Goal: Task Accomplishment & Management: Use online tool/utility

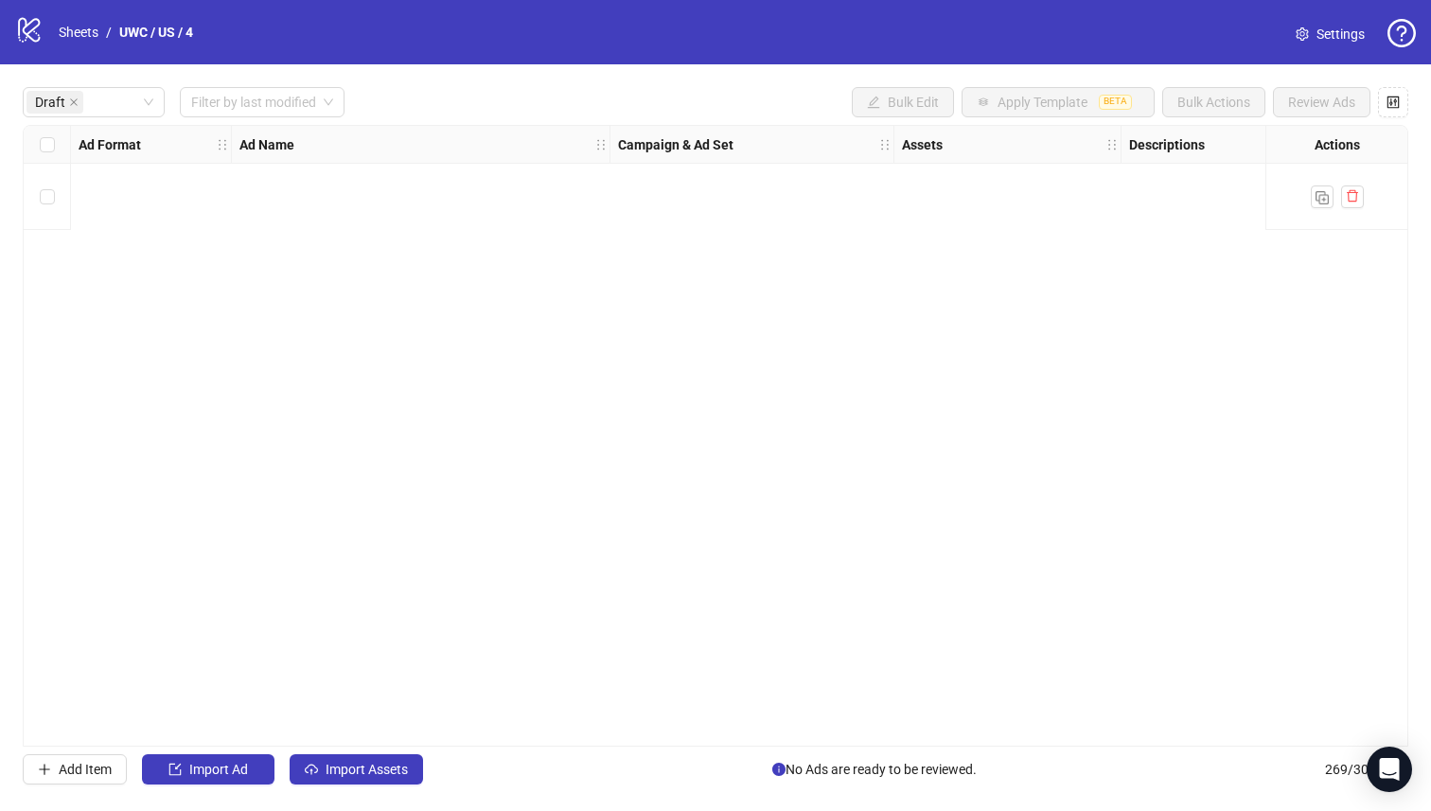
scroll to position [0, 1711]
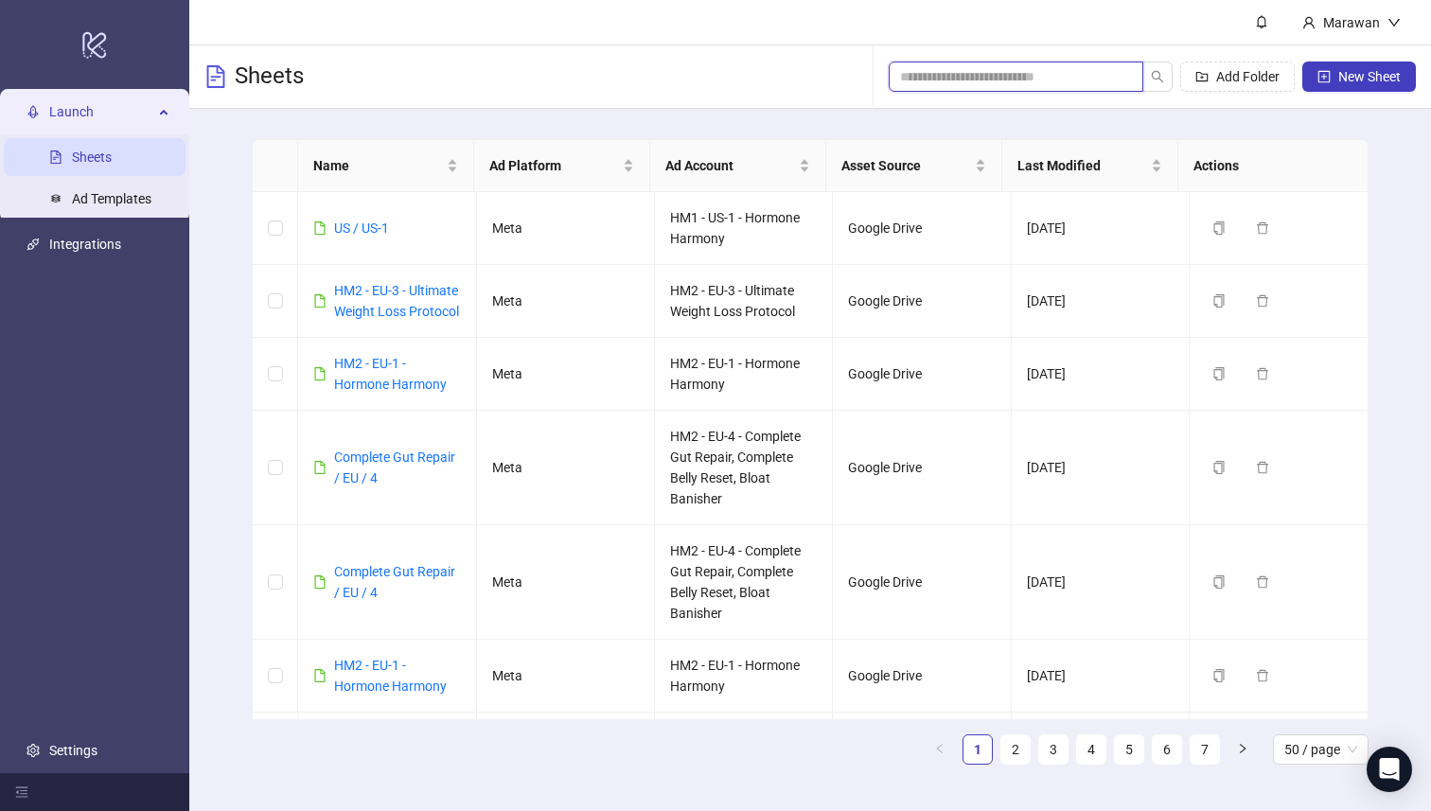
click at [1082, 70] on input "search" at bounding box center [1008, 76] width 217 height 21
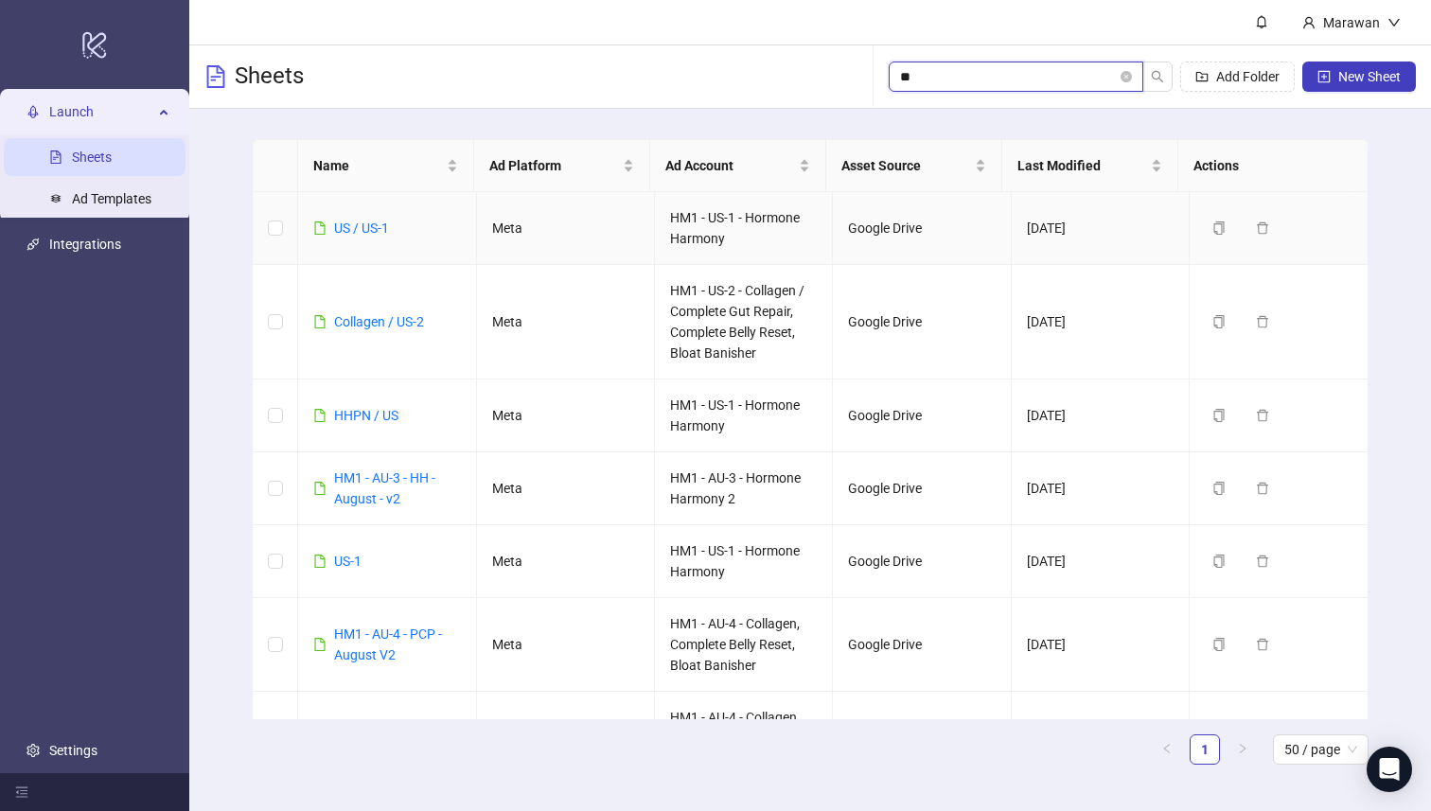
type input "**"
click at [378, 240] on td "US / US-1" at bounding box center [387, 228] width 178 height 73
click at [379, 225] on link "US / US-1" at bounding box center [361, 228] width 55 height 15
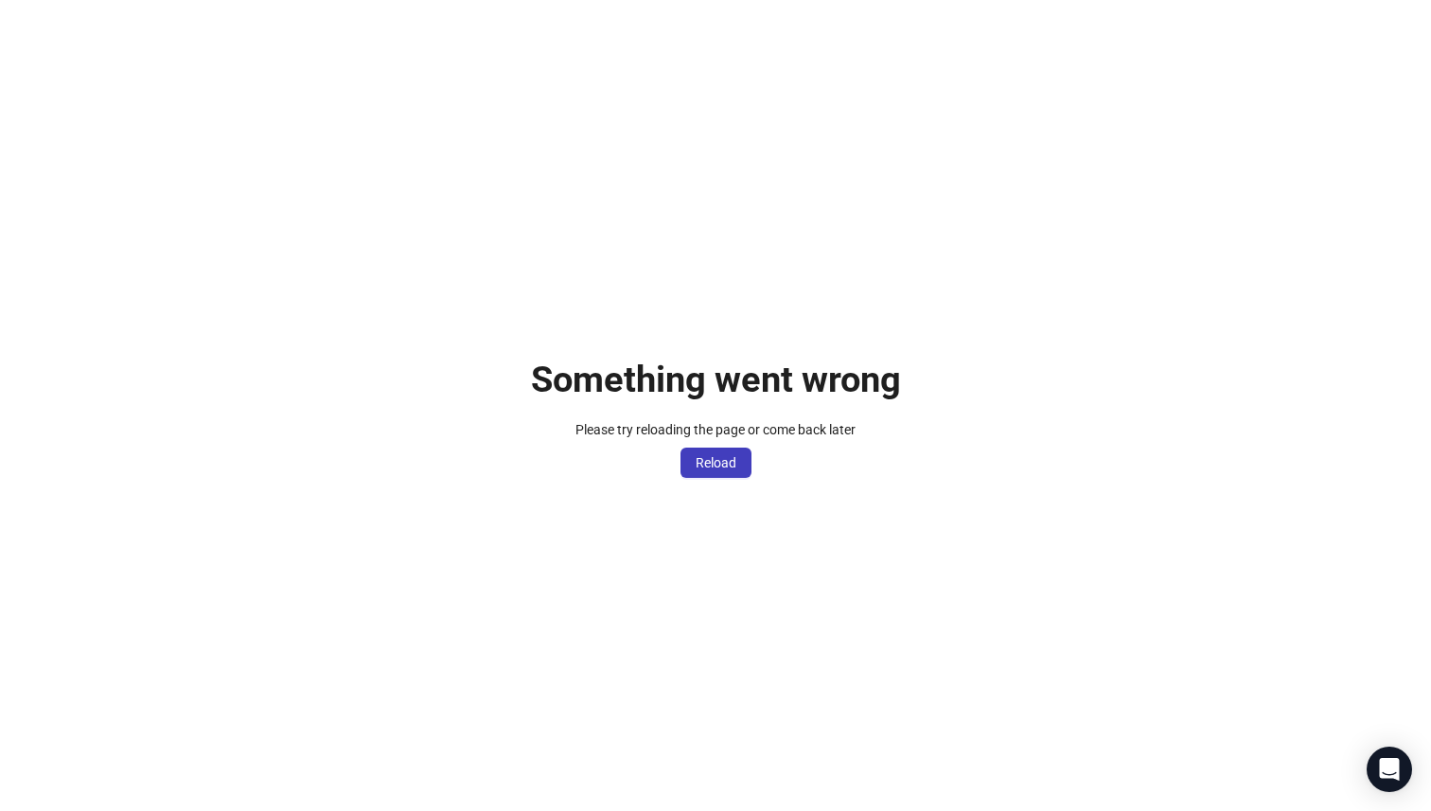
click at [710, 479] on div "Something went wrong Please try reloading the page or come back later Reload" at bounding box center [715, 405] width 1431 height 811
click at [713, 462] on span "Reload" at bounding box center [716, 462] width 41 height 15
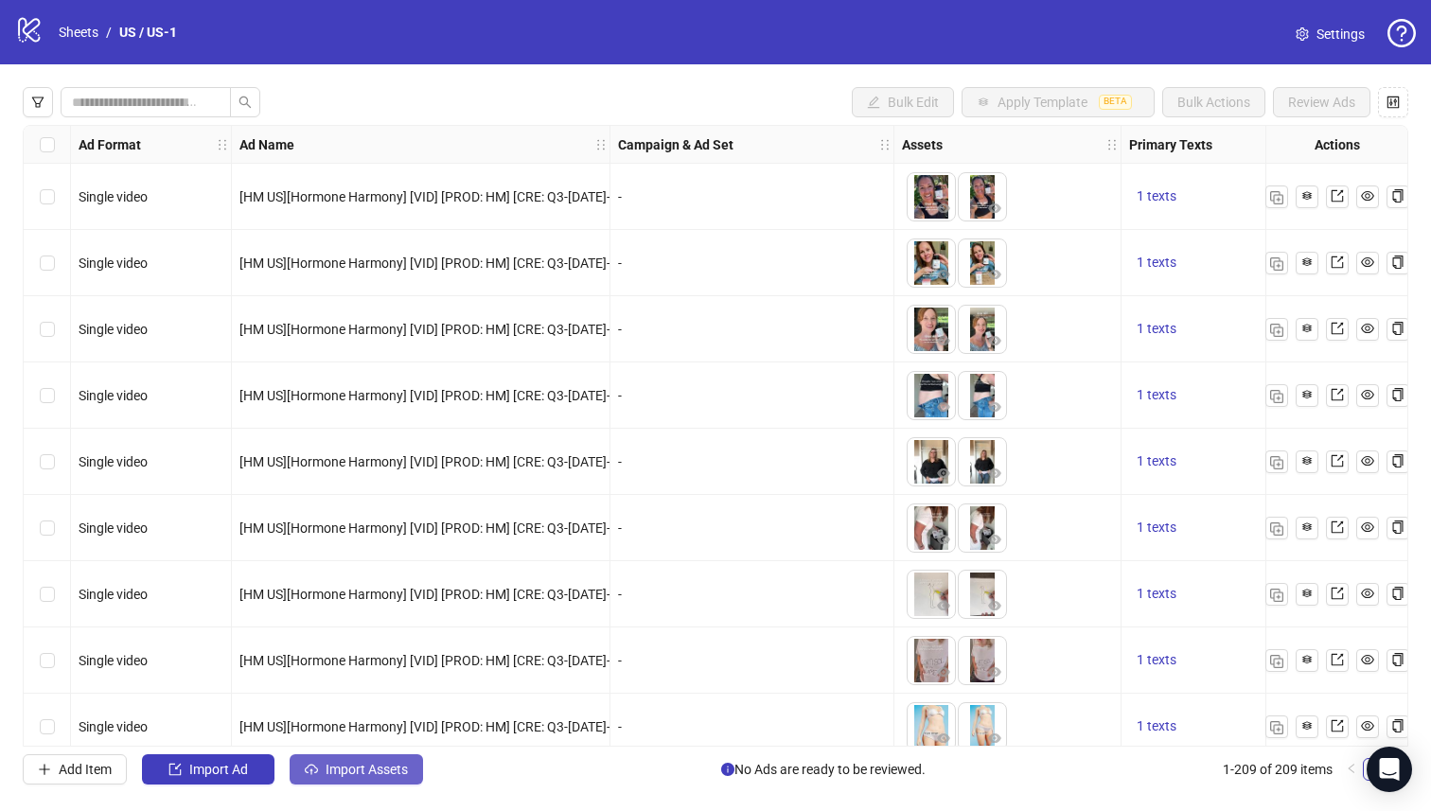
click at [386, 781] on button "Import Assets" at bounding box center [356, 769] width 133 height 30
drag, startPoint x: 386, startPoint y: 778, endPoint x: 387, endPoint y: 760, distance: 18.0
click at [386, 778] on button "Import Assets" at bounding box center [356, 769] width 133 height 30
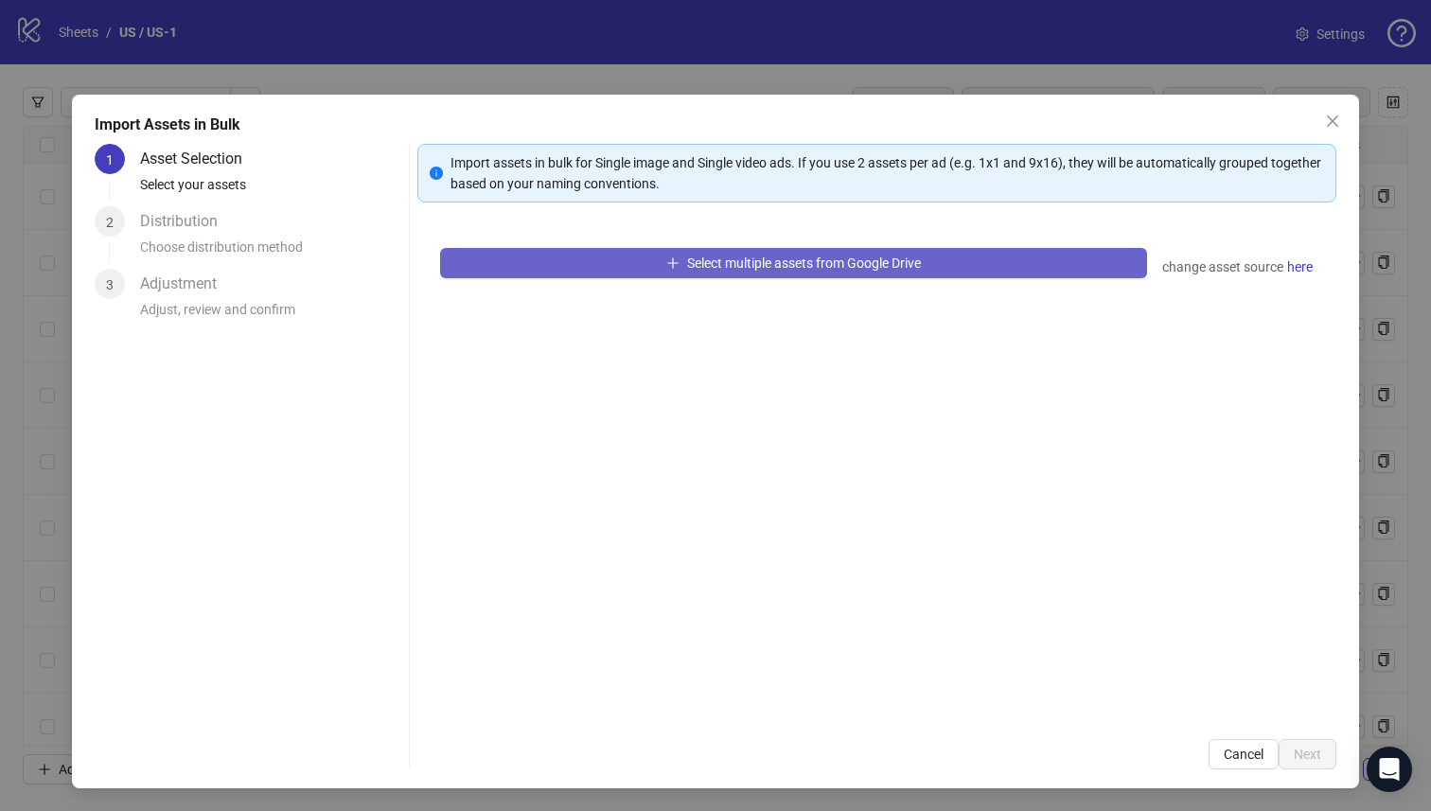
click at [1056, 256] on button "Select multiple assets from Google Drive" at bounding box center [794, 263] width 708 height 30
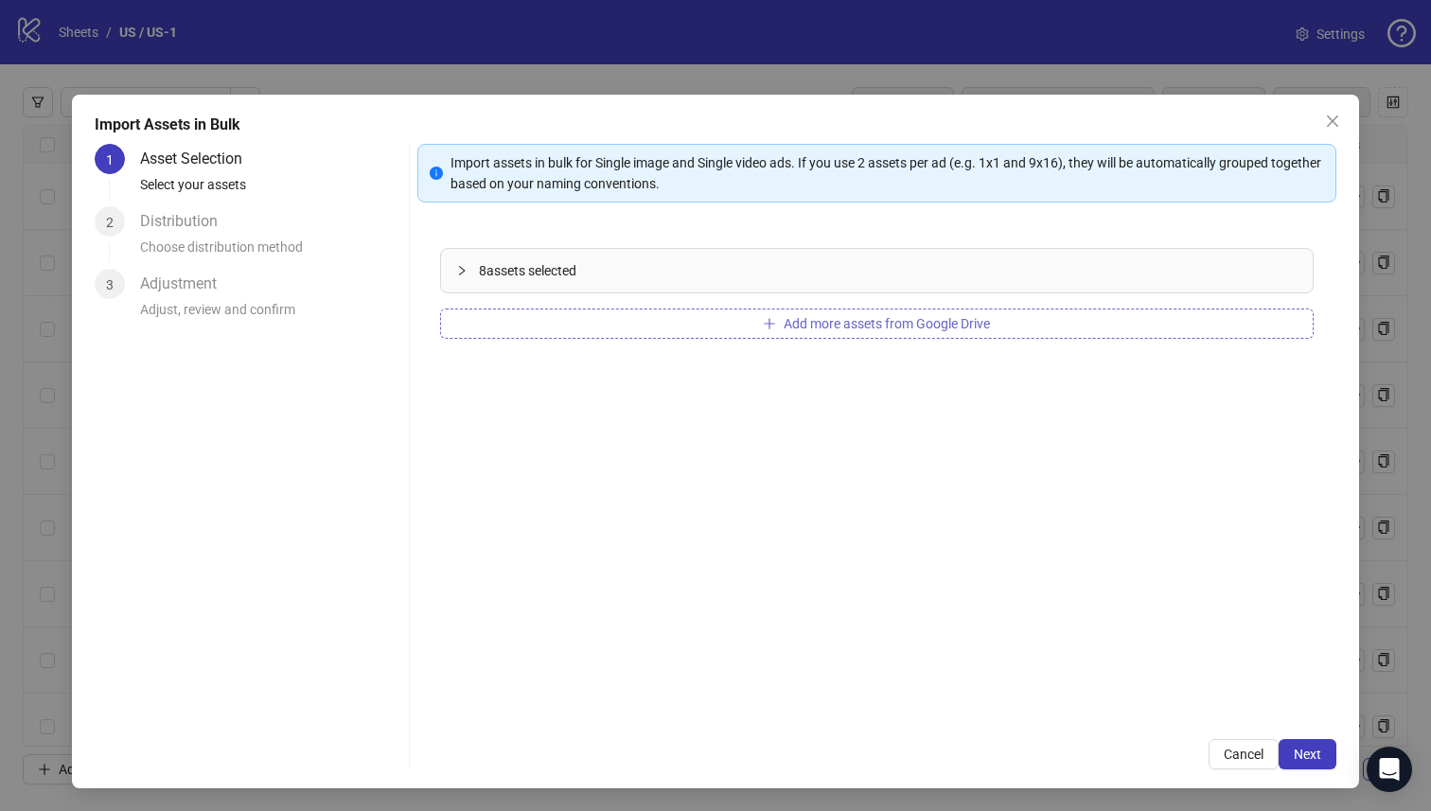
click at [604, 328] on button "Add more assets from Google Drive" at bounding box center [877, 324] width 875 height 30
click at [735, 334] on button "Add more assets from Google Drive" at bounding box center [877, 324] width 875 height 30
click at [645, 334] on button "Add more assets from Google Drive" at bounding box center [877, 324] width 875 height 30
click at [1294, 753] on span "Next" at bounding box center [1307, 754] width 27 height 15
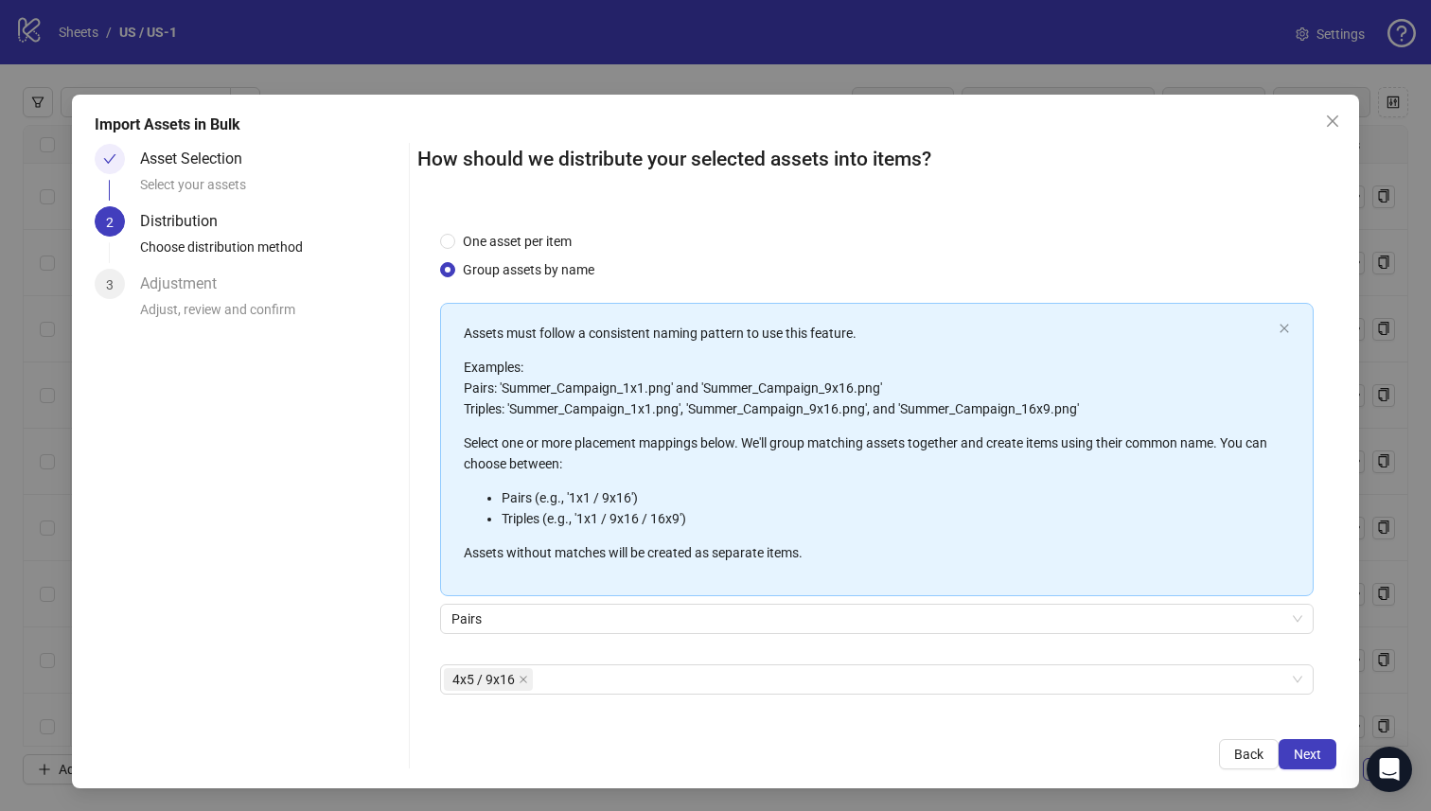
scroll to position [68, 0]
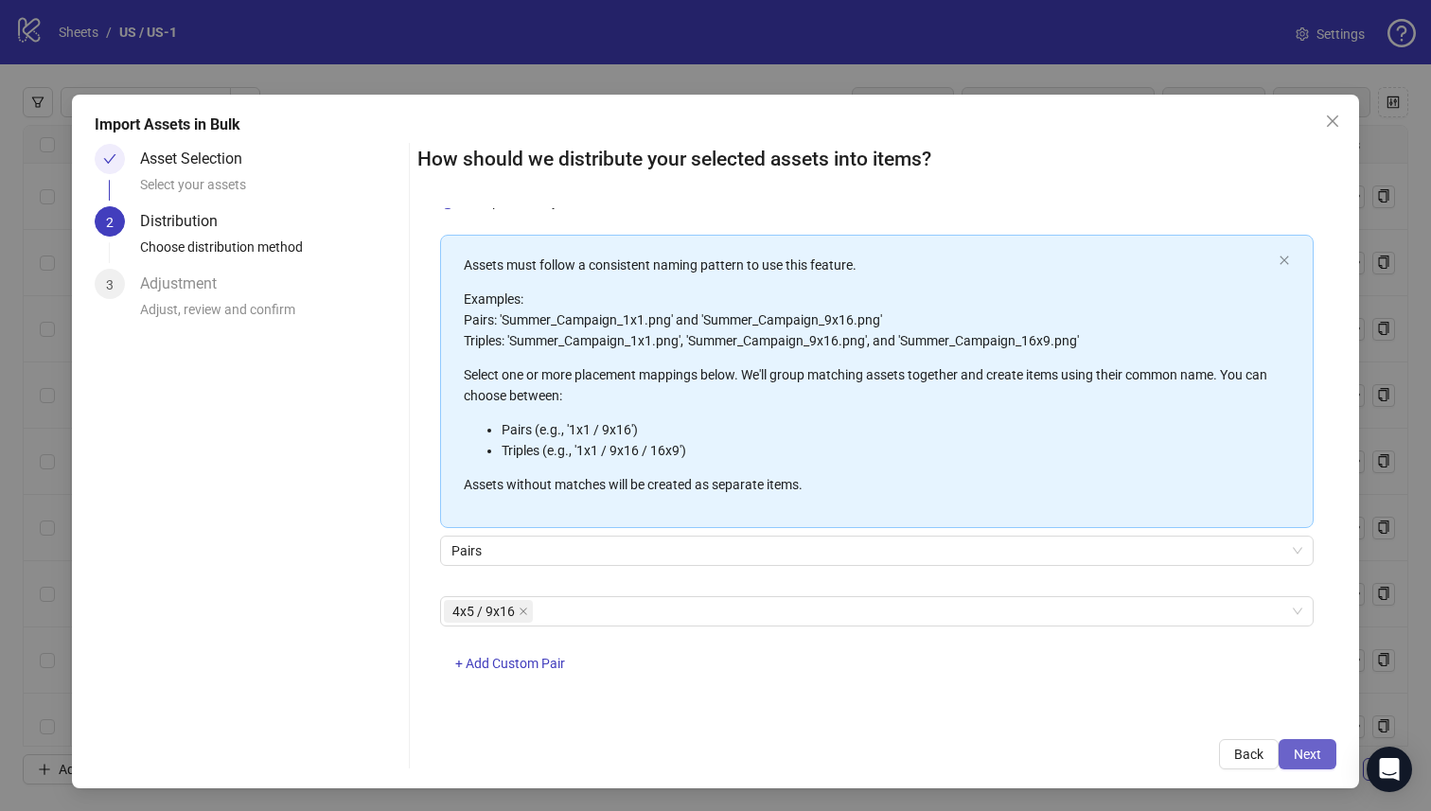
click at [1306, 758] on span "Next" at bounding box center [1307, 754] width 27 height 15
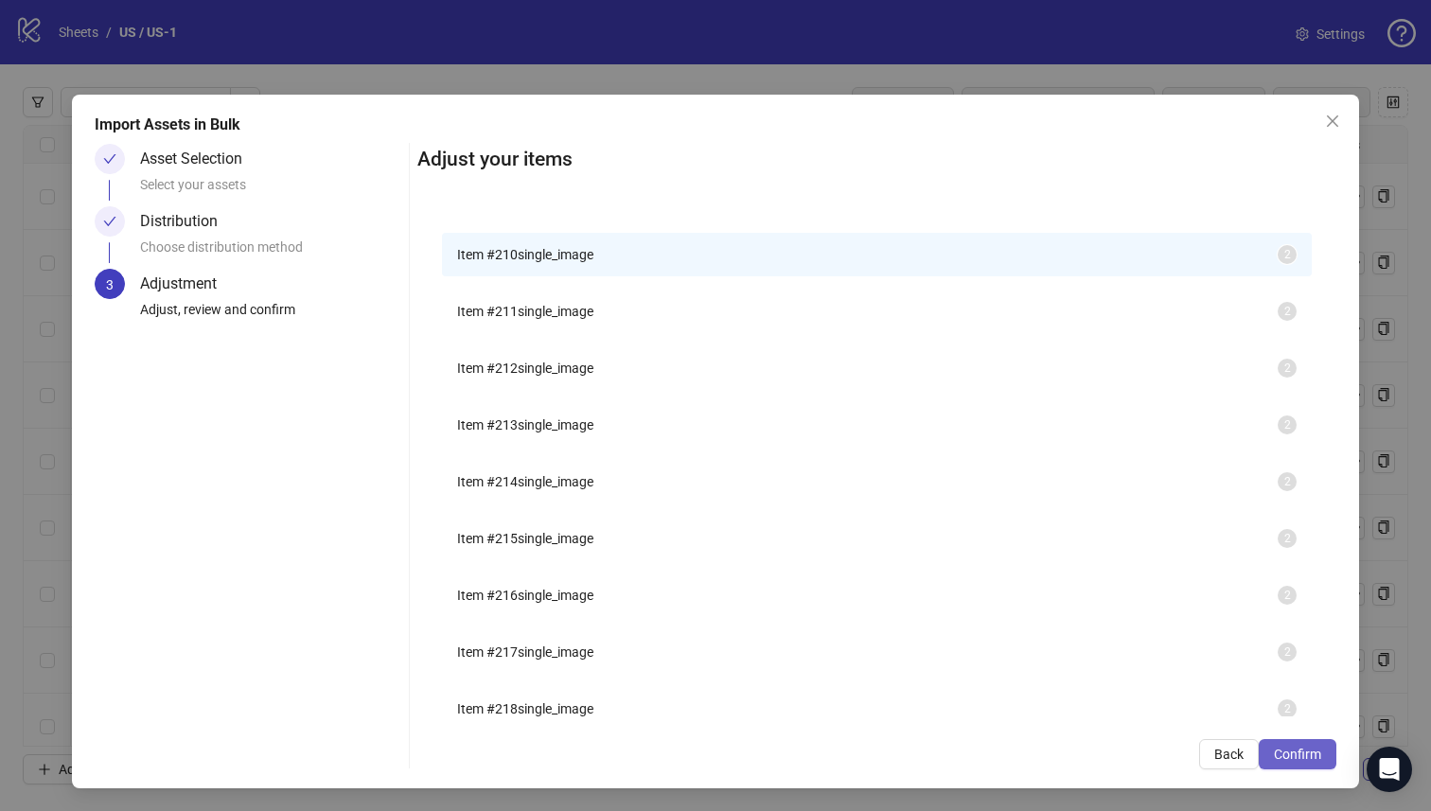
click at [1306, 755] on span "Confirm" at bounding box center [1297, 754] width 47 height 15
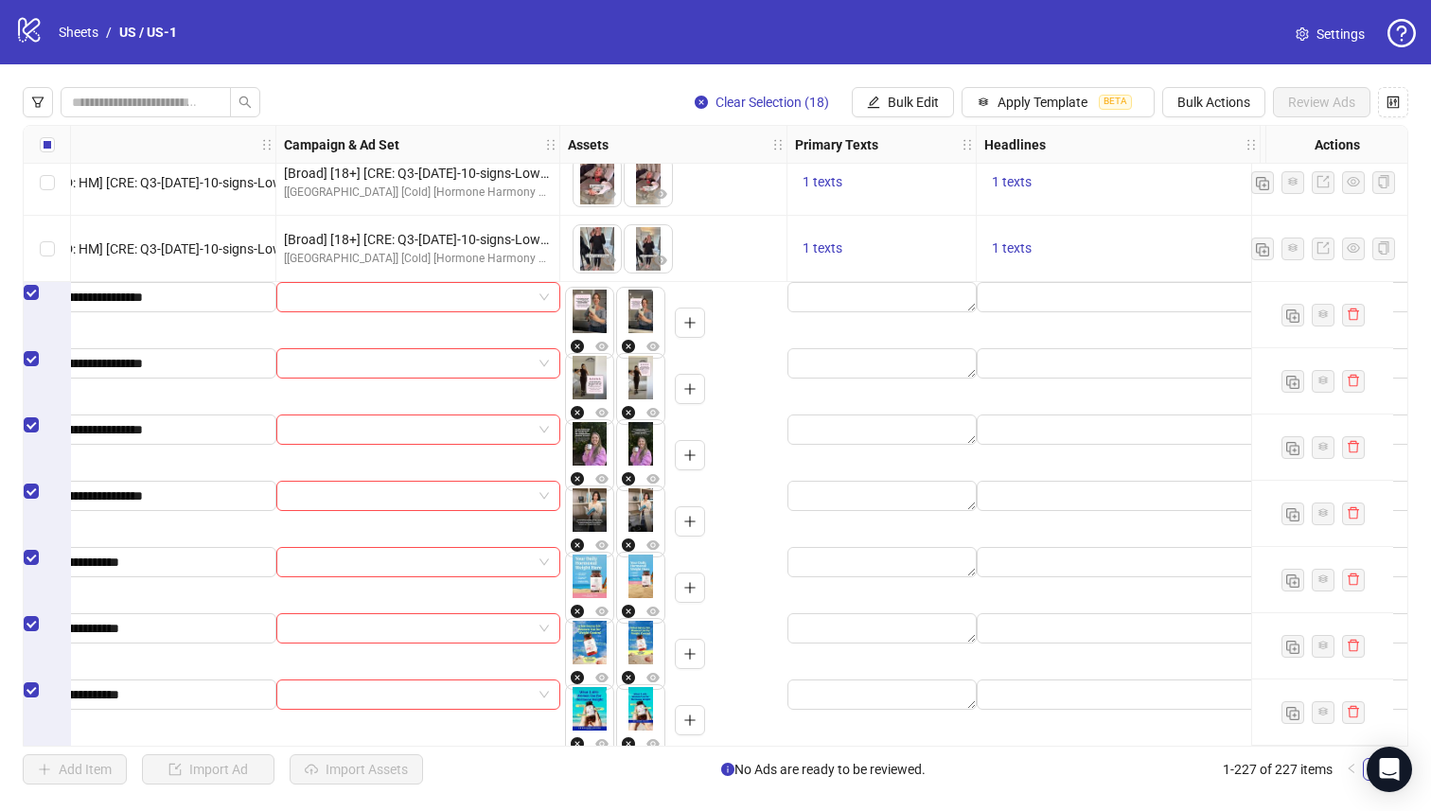
scroll to position [13730, 0]
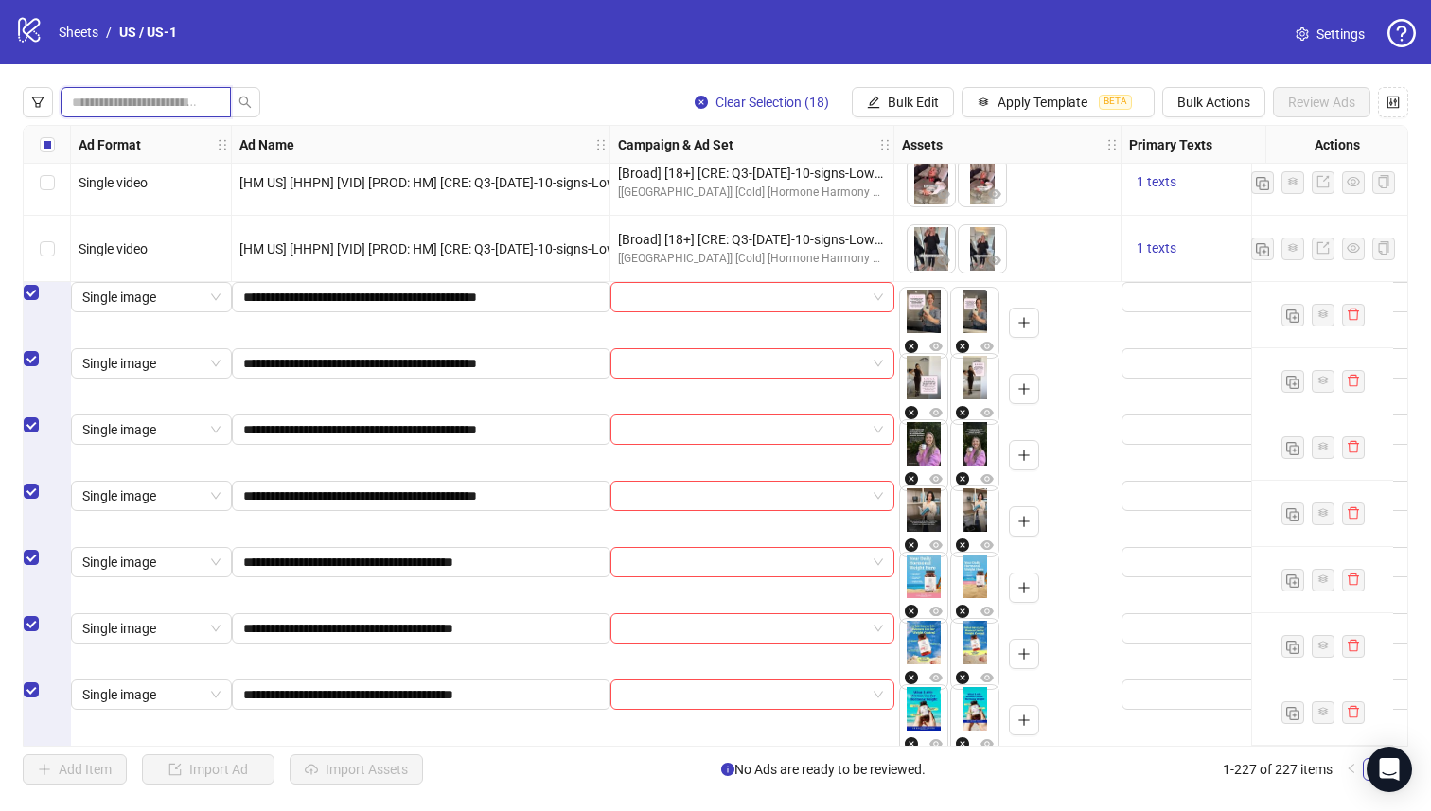
click at [119, 93] on input "search" at bounding box center [138, 102] width 133 height 21
click at [182, 107] on input "search" at bounding box center [138, 102] width 133 height 21
click at [340, 98] on div "Clear Selection (18) Bulk Edit Apply Template BETA Bulk Actions Review Ads" at bounding box center [716, 102] width 1386 height 30
click at [302, 74] on div "Clear Selection (18) Bulk Edit Apply Template BETA Bulk Actions Review Ads Ad F…" at bounding box center [715, 435] width 1431 height 743
click at [70, 87] on span at bounding box center [146, 102] width 170 height 30
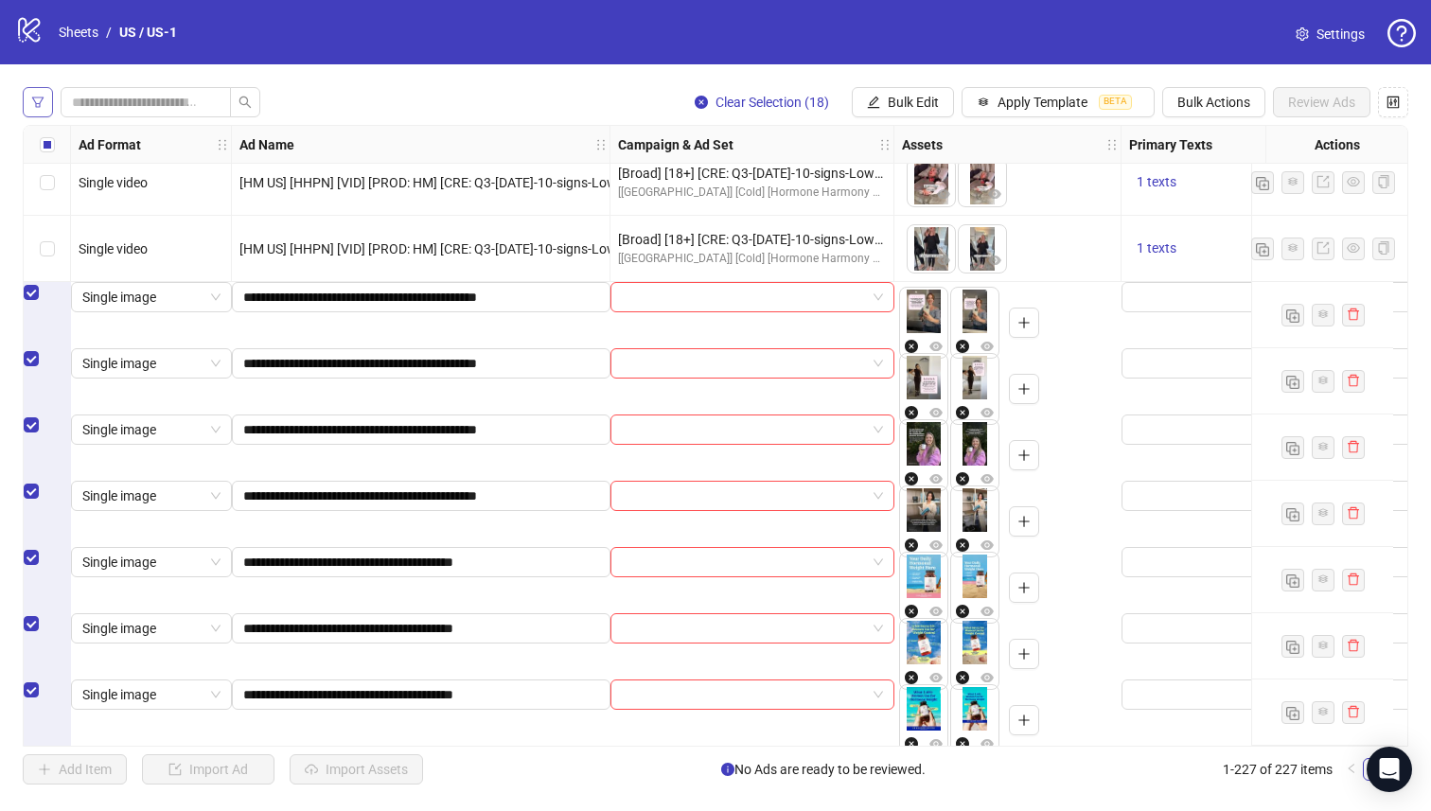
click at [28, 94] on button "button" at bounding box center [38, 102] width 30 height 30
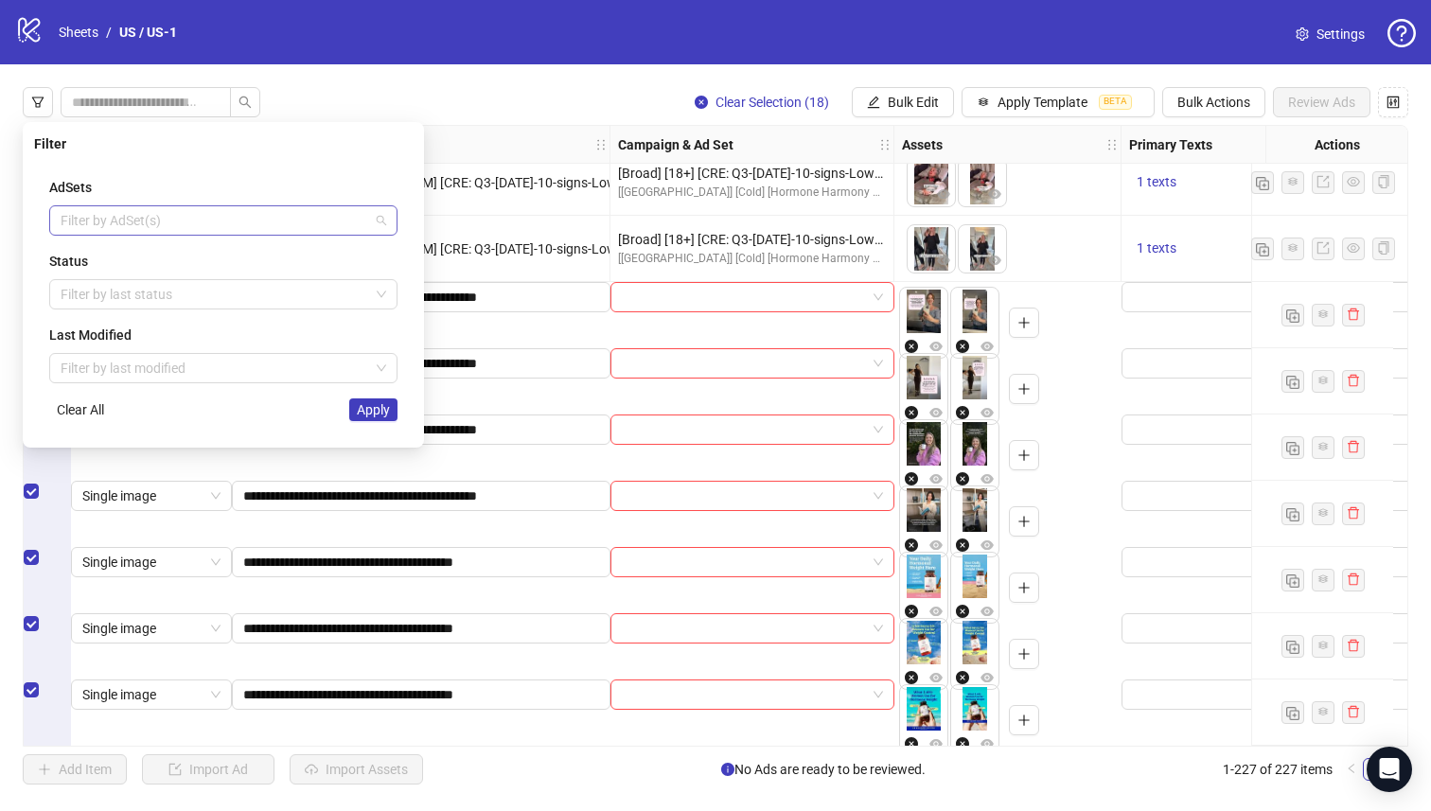
click at [208, 206] on div "Filter by AdSet(s)" at bounding box center [223, 220] width 348 height 30
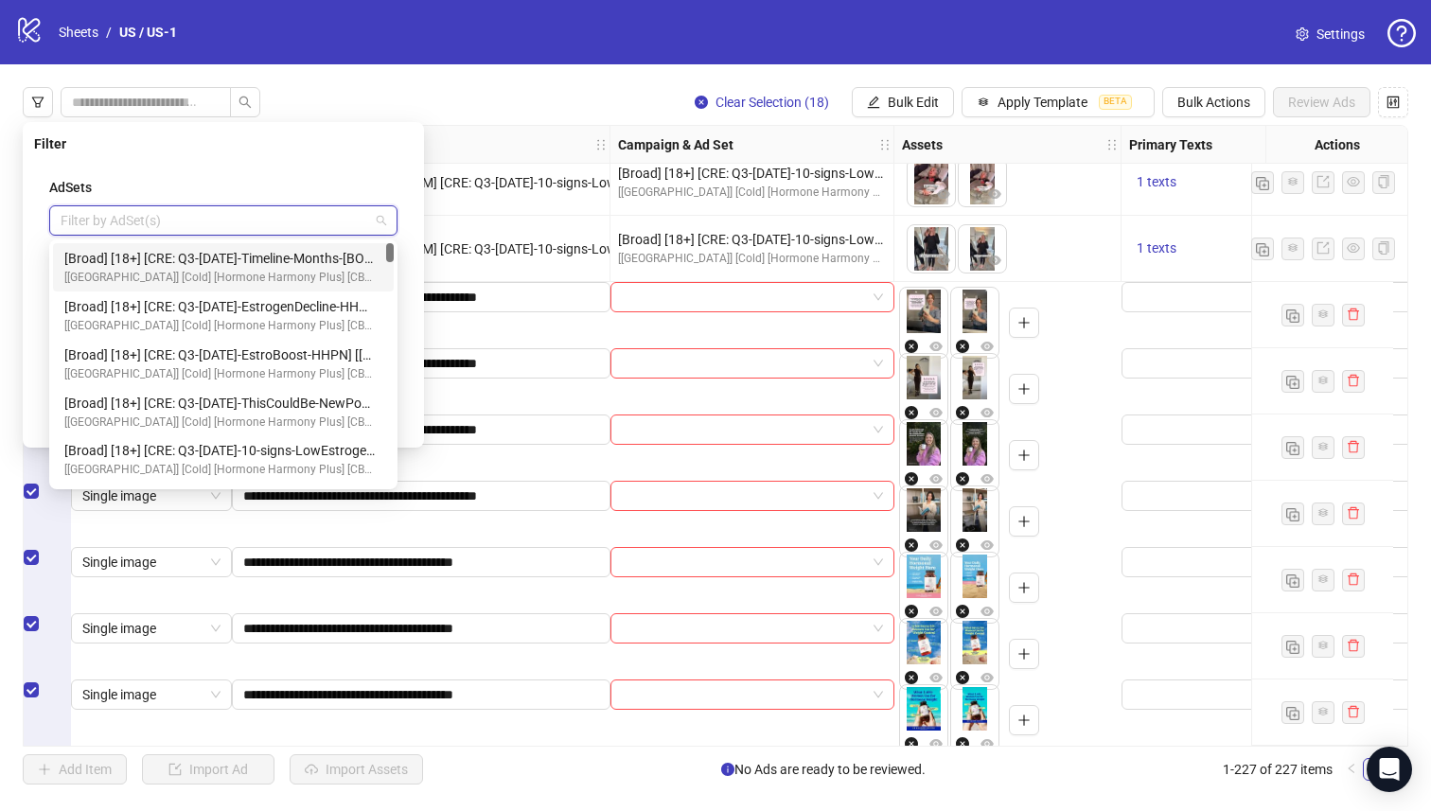
click at [338, 145] on div "Filter" at bounding box center [223, 143] width 379 height 21
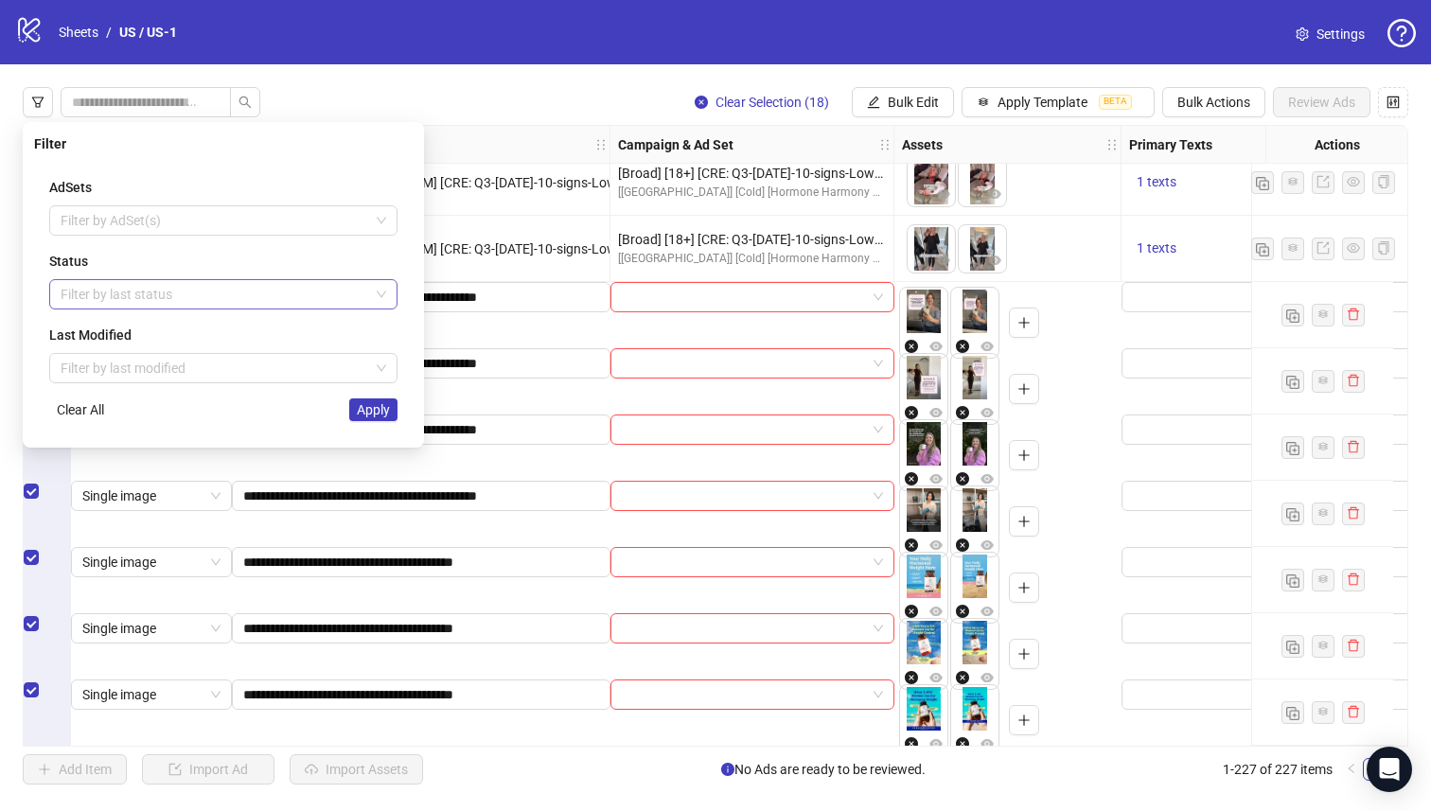
click at [303, 290] on div at bounding box center [213, 294] width 321 height 27
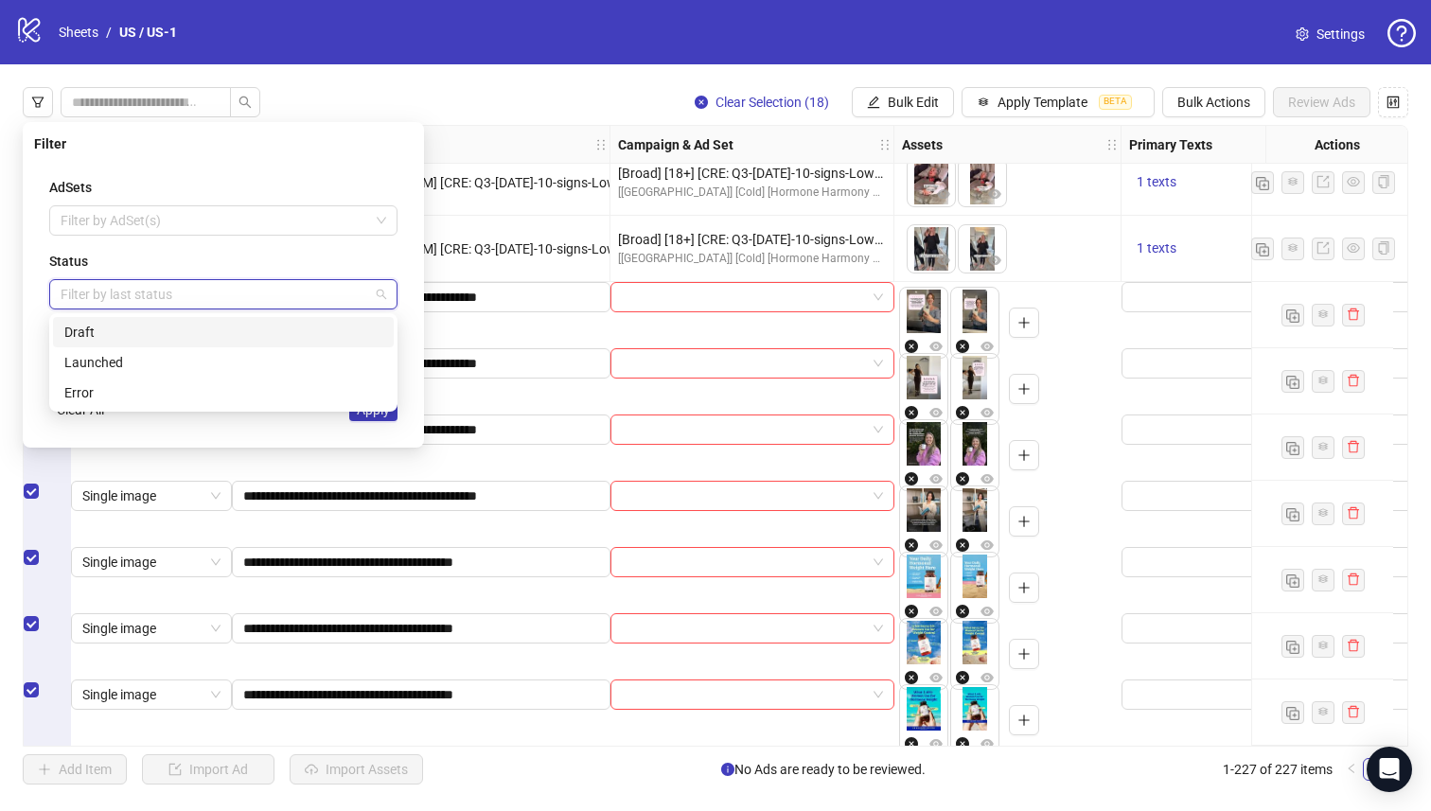
click at [279, 326] on div "Draft" at bounding box center [223, 332] width 318 height 21
click at [376, 416] on span "Apply" at bounding box center [373, 409] width 33 height 15
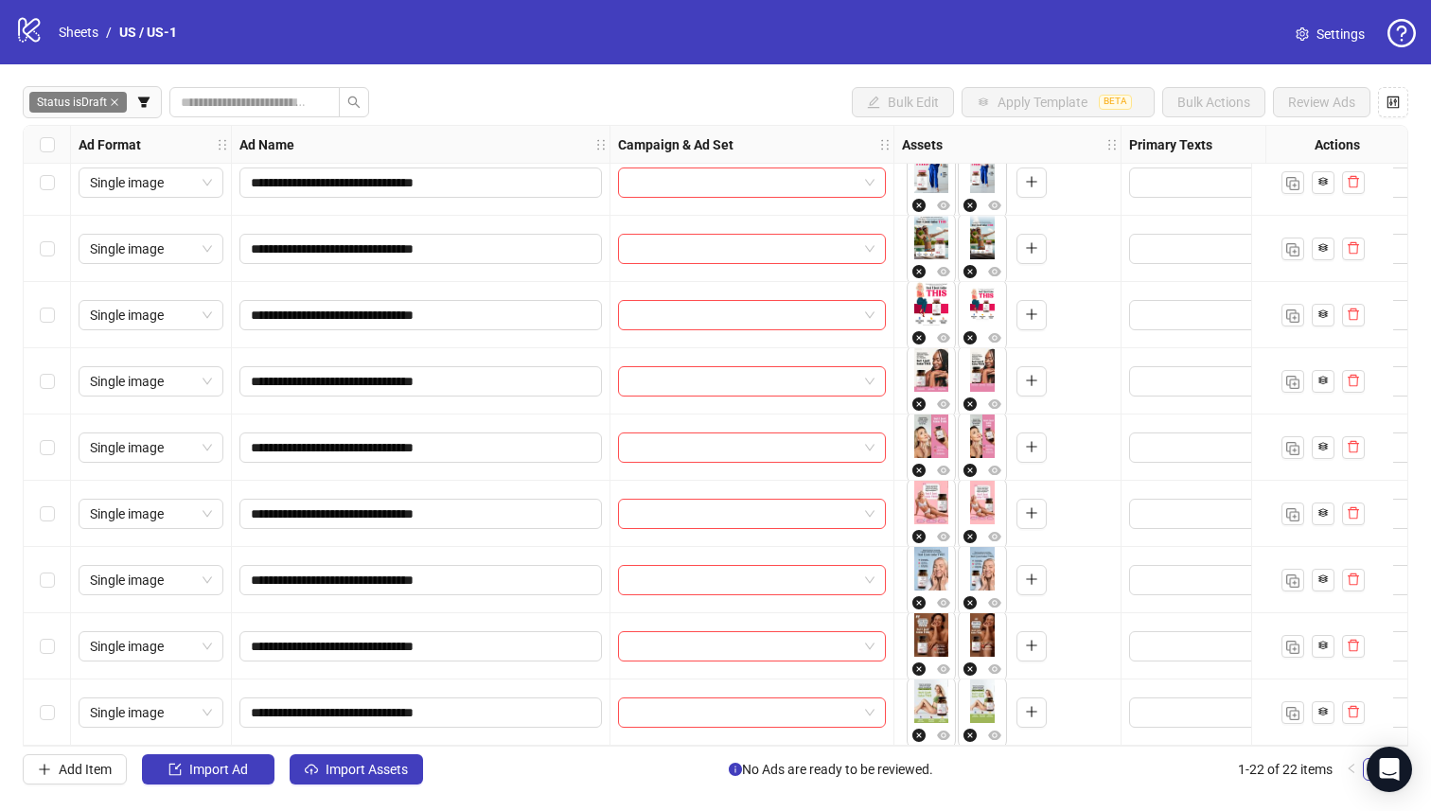
scroll to position [0, 0]
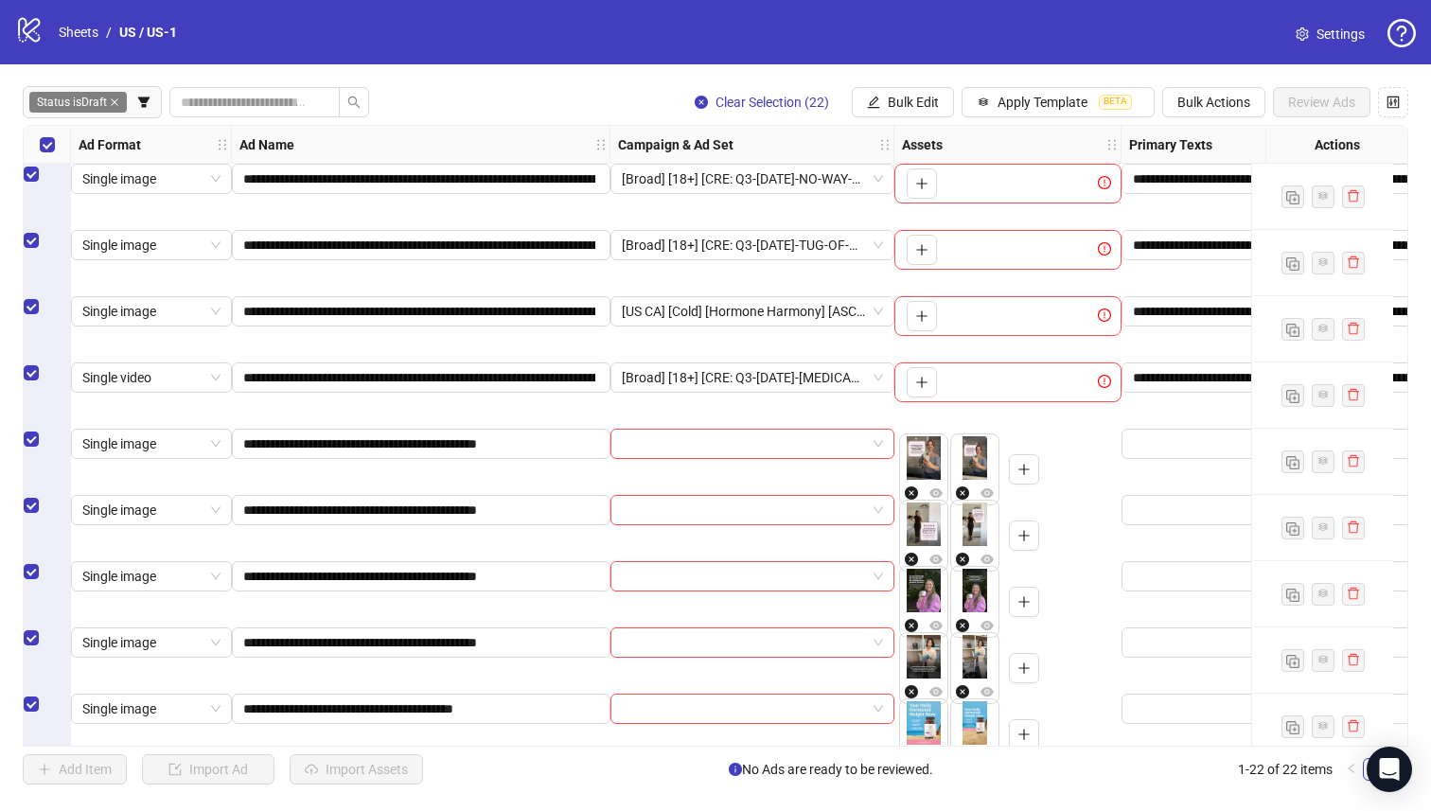
drag, startPoint x: 64, startPoint y: 385, endPoint x: 62, endPoint y: 357, distance: 28.5
click at [63, 383] on div "Select row 4" at bounding box center [47, 373] width 47 height 21
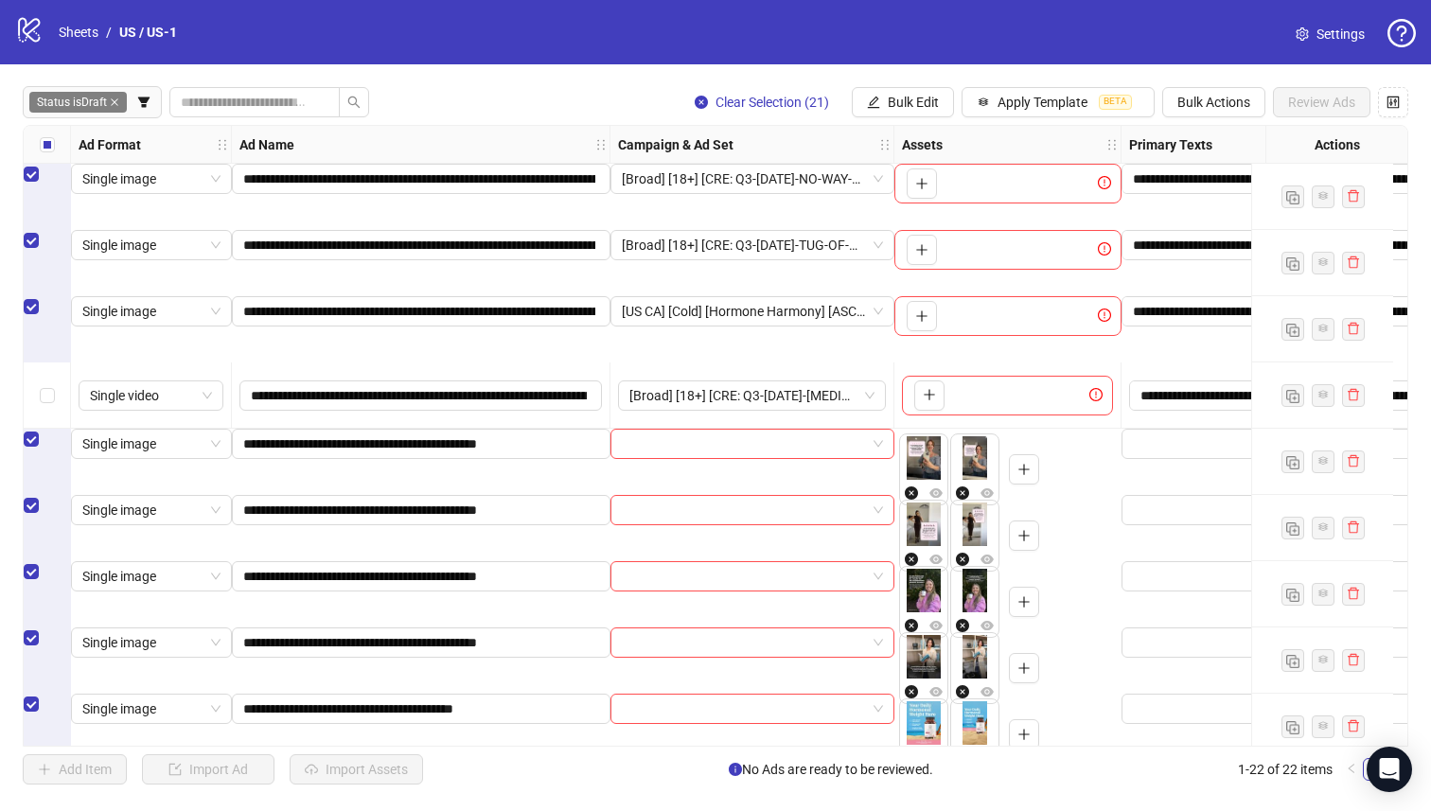
click at [58, 317] on div "Select row 3" at bounding box center [47, 306] width 47 height 21
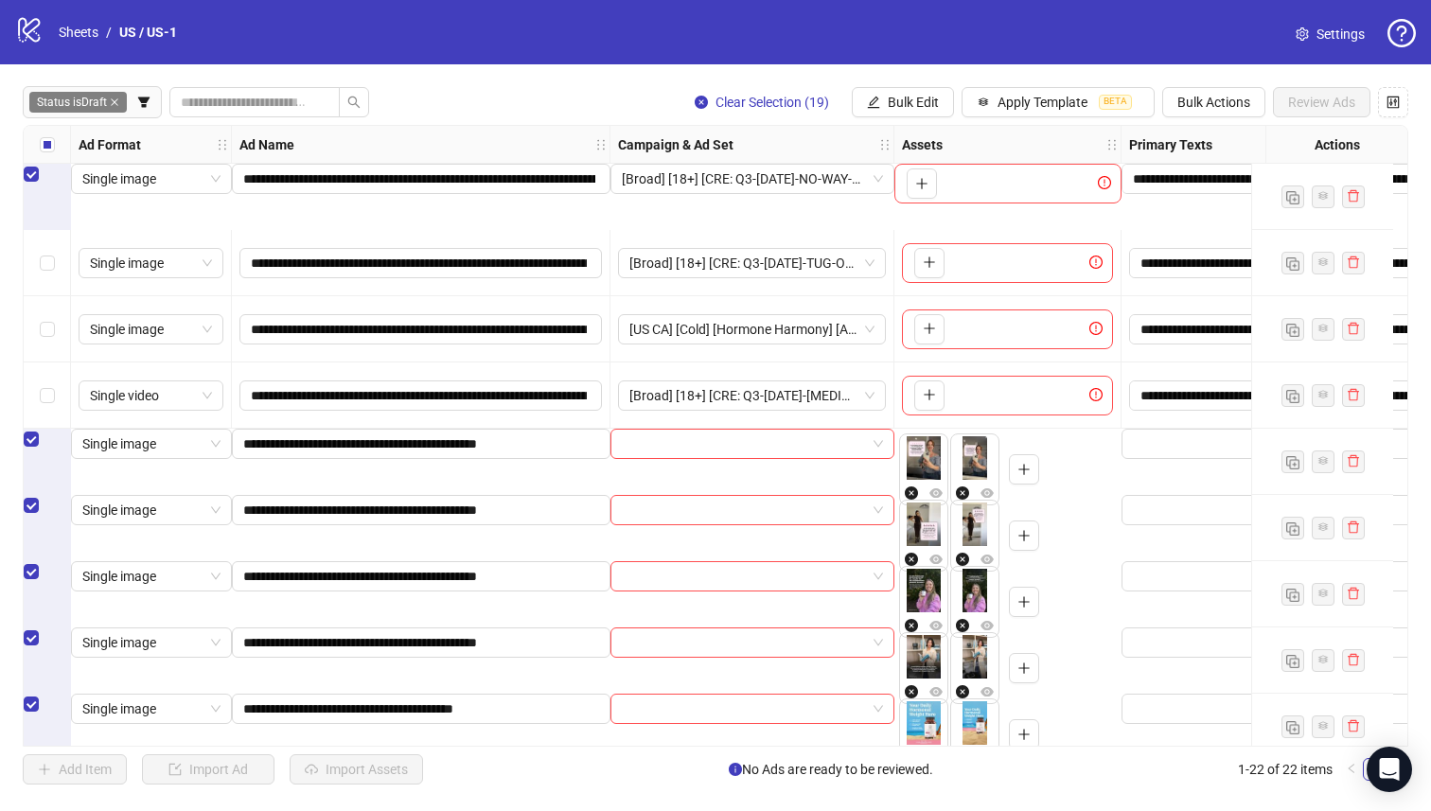
click at [55, 185] on div "Select row 1" at bounding box center [47, 174] width 47 height 21
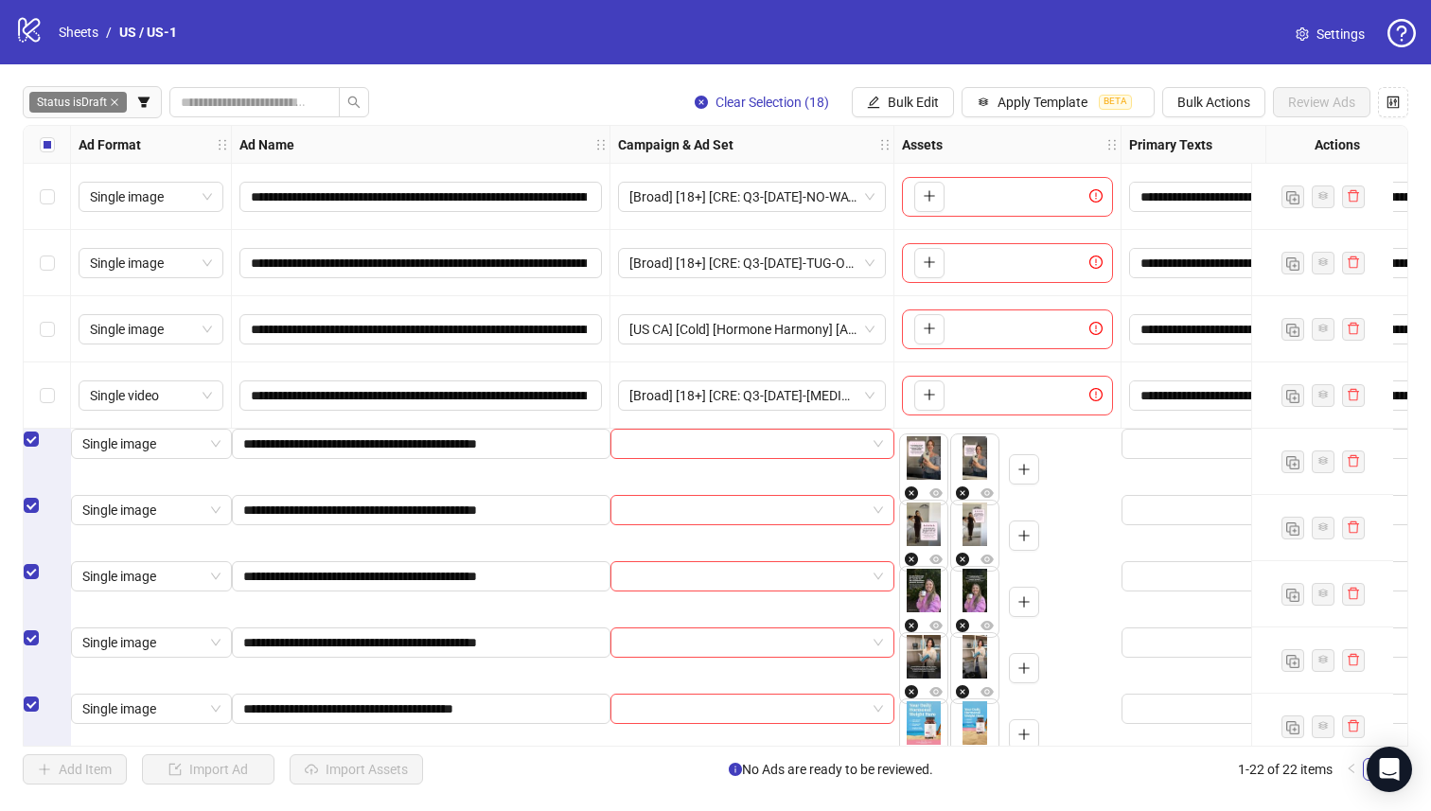
click at [55, 187] on div "Select row 1" at bounding box center [47, 197] width 47 height 66
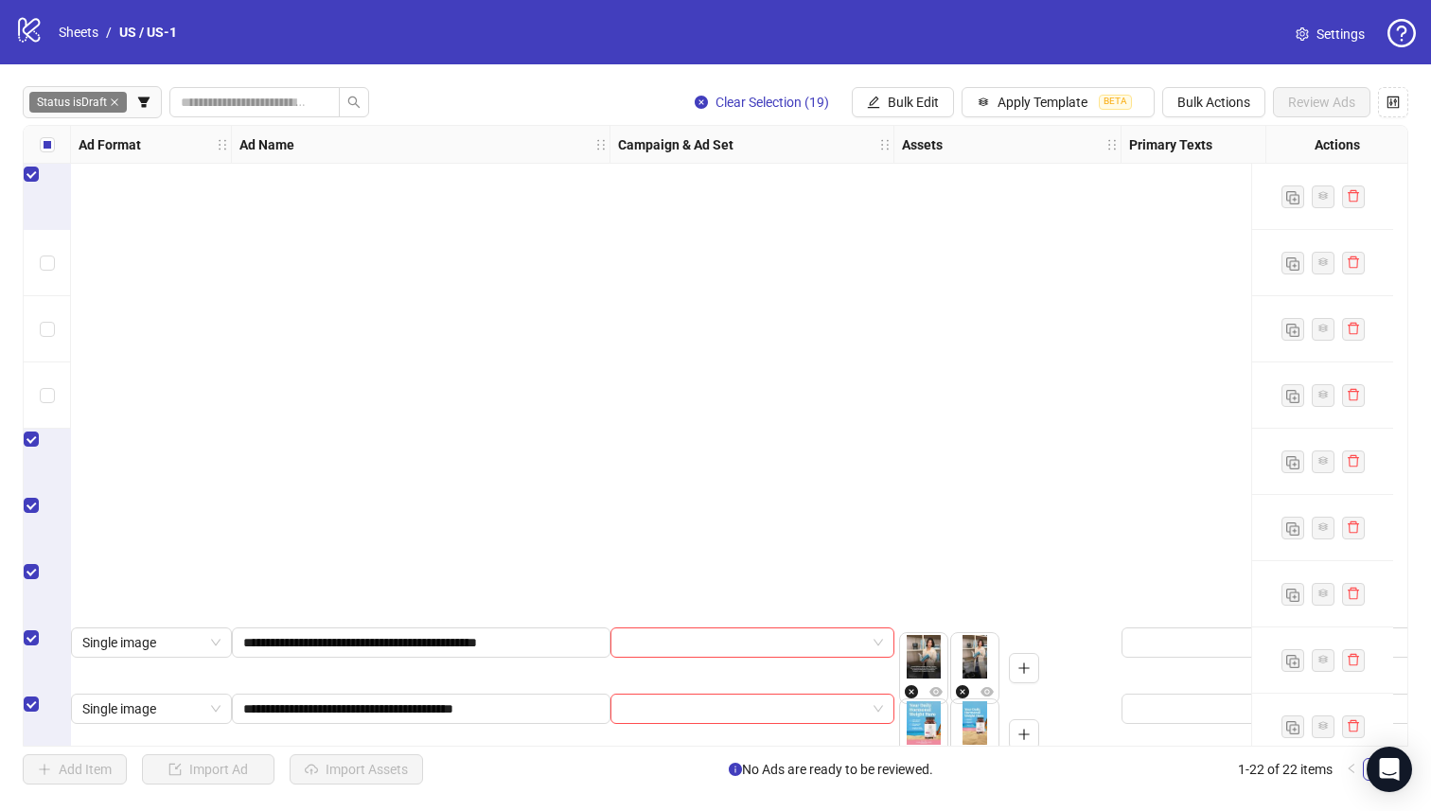
scroll to position [628, 0]
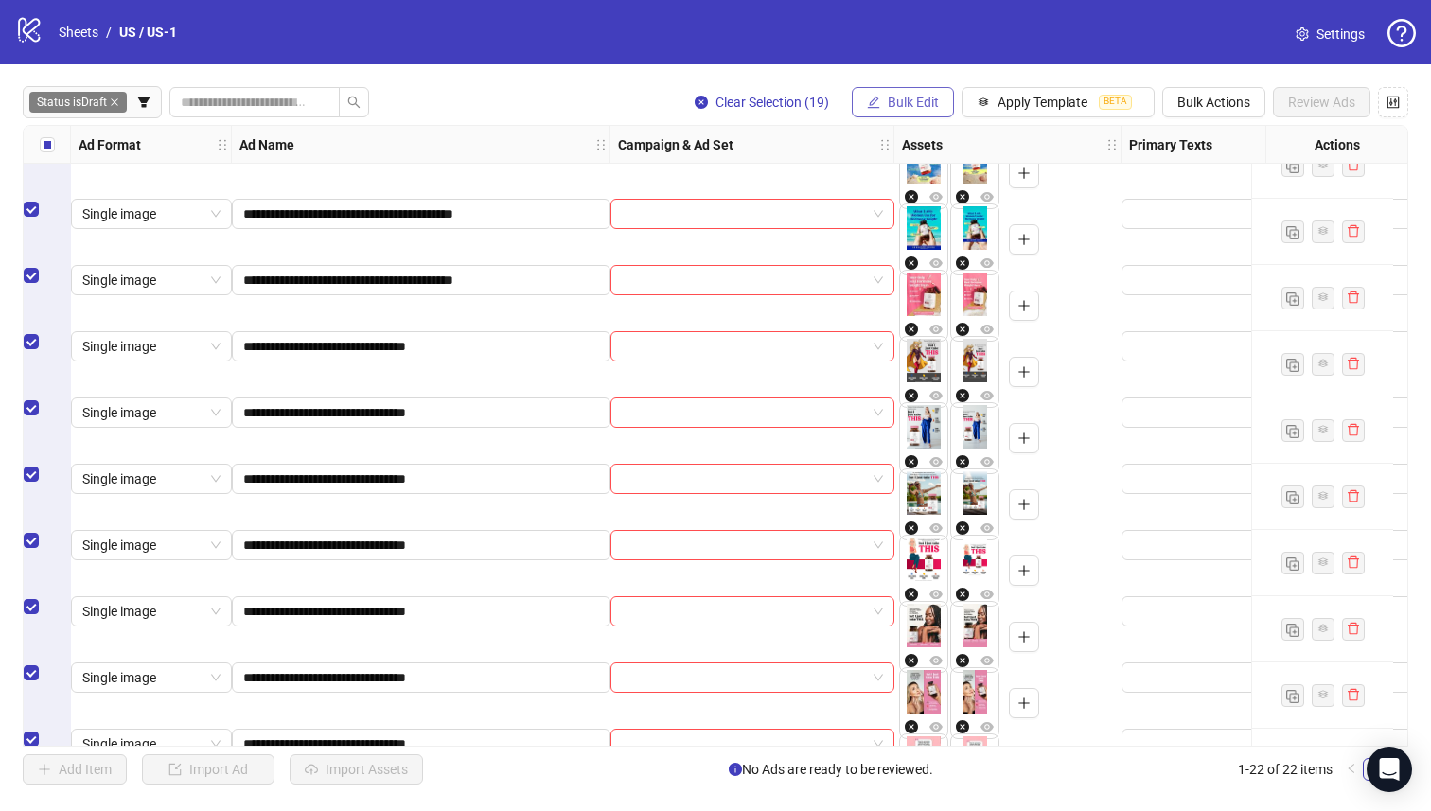
click at [889, 103] on span "Bulk Edit" at bounding box center [913, 102] width 51 height 15
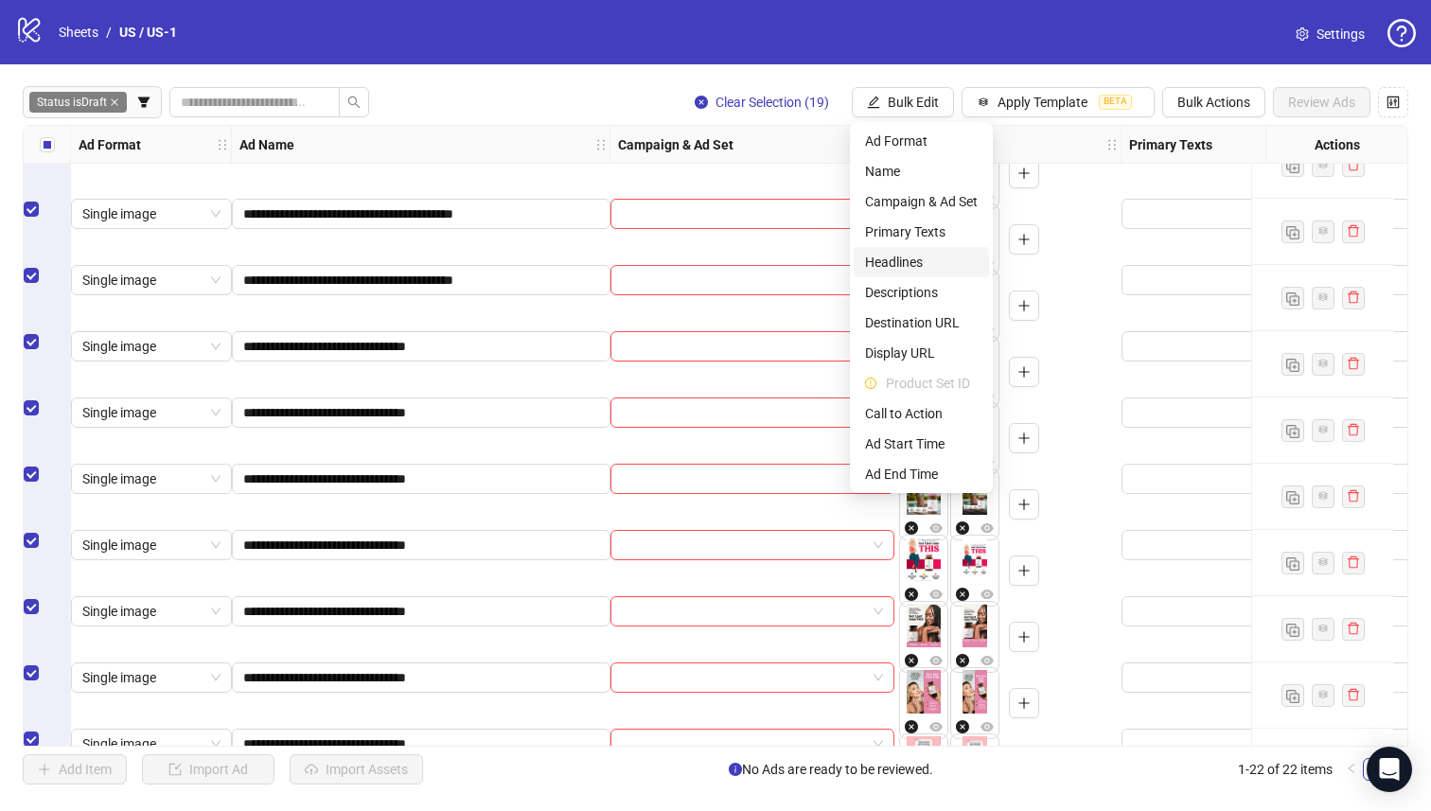
click at [940, 265] on span "Headlines" at bounding box center [921, 262] width 113 height 21
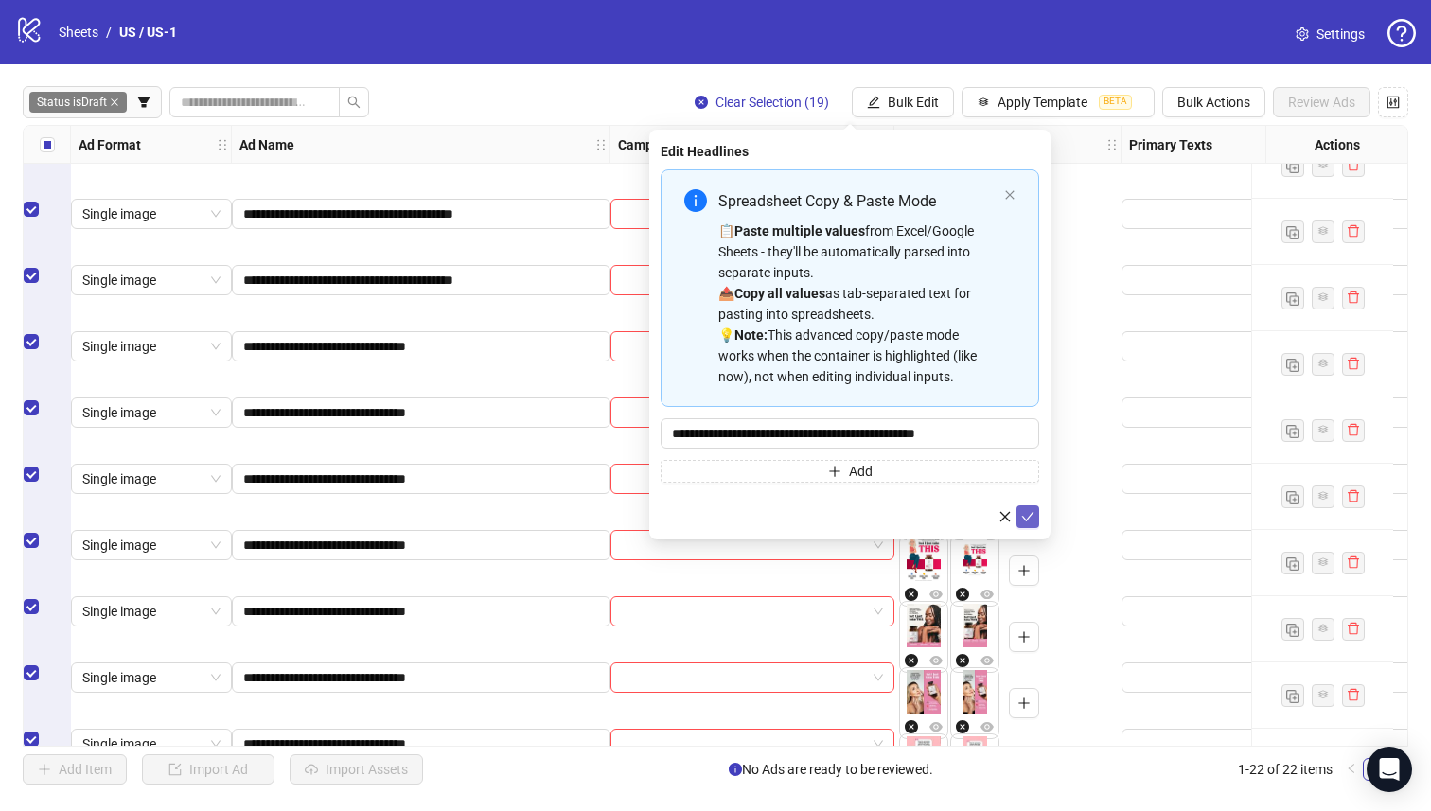
click at [1024, 520] on icon "check" at bounding box center [1027, 516] width 13 height 13
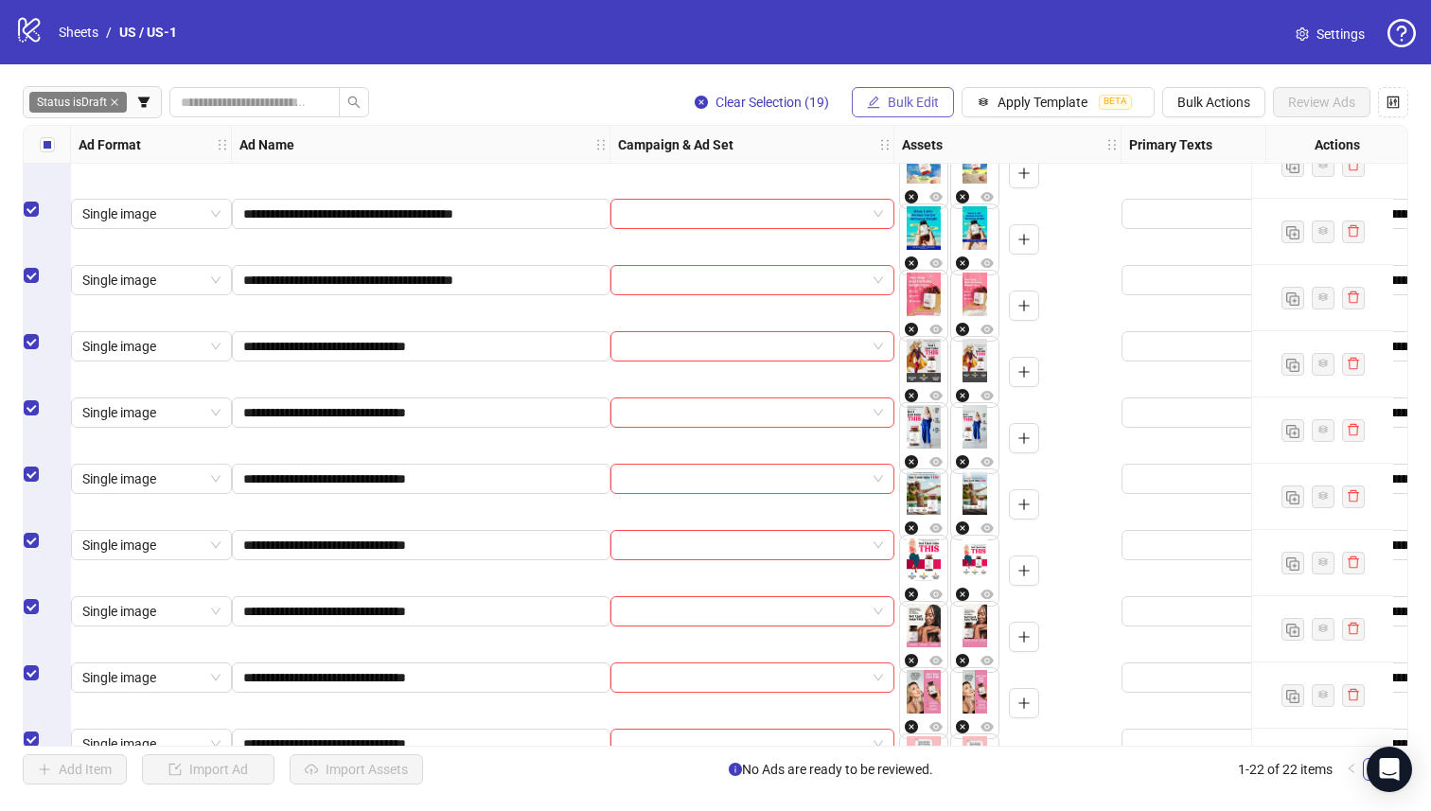
click at [934, 101] on span "Bulk Edit" at bounding box center [913, 102] width 51 height 15
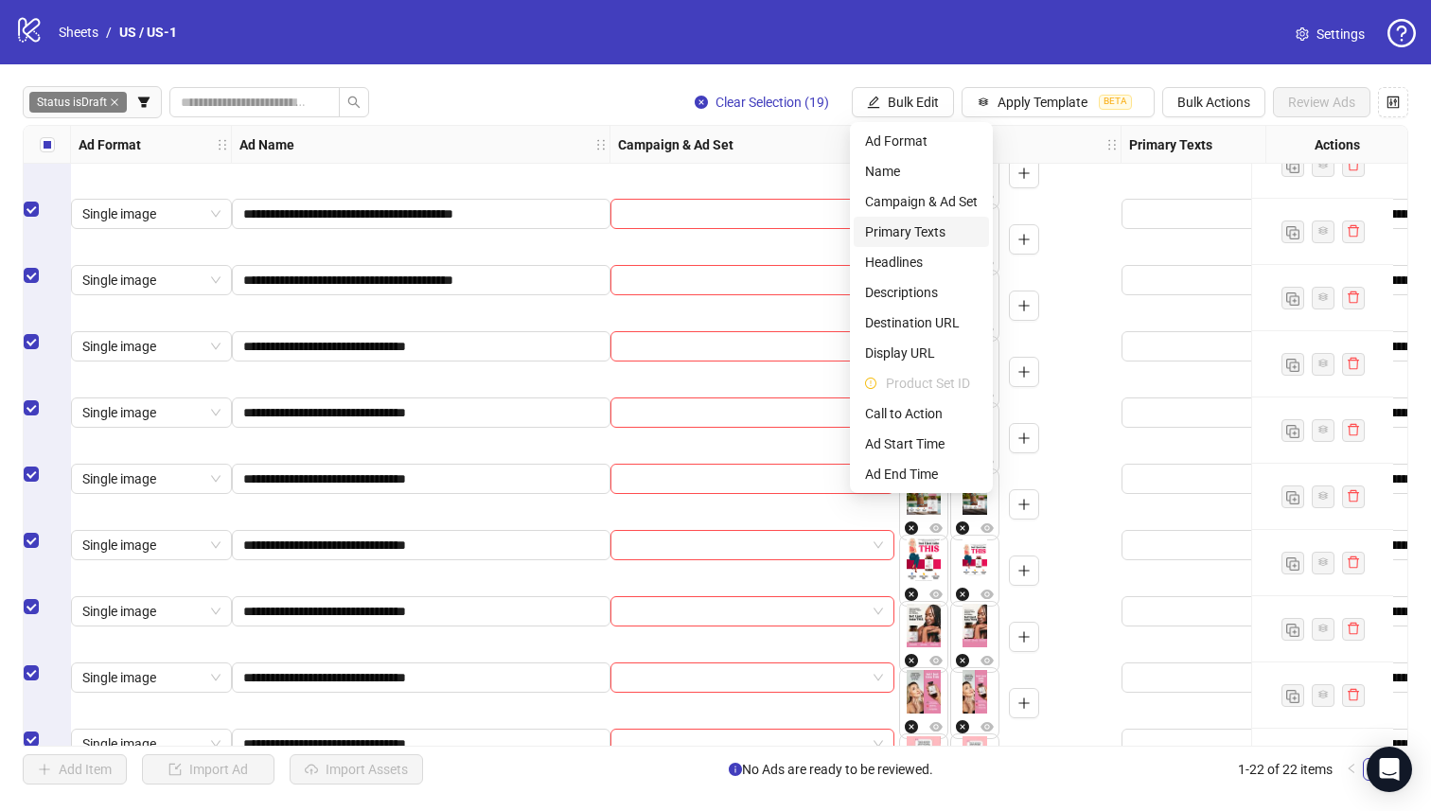
click at [938, 231] on span "Primary Texts" at bounding box center [921, 231] width 113 height 21
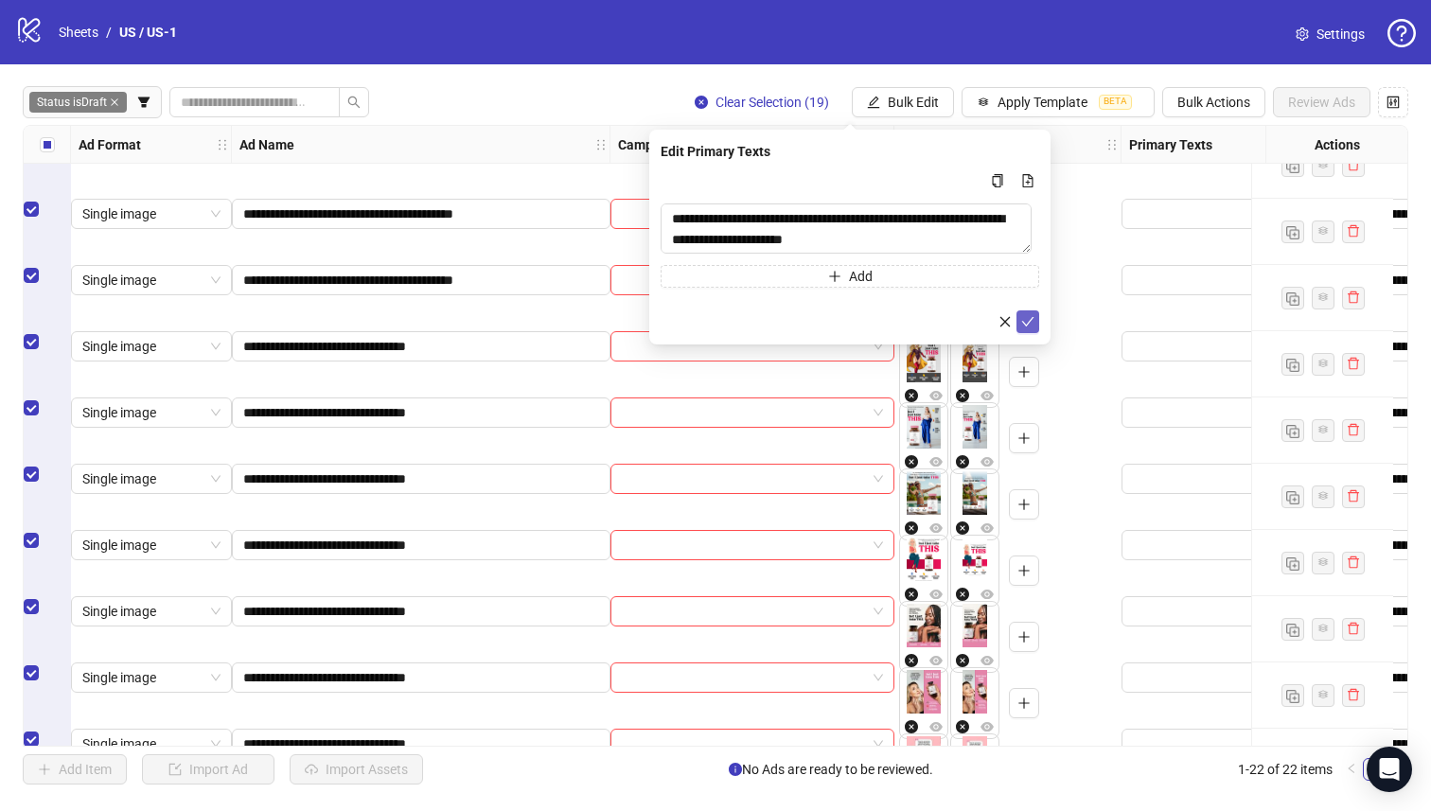
click at [1031, 317] on icon "check" at bounding box center [1027, 321] width 13 height 13
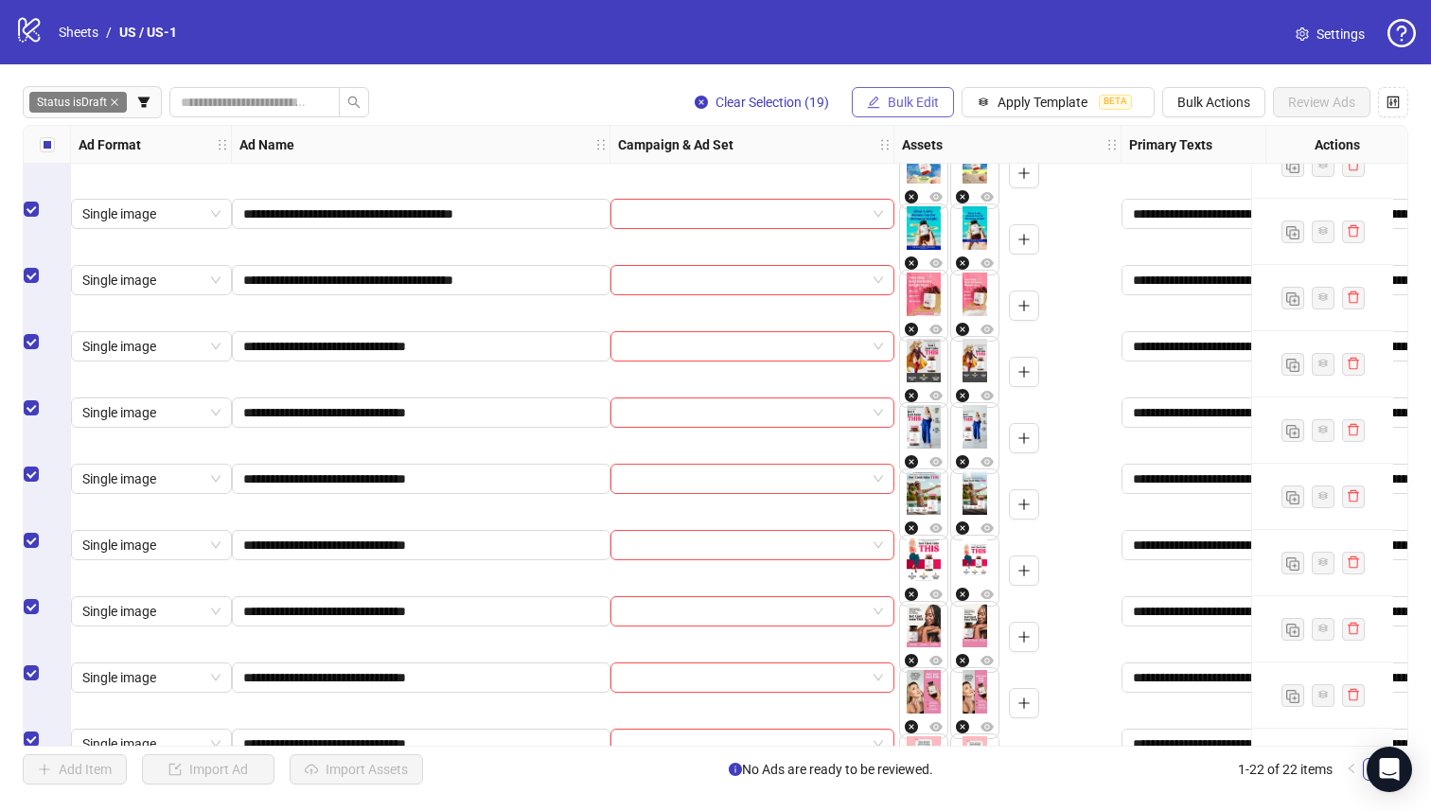
click at [908, 106] on span "Bulk Edit" at bounding box center [913, 102] width 51 height 15
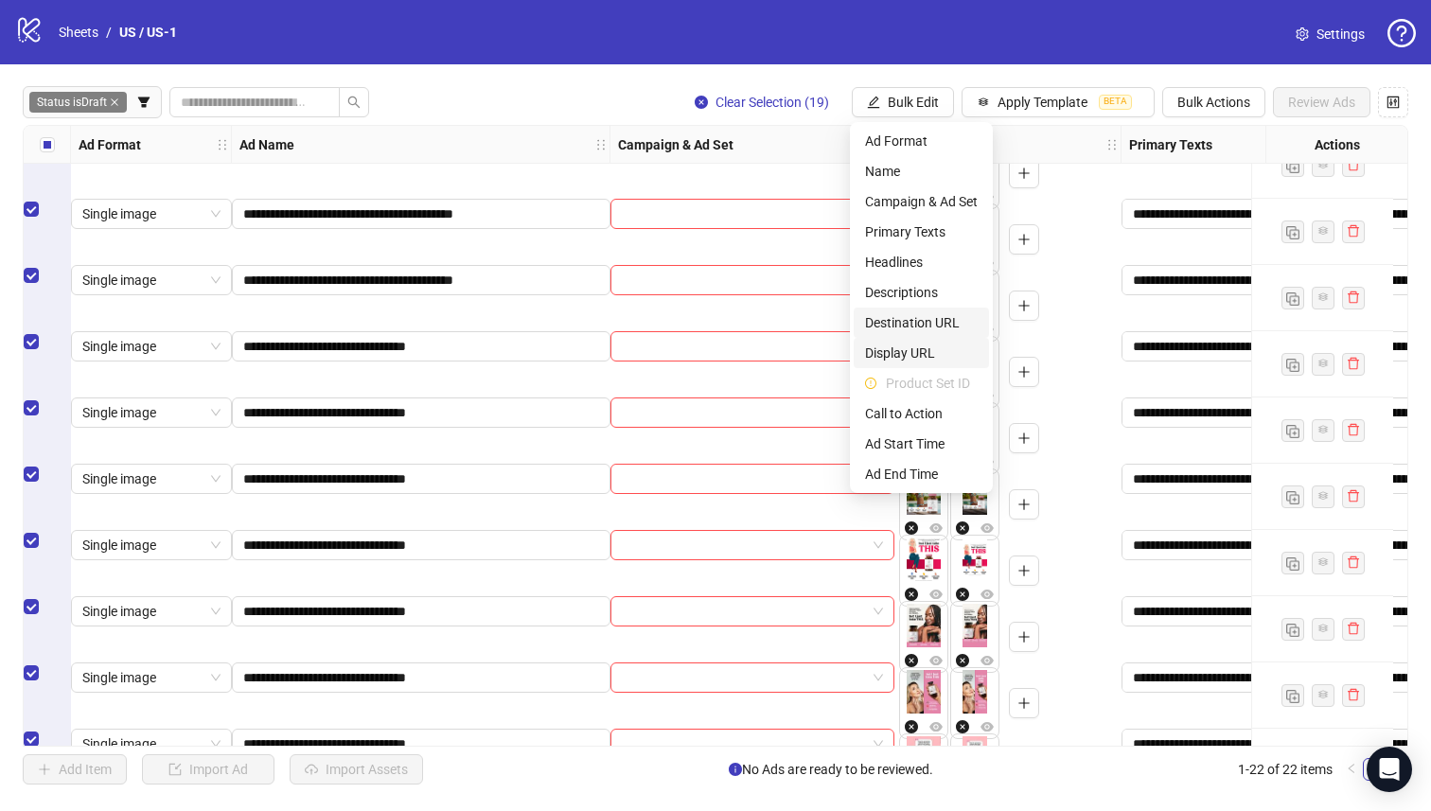
click at [952, 326] on span "Destination URL" at bounding box center [921, 322] width 113 height 21
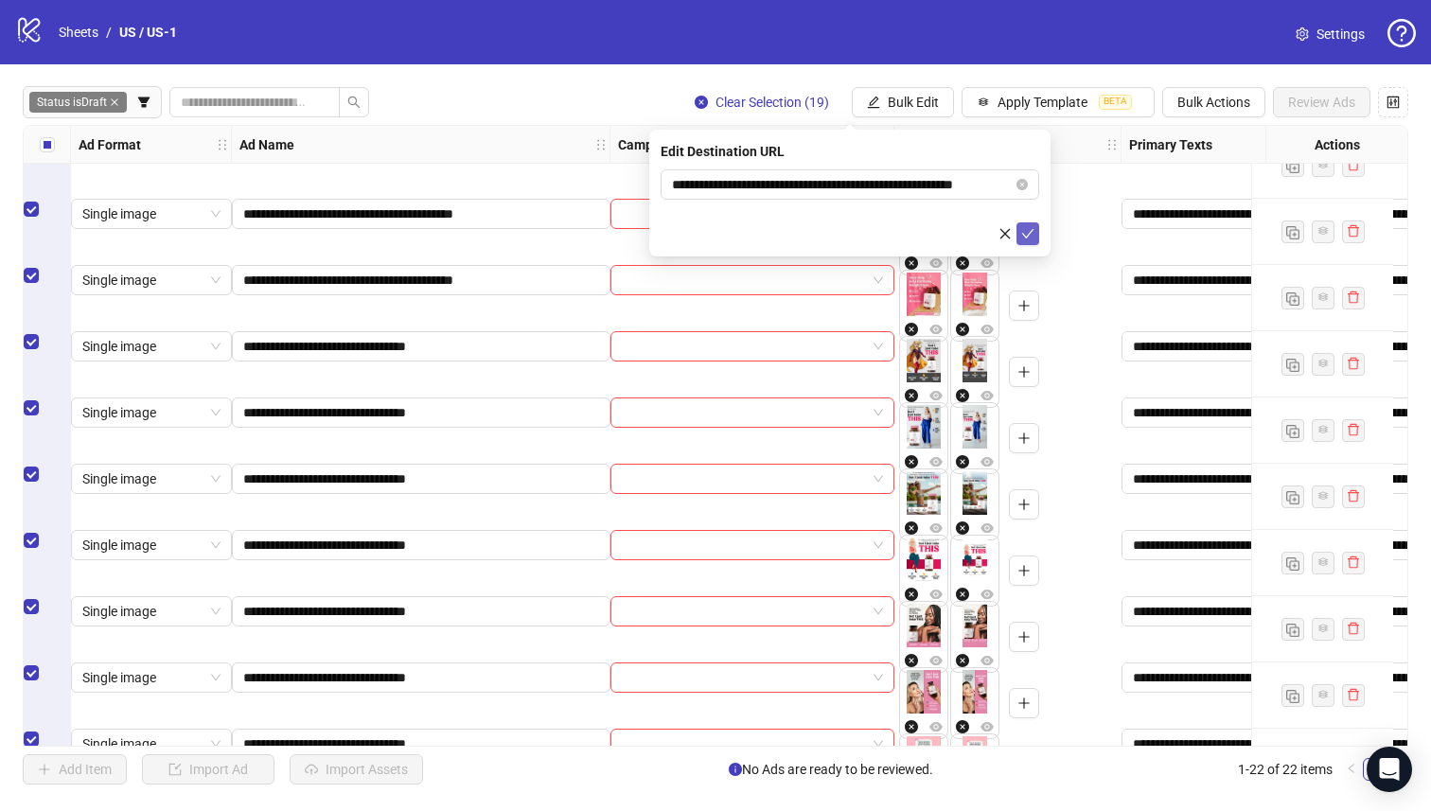
click at [1024, 229] on icon "check" at bounding box center [1027, 233] width 13 height 13
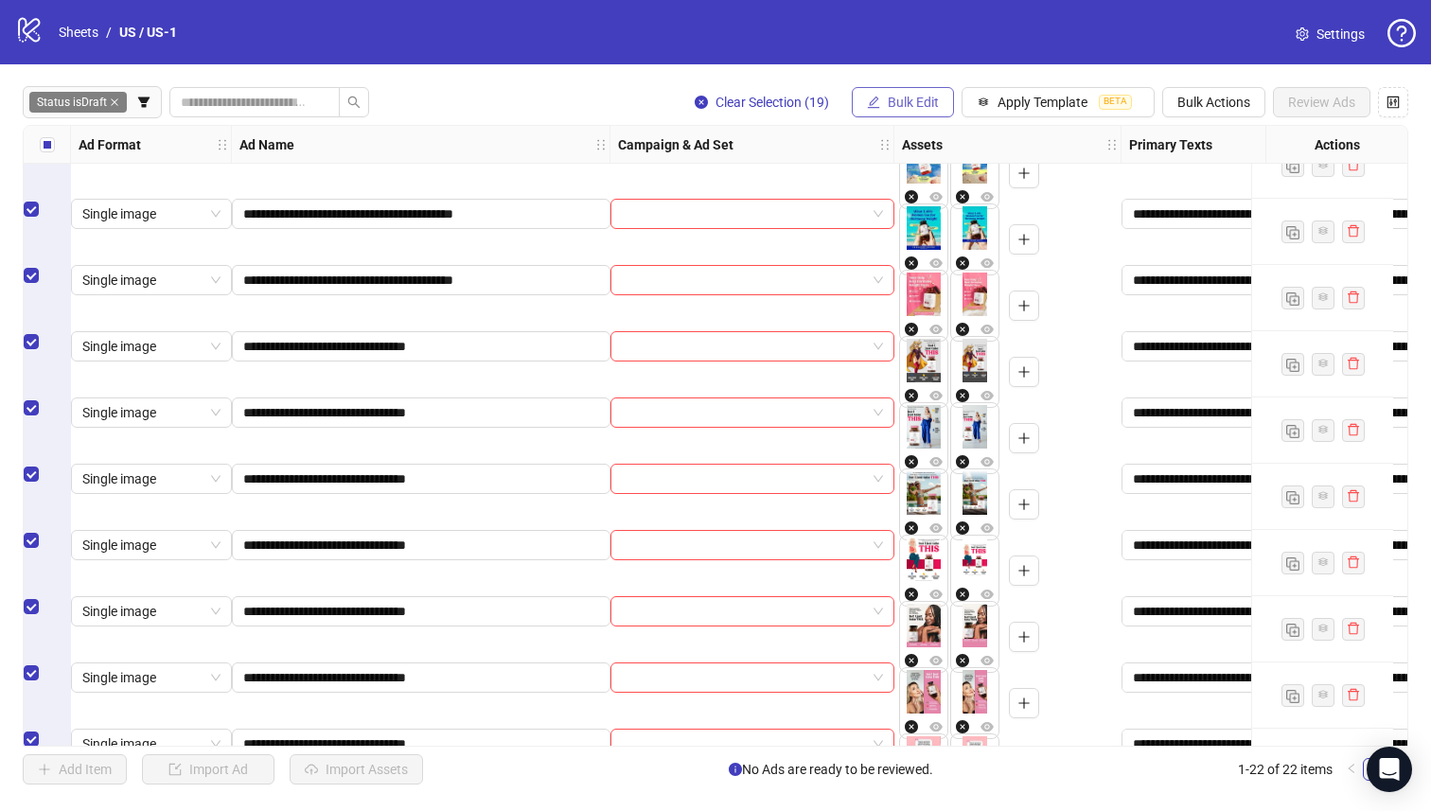
click at [917, 112] on button "Bulk Edit" at bounding box center [903, 102] width 102 height 30
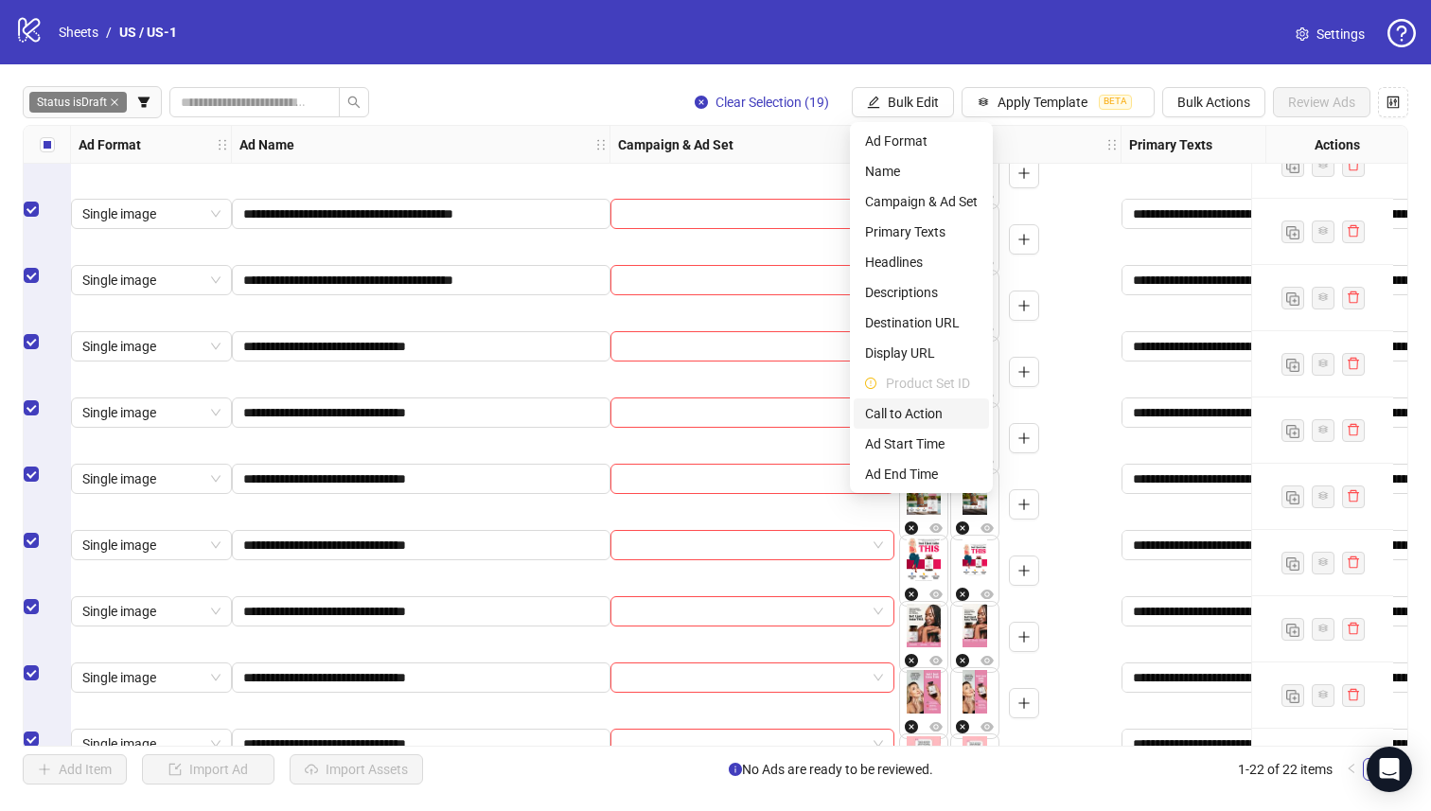
click at [957, 412] on span "Call to Action" at bounding box center [921, 413] width 113 height 21
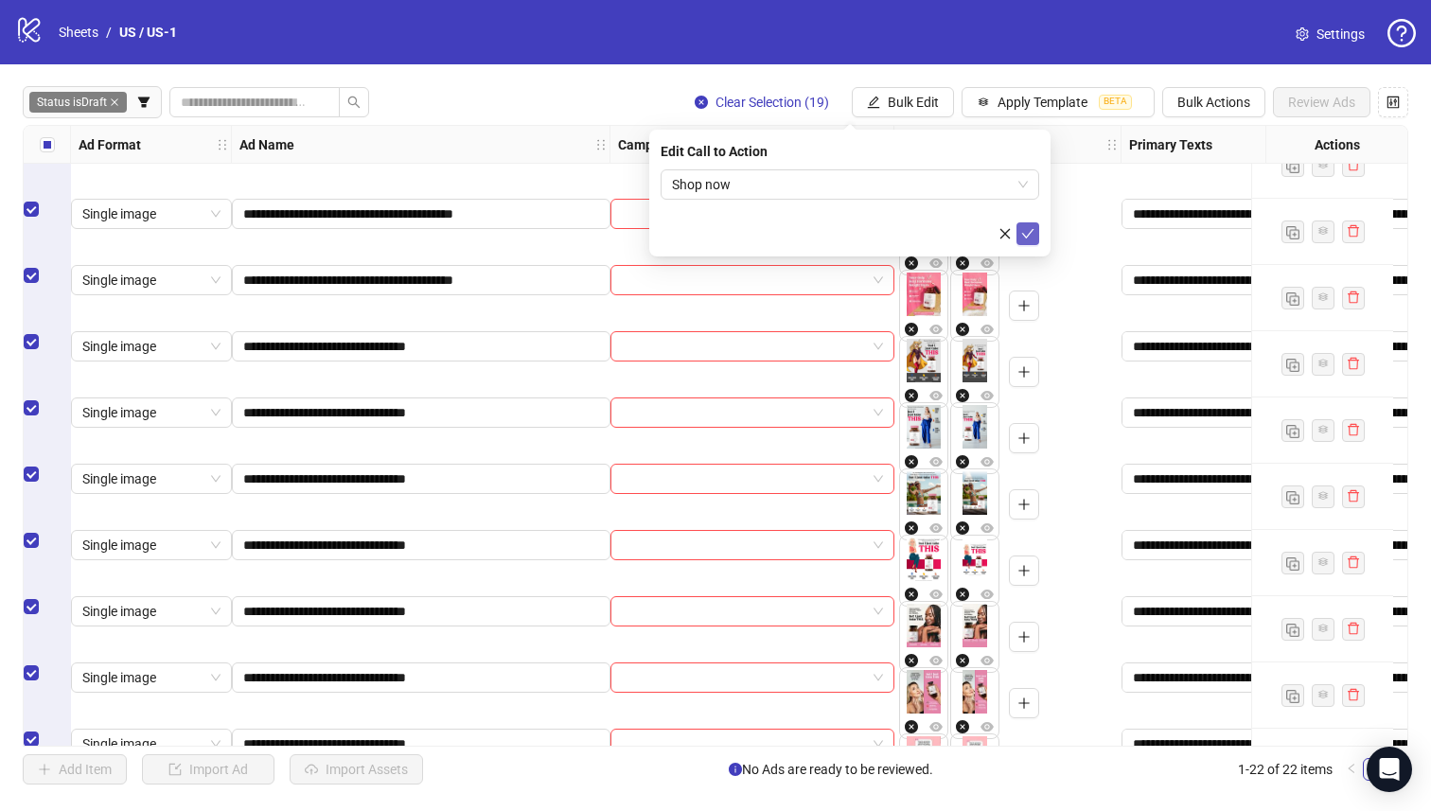
click at [1020, 231] on button "submit" at bounding box center [1028, 233] width 23 height 23
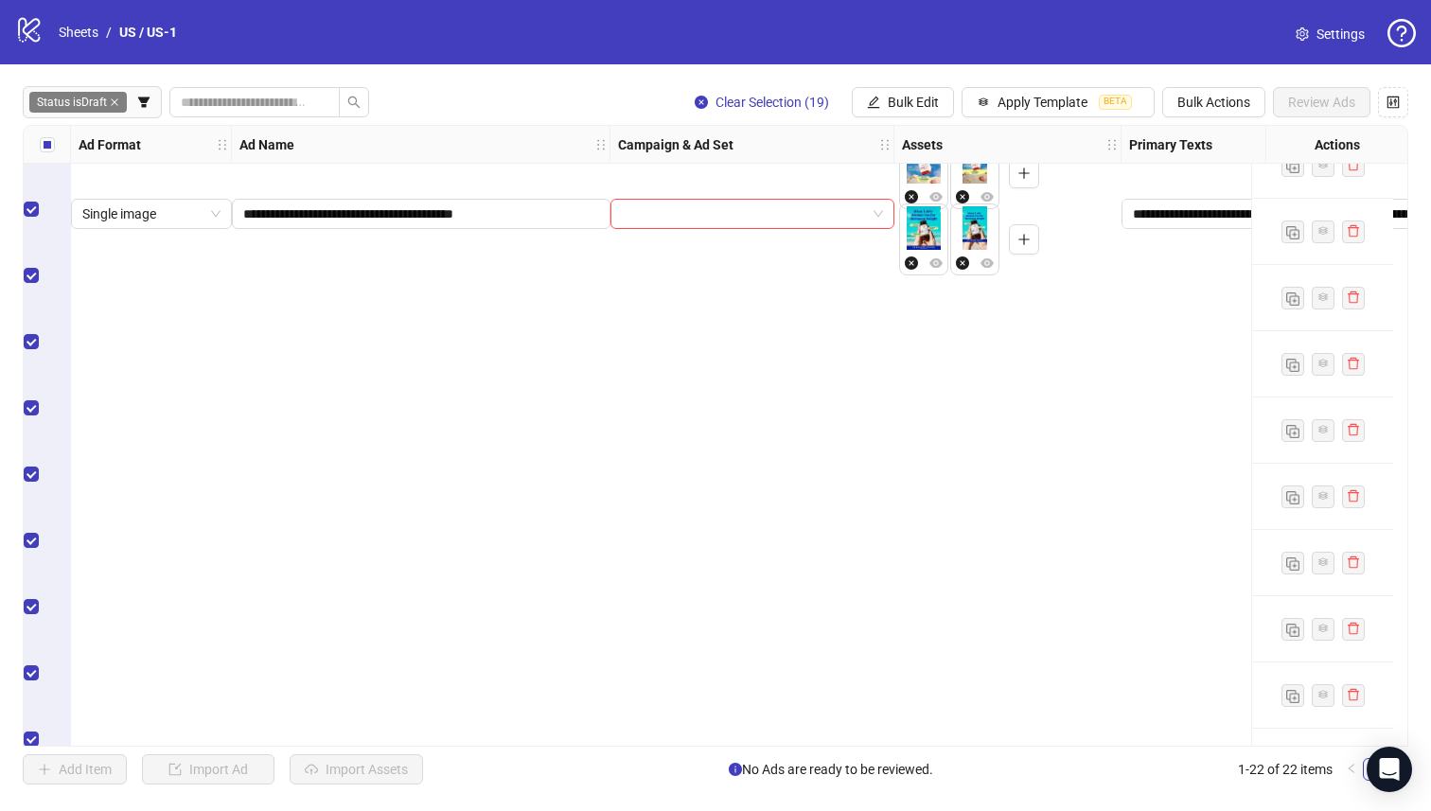
scroll to position [0, 0]
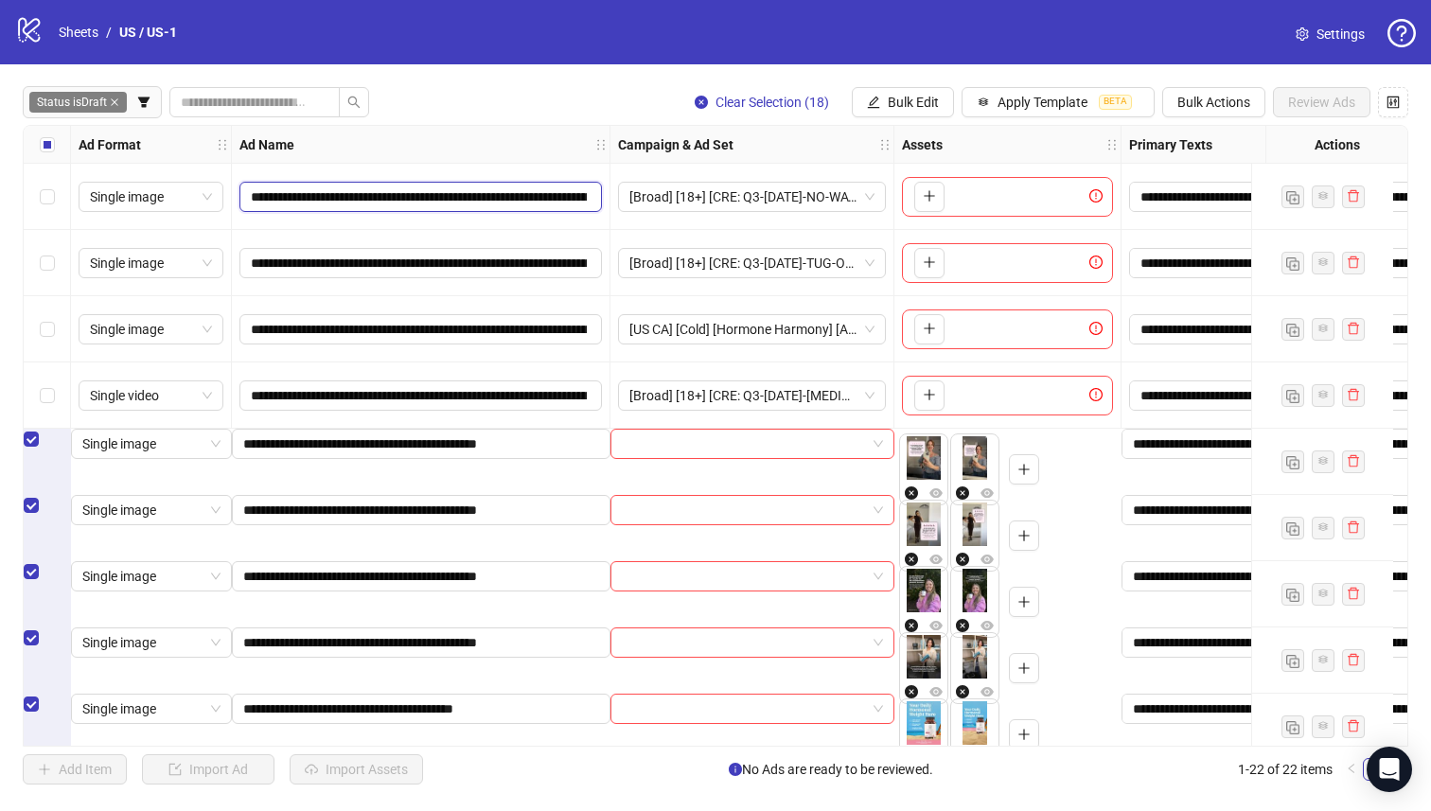
click at [441, 199] on input "**********" at bounding box center [419, 196] width 336 height 21
drag, startPoint x: 441, startPoint y: 199, endPoint x: 338, endPoint y: 202, distance: 103.2
click at [354, 203] on input "**********" at bounding box center [419, 196] width 336 height 21
click at [339, 201] on input "**********" at bounding box center [419, 196] width 336 height 21
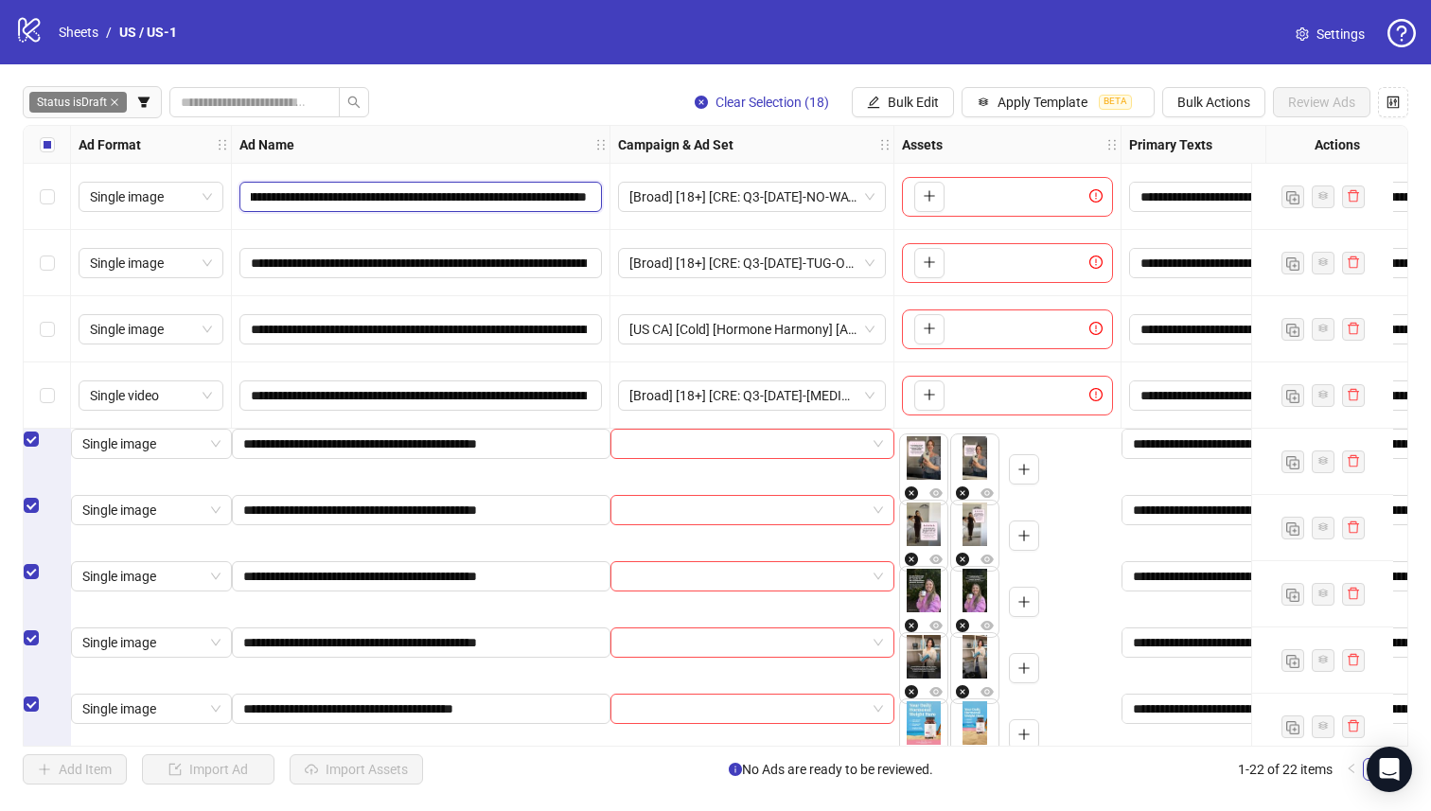
scroll to position [0, 928]
drag, startPoint x: 337, startPoint y: 200, endPoint x: 773, endPoint y: 229, distance: 437.4
click at [773, 126] on div "**********" at bounding box center [1235, 126] width 2423 height 0
click at [895, 102] on span "Bulk Edit" at bounding box center [913, 102] width 51 height 15
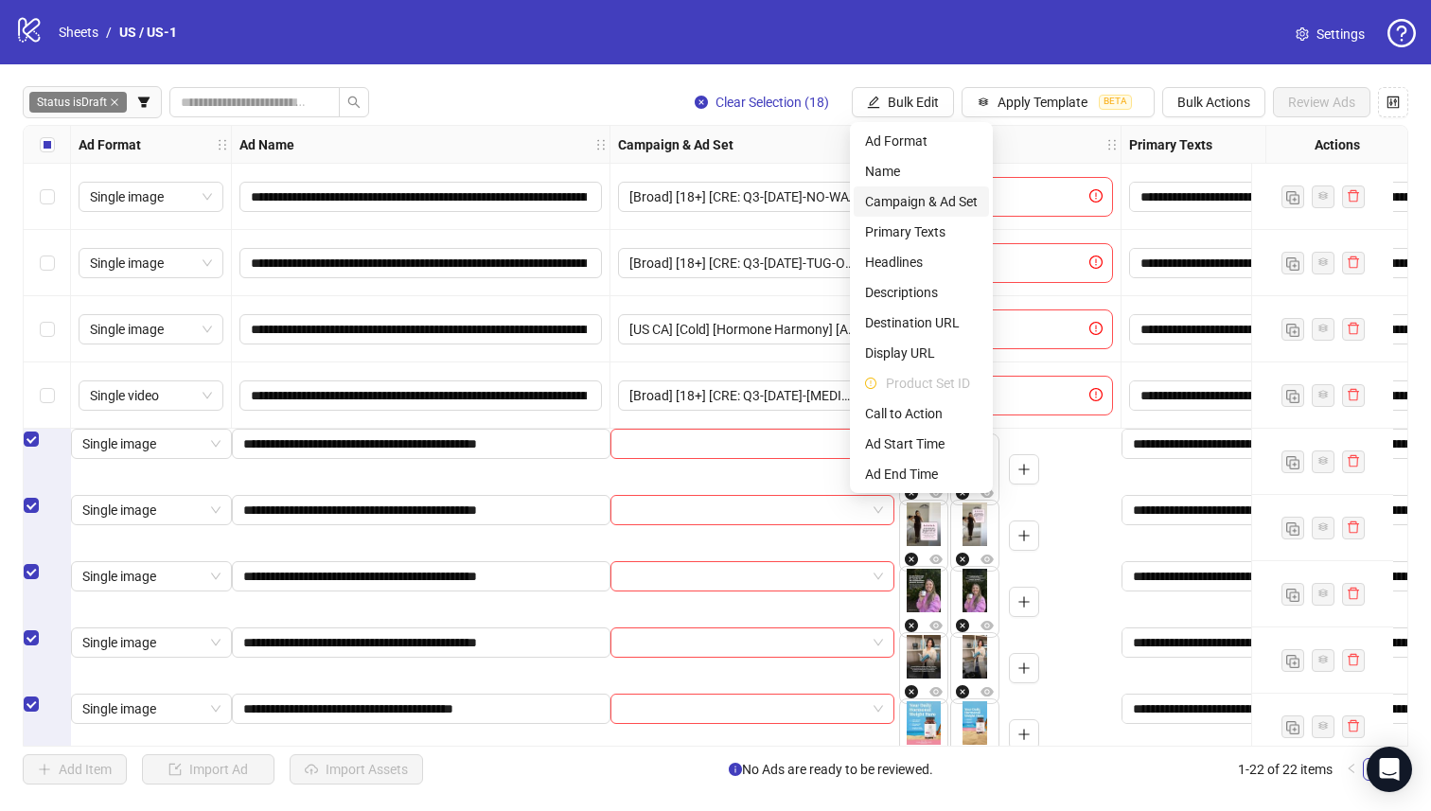
click at [886, 186] on li "Campaign & Ad Set" at bounding box center [921, 201] width 135 height 30
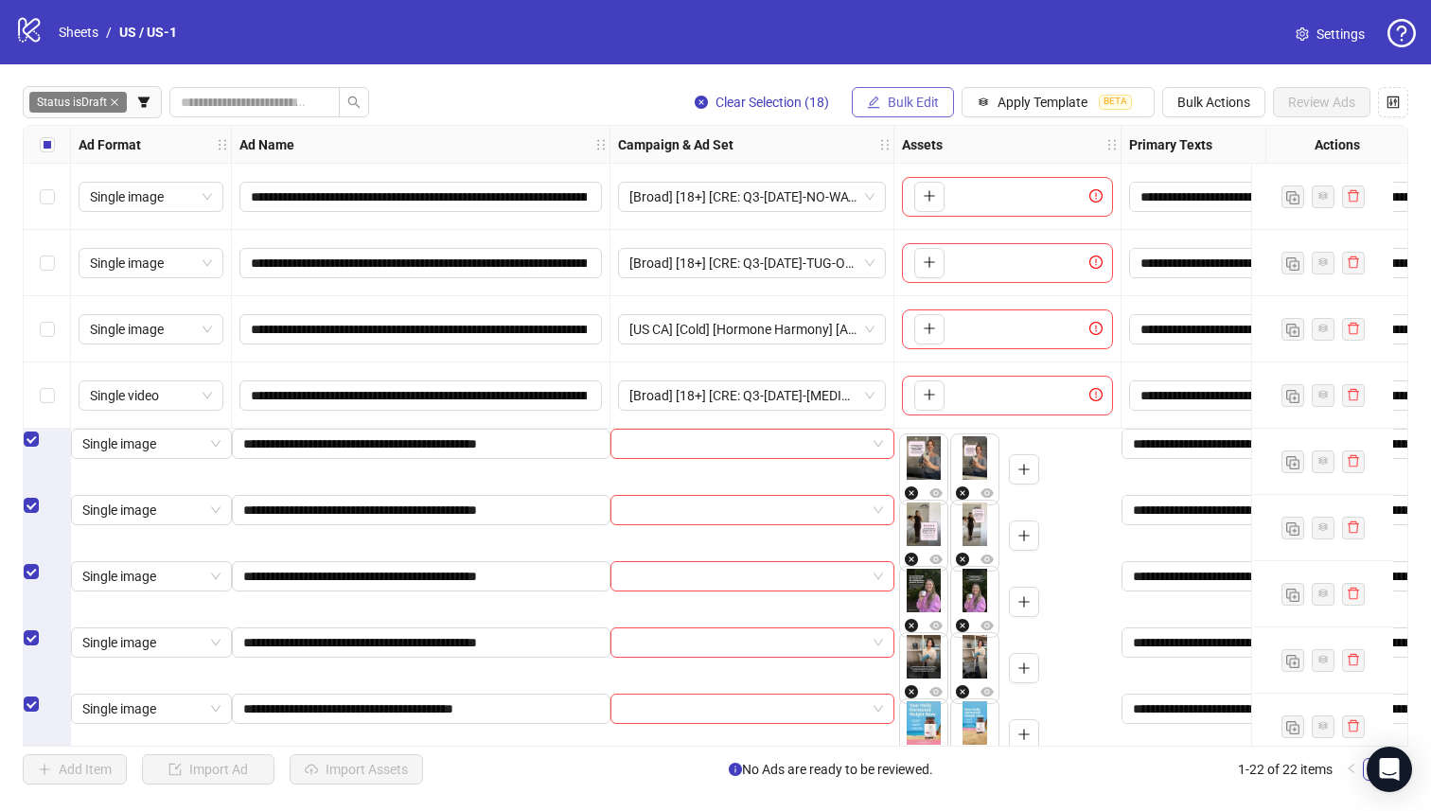
click at [877, 116] on button "Bulk Edit" at bounding box center [903, 102] width 102 height 30
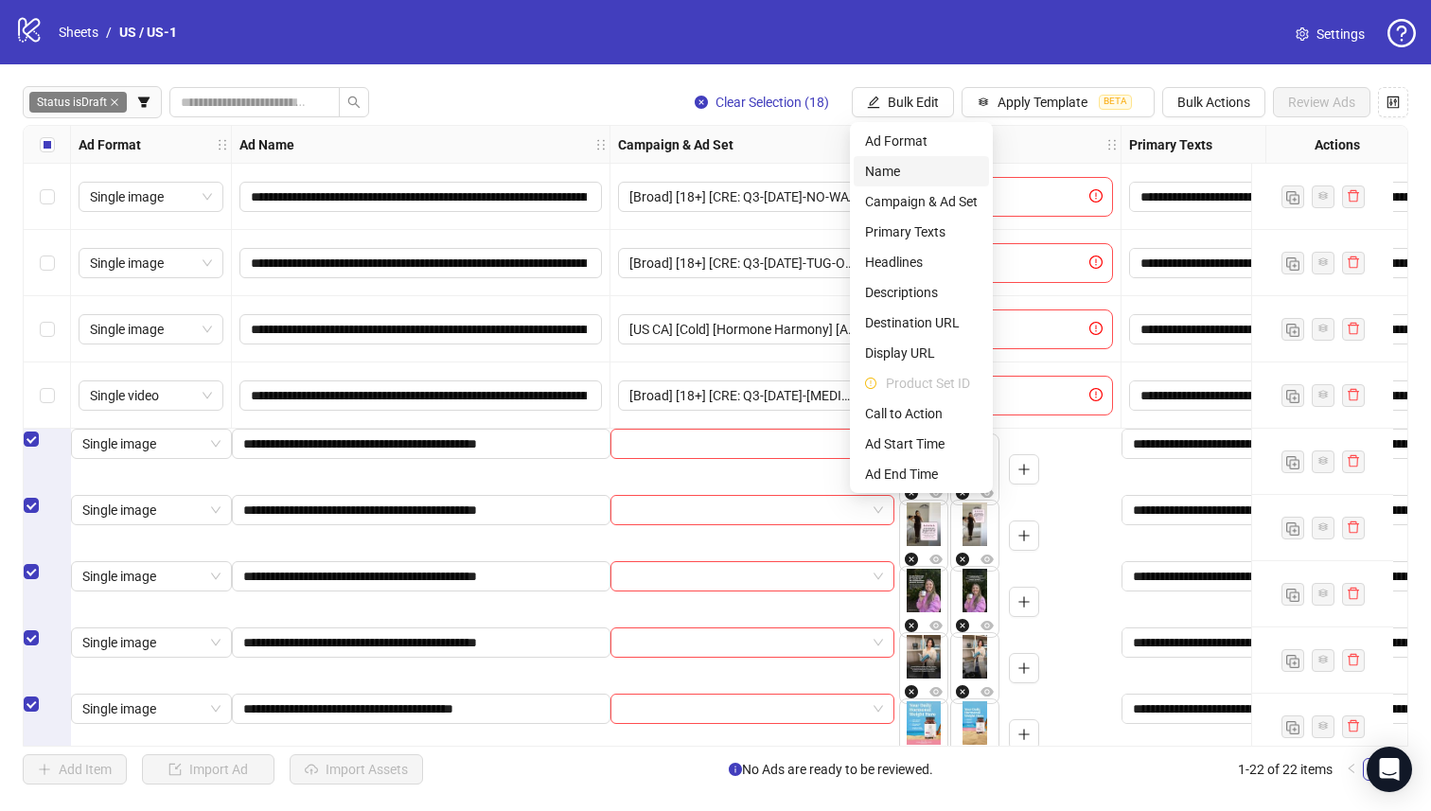
click at [884, 177] on span "Name" at bounding box center [921, 171] width 113 height 21
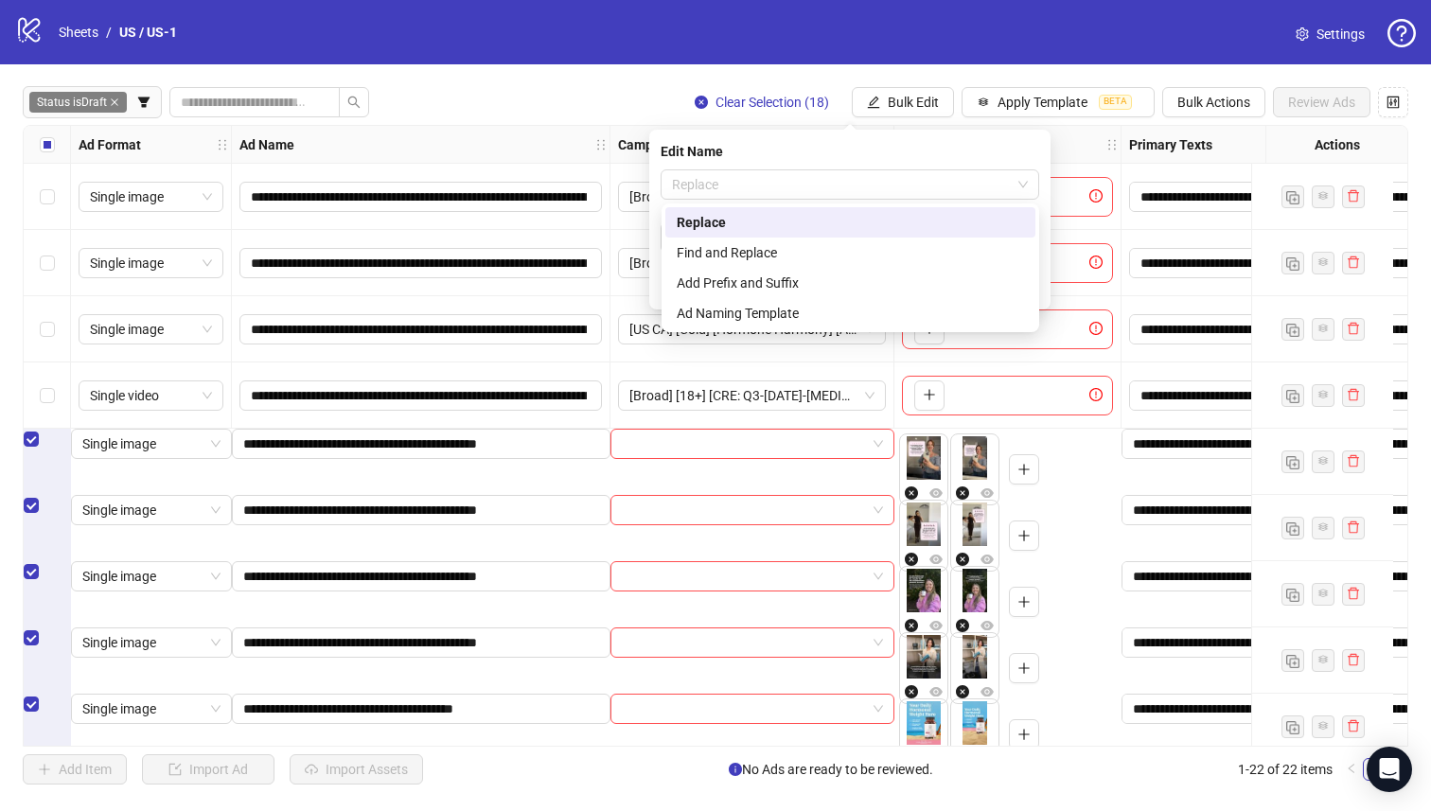
click at [816, 170] on span "Replace" at bounding box center [850, 184] width 356 height 28
click at [824, 279] on div "Add Prefix and Suffix" at bounding box center [849, 283] width 347 height 21
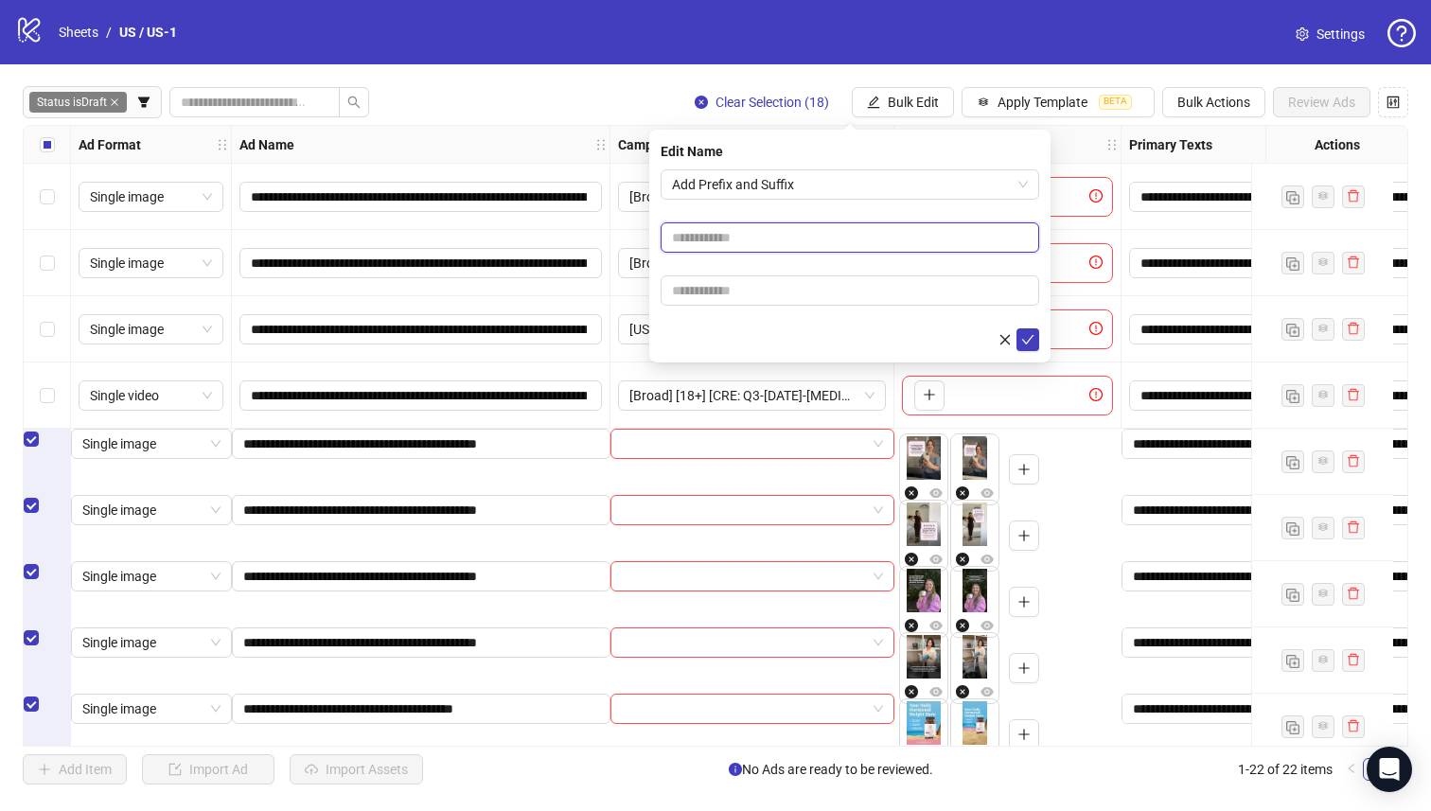
click at [806, 233] on input "text" at bounding box center [850, 237] width 379 height 30
drag, startPoint x: 695, startPoint y: 239, endPoint x: 1169, endPoint y: 263, distance: 474.8
click at [1167, 262] on body "**********" at bounding box center [715, 405] width 1431 height 811
type input "**********"
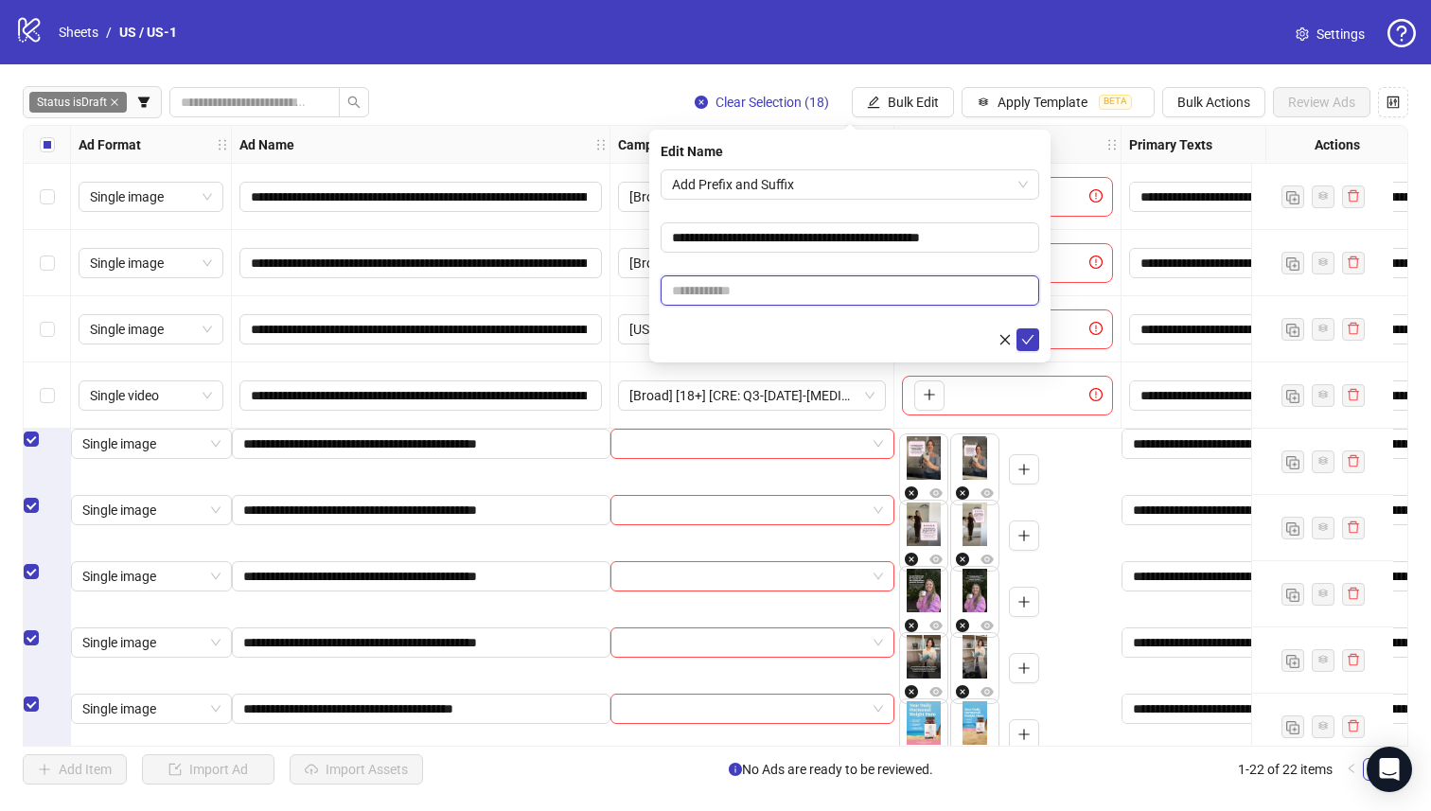
click at [791, 281] on input "text" at bounding box center [850, 290] width 379 height 30
paste input "**********"
type input "**********"
click at [843, 261] on form "**********" at bounding box center [850, 260] width 379 height 182
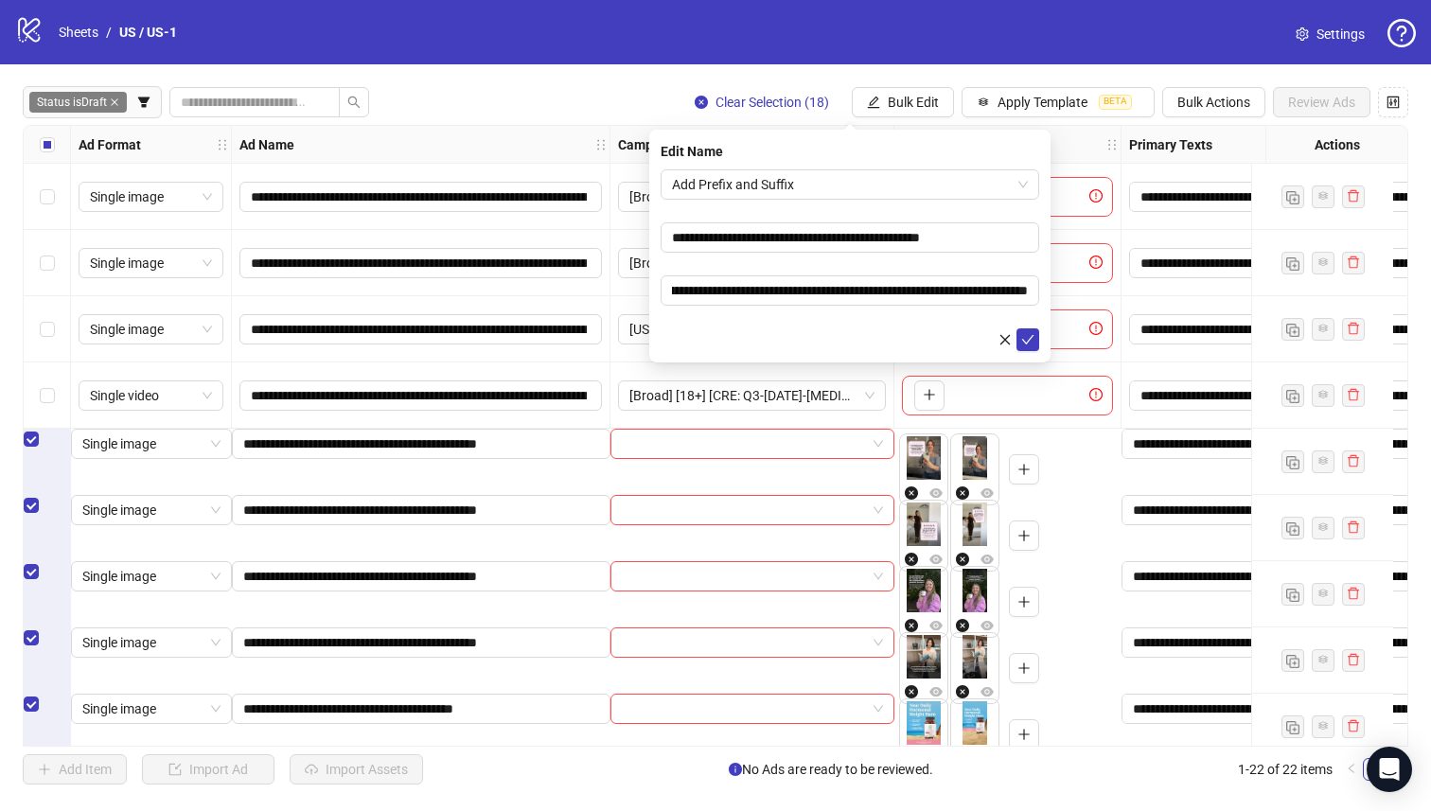
scroll to position [0, 0]
click at [1002, 245] on input "**********" at bounding box center [850, 237] width 379 height 30
type input "**********"
click at [935, 271] on form "**********" at bounding box center [850, 260] width 379 height 182
click at [1033, 336] on icon "check" at bounding box center [1027, 339] width 13 height 13
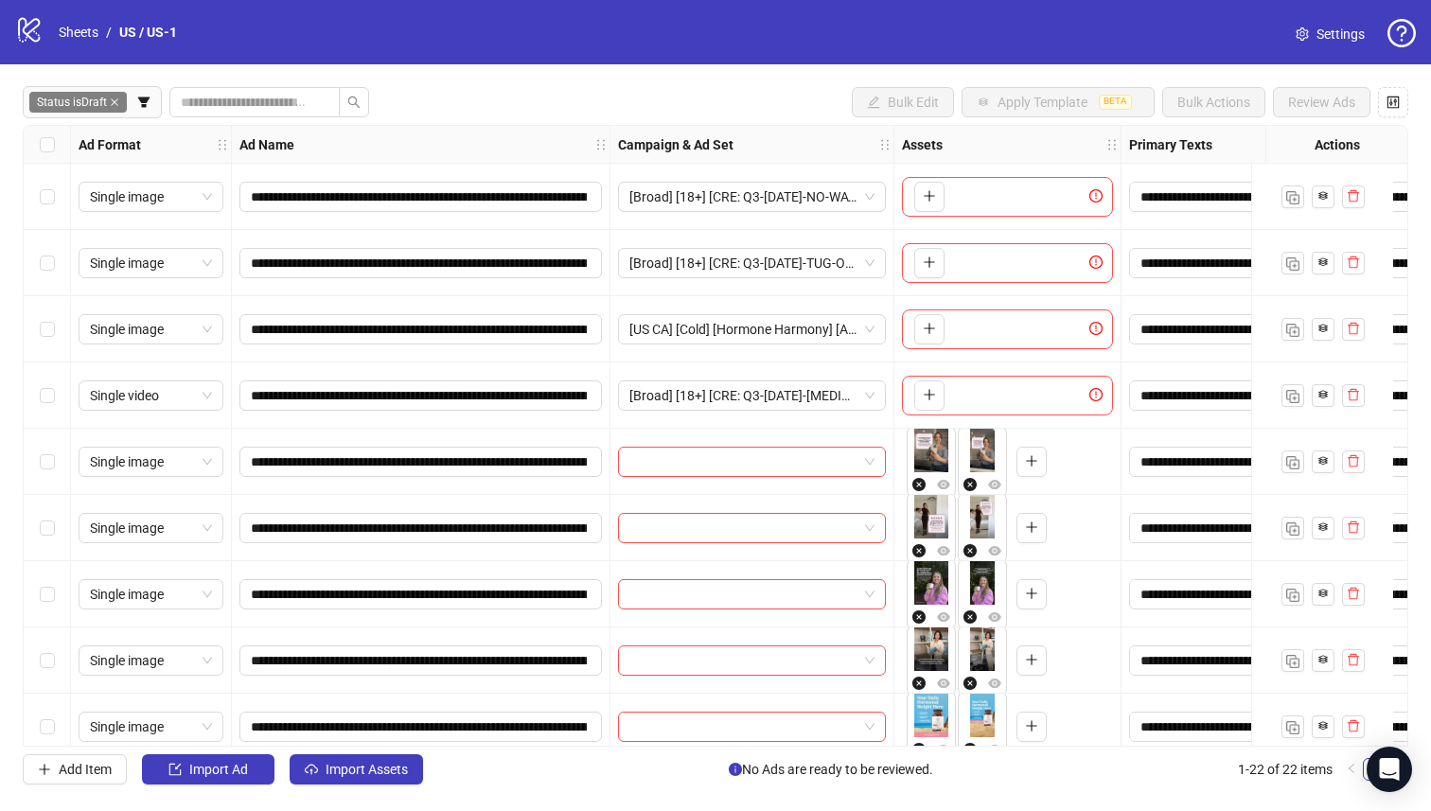
scroll to position [170, 0]
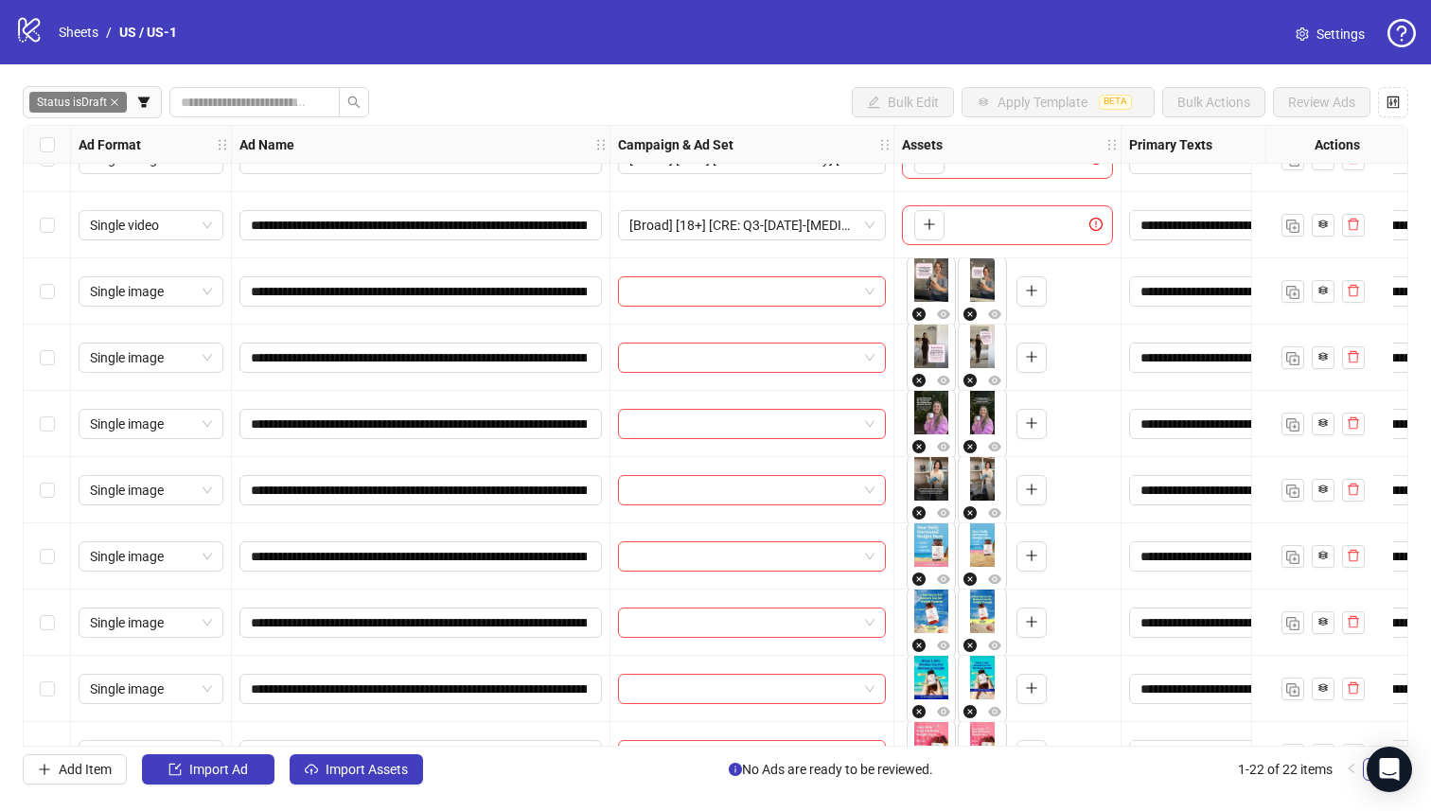
click at [80, 494] on div "Single image" at bounding box center [151, 490] width 145 height 30
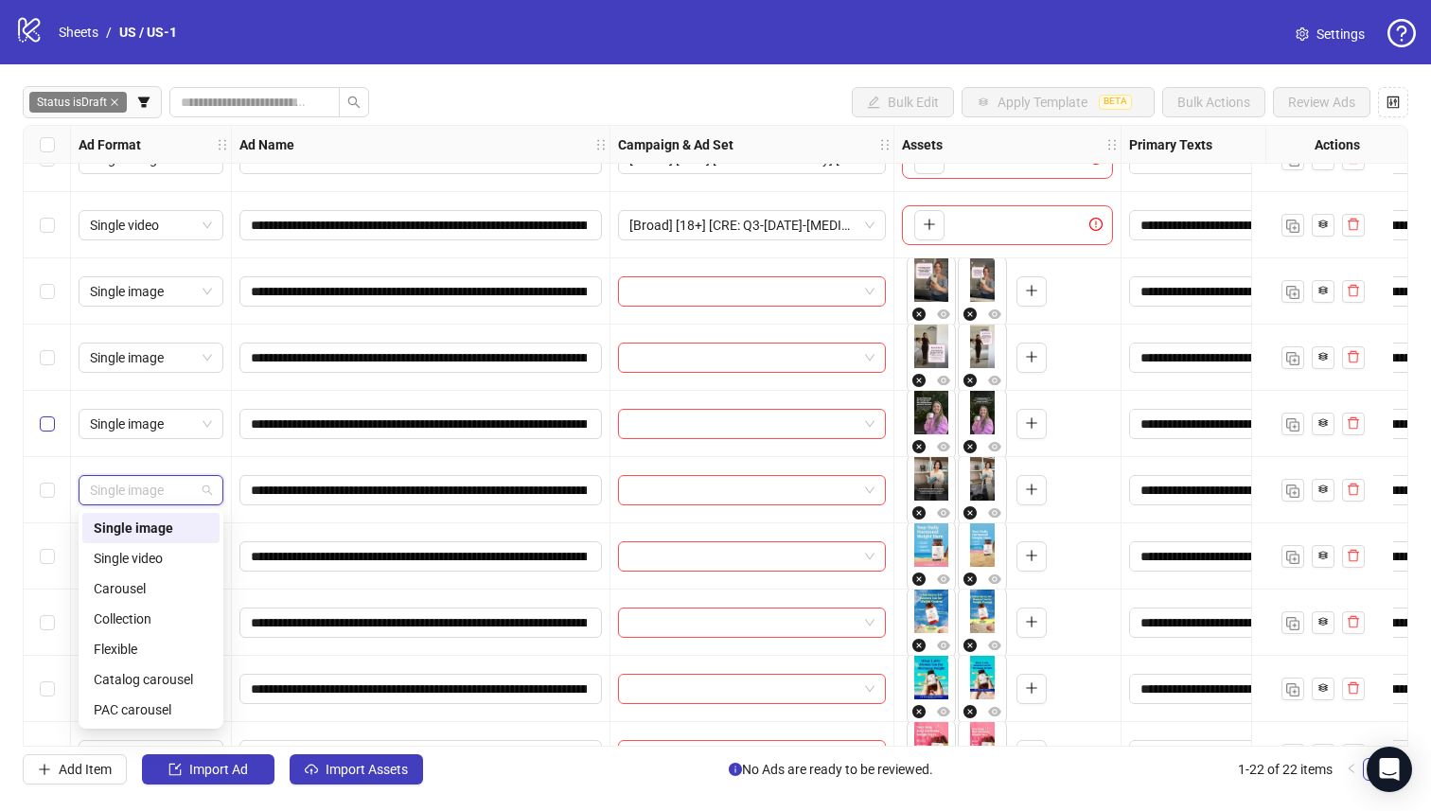
drag, startPoint x: 39, startPoint y: 443, endPoint x: 43, endPoint y: 432, distance: 12.0
click at [40, 442] on div "Select row 7" at bounding box center [47, 424] width 47 height 66
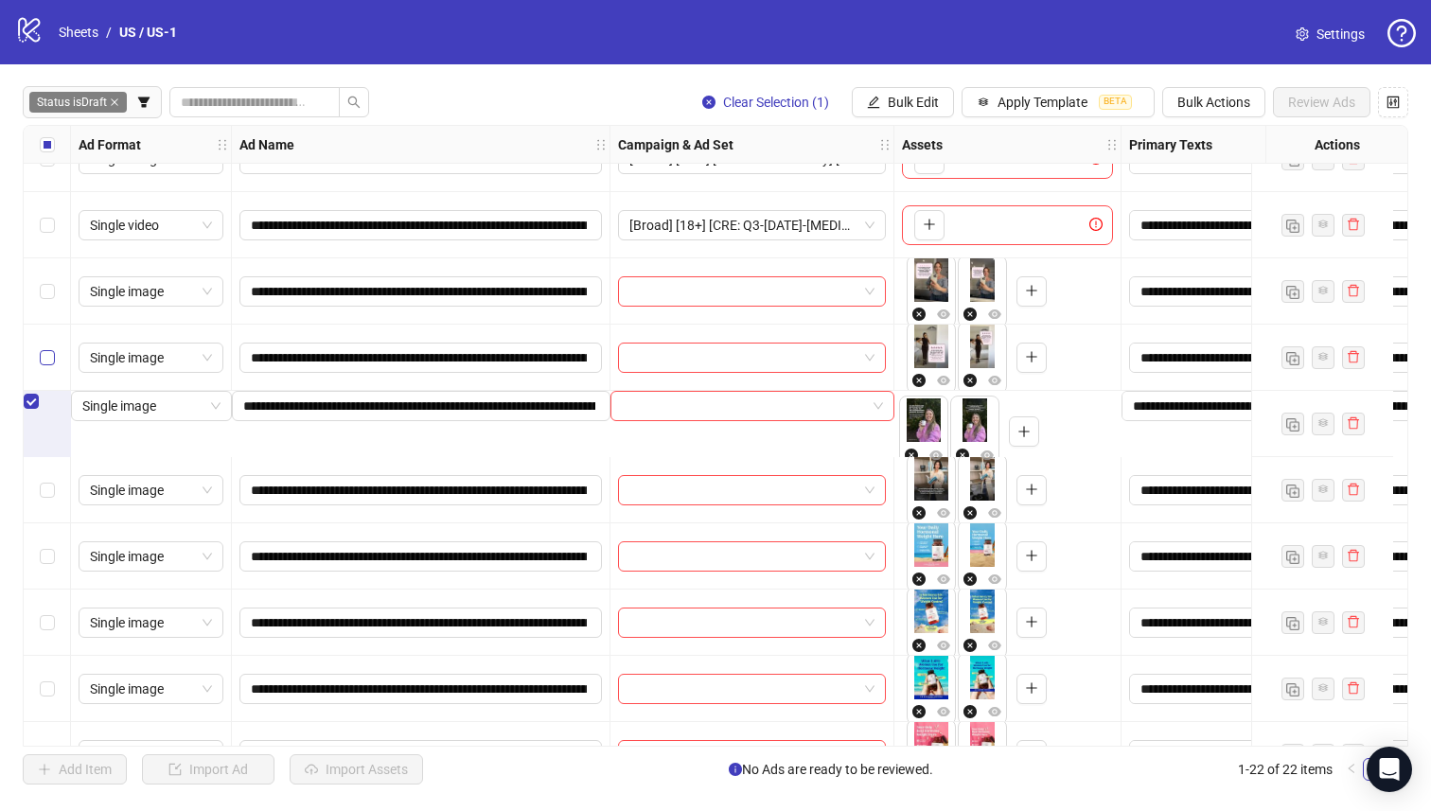
drag, startPoint x: 44, startPoint y: 377, endPoint x: 44, endPoint y: 365, distance: 11.4
click at [44, 376] on div "Select row 6" at bounding box center [47, 358] width 47 height 66
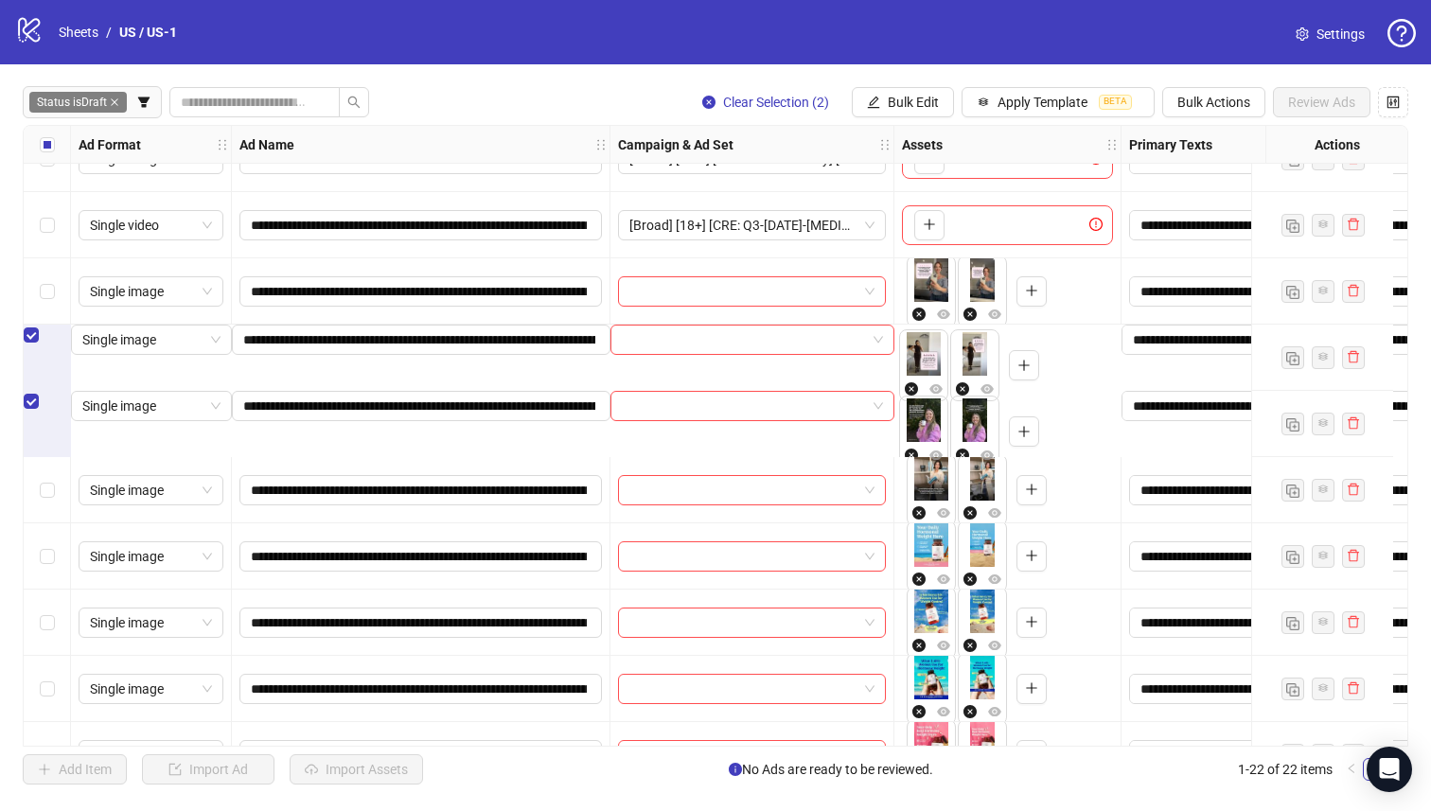
click at [44, 303] on div "Select row 5" at bounding box center [47, 291] width 47 height 66
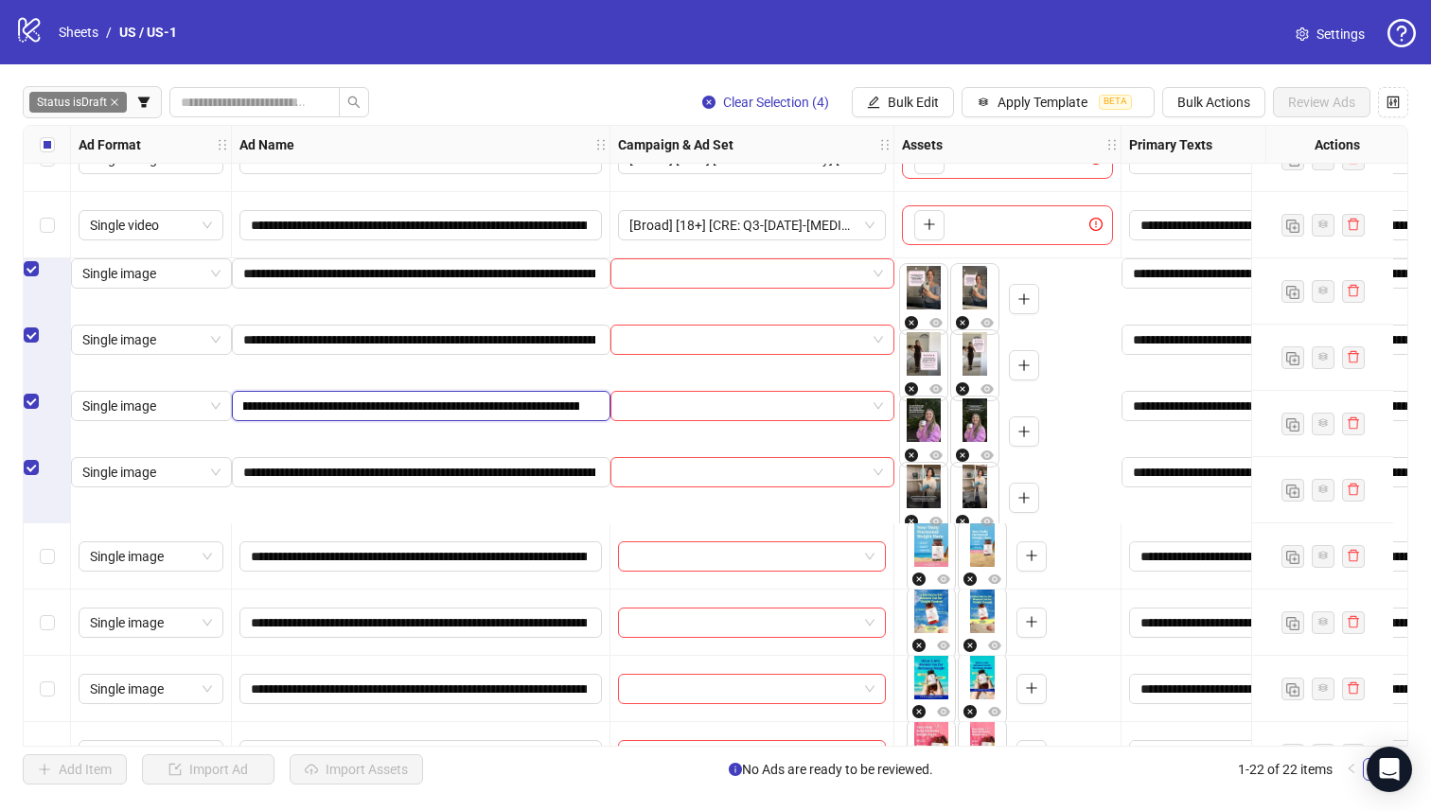
scroll to position [0, 110]
drag, startPoint x: 551, startPoint y: 424, endPoint x: 533, endPoint y: 419, distance: 18.6
click at [576, 416] on input "**********" at bounding box center [411, 406] width 336 height 21
click at [525, 416] on input "**********" at bounding box center [411, 406] width 336 height 21
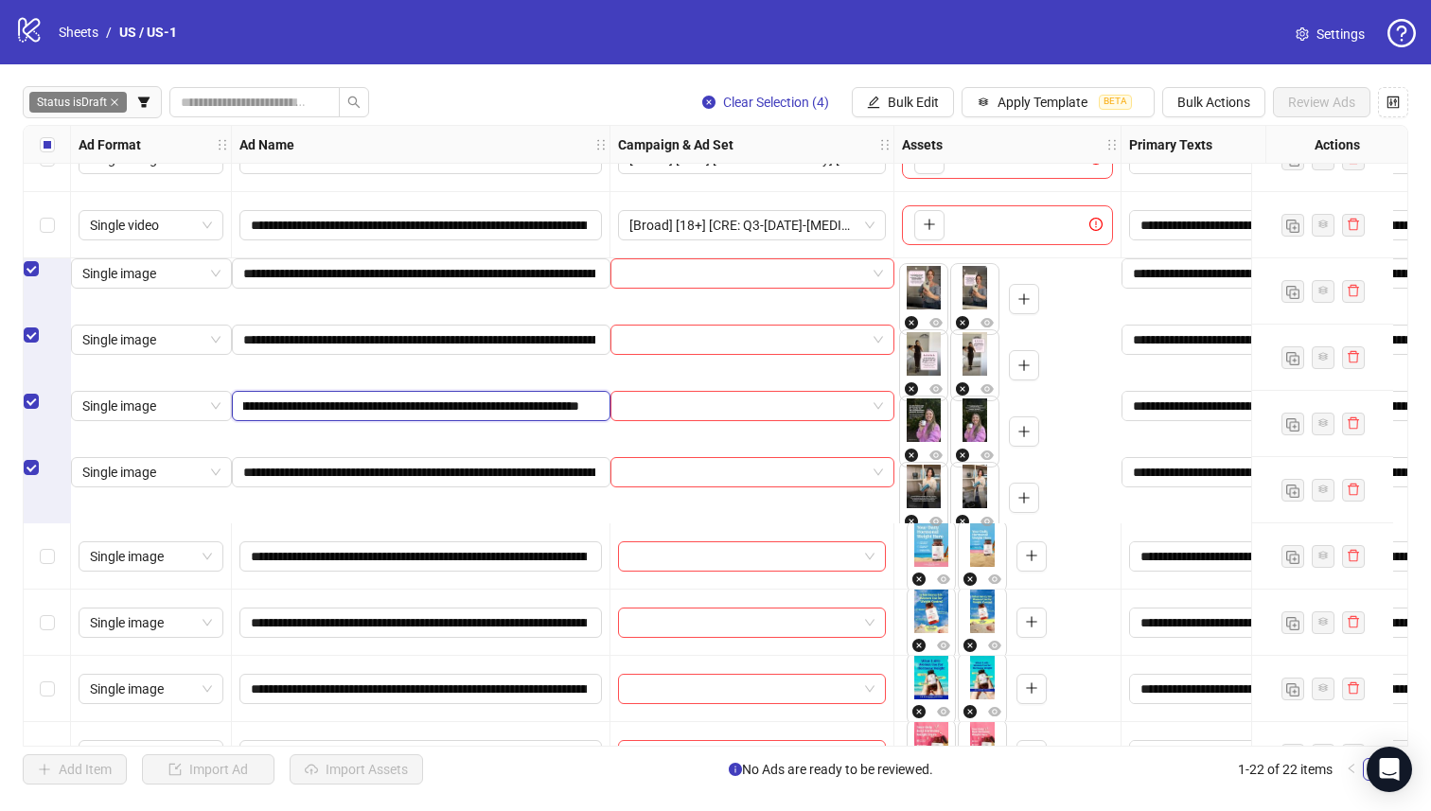
drag, startPoint x: 481, startPoint y: 428, endPoint x: 322, endPoint y: 426, distance: 159.0
click at [314, 416] on input "**********" at bounding box center [411, 406] width 336 height 21
click at [945, 97] on button "Bulk Edit" at bounding box center [903, 102] width 102 height 30
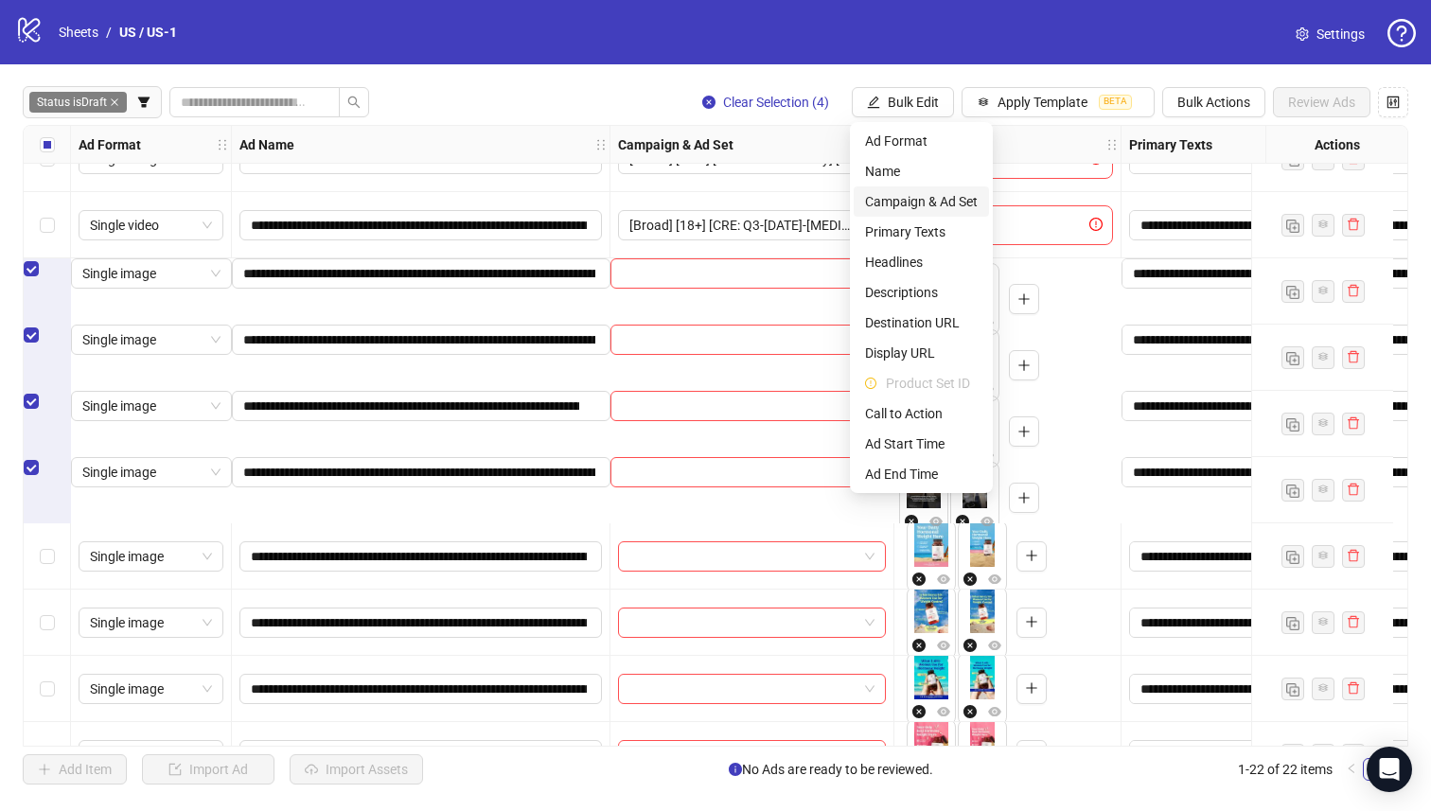
click at [965, 202] on span "Campaign & Ad Set" at bounding box center [921, 201] width 113 height 21
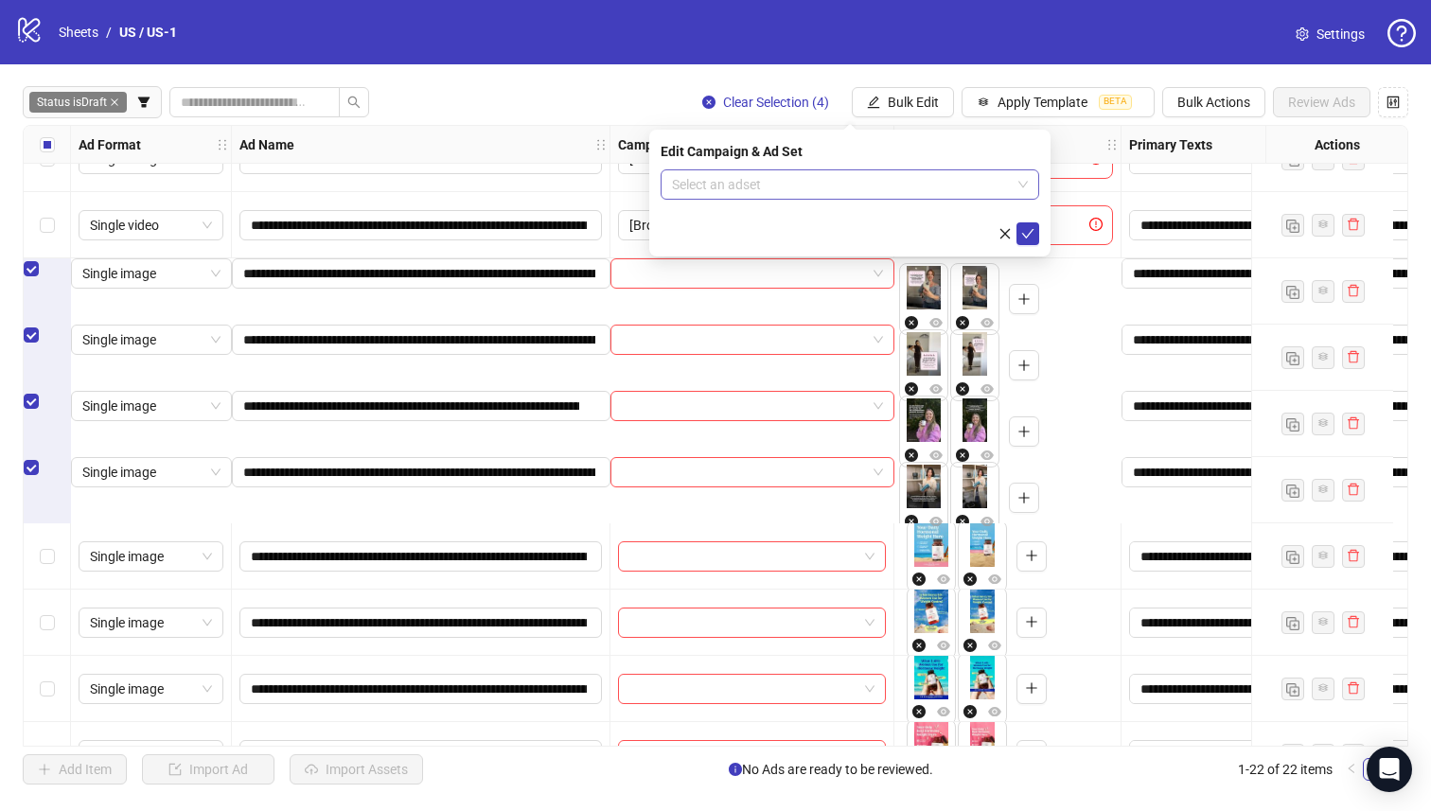
click at [854, 194] on input "search" at bounding box center [841, 184] width 339 height 28
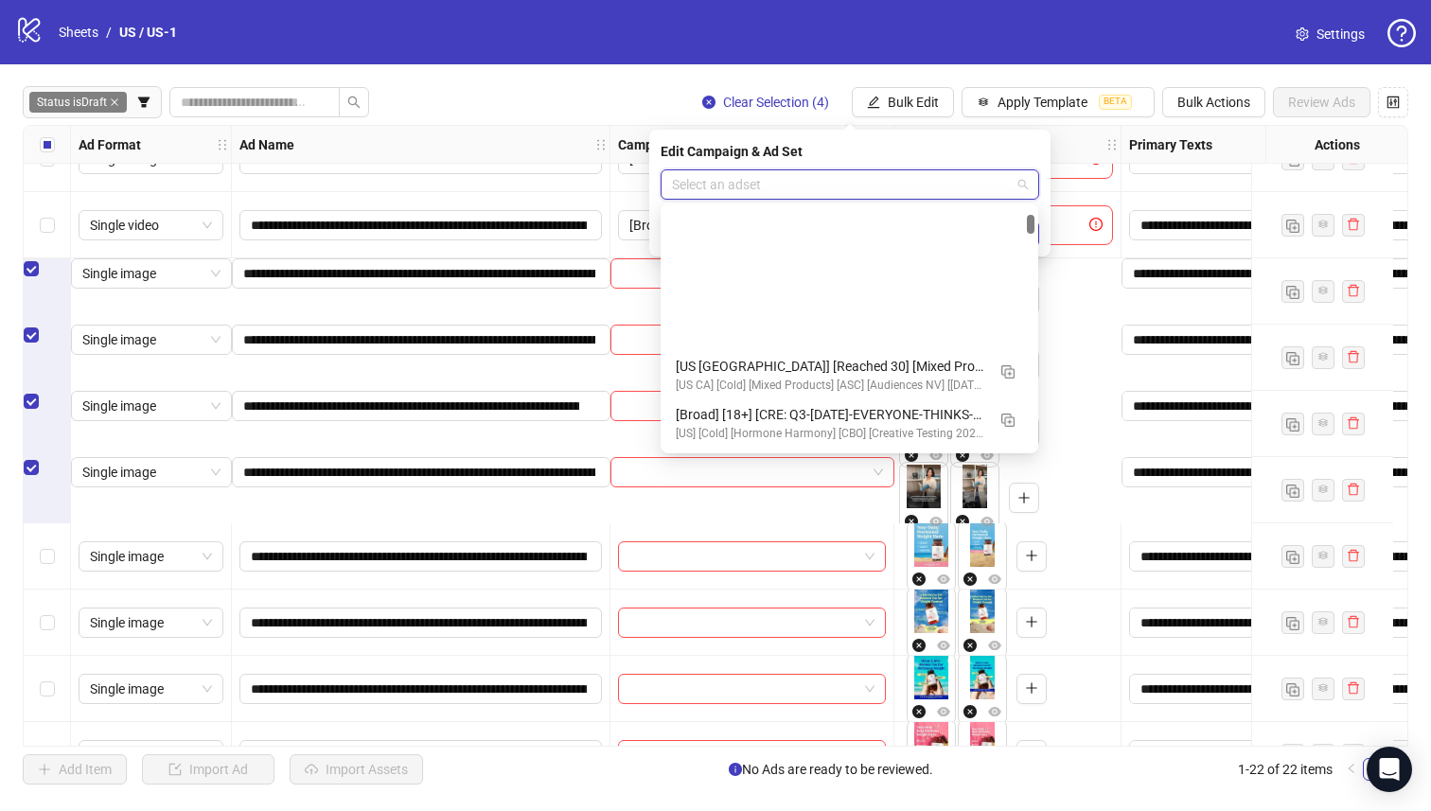
scroll to position [744, 0]
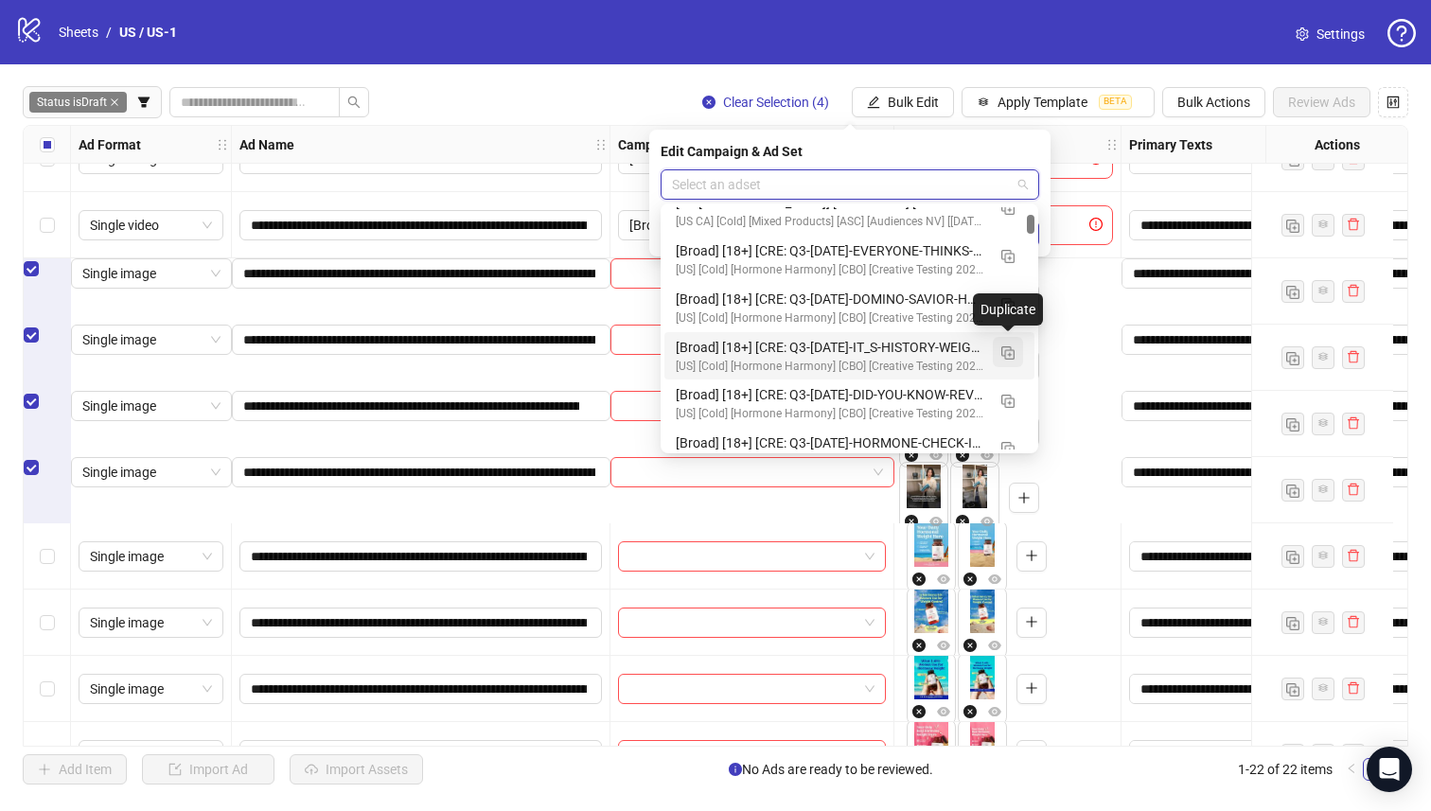
click at [1006, 351] on img "button" at bounding box center [1007, 352] width 13 height 13
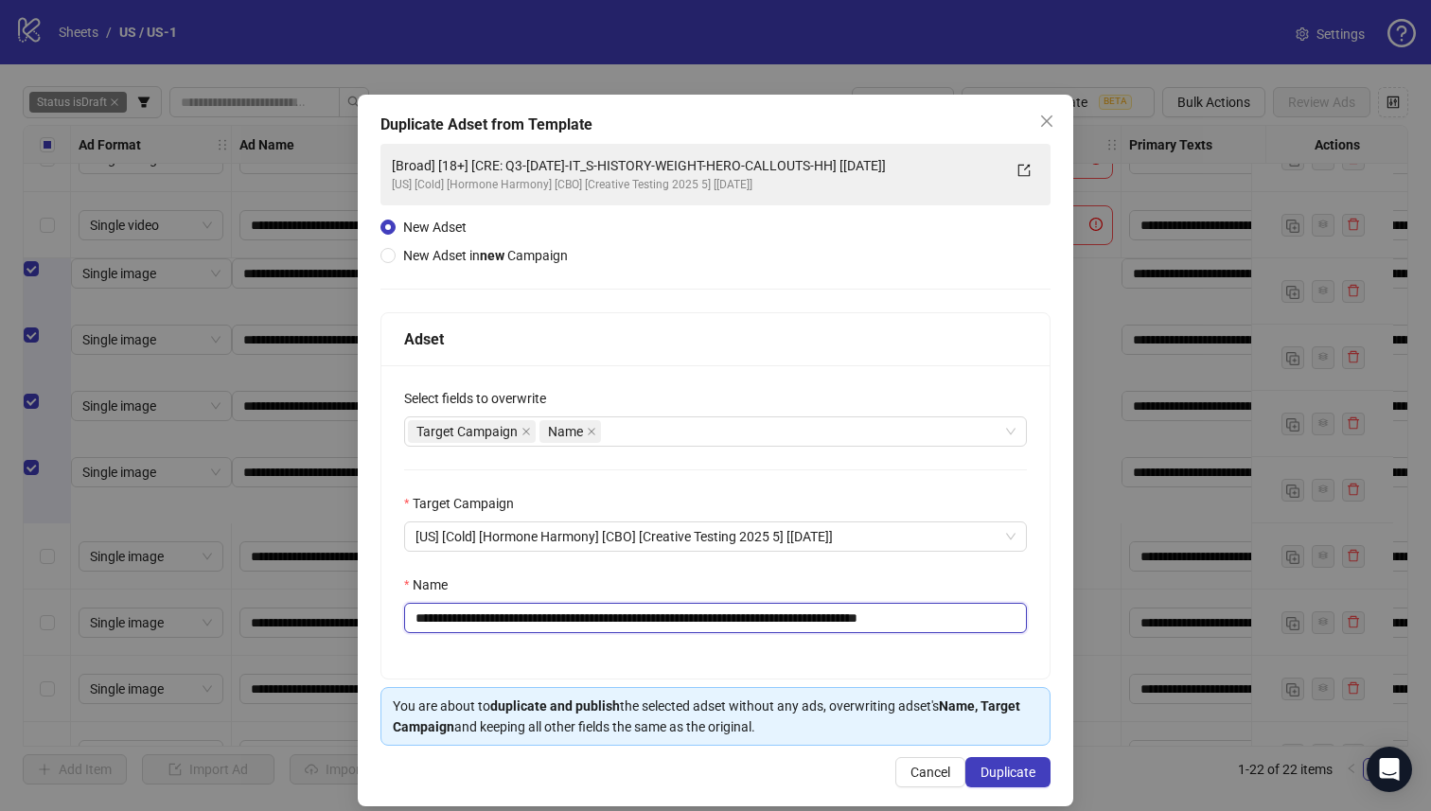
drag, startPoint x: 885, startPoint y: 620, endPoint x: 526, endPoint y: 622, distance: 358.8
click at [526, 622] on input "**********" at bounding box center [715, 618] width 623 height 30
paste input "text"
type input "**********"
click at [994, 766] on span "Duplicate" at bounding box center [1008, 772] width 55 height 15
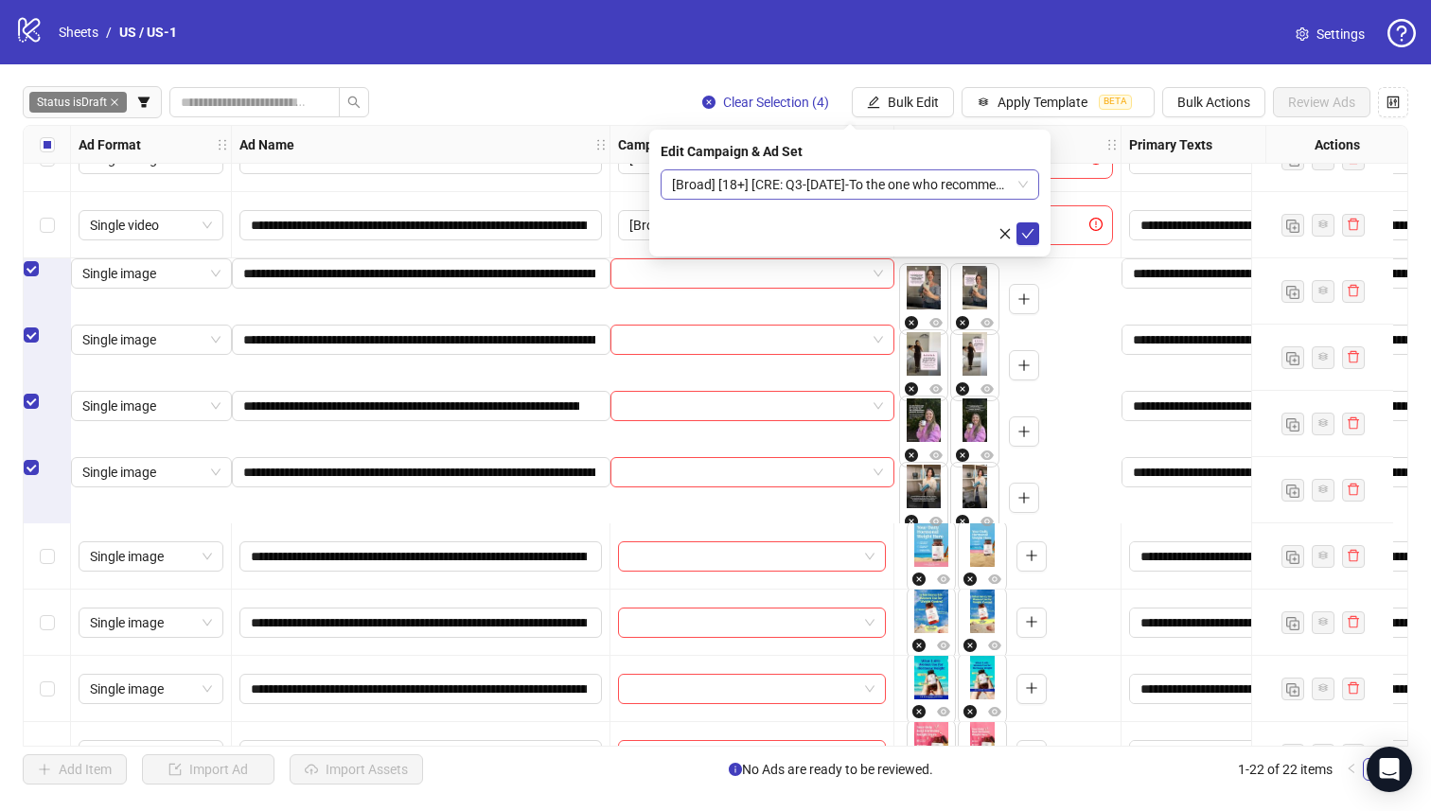
click at [982, 174] on span "[Broad] [18+] [CRE: Q3-[DATE]-To the one who recommended-HH] [[DATE]]" at bounding box center [850, 184] width 356 height 28
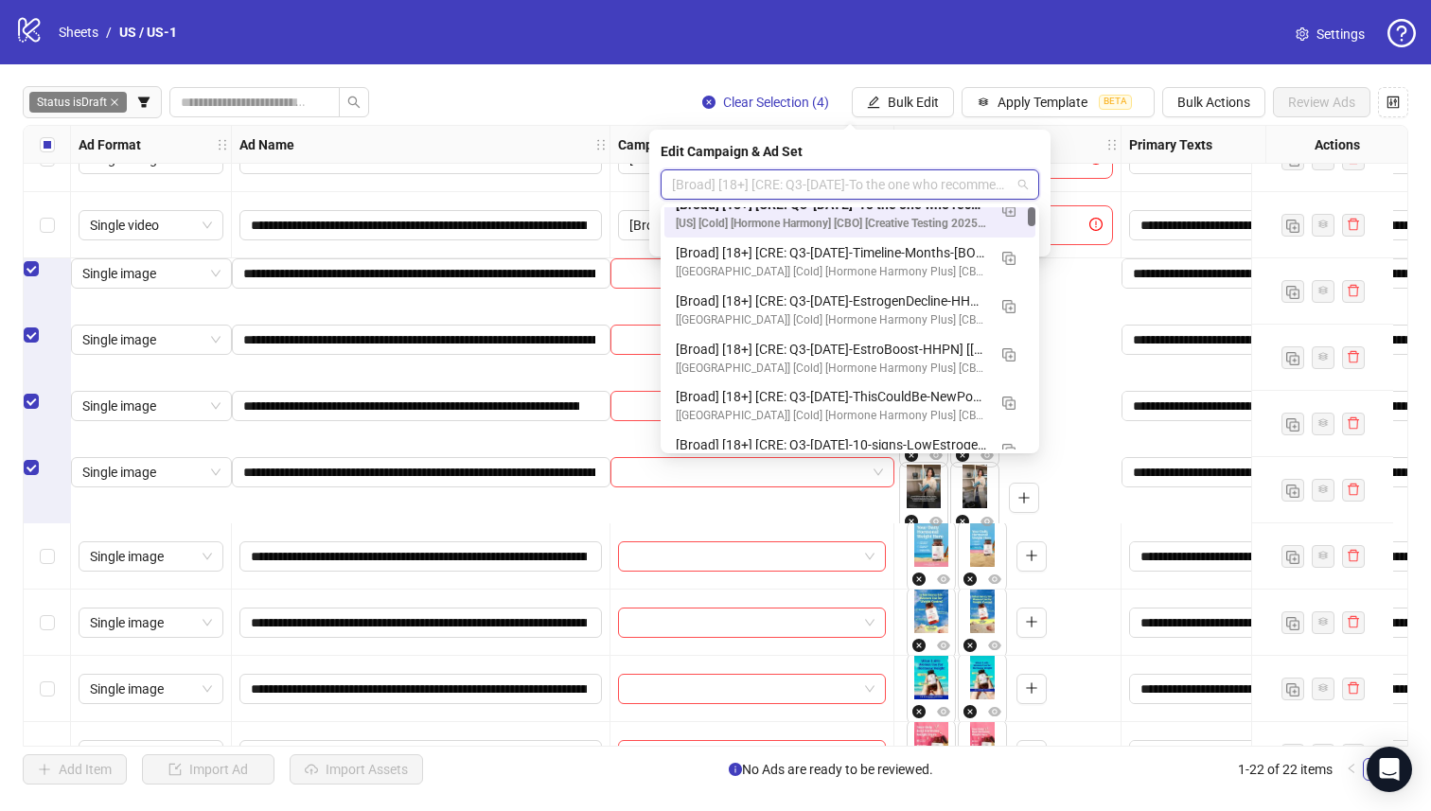
scroll to position [0, 0]
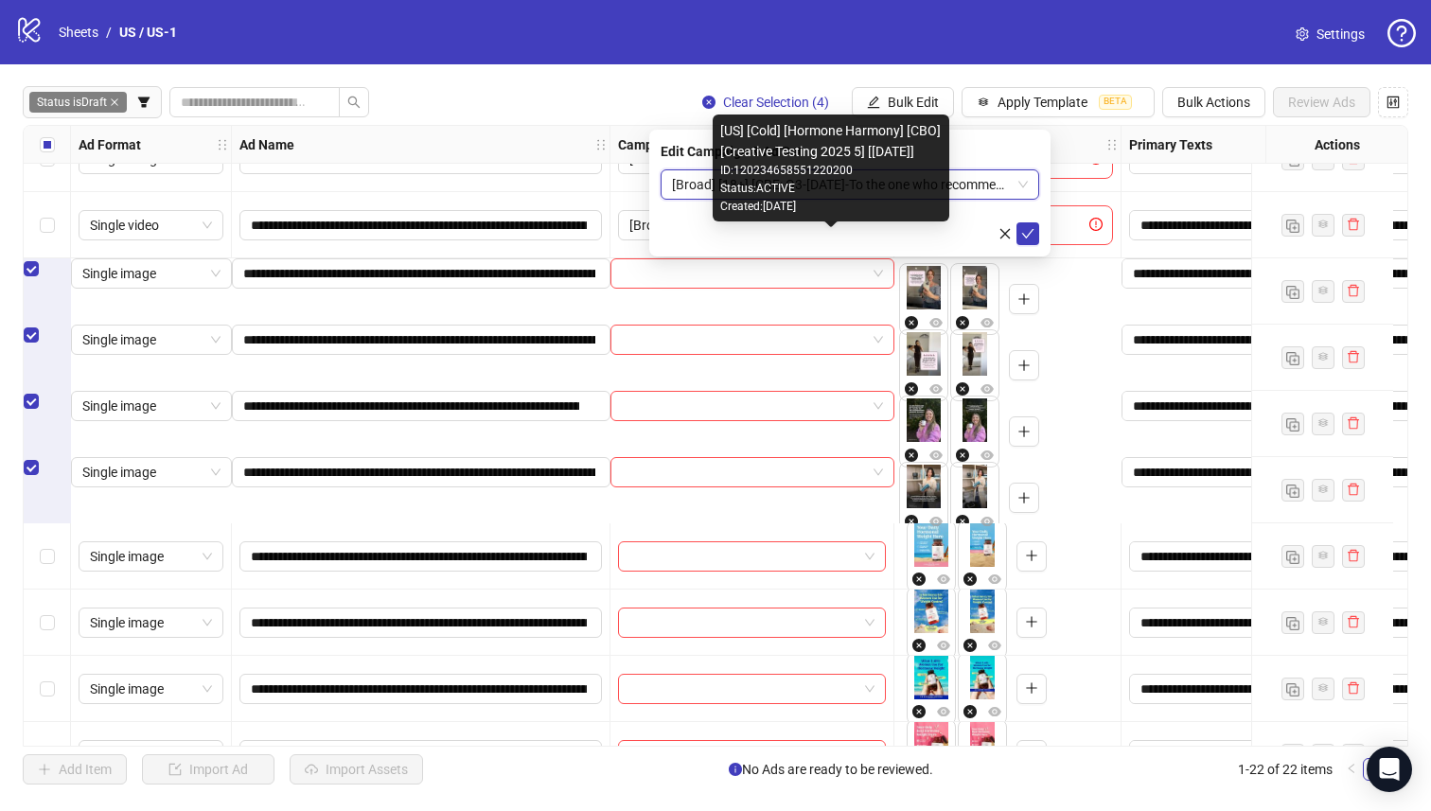
click at [943, 221] on body "**********" at bounding box center [715, 405] width 1431 height 811
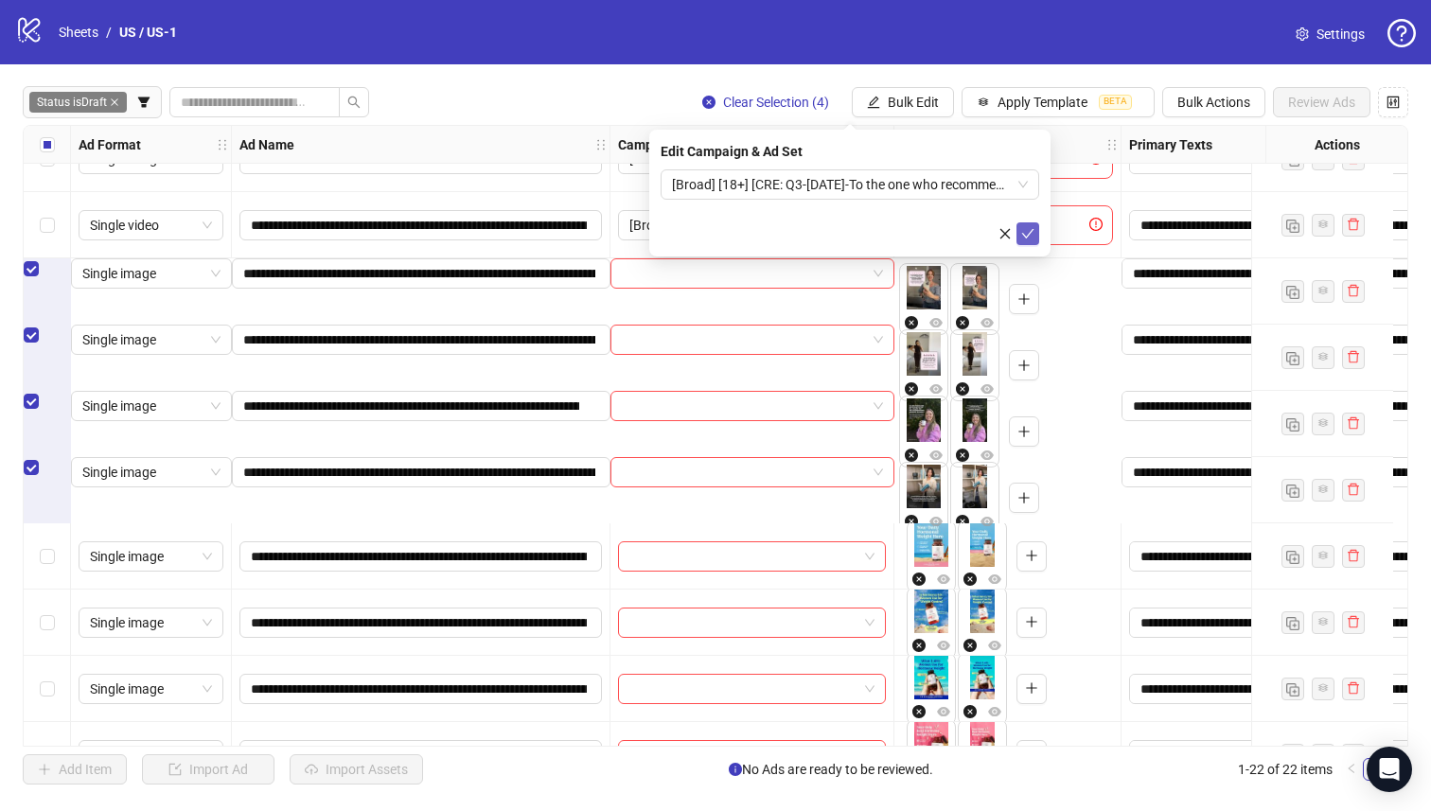
click at [1030, 233] on icon "check" at bounding box center [1028, 233] width 12 height 9
drag, startPoint x: 734, startPoint y: 200, endPoint x: 736, endPoint y: 190, distance: 9.9
click at [734, 199] on form "[Broad] [18+] [CRE: Q3-[DATE]-To the one who recommended-HH] [[DATE]]" at bounding box center [850, 207] width 379 height 76
click at [739, 186] on span "[Broad] [18+] [CRE: Q3-[DATE]-To the one who recommended-HH] [[DATE]]" at bounding box center [850, 184] width 356 height 28
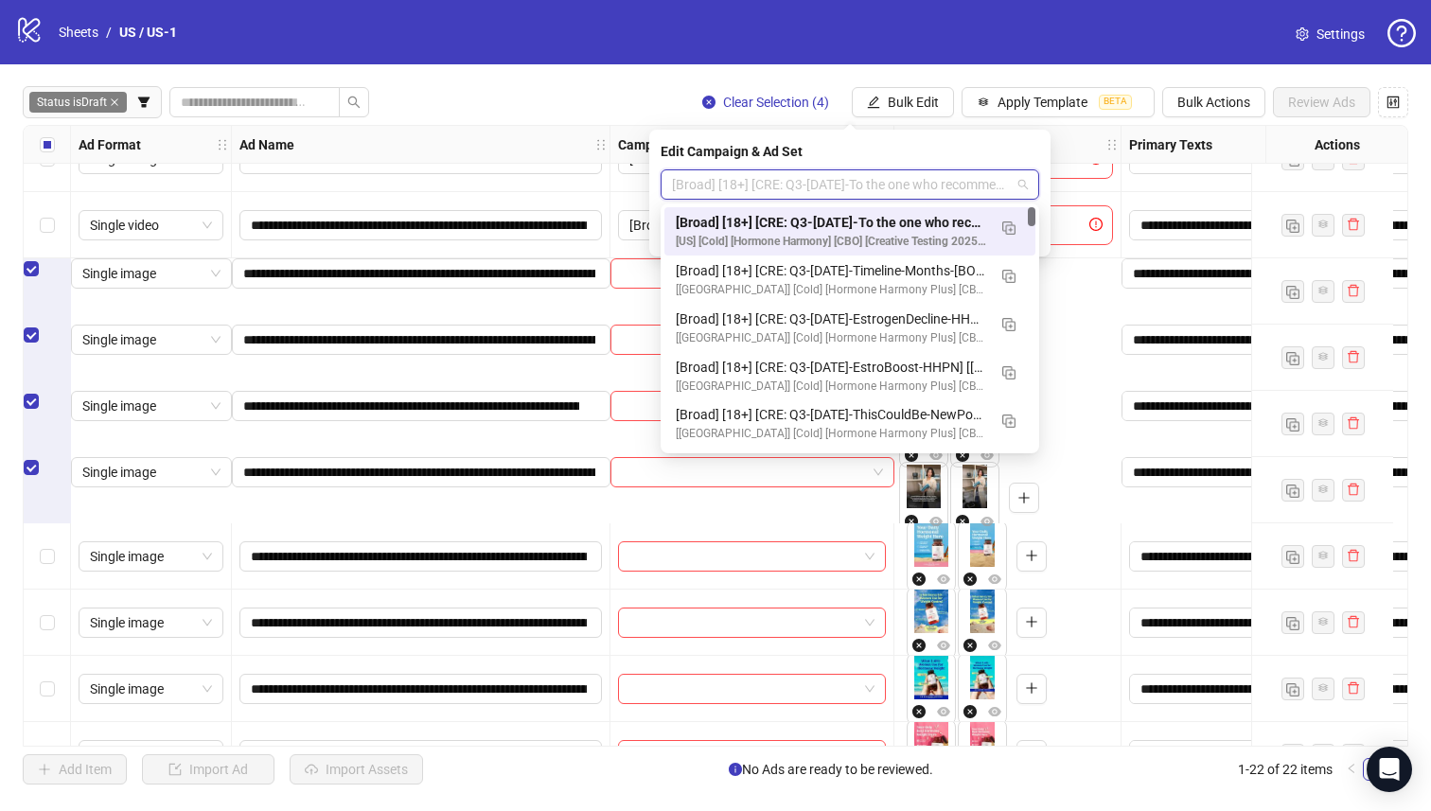
click at [767, 210] on div "[Broad] [18+] [CRE: Q3-[DATE]-To the one who recommended-HH] [[DATE]] [[GEOGRAP…" at bounding box center [849, 231] width 371 height 48
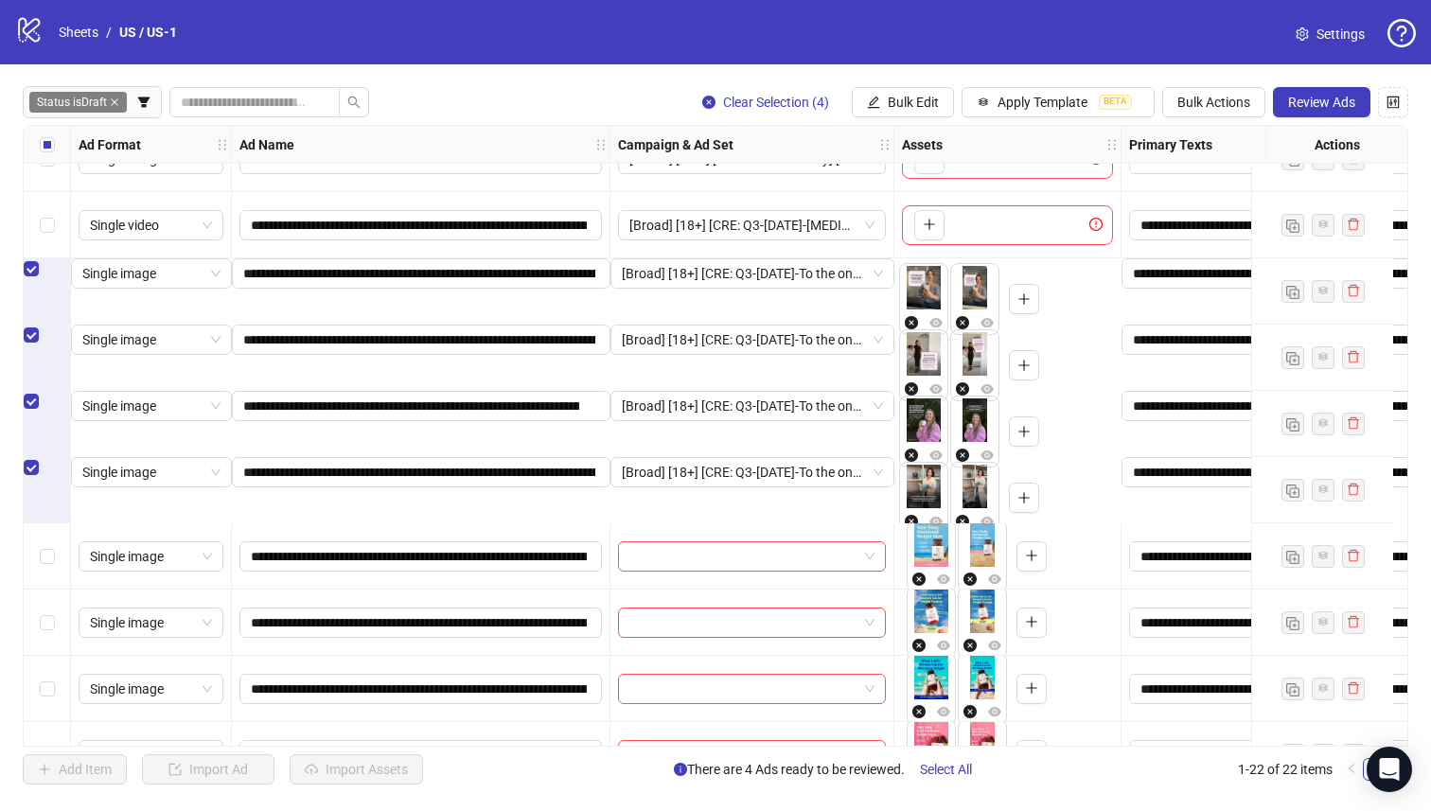
click at [50, 134] on label "Select all rows" at bounding box center [47, 144] width 15 height 21
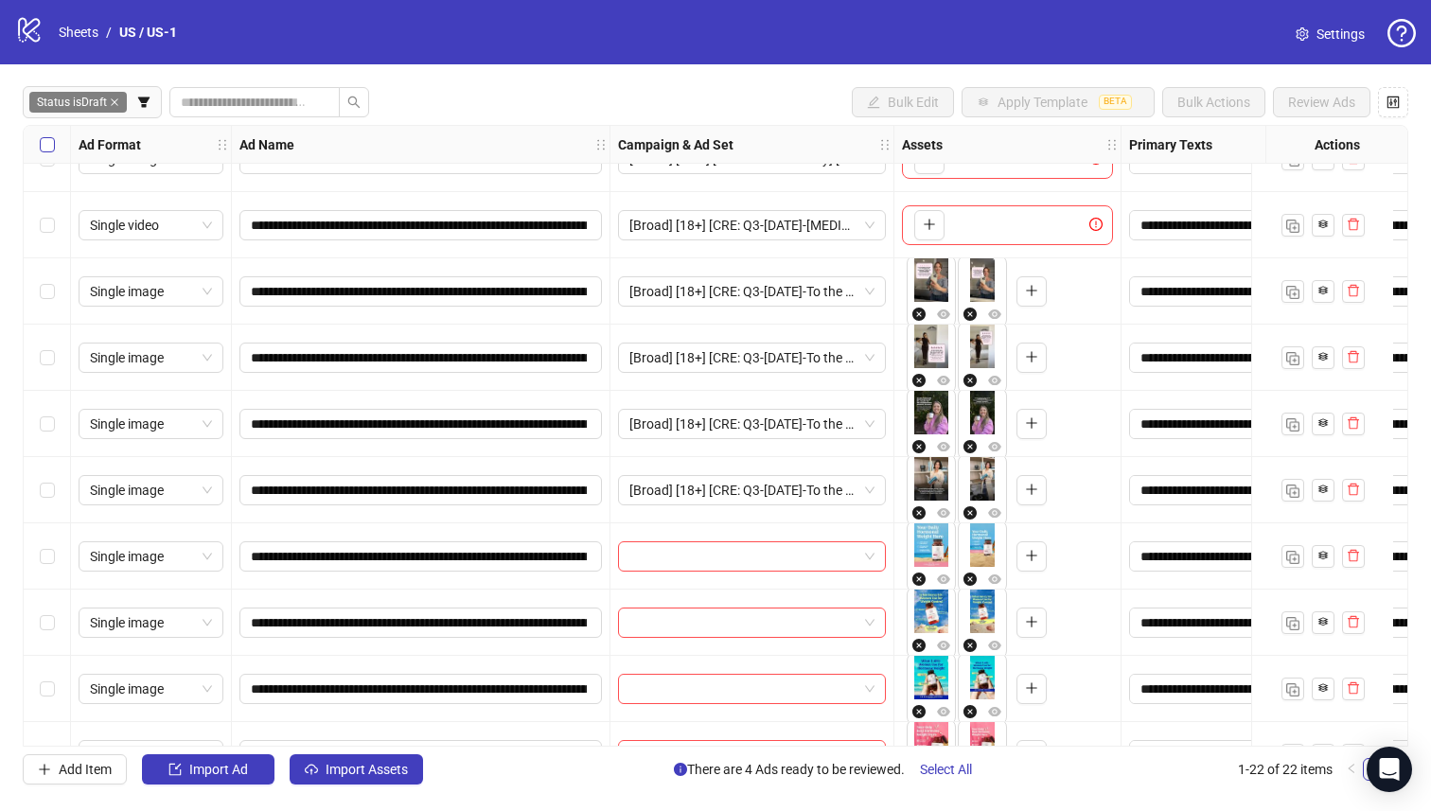
click at [51, 134] on label "Select all rows" at bounding box center [47, 144] width 15 height 21
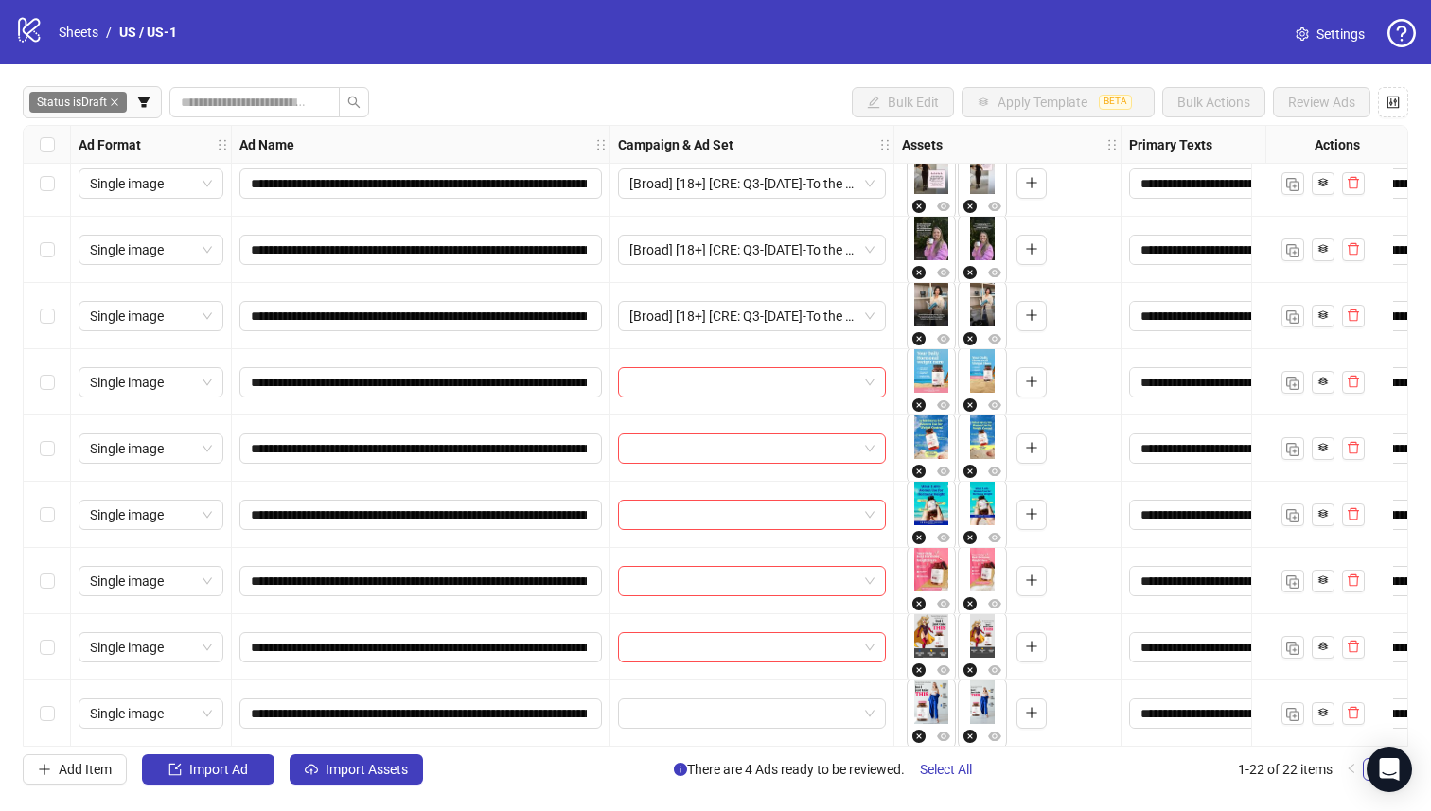
scroll to position [348, 0]
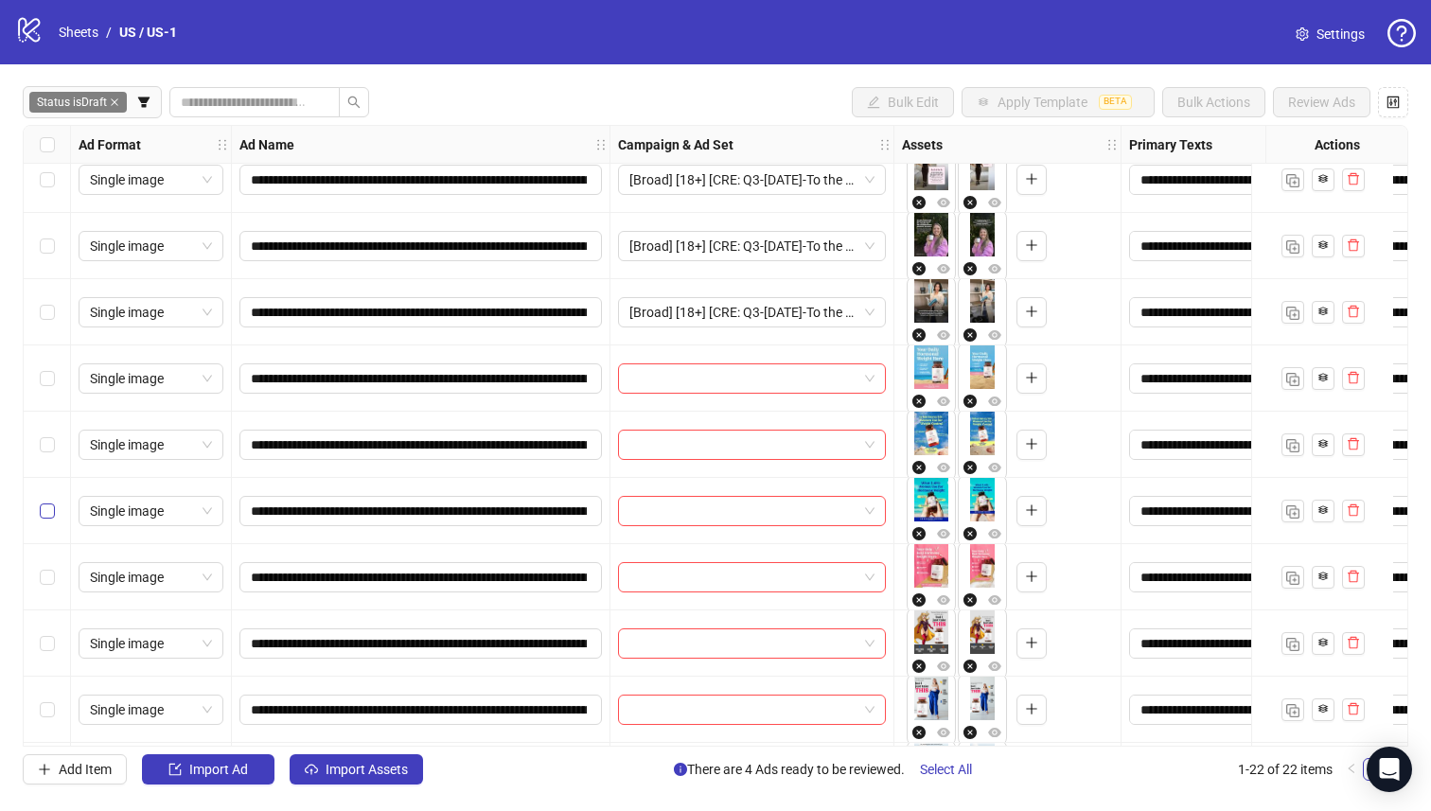
click at [47, 501] on label "Select row 11" at bounding box center [47, 511] width 15 height 21
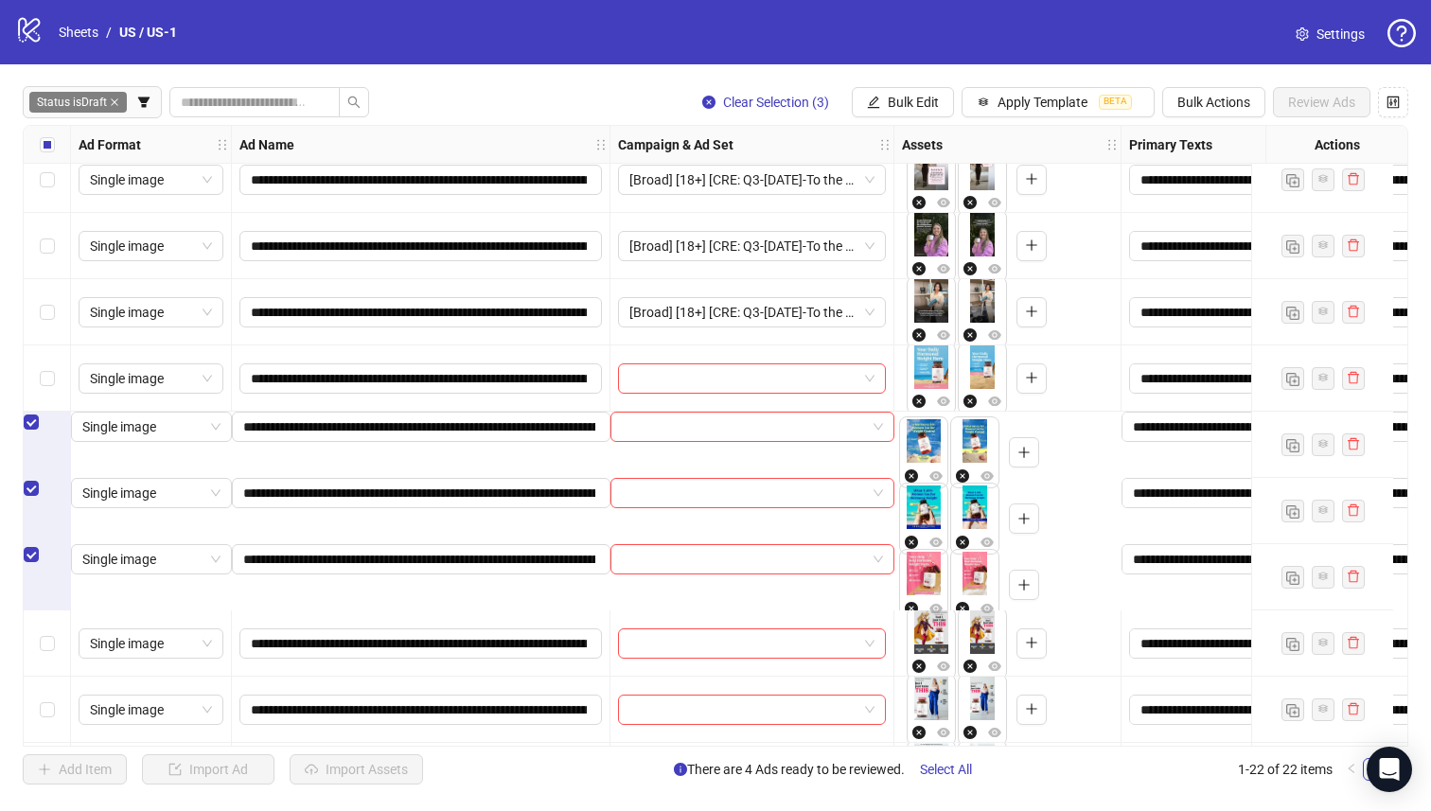
click at [50, 365] on div "Select row 9" at bounding box center [47, 379] width 47 height 66
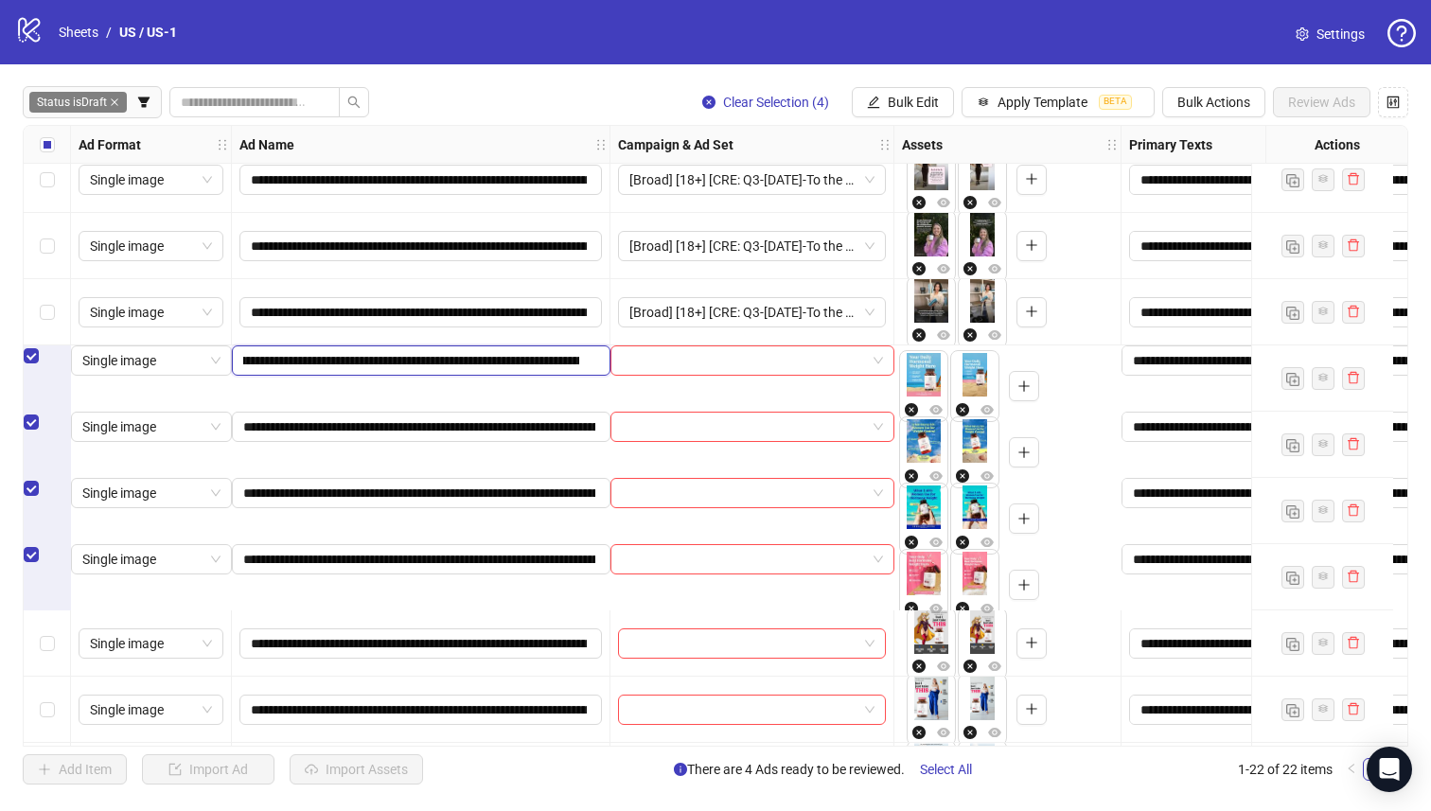
scroll to position [0, 81]
click at [560, 371] on input "**********" at bounding box center [411, 360] width 336 height 21
click at [517, 371] on input "**********" at bounding box center [411, 360] width 336 height 21
drag, startPoint x: 507, startPoint y: 381, endPoint x: 273, endPoint y: 381, distance: 234.8
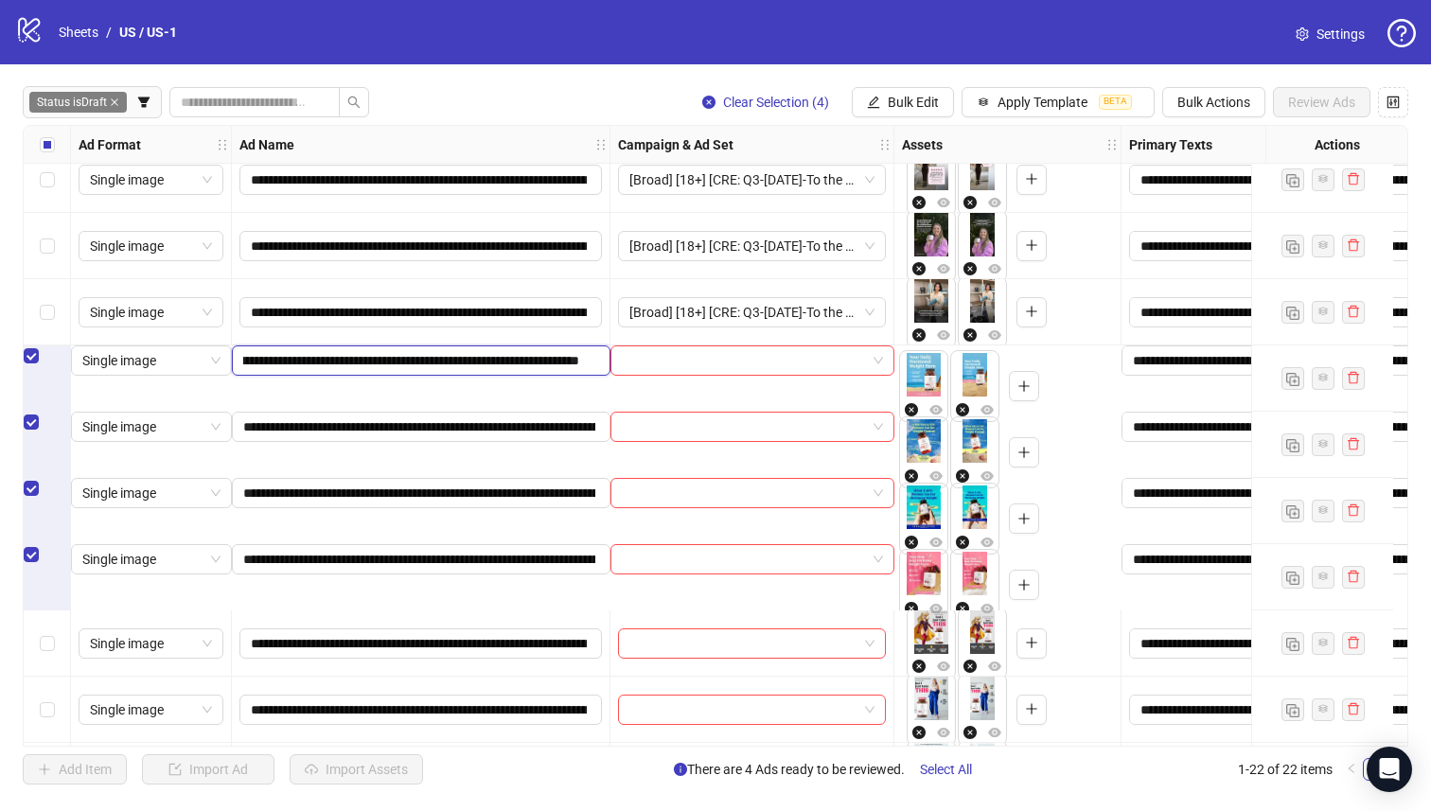
click at [273, 371] on input "**********" at bounding box center [411, 360] width 336 height 21
click at [888, 97] on span "Bulk Edit" at bounding box center [913, 102] width 51 height 15
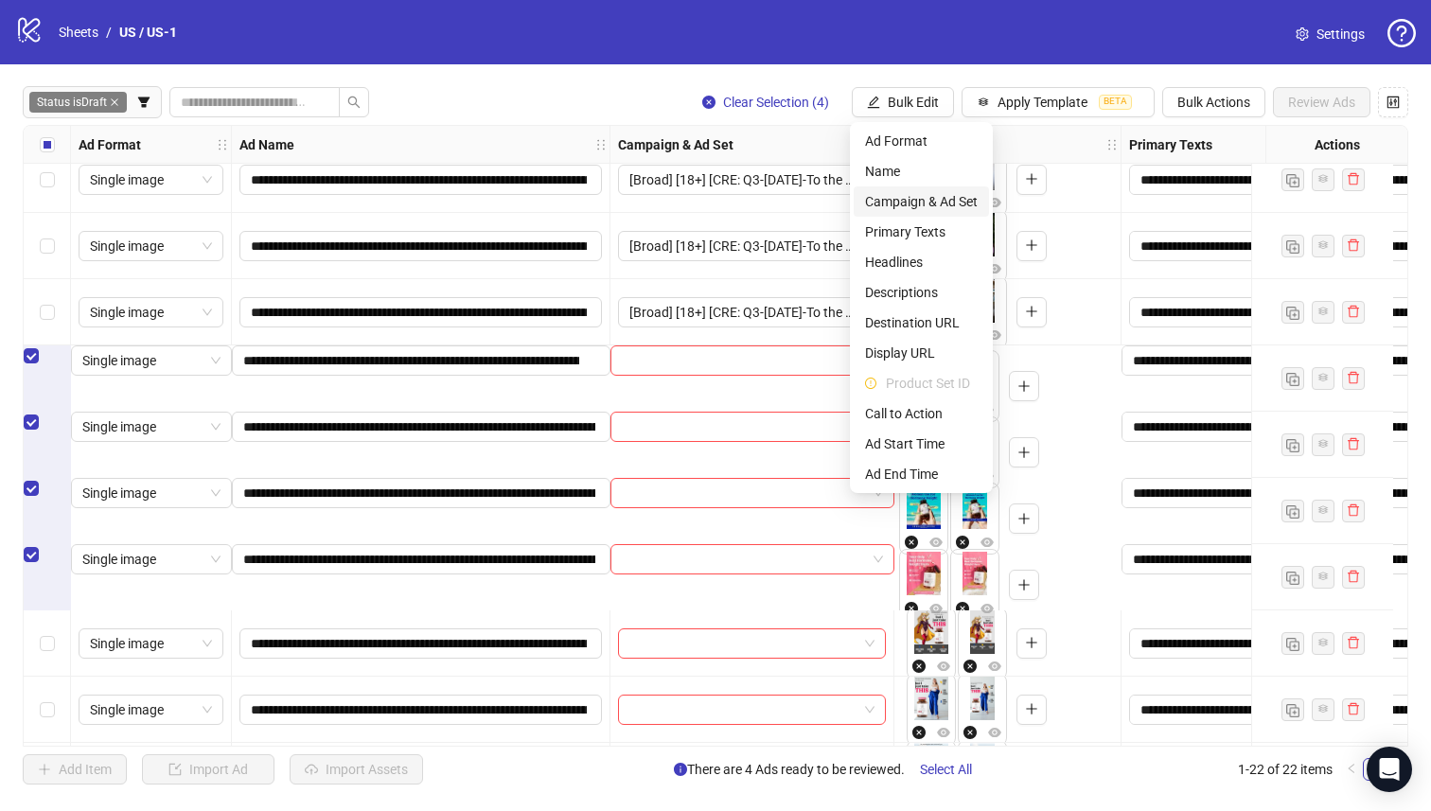
click at [947, 205] on span "Campaign & Ad Set" at bounding box center [921, 201] width 113 height 21
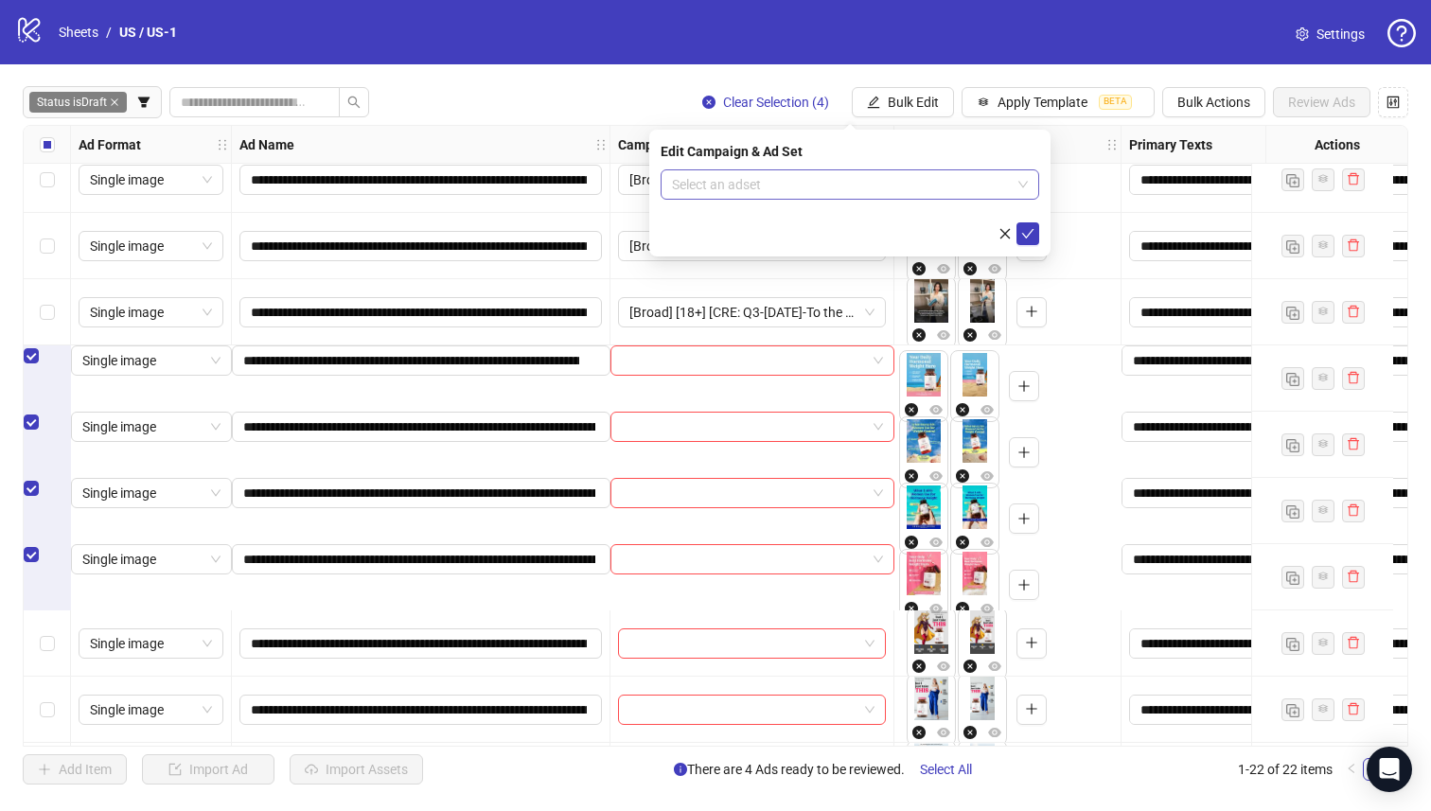
click at [894, 185] on input "search" at bounding box center [841, 184] width 339 height 28
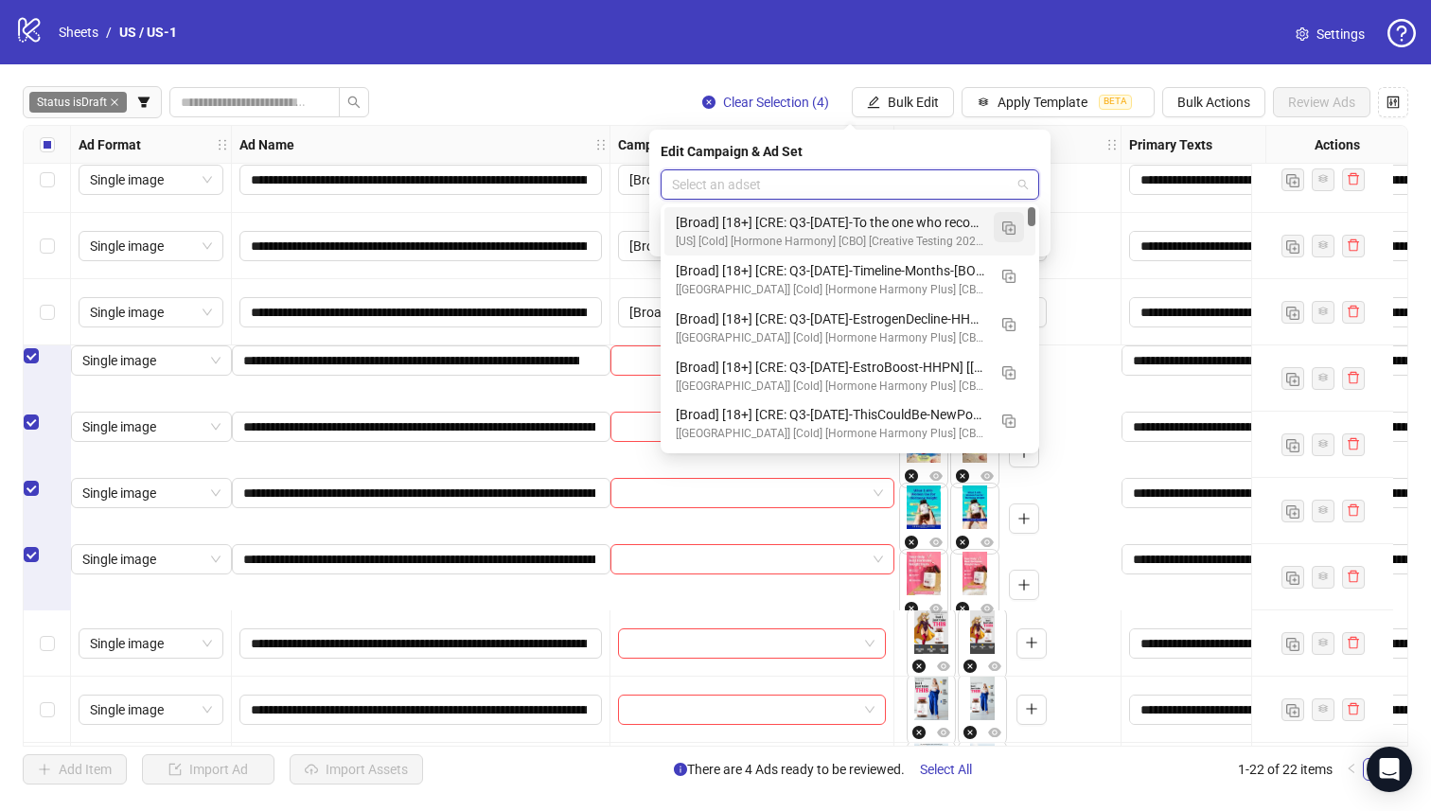
click at [1001, 226] on button "button" at bounding box center [1009, 227] width 30 height 30
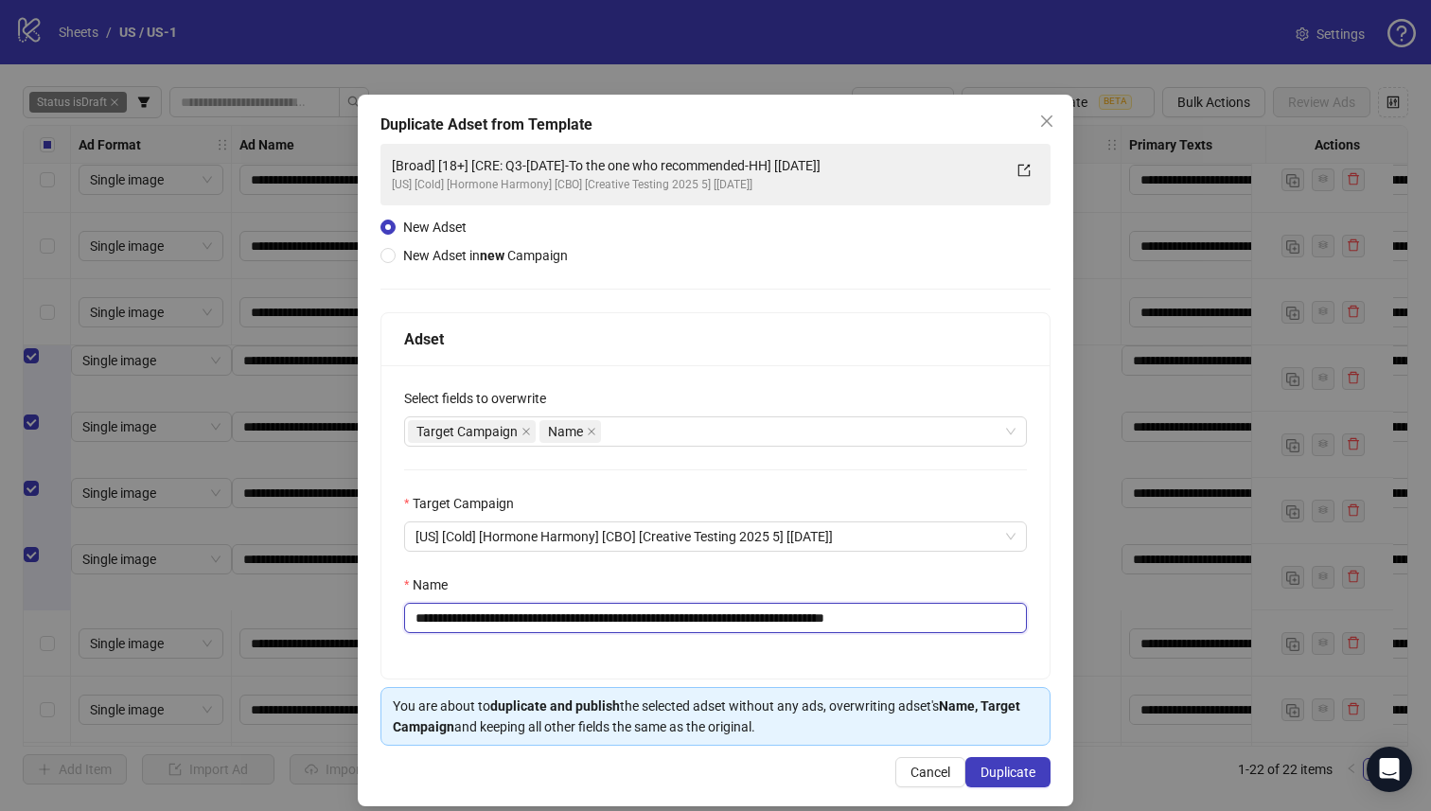
drag, startPoint x: 825, startPoint y: 616, endPoint x: 525, endPoint y: 617, distance: 300.1
click at [525, 617] on input "**********" at bounding box center [715, 618] width 623 height 30
paste input "text"
type input "**********"
click at [1001, 781] on button "Duplicate" at bounding box center [1008, 772] width 85 height 30
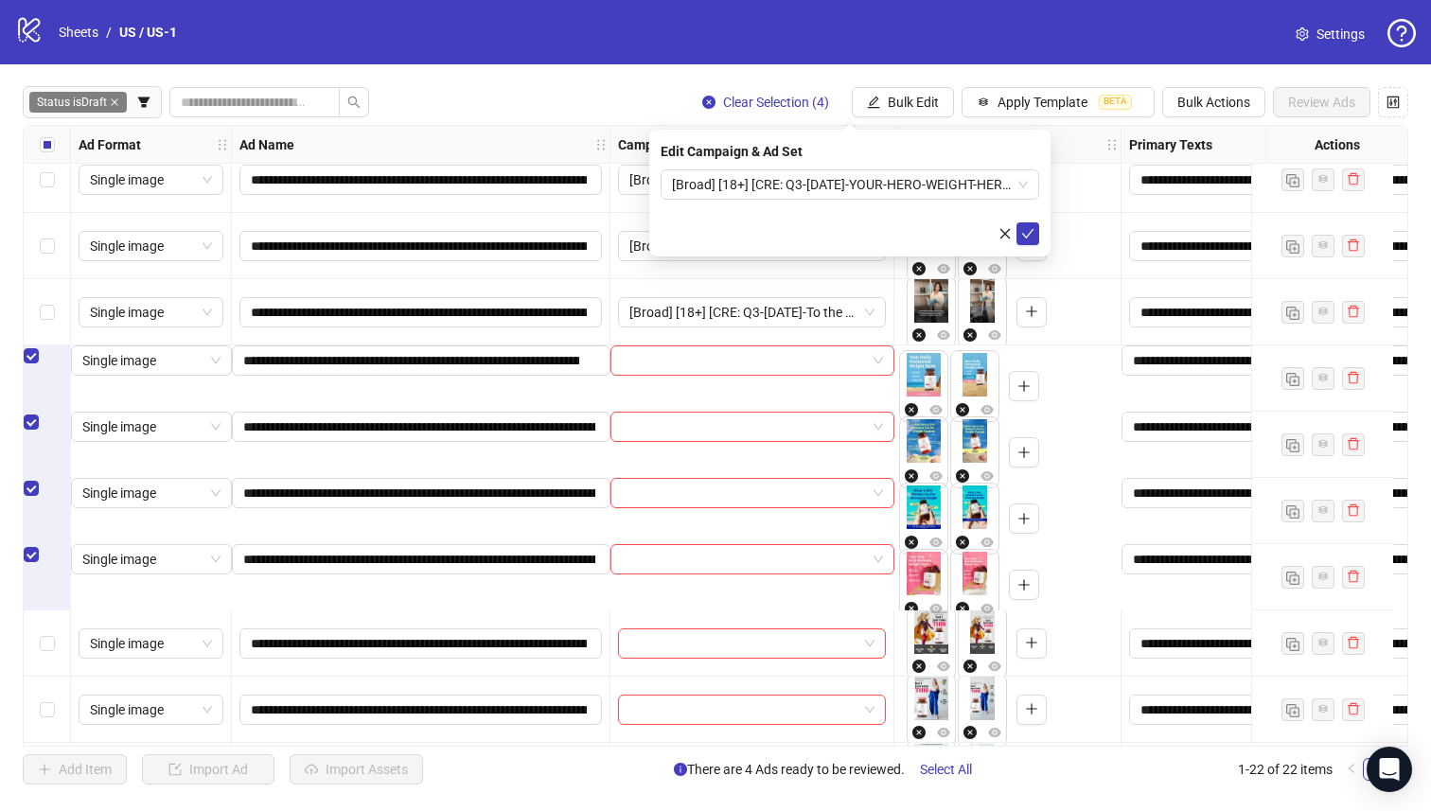
click at [968, 165] on div "Edit Campaign & Ad Set [Broad] [18+] [CRE: Q3-[DATE]-YOUR-HERO-WEIGHT-HERO-HH] …" at bounding box center [849, 193] width 401 height 127
click at [966, 174] on span "[Broad] [18+] [CRE: Q3-[DATE]-YOUR-HERO-WEIGHT-HERO-HH] [[DATE]]" at bounding box center [850, 184] width 356 height 28
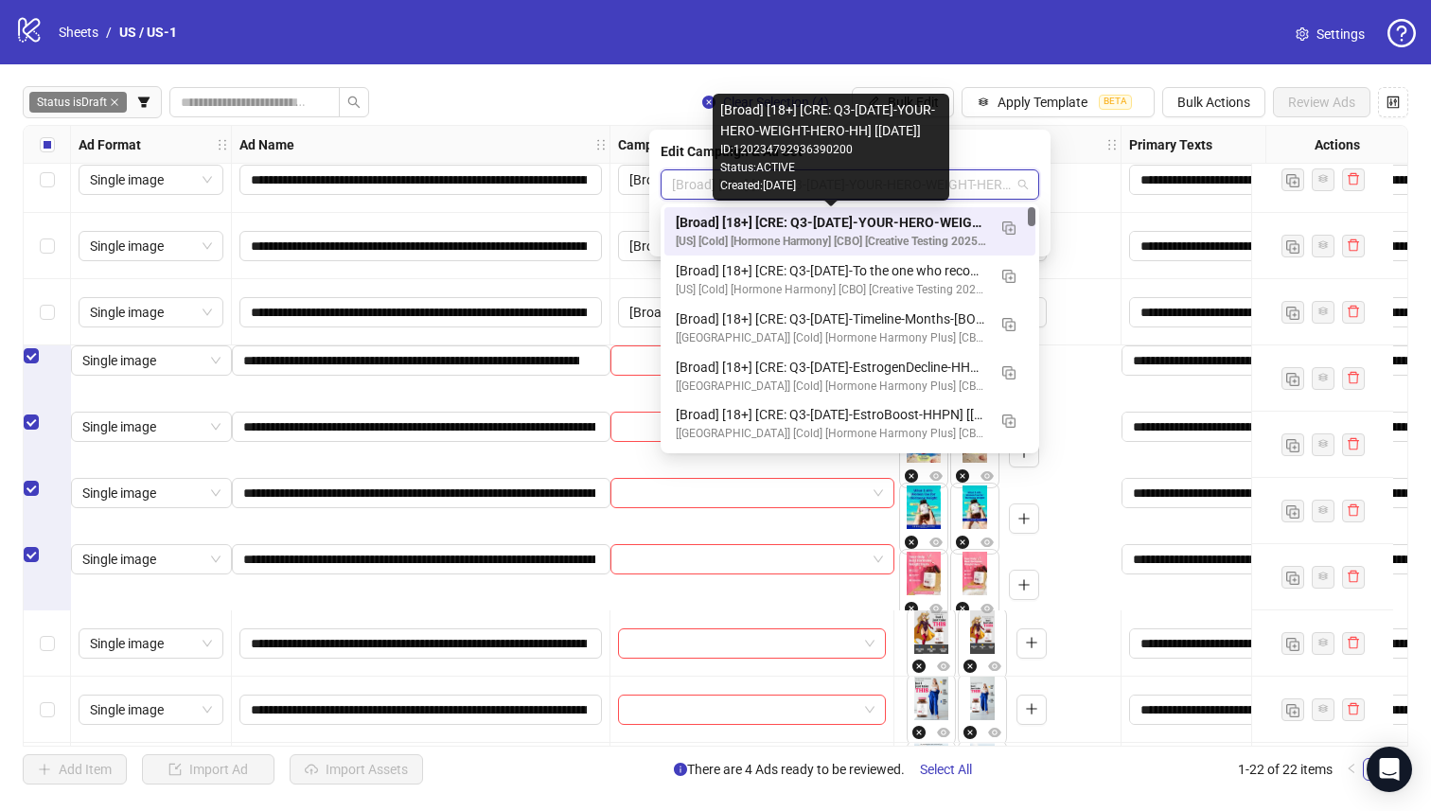
click at [924, 224] on div "[Broad] [18+] [CRE: Q3-[DATE]-YOUR-HERO-WEIGHT-HERO-HH] [[DATE]]" at bounding box center [831, 222] width 310 height 21
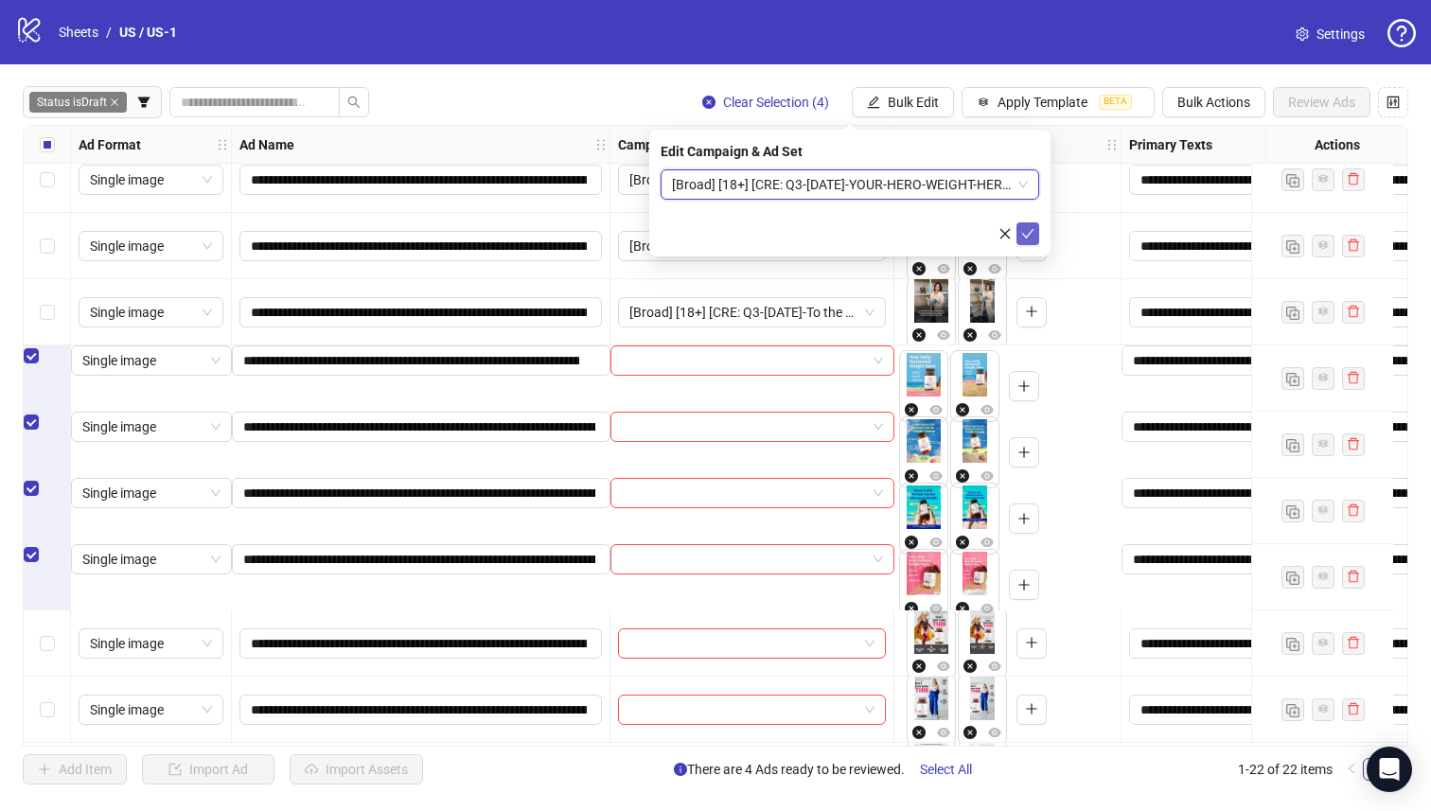
click at [1034, 233] on icon "check" at bounding box center [1027, 233] width 13 height 13
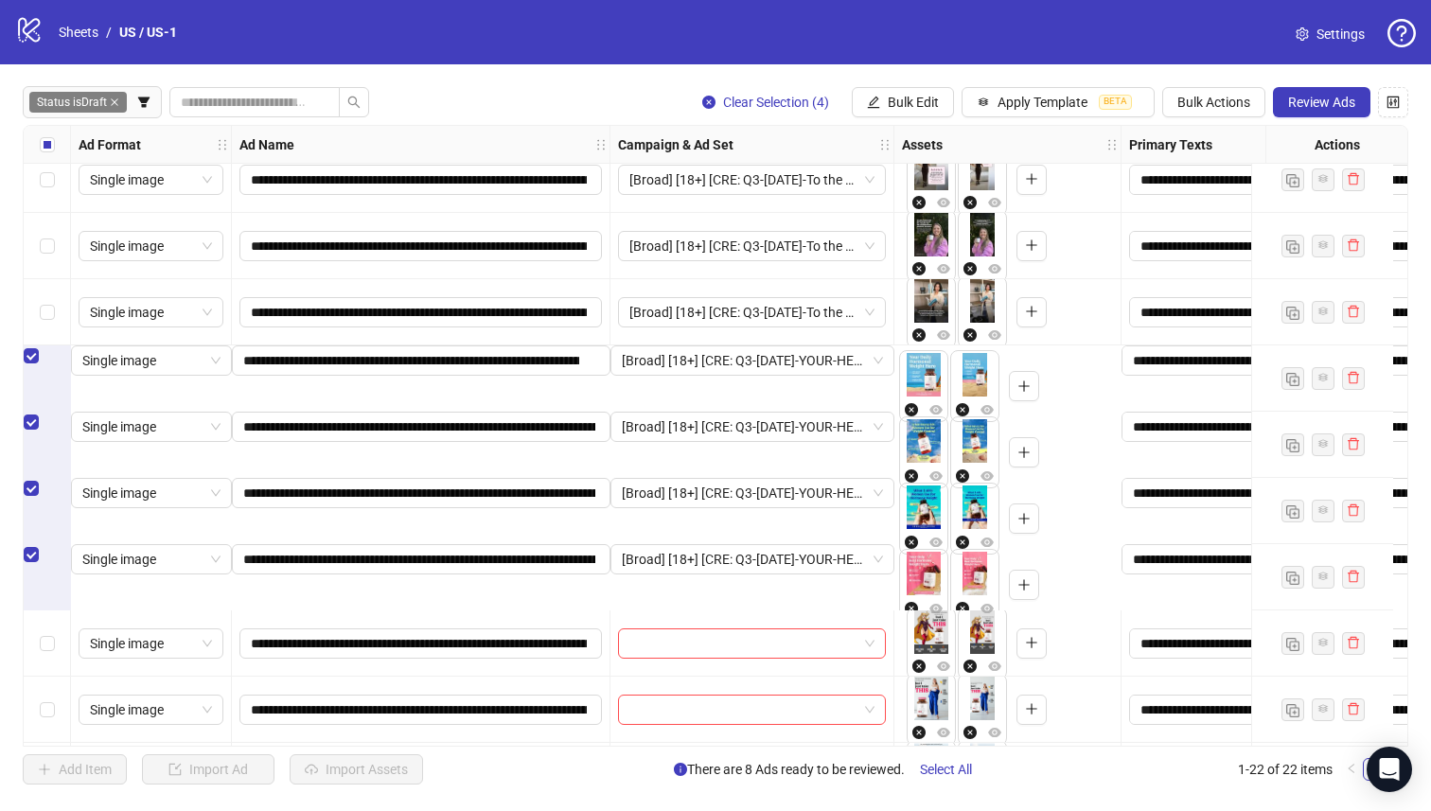
click at [56, 151] on div "Select all rows" at bounding box center [47, 145] width 47 height 38
drag, startPoint x: 55, startPoint y: 150, endPoint x: 68, endPoint y: 194, distance: 46.4
click at [55, 149] on div "Select all rows" at bounding box center [47, 145] width 47 height 38
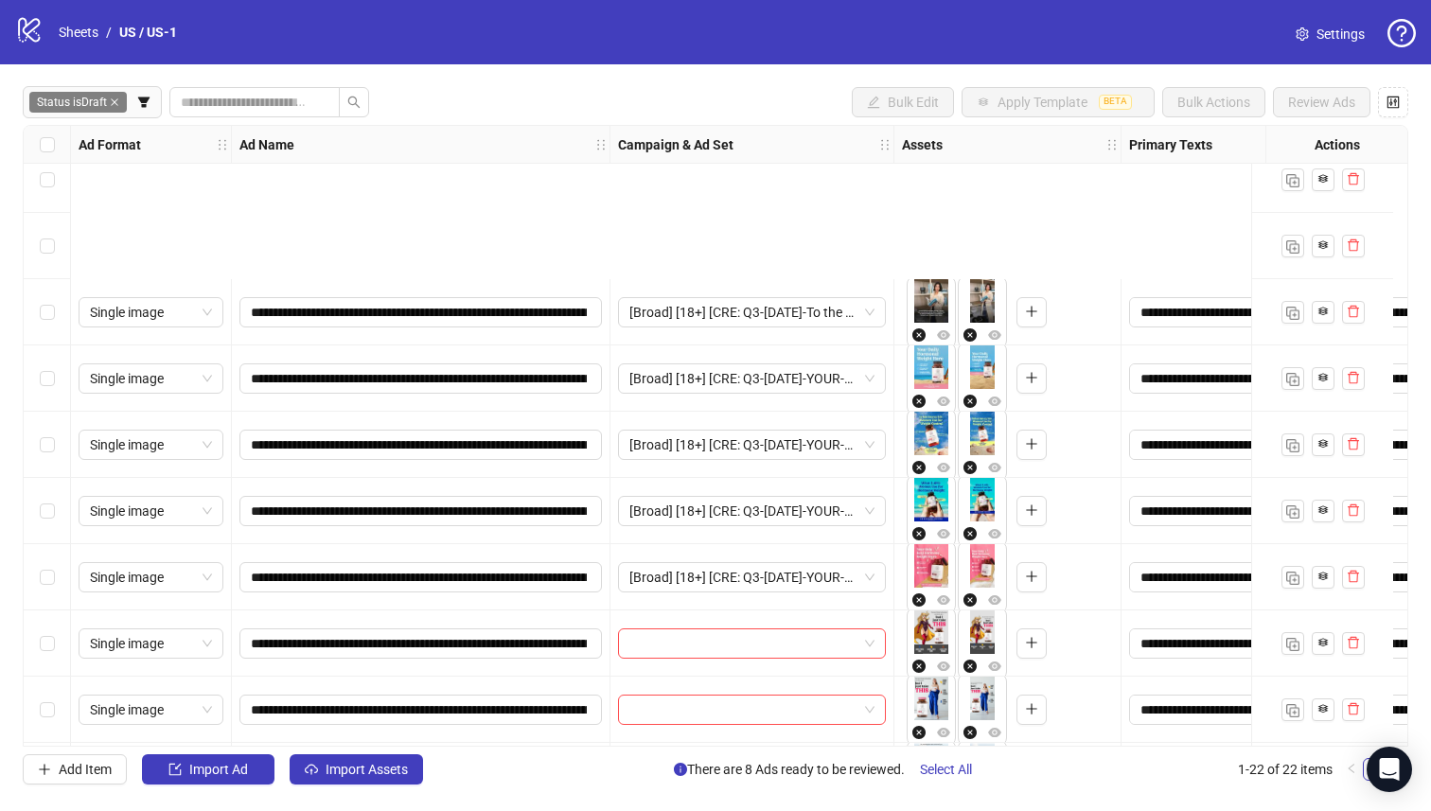
scroll to position [678, 0]
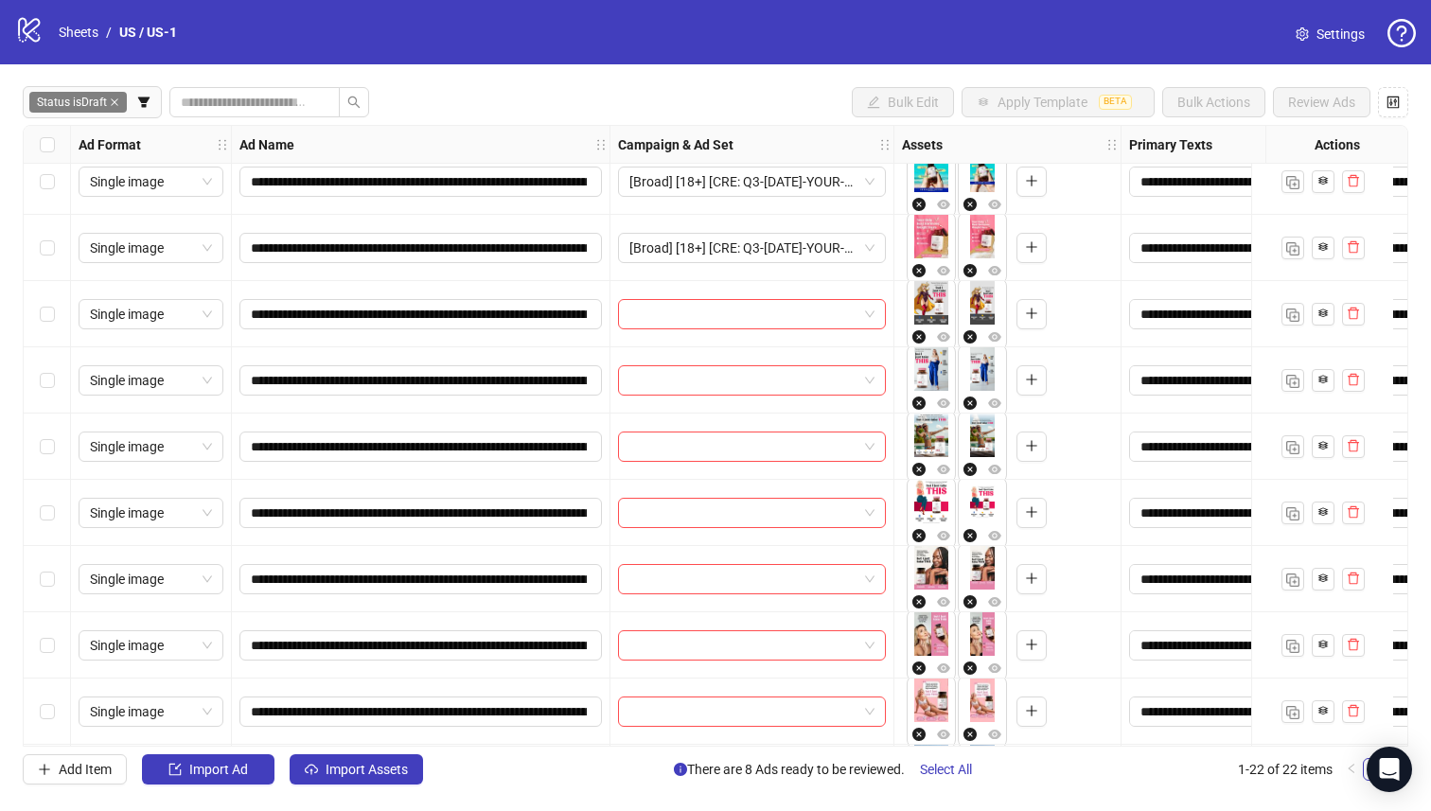
drag, startPoint x: 58, startPoint y: 500, endPoint x: 44, endPoint y: 429, distance: 72.2
click at [58, 499] on div "Select row 16" at bounding box center [47, 513] width 47 height 66
click at [45, 429] on div "Select row 15" at bounding box center [47, 447] width 47 height 66
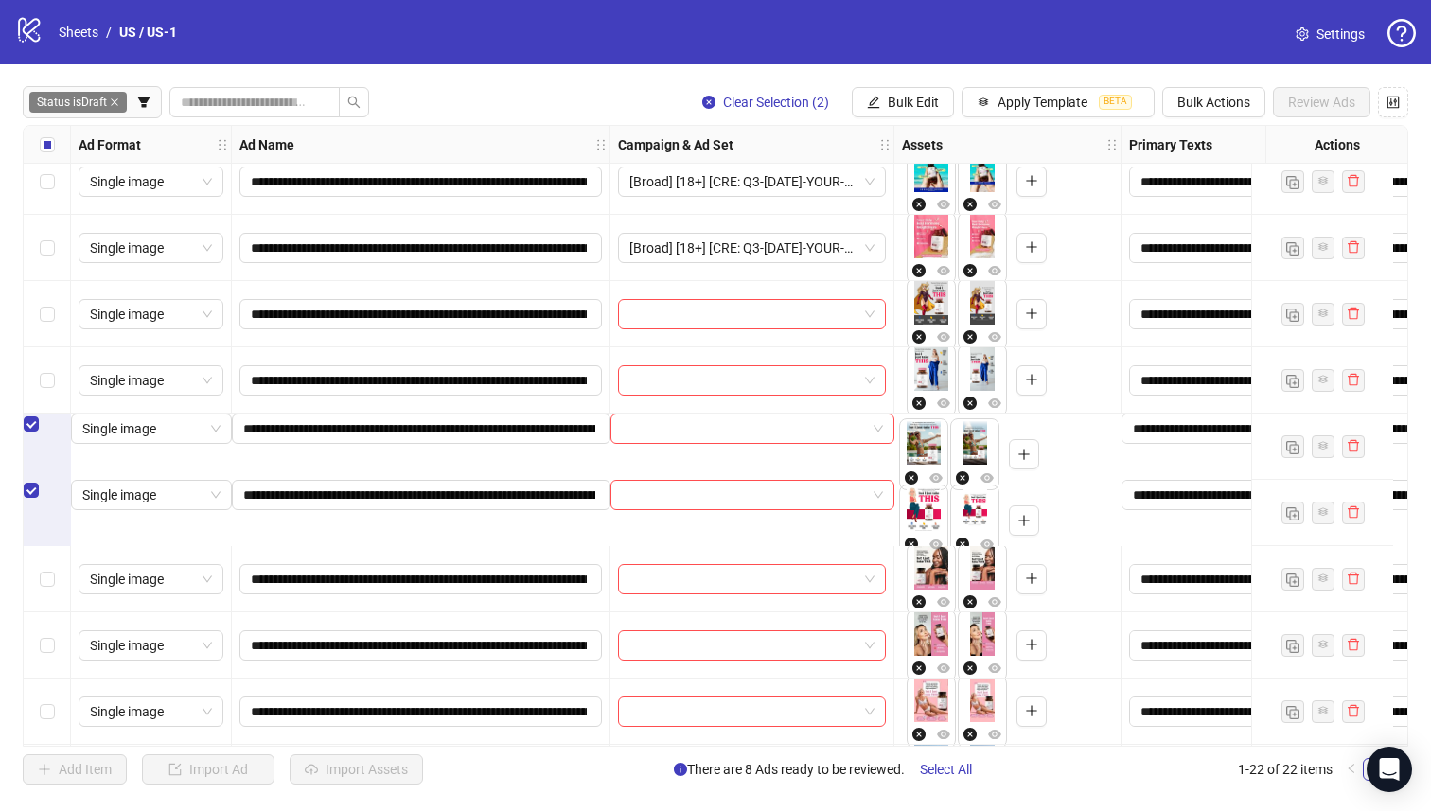
click at [45, 354] on div "Select row 14" at bounding box center [47, 380] width 47 height 66
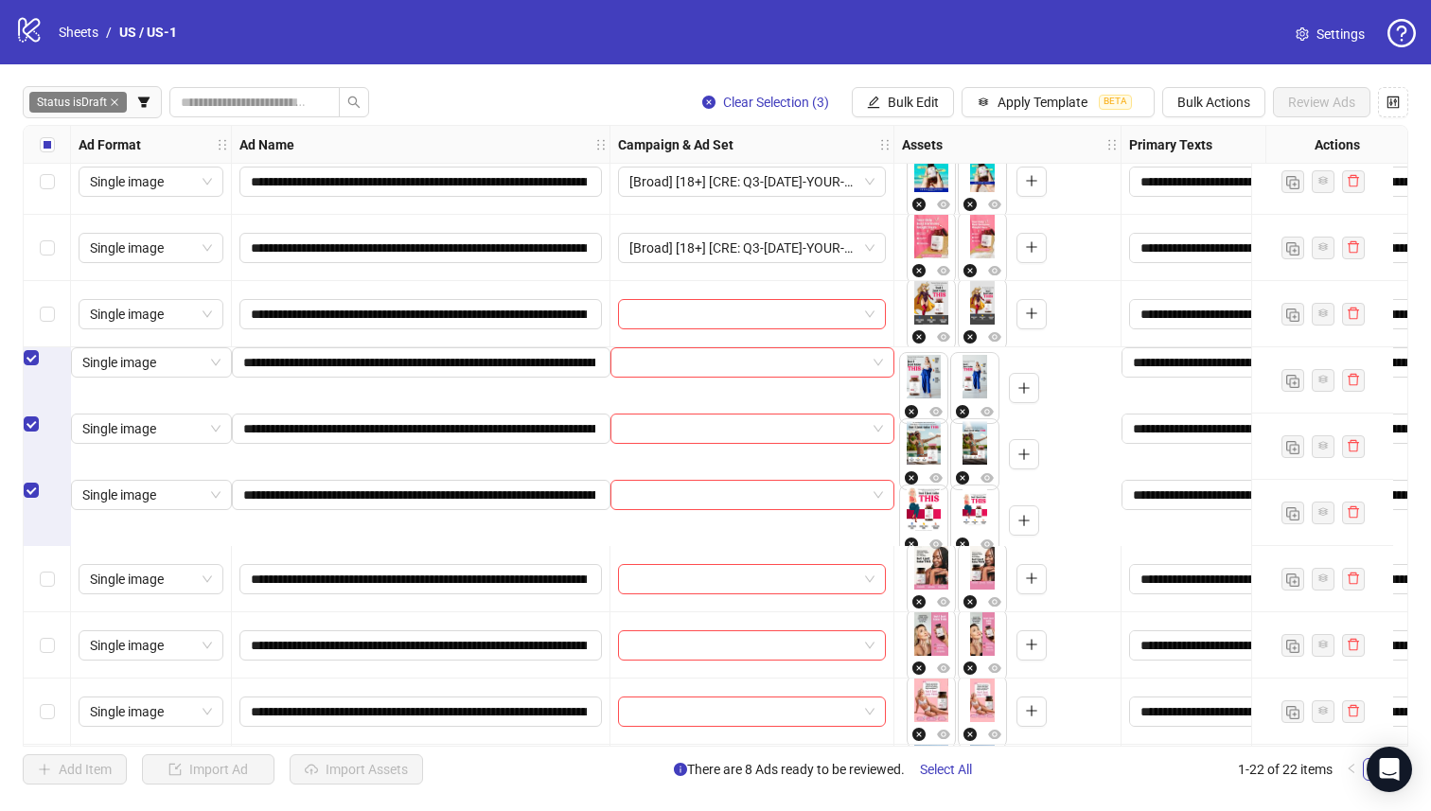
click at [42, 295] on div "Select row 13" at bounding box center [47, 314] width 47 height 66
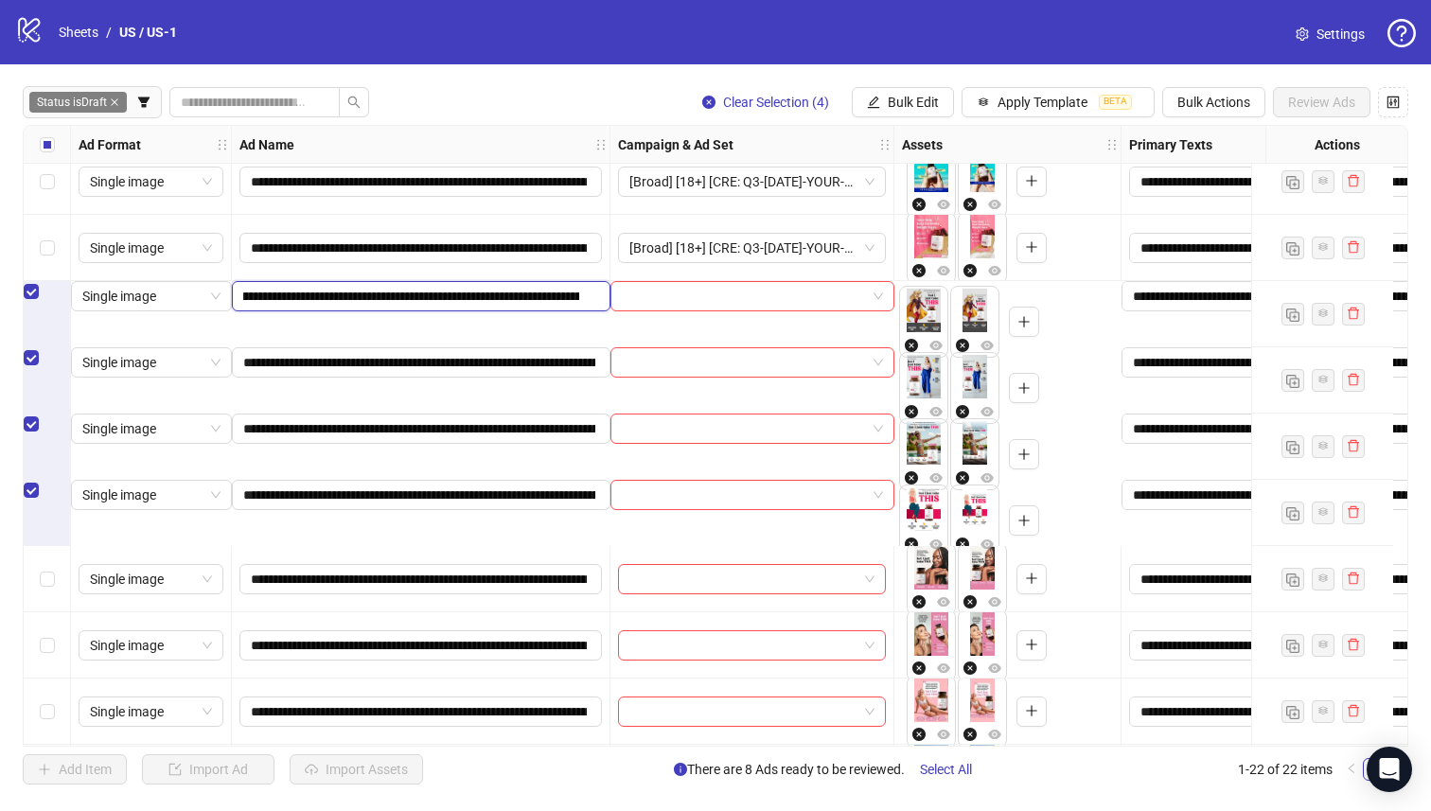
scroll to position [0, 117]
drag, startPoint x: 535, startPoint y: 307, endPoint x: 576, endPoint y: 311, distance: 41.0
click at [576, 307] on input "**********" at bounding box center [411, 296] width 336 height 21
click at [511, 307] on input "**********" at bounding box center [411, 296] width 336 height 21
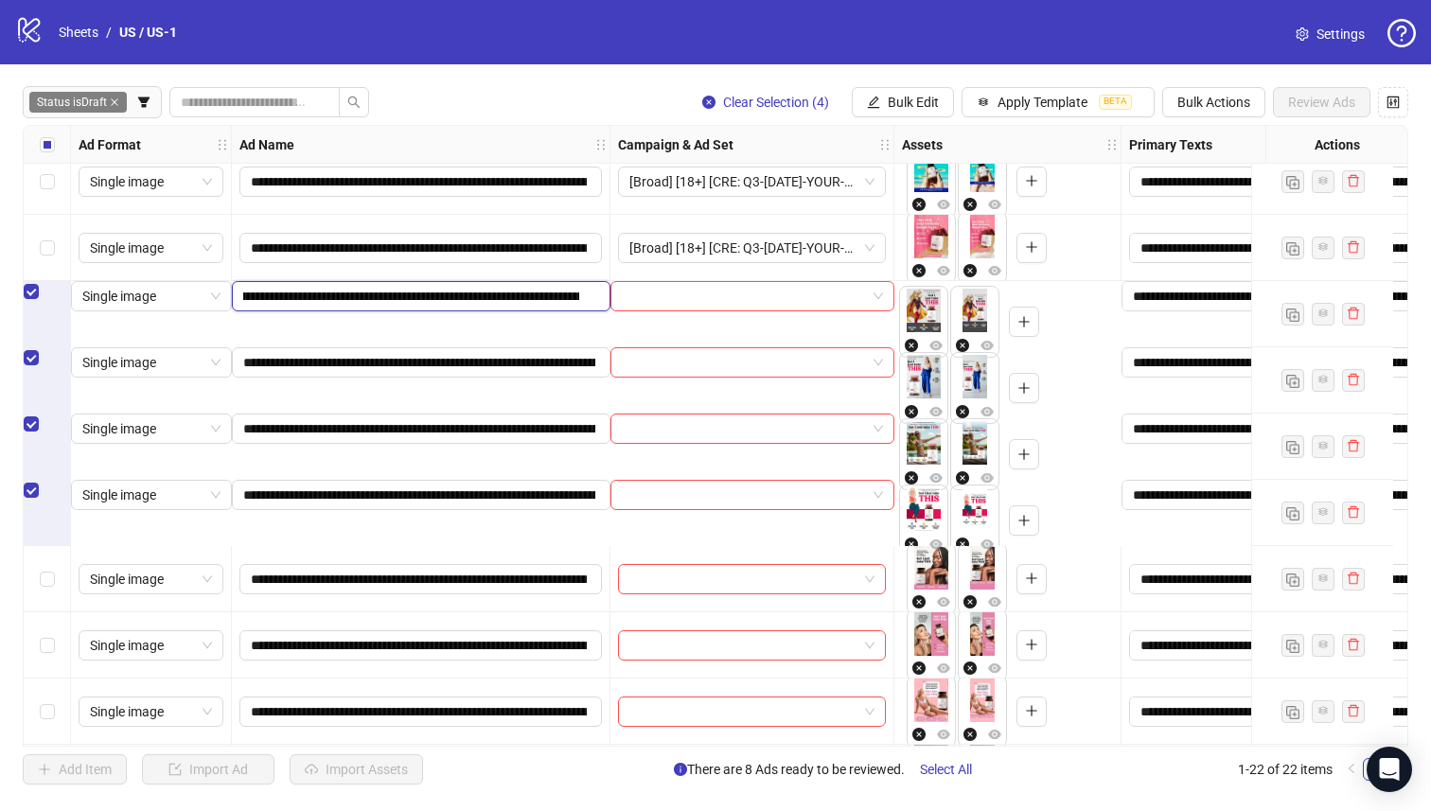
drag, startPoint x: 470, startPoint y: 315, endPoint x: 403, endPoint y: 315, distance: 66.3
click at [403, 307] on input "**********" at bounding box center [411, 296] width 336 height 21
click at [898, 97] on span "Bulk Edit" at bounding box center [913, 102] width 51 height 15
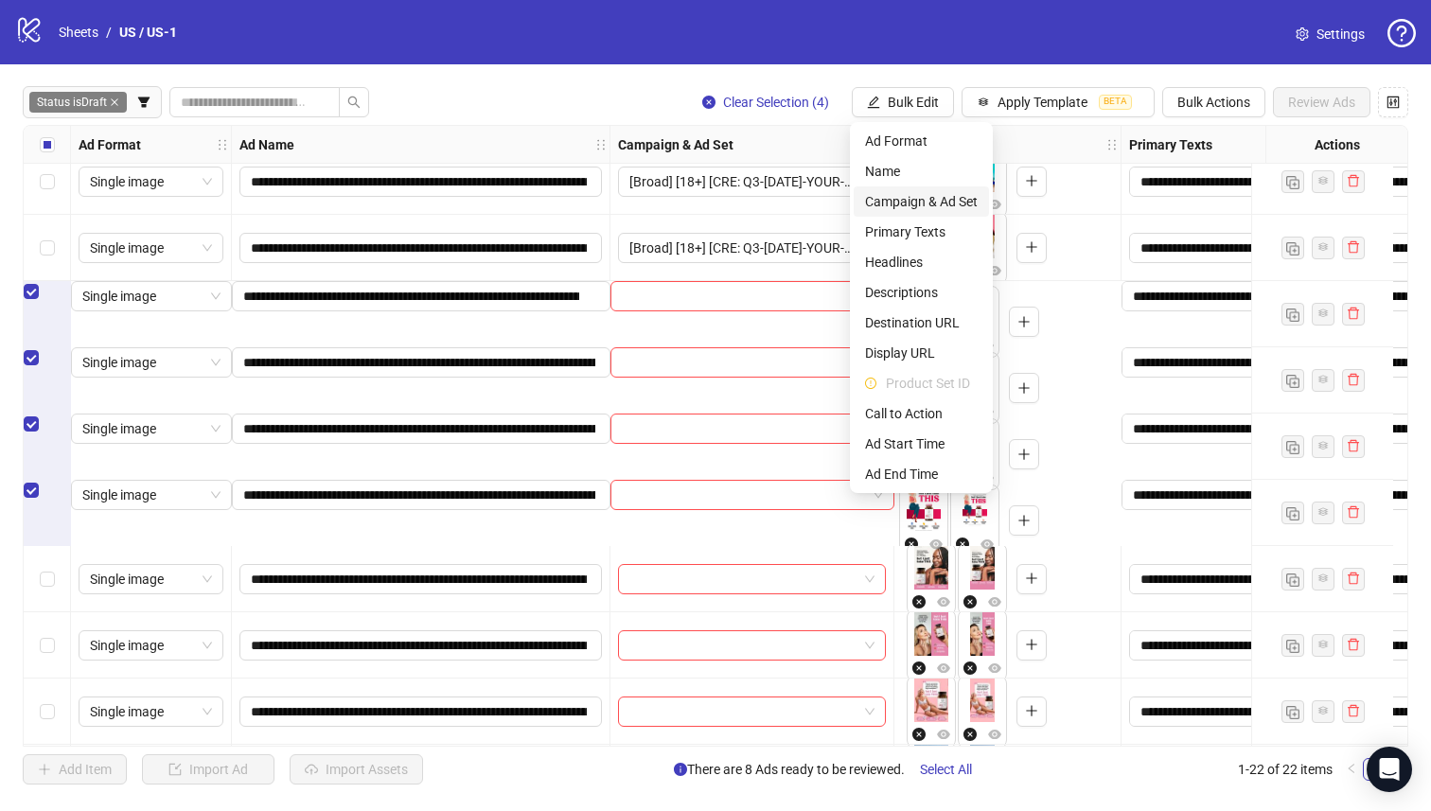
click at [927, 205] on span "Campaign & Ad Set" at bounding box center [921, 201] width 113 height 21
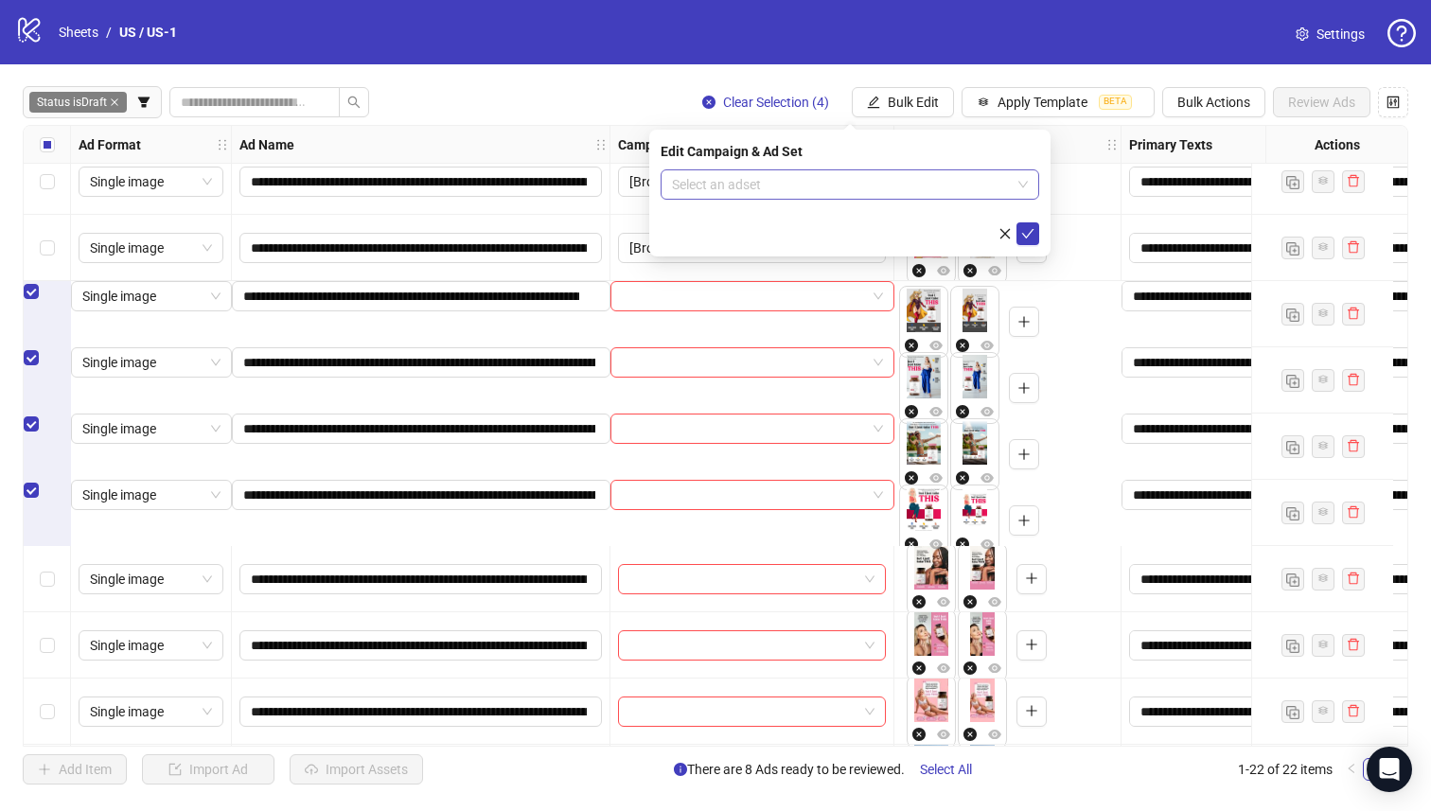
click at [856, 171] on input "search" at bounding box center [841, 184] width 339 height 28
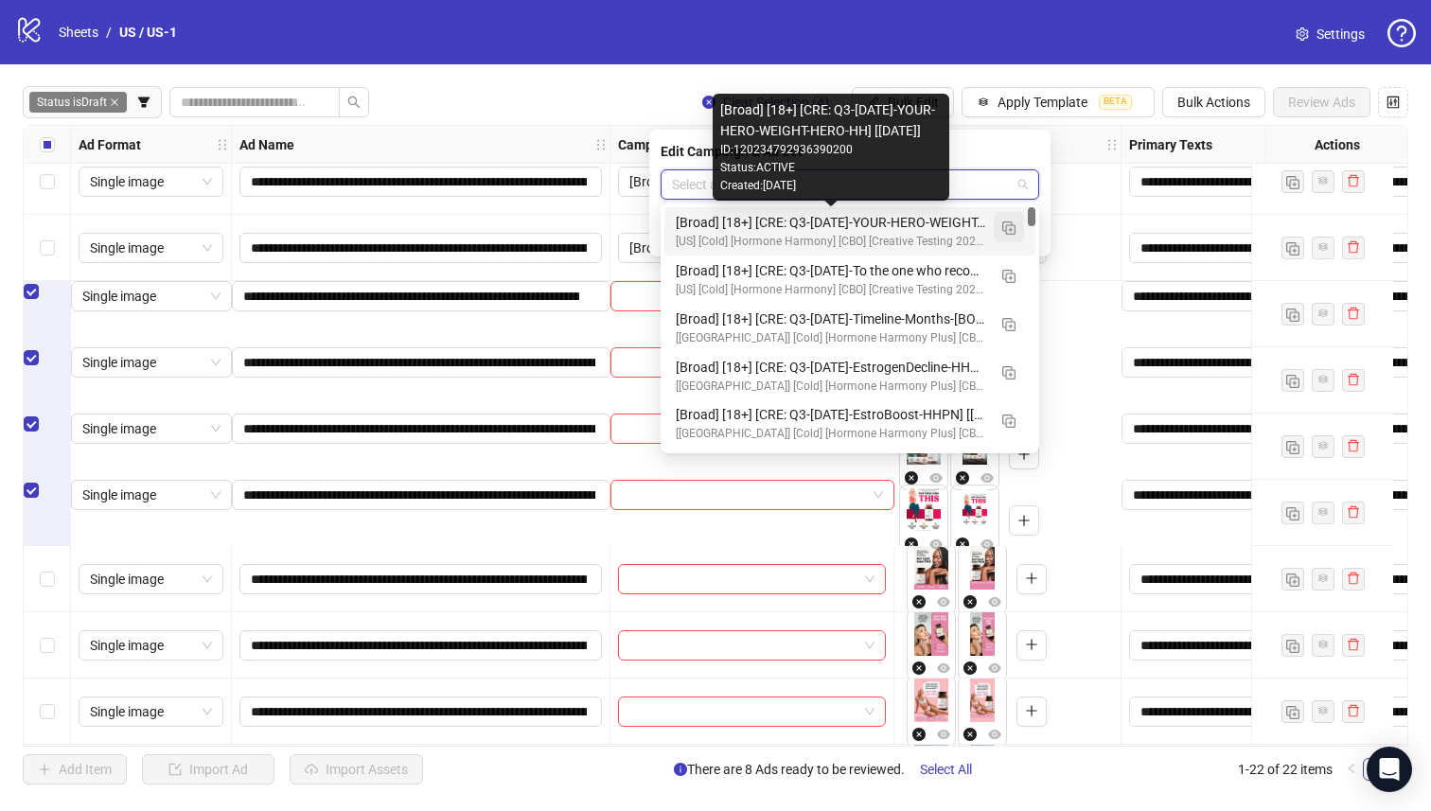
click at [1008, 233] on img "button" at bounding box center [1008, 227] width 13 height 13
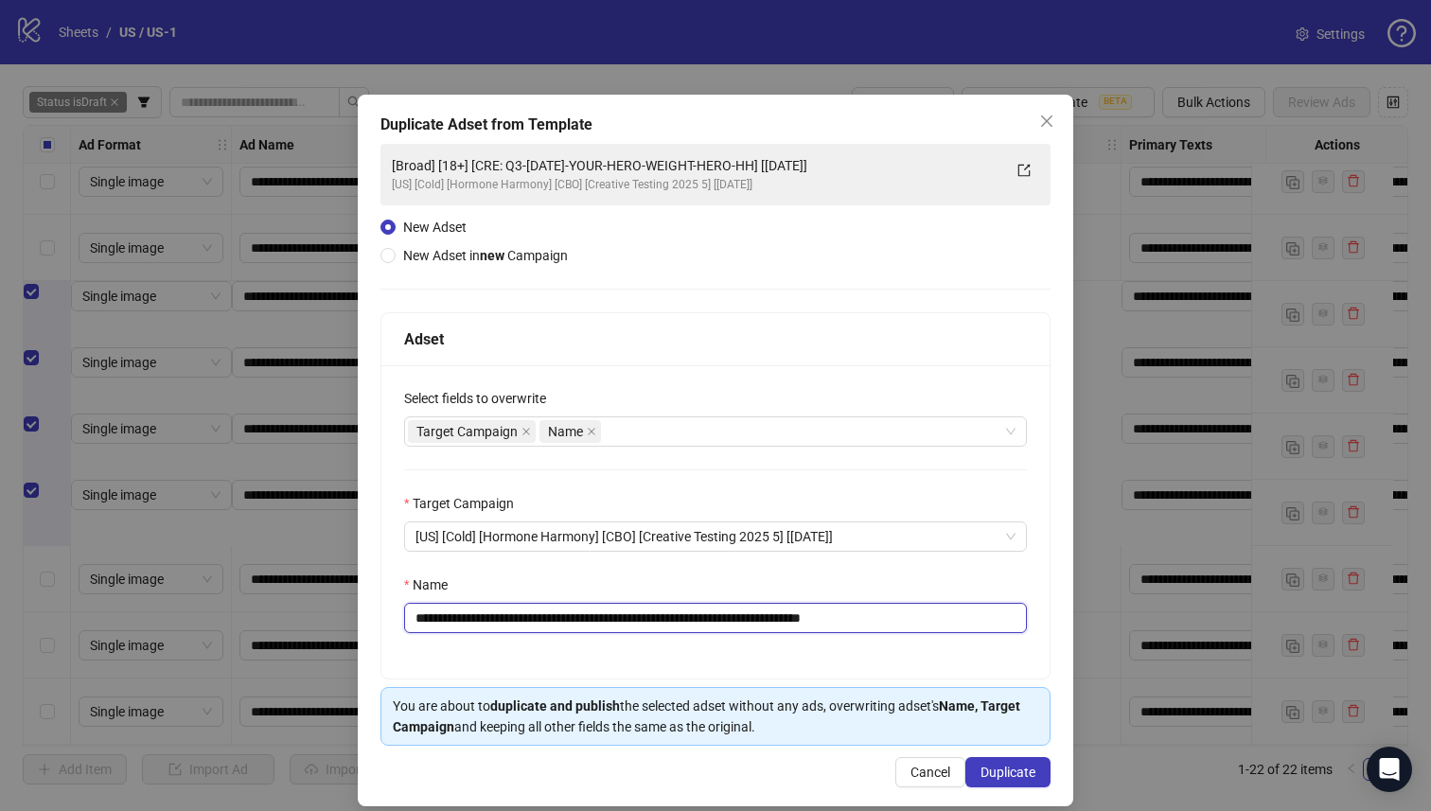
drag, startPoint x: 807, startPoint y: 621, endPoint x: 523, endPoint y: 622, distance: 284.0
click at [524, 622] on input "**********" at bounding box center [715, 618] width 623 height 30
paste input "text"
type input "**********"
click at [984, 770] on span "Duplicate" at bounding box center [1008, 772] width 55 height 15
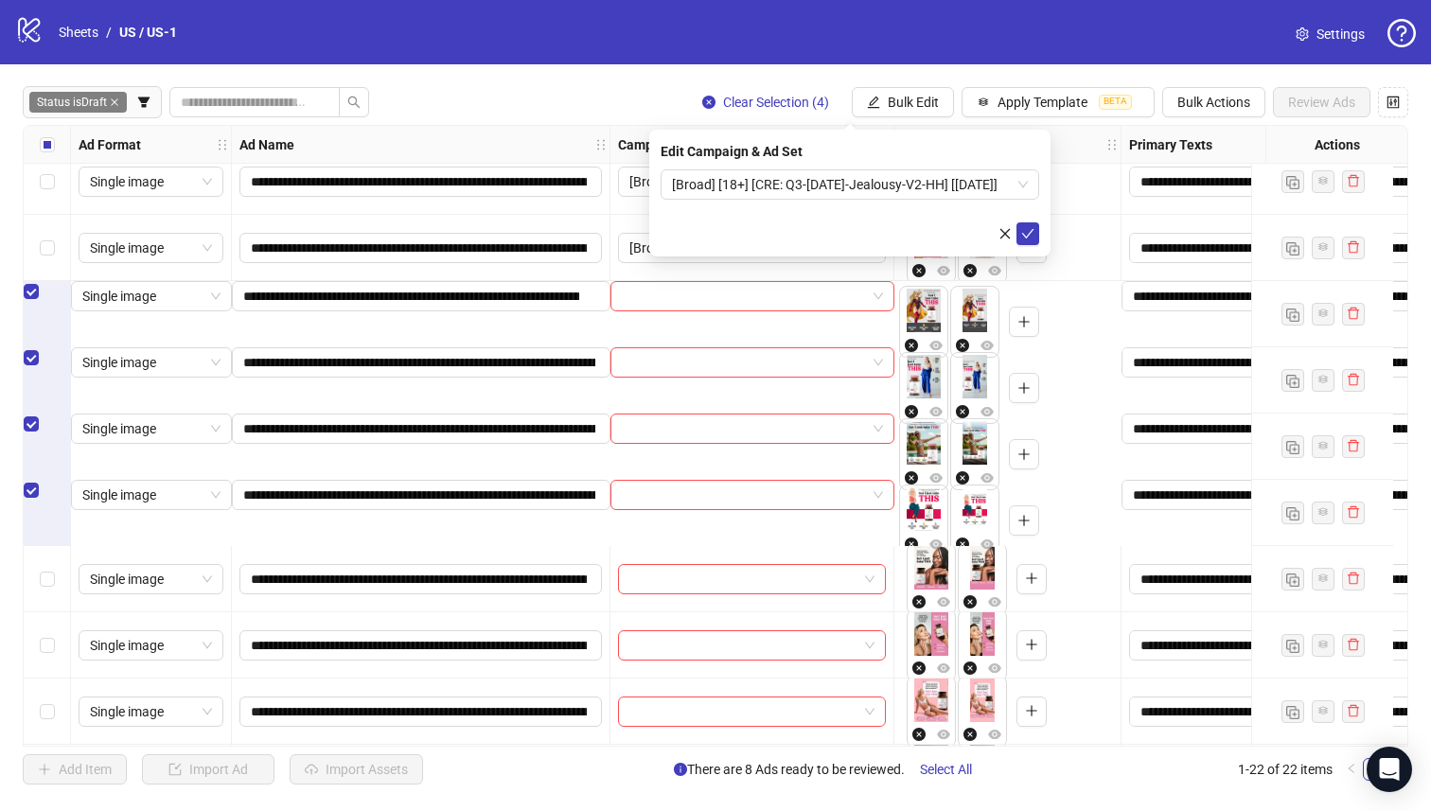
click at [943, 203] on form "[Broad] [18+] [CRE: Q3-[DATE]-Jealousy-V2-HH] [[DATE]]" at bounding box center [850, 207] width 379 height 76
click at [946, 192] on span "[Broad] [18+] [CRE: Q3-[DATE]-Jealousy-V2-HH] [[DATE]]" at bounding box center [850, 184] width 356 height 28
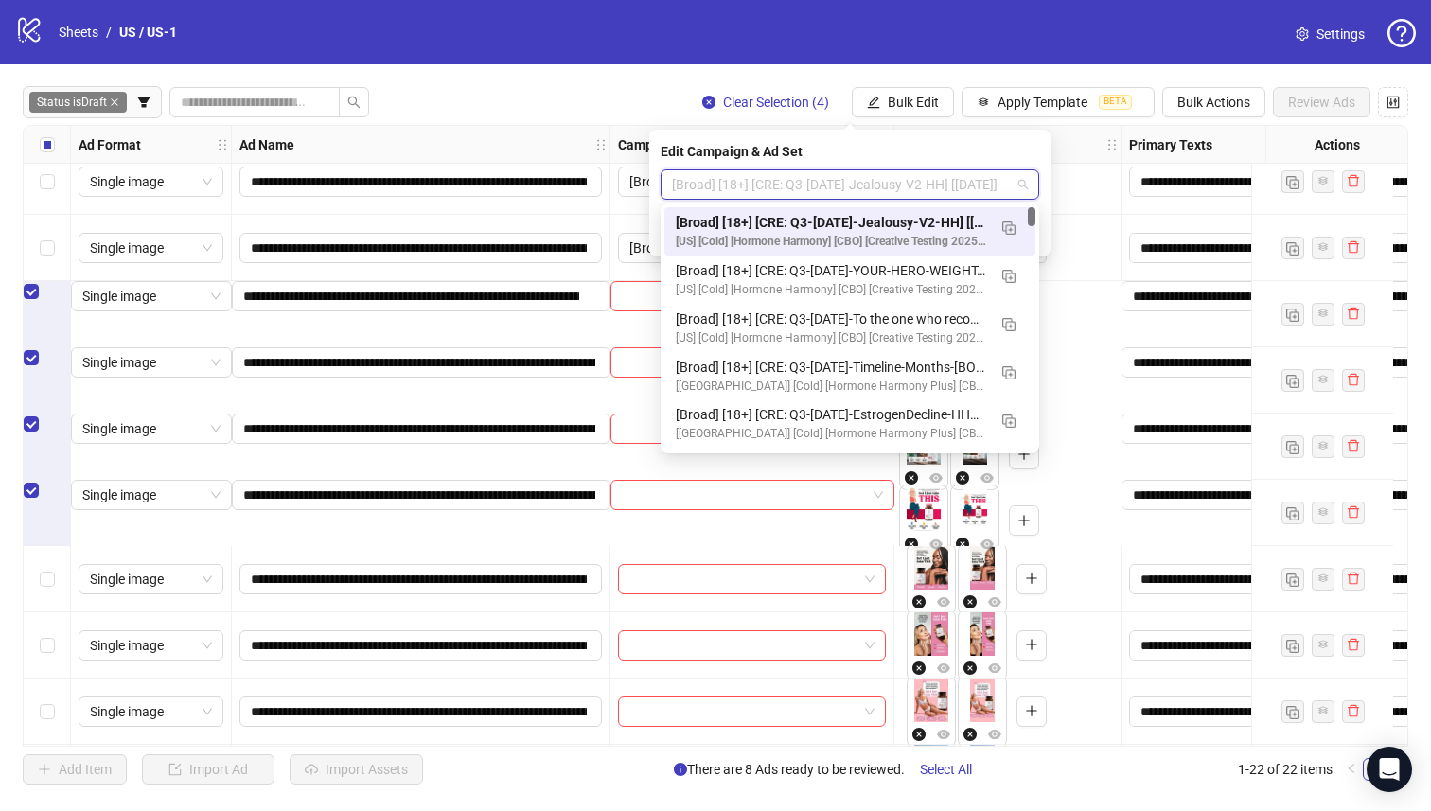
click at [956, 223] on div "[Broad] [18+] [CRE: Q3-[DATE]-Jealousy-V2-HH] [[DATE]]" at bounding box center [831, 222] width 310 height 21
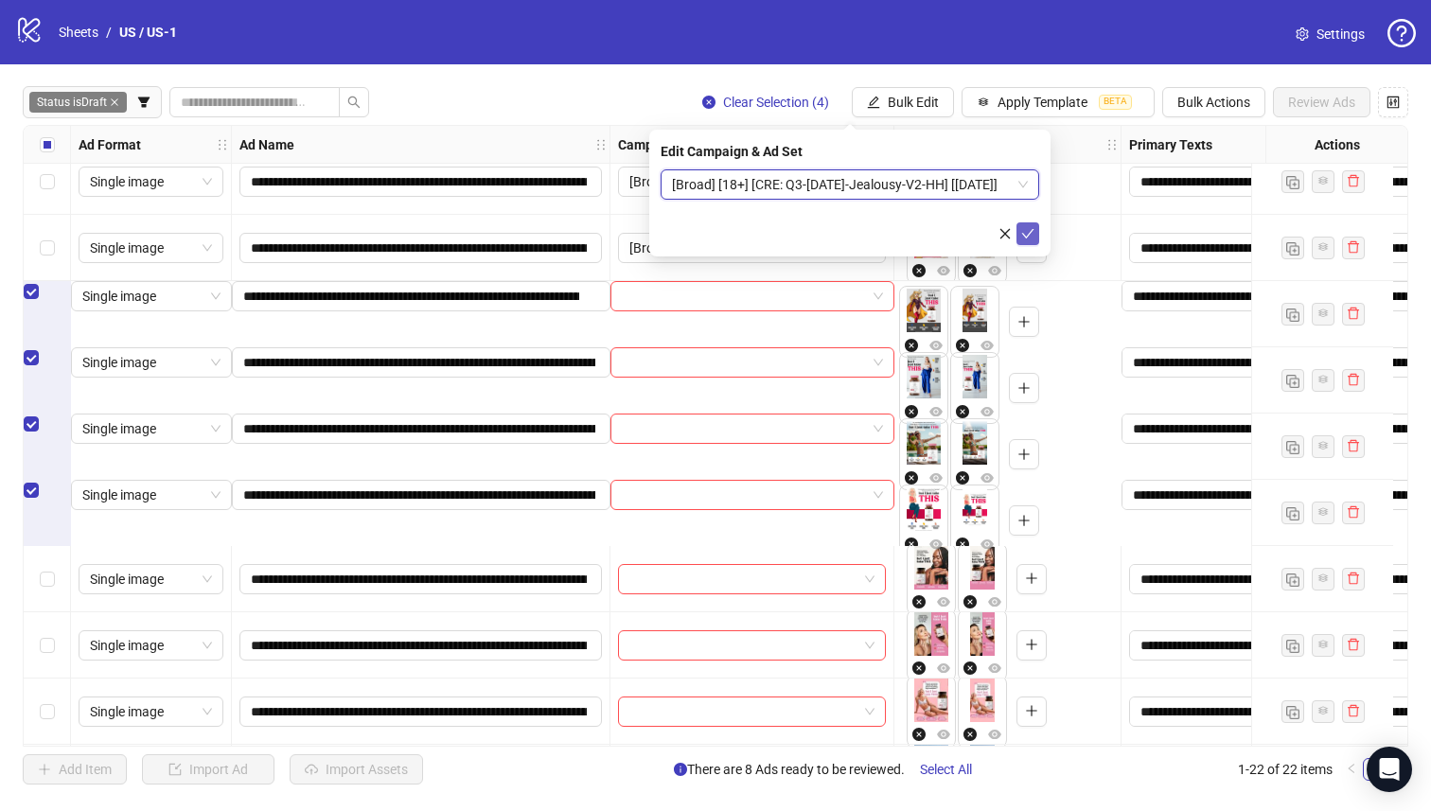
click at [1025, 237] on icon "check" at bounding box center [1027, 233] width 13 height 13
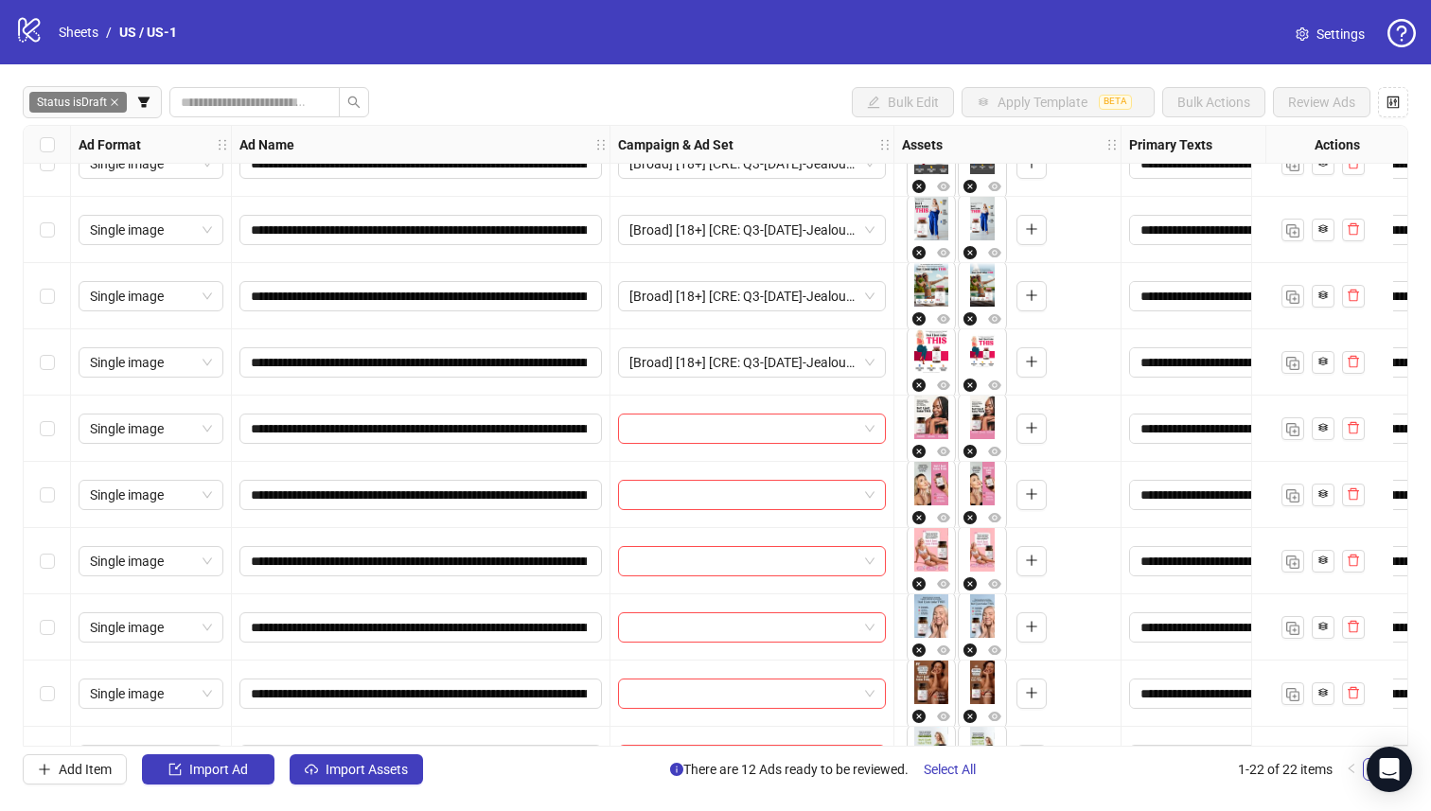
scroll to position [835, 0]
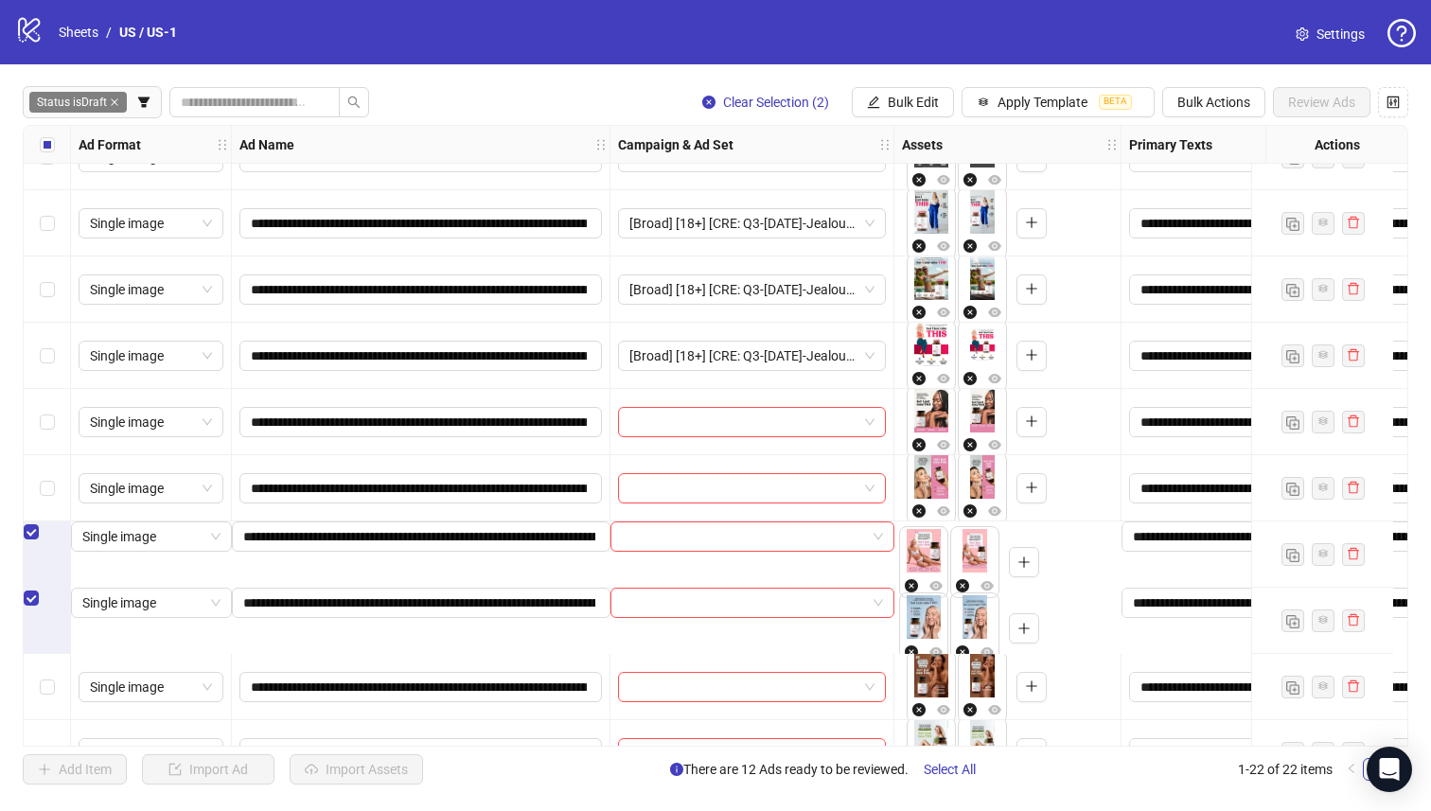
click at [45, 471] on div "Select row 18" at bounding box center [47, 488] width 47 height 66
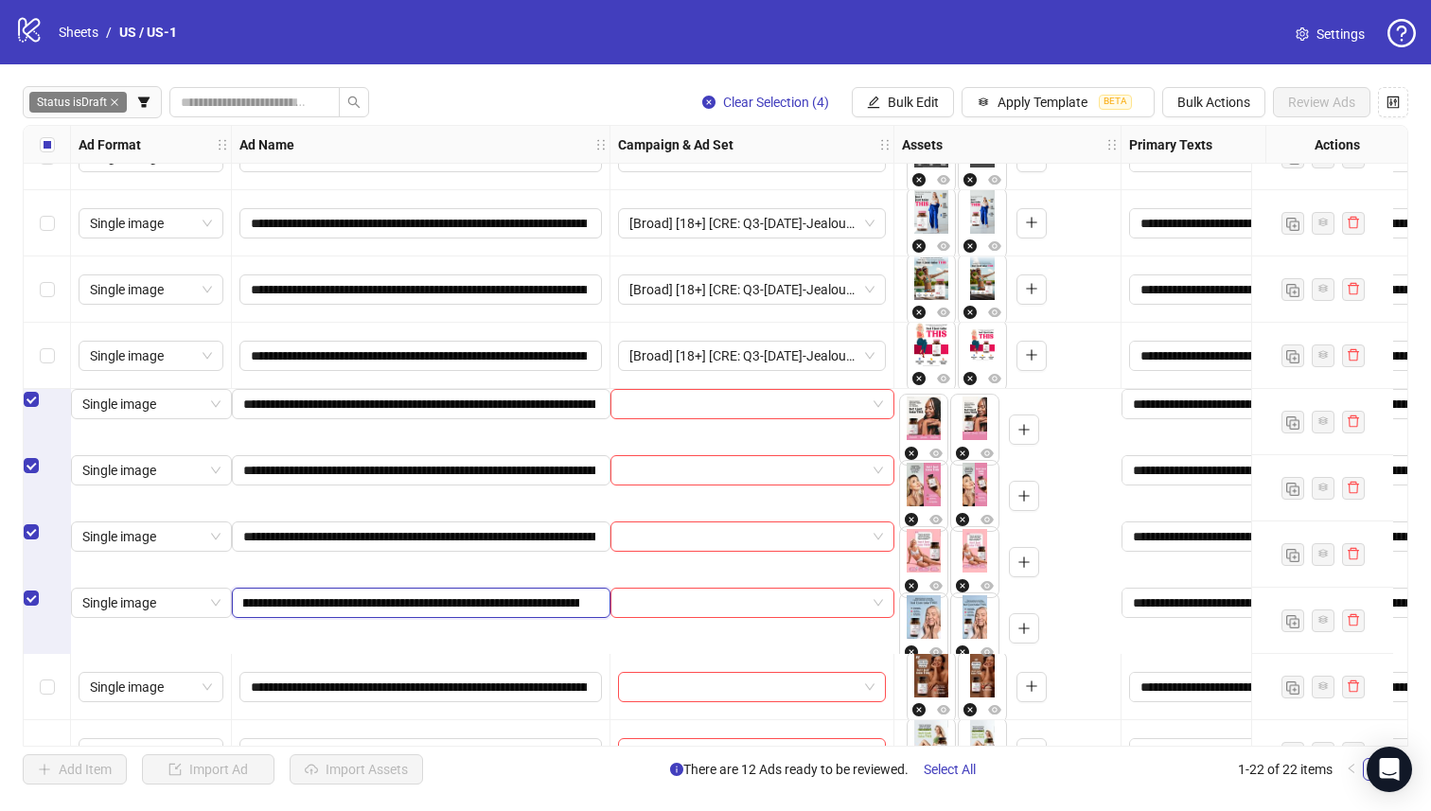
scroll to position [0, 136]
click at [541, 613] on input "**********" at bounding box center [411, 603] width 336 height 21
click at [523, 613] on input "**********" at bounding box center [411, 603] width 336 height 21
click at [452, 613] on input "**********" at bounding box center [411, 603] width 336 height 21
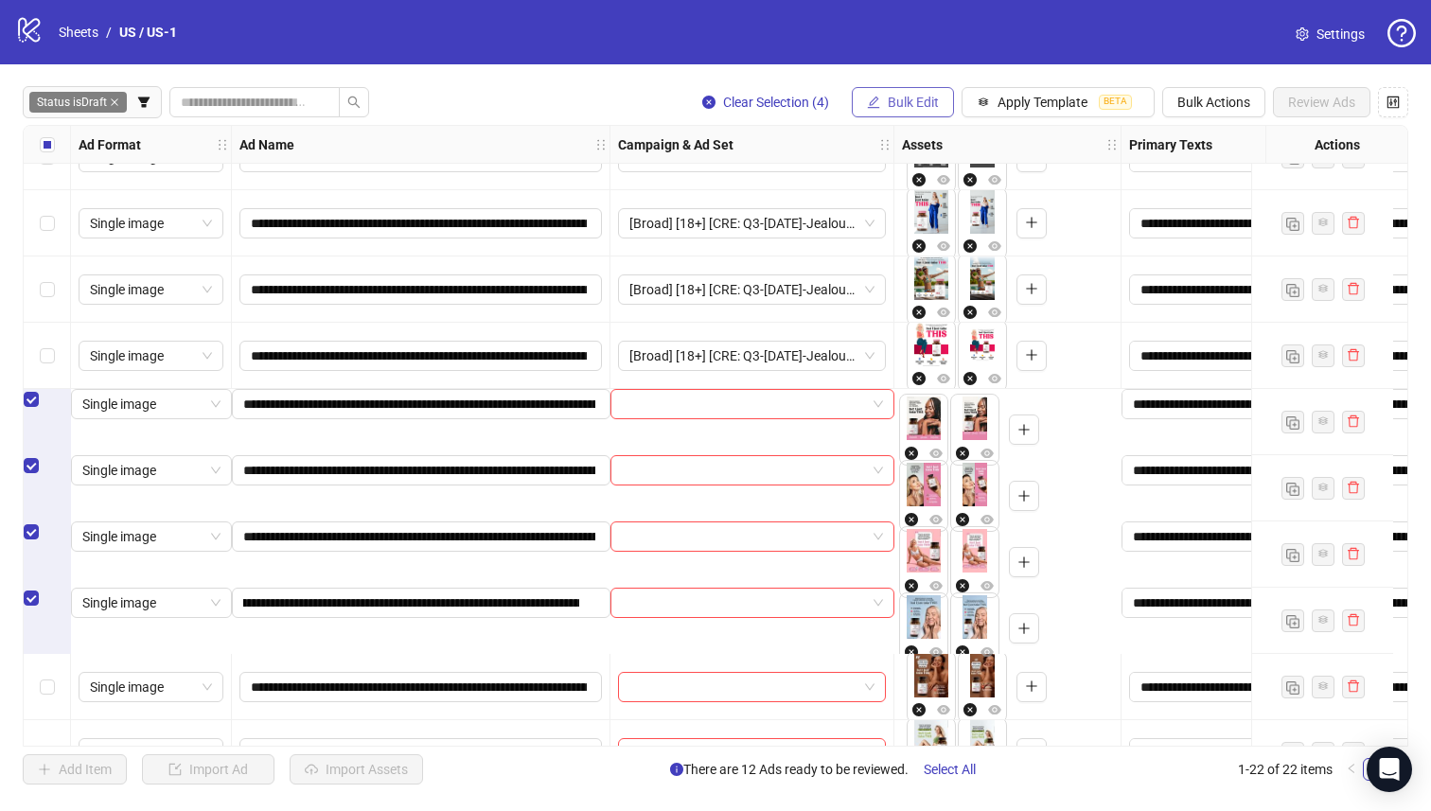
click at [888, 87] on button "Bulk Edit" at bounding box center [903, 102] width 102 height 30
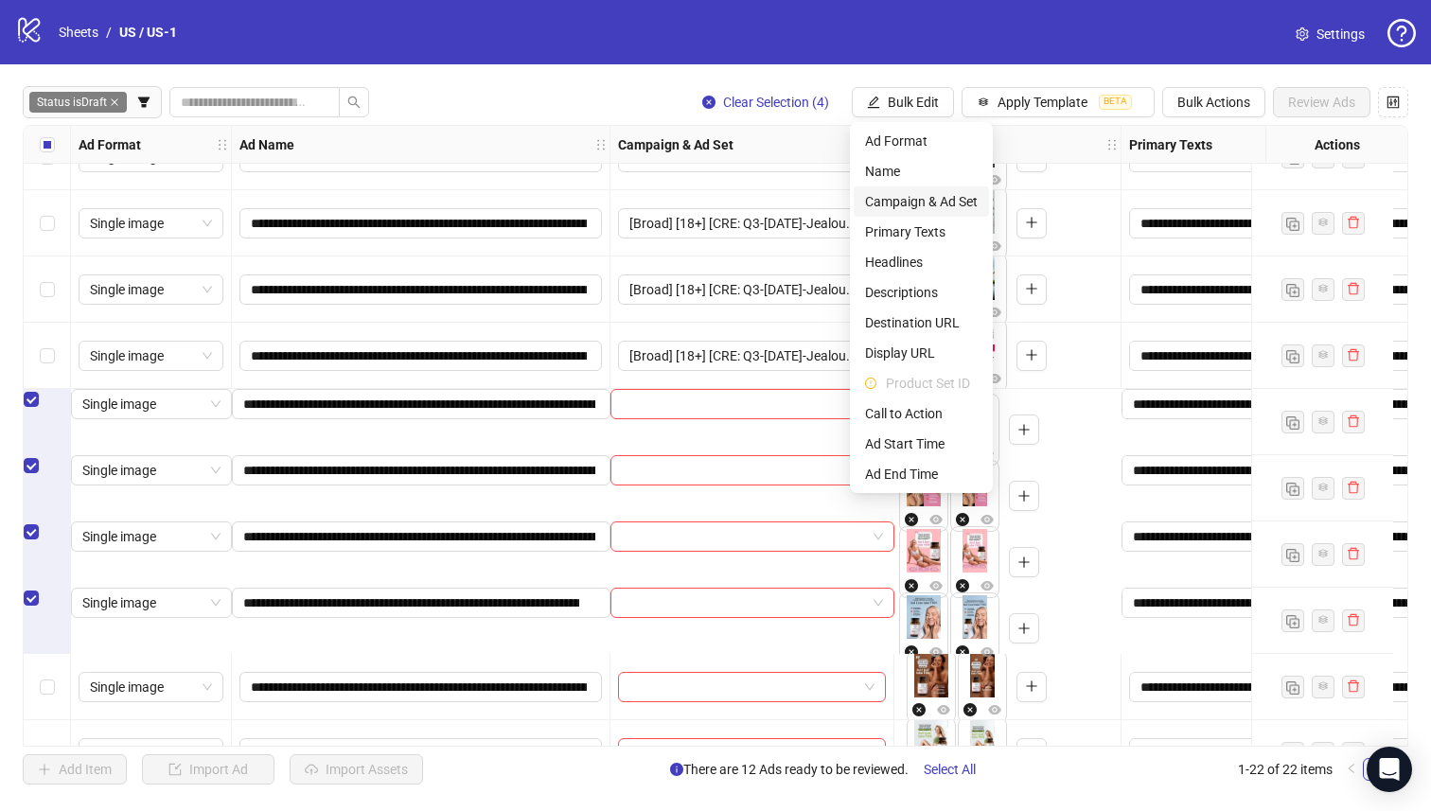
click at [925, 205] on span "Campaign & Ad Set" at bounding box center [921, 201] width 113 height 21
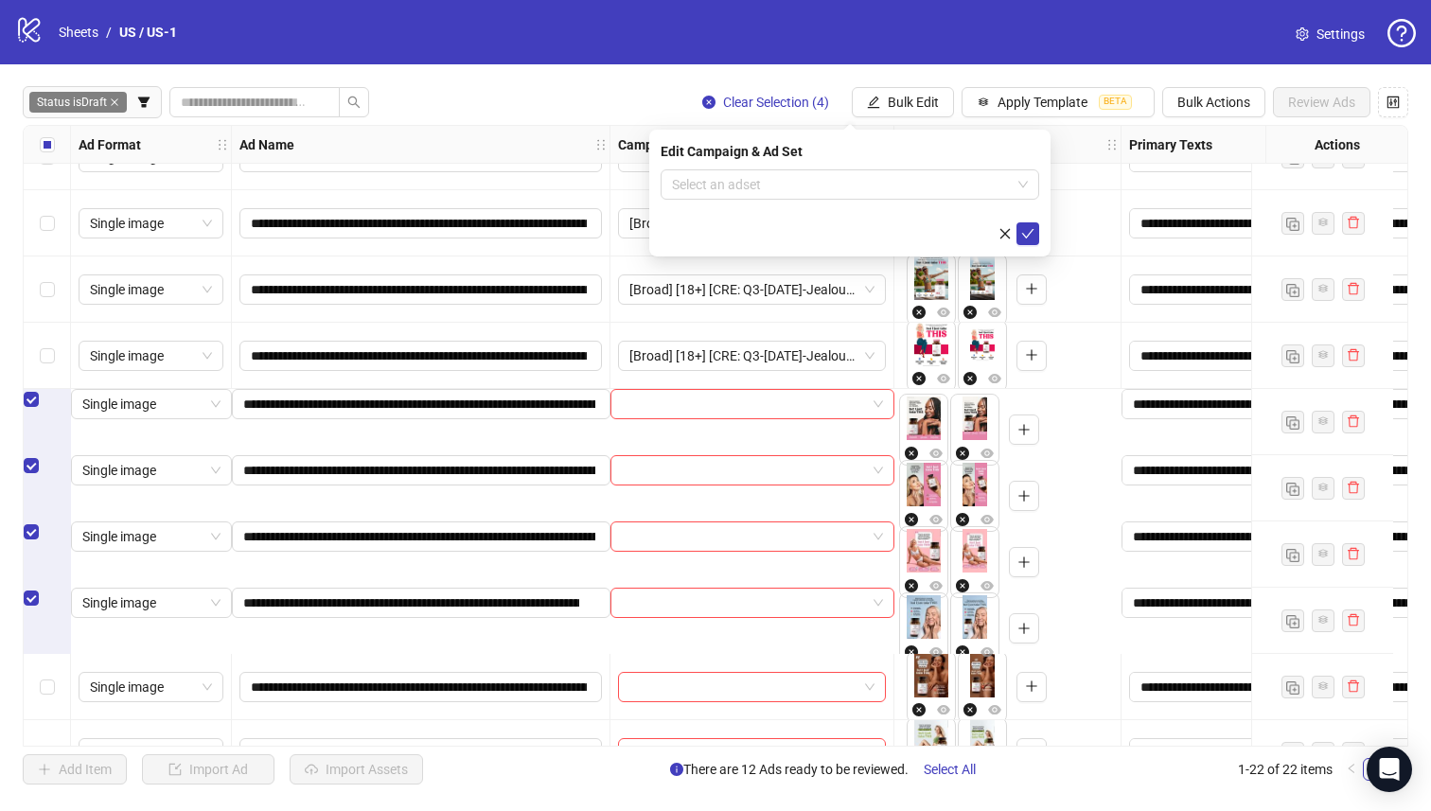
click at [833, 203] on form "Select an adset" at bounding box center [850, 207] width 379 height 76
click at [1007, 185] on input "search" at bounding box center [841, 184] width 339 height 28
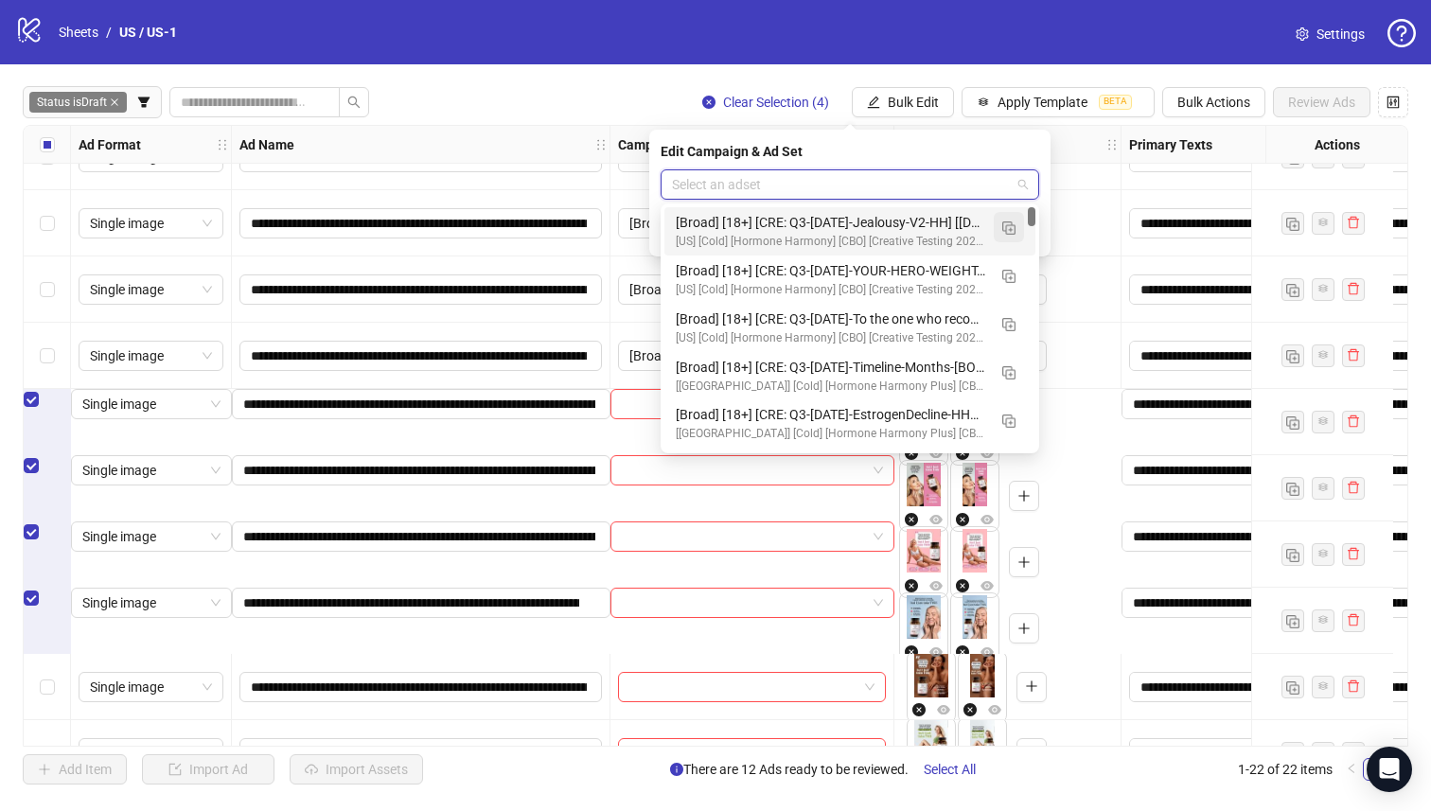
click at [1010, 226] on img "button" at bounding box center [1008, 227] width 13 height 13
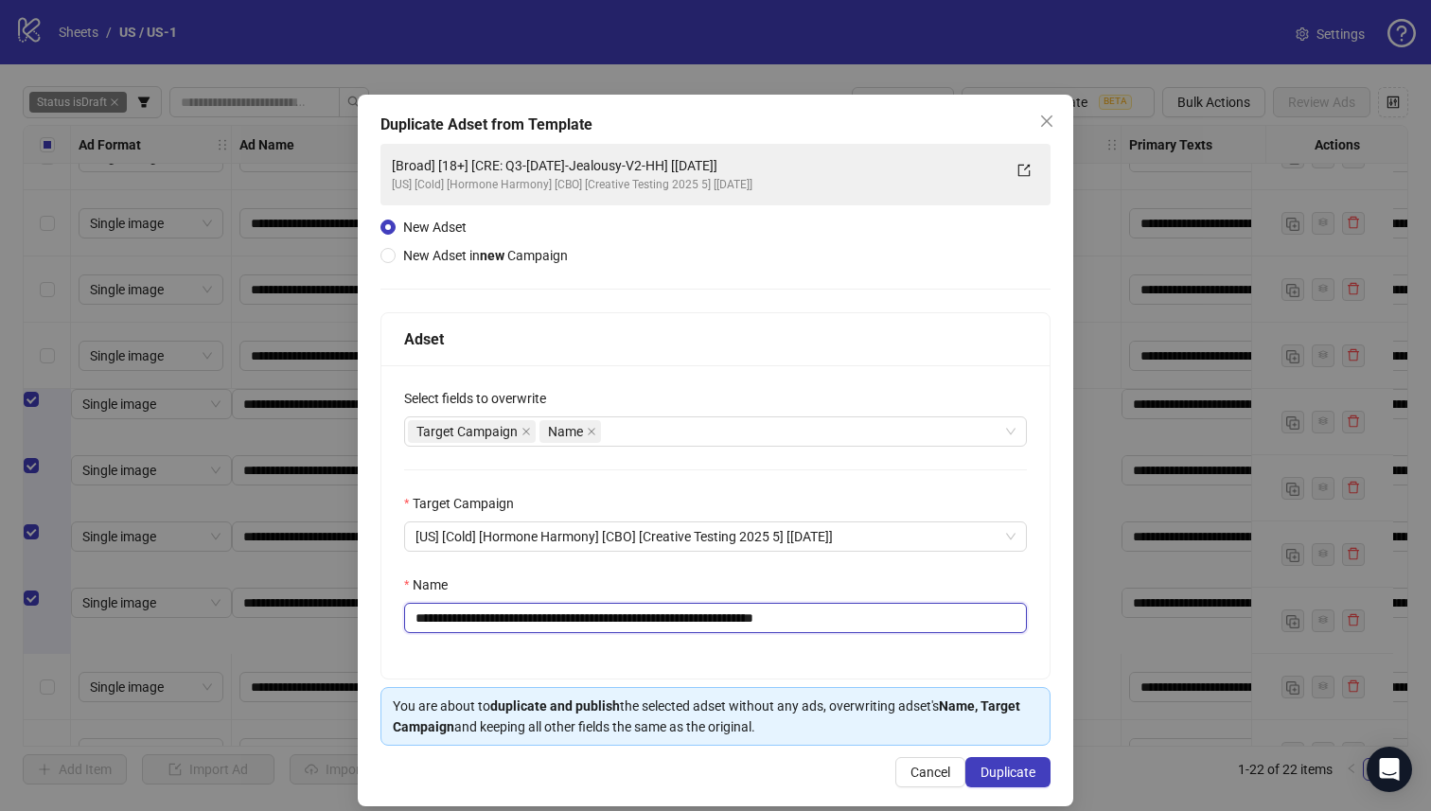
drag, startPoint x: 717, startPoint y: 616, endPoint x: 528, endPoint y: 622, distance: 188.5
click at [528, 622] on input "**********" at bounding box center [715, 618] width 623 height 30
paste input "text"
drag, startPoint x: 816, startPoint y: 620, endPoint x: 998, endPoint y: 629, distance: 181.9
click at [998, 629] on input "**********" at bounding box center [715, 618] width 623 height 30
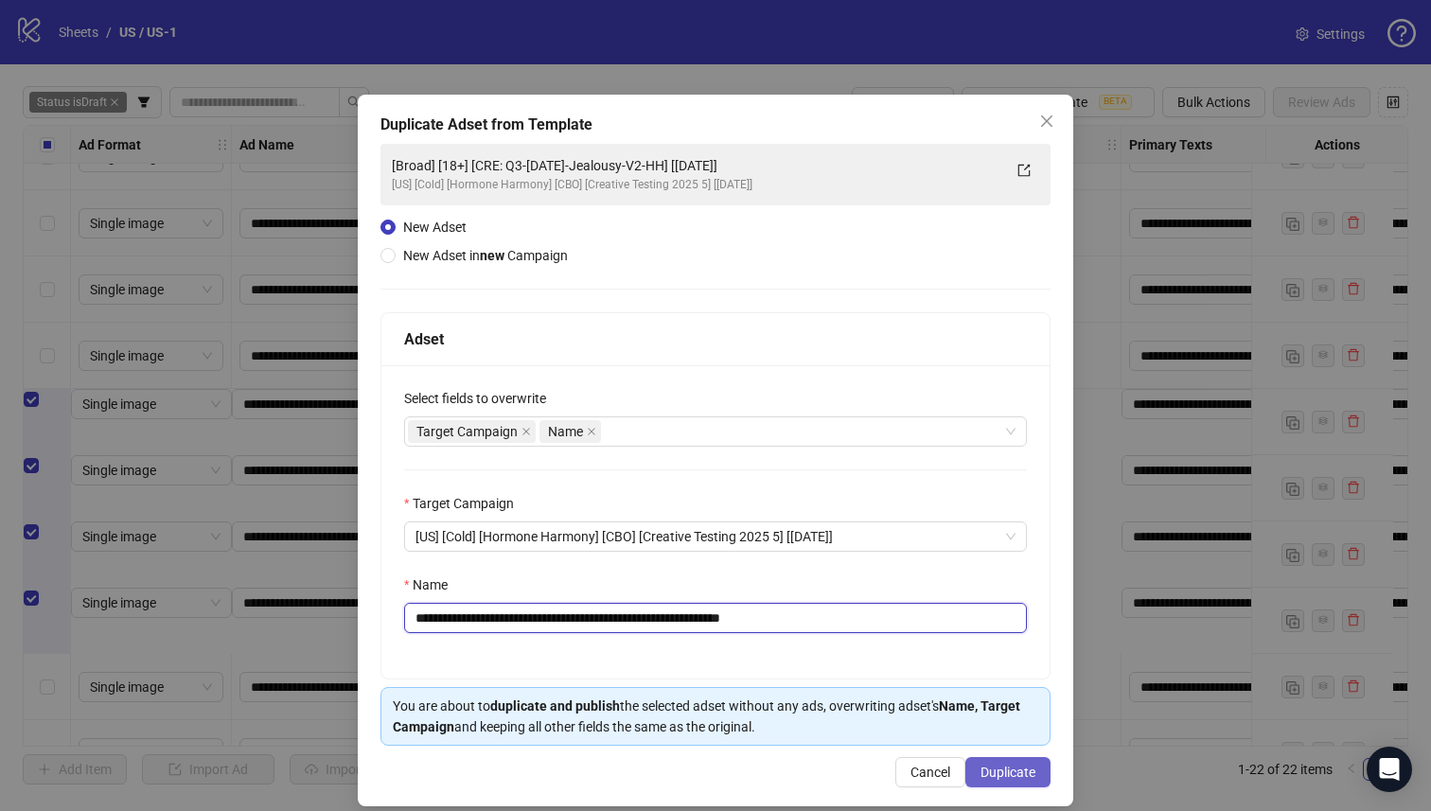
type input "**********"
click at [1008, 764] on button "Duplicate" at bounding box center [1008, 772] width 85 height 30
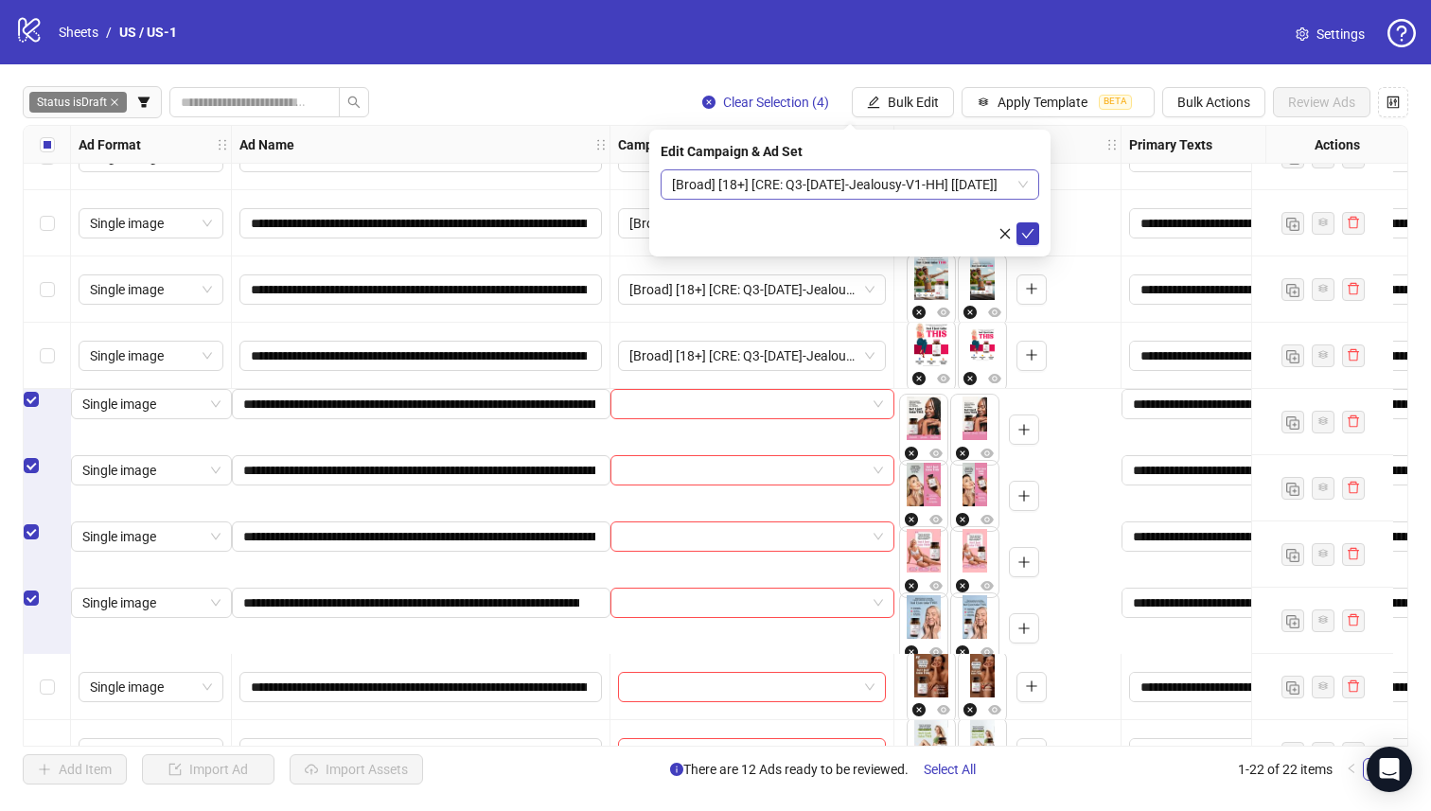
click at [850, 184] on span "[Broad] [18+] [CRE: Q3-[DATE]-Jealousy-V1-HH] [[DATE]]" at bounding box center [850, 184] width 356 height 28
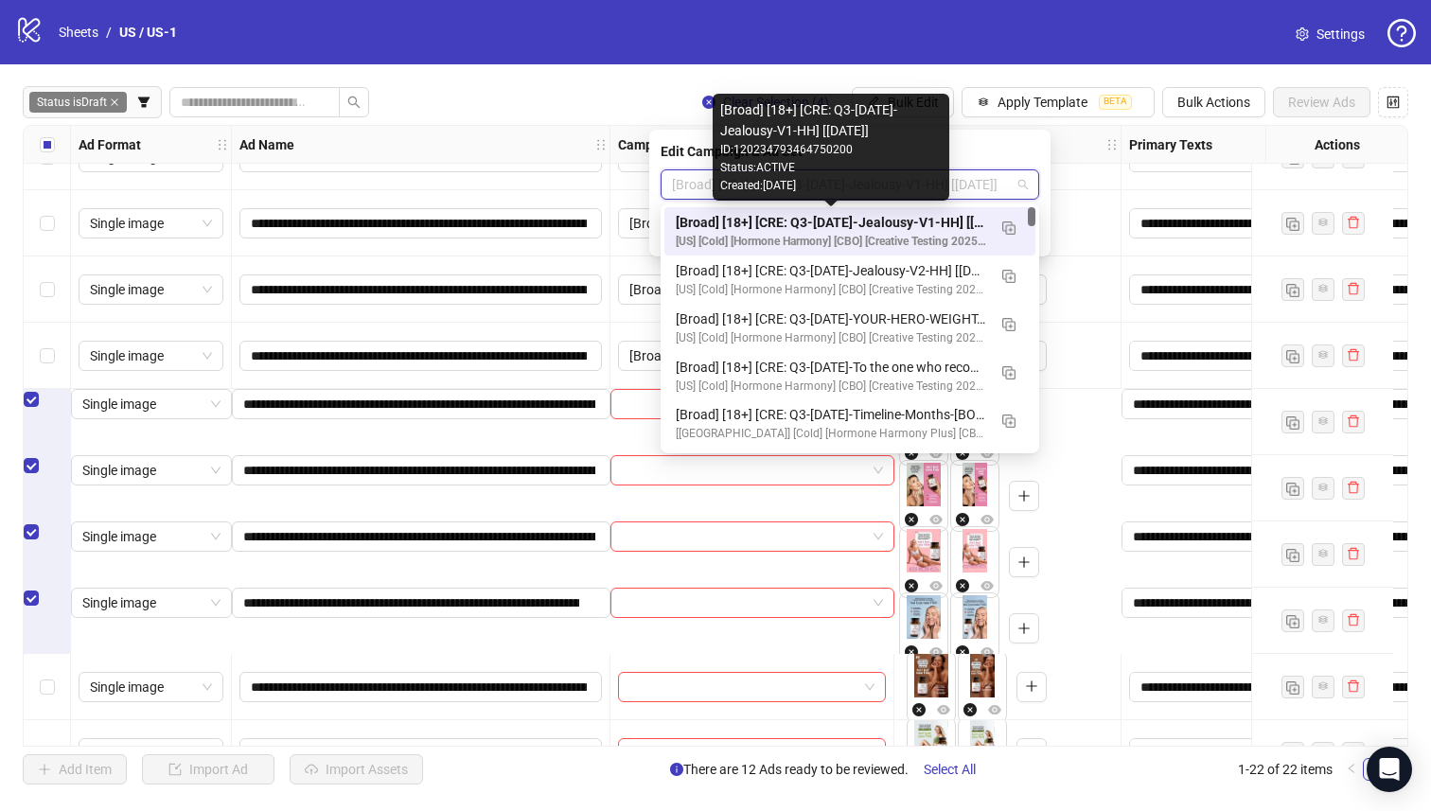
click at [875, 220] on div "[Broad] [18+] [CRE: Q3-[DATE]-Jealousy-V1-HH] [[DATE]]" at bounding box center [831, 222] width 310 height 21
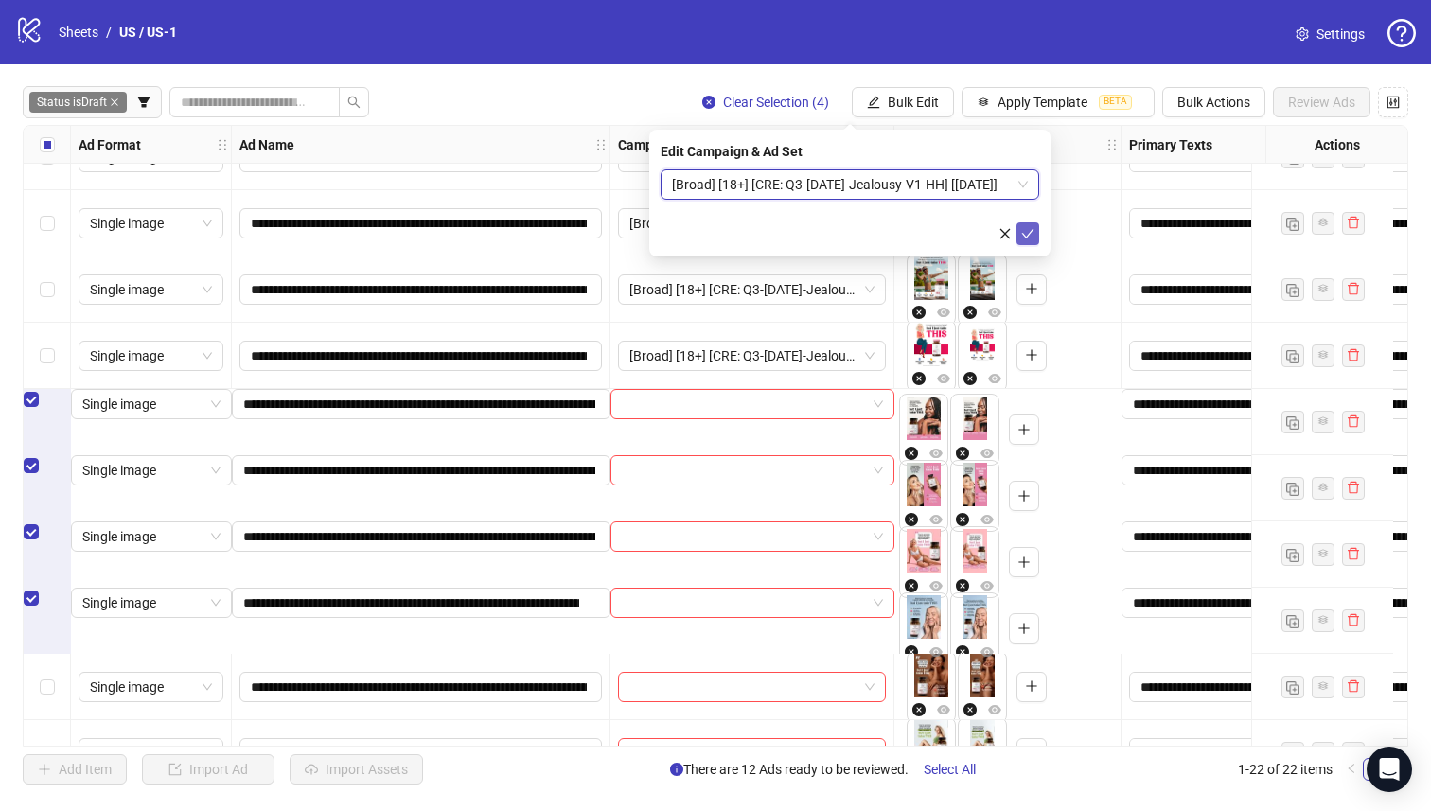
click at [1023, 238] on icon "check" at bounding box center [1027, 233] width 13 height 13
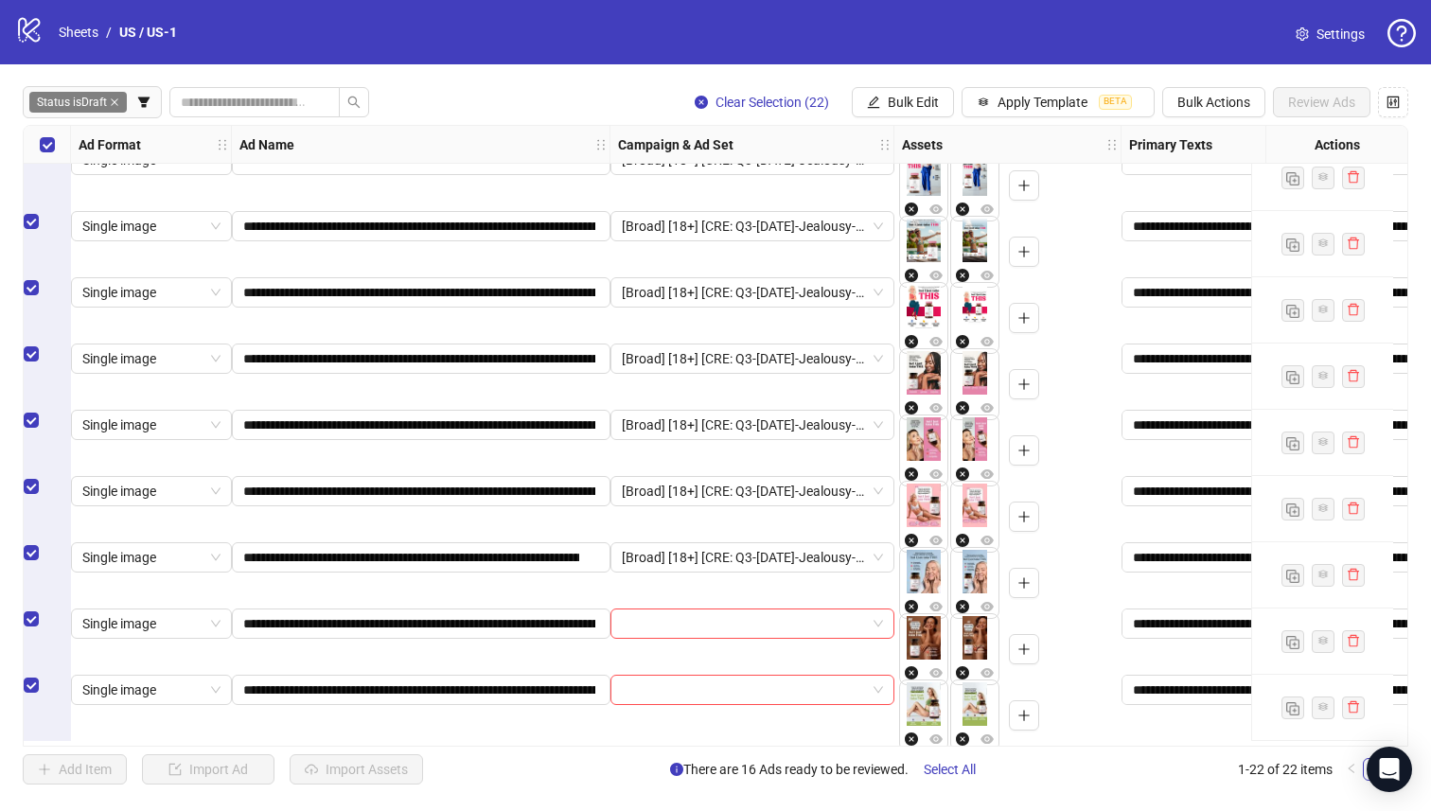
scroll to position [883, 0]
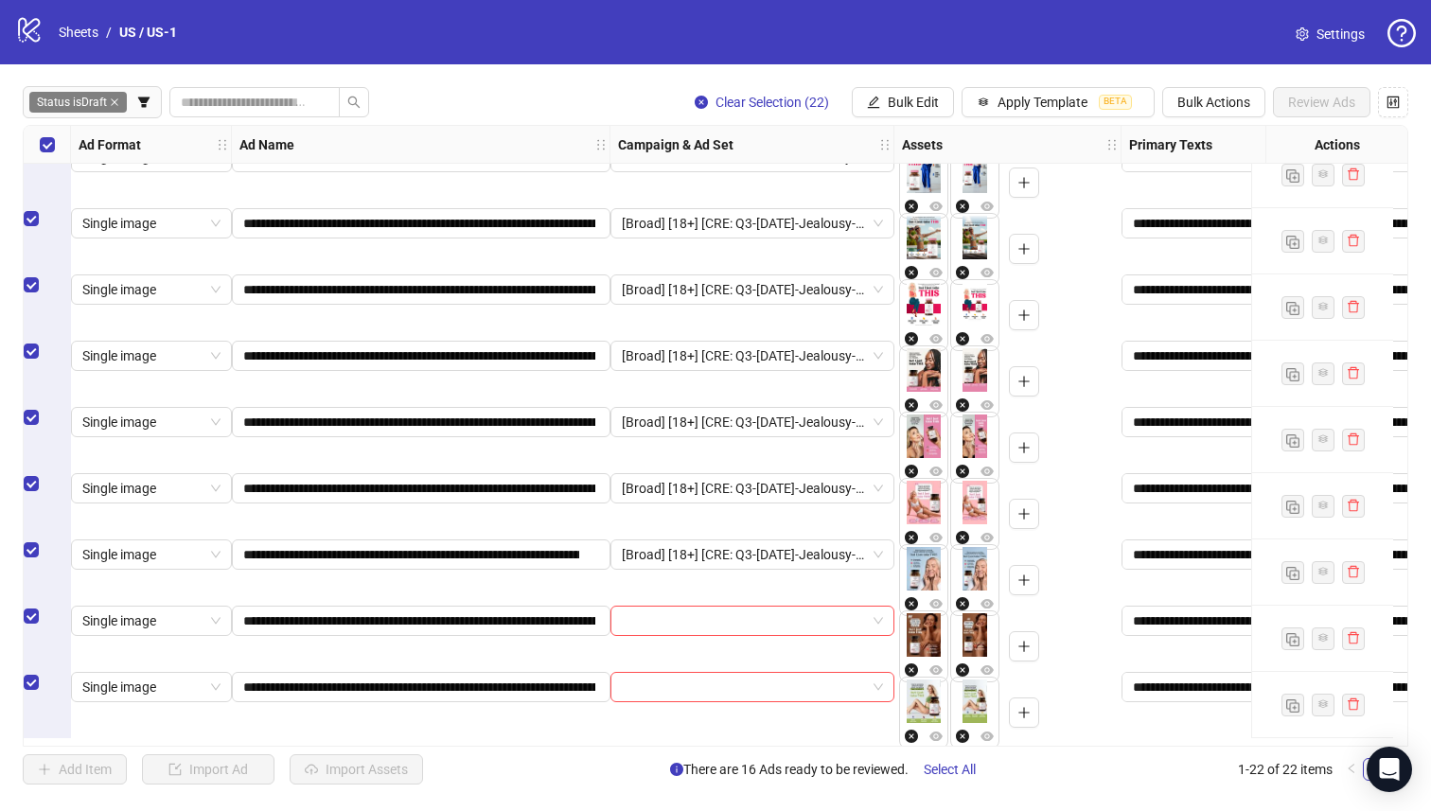
click at [54, 148] on div "Select all rows" at bounding box center [47, 145] width 47 height 38
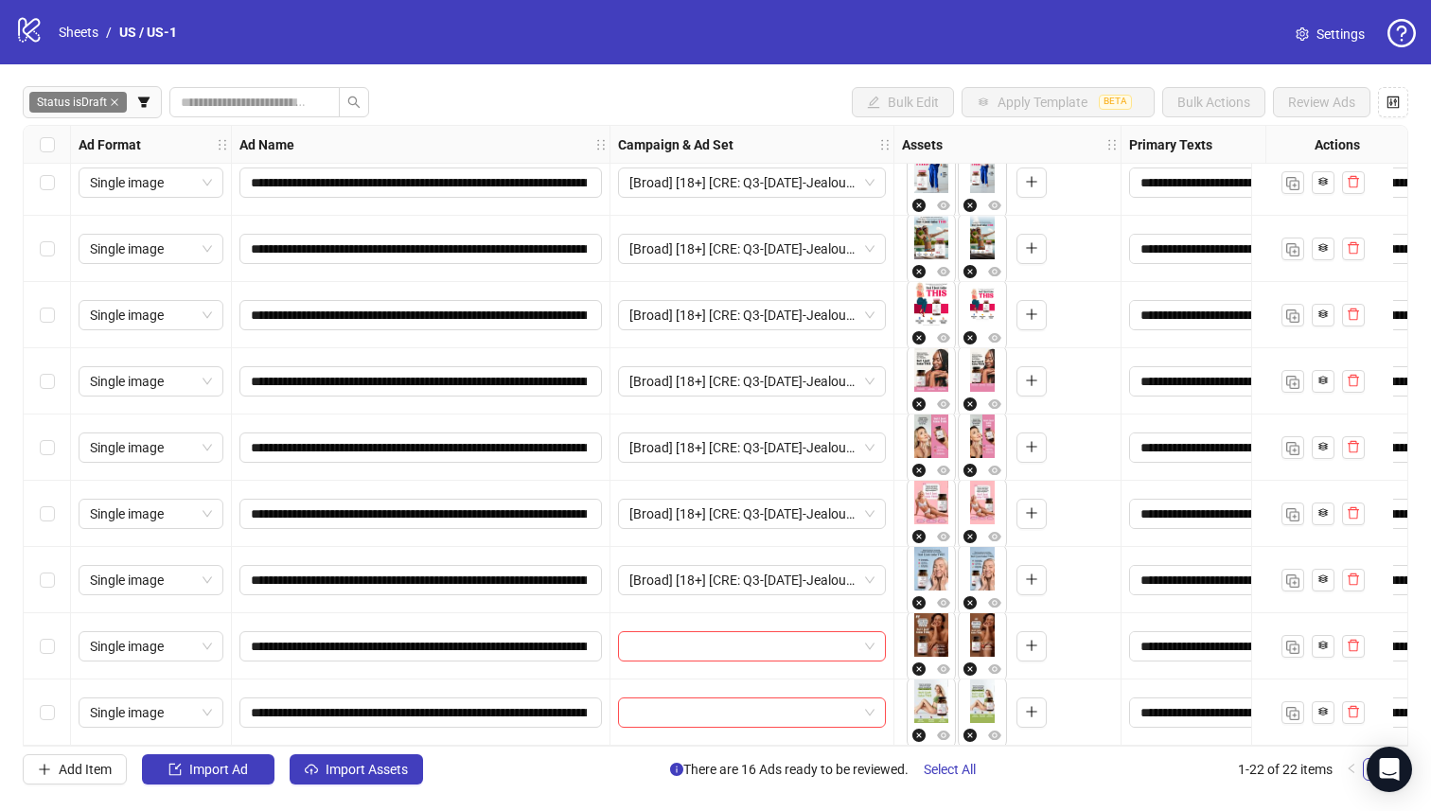
click at [27, 692] on div "Select row 22" at bounding box center [47, 713] width 47 height 66
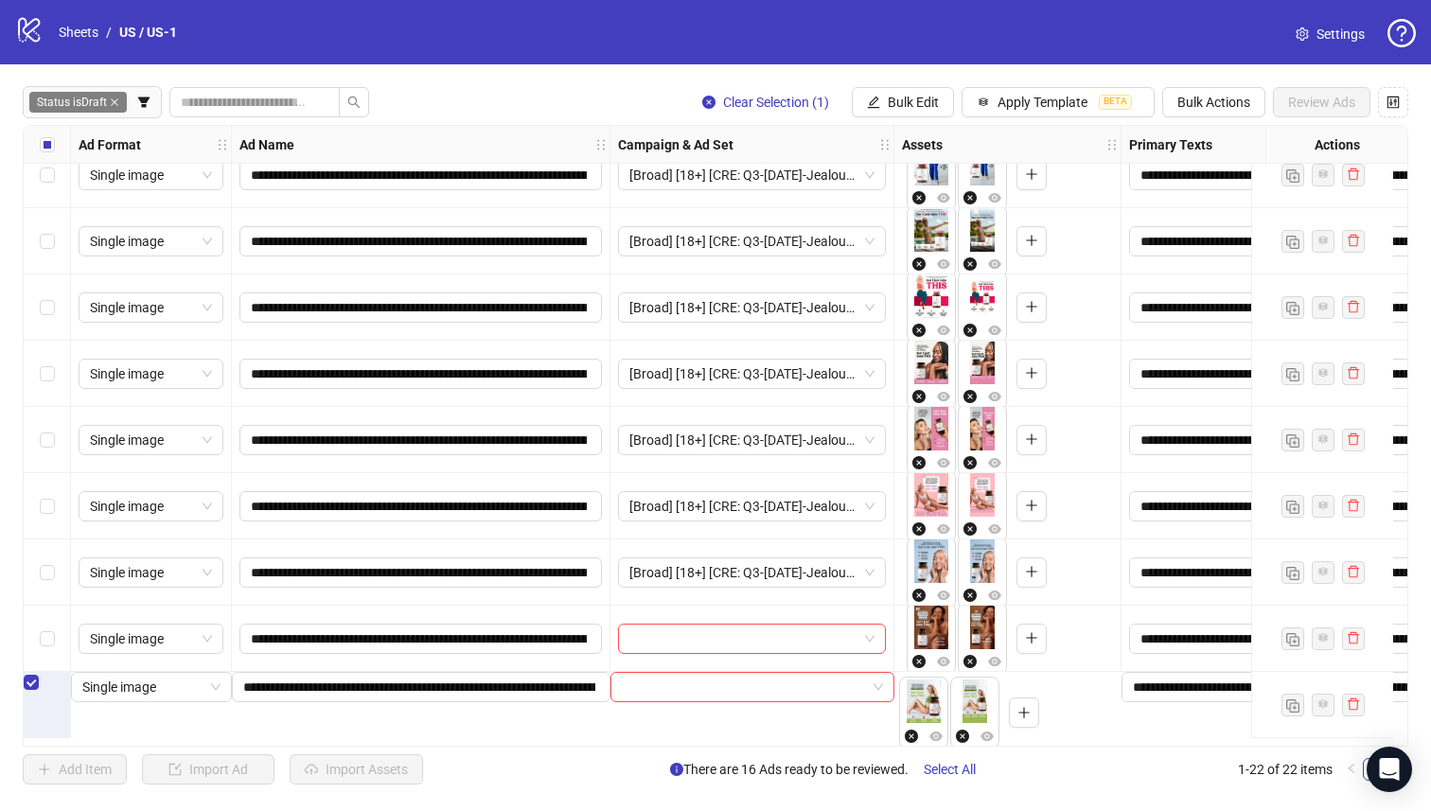
click at [50, 650] on div "Select row 21" at bounding box center [47, 639] width 47 height 66
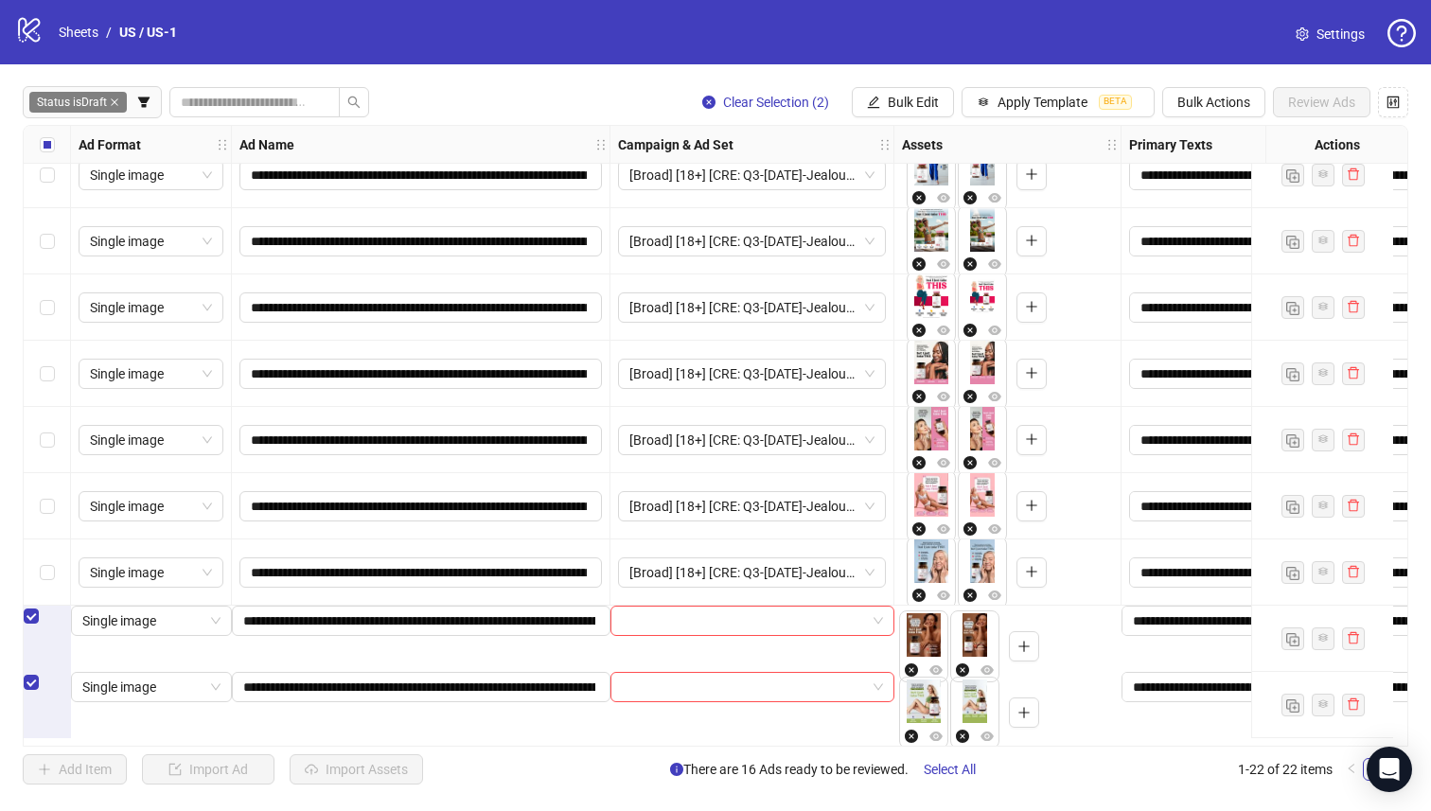
click at [894, 129] on div "Campaign & Ad Set" at bounding box center [753, 145] width 284 height 38
click at [898, 111] on button "Bulk Edit" at bounding box center [903, 102] width 102 height 30
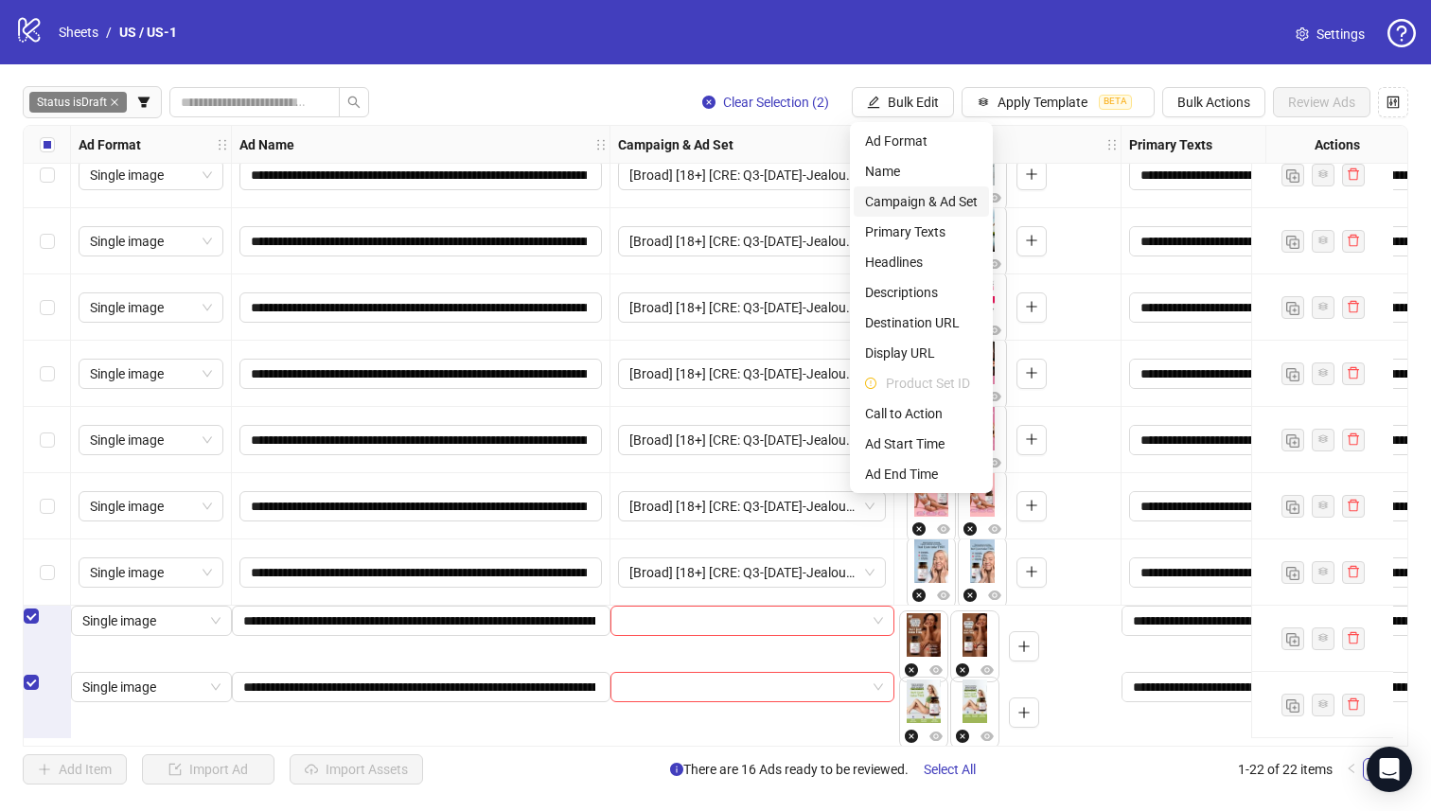
click at [941, 207] on span "Campaign & Ad Set" at bounding box center [921, 201] width 113 height 21
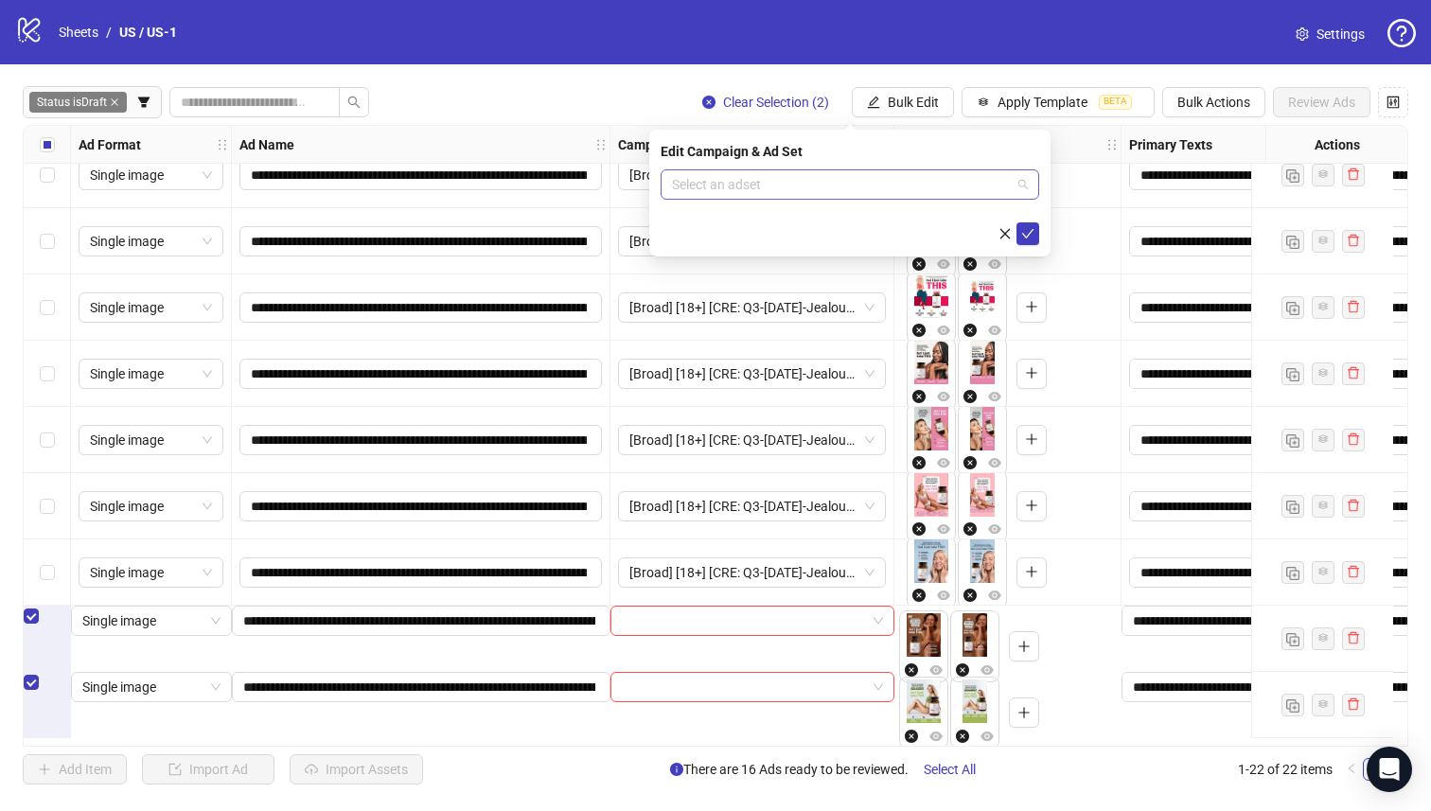
click at [914, 188] on input "search" at bounding box center [841, 184] width 339 height 28
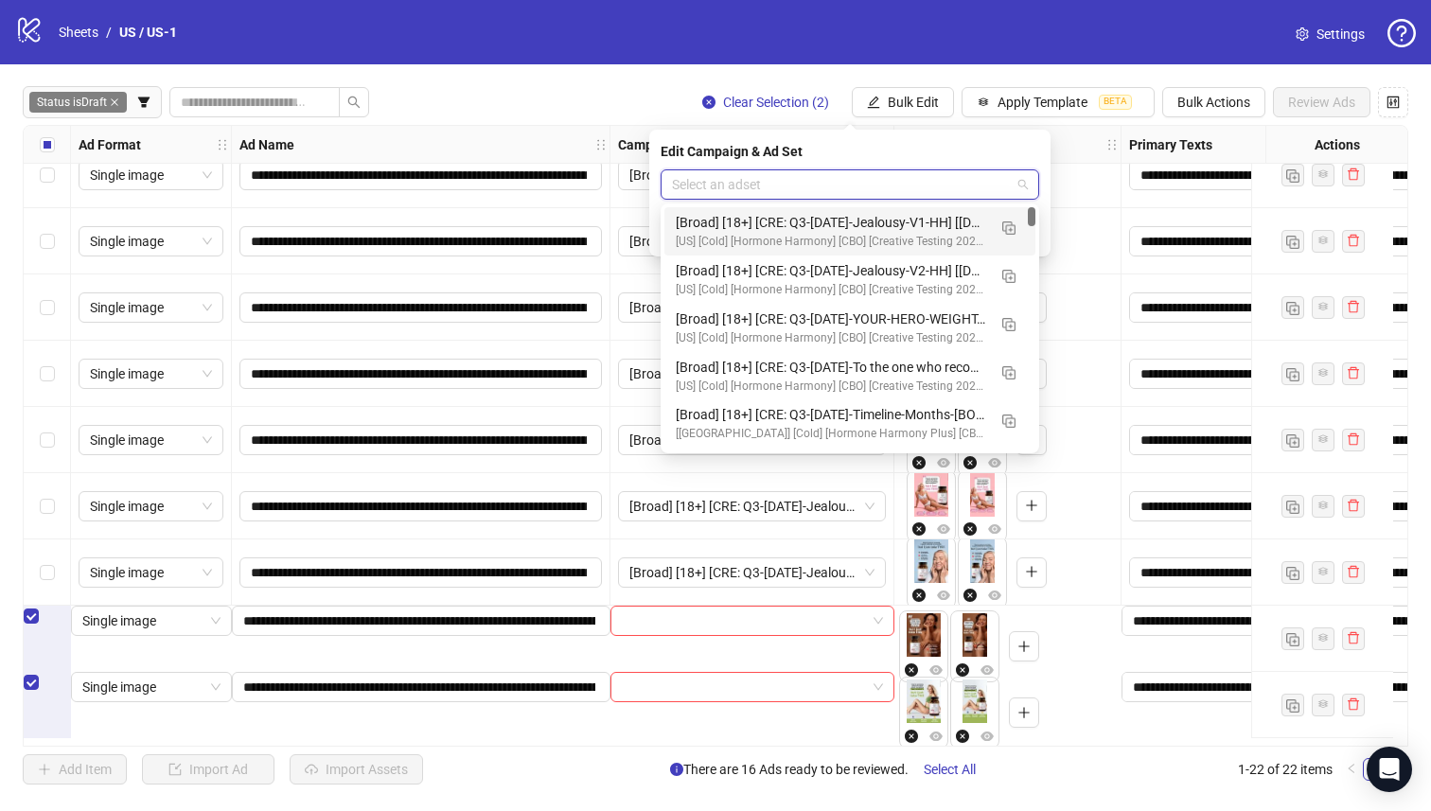
drag, startPoint x: 948, startPoint y: 217, endPoint x: 959, endPoint y: 216, distance: 11.4
click at [948, 218] on div "[Broad] [18+] [CRE: Q3-[DATE]-Jealousy-V1-HH] [[DATE]]" at bounding box center [831, 222] width 310 height 21
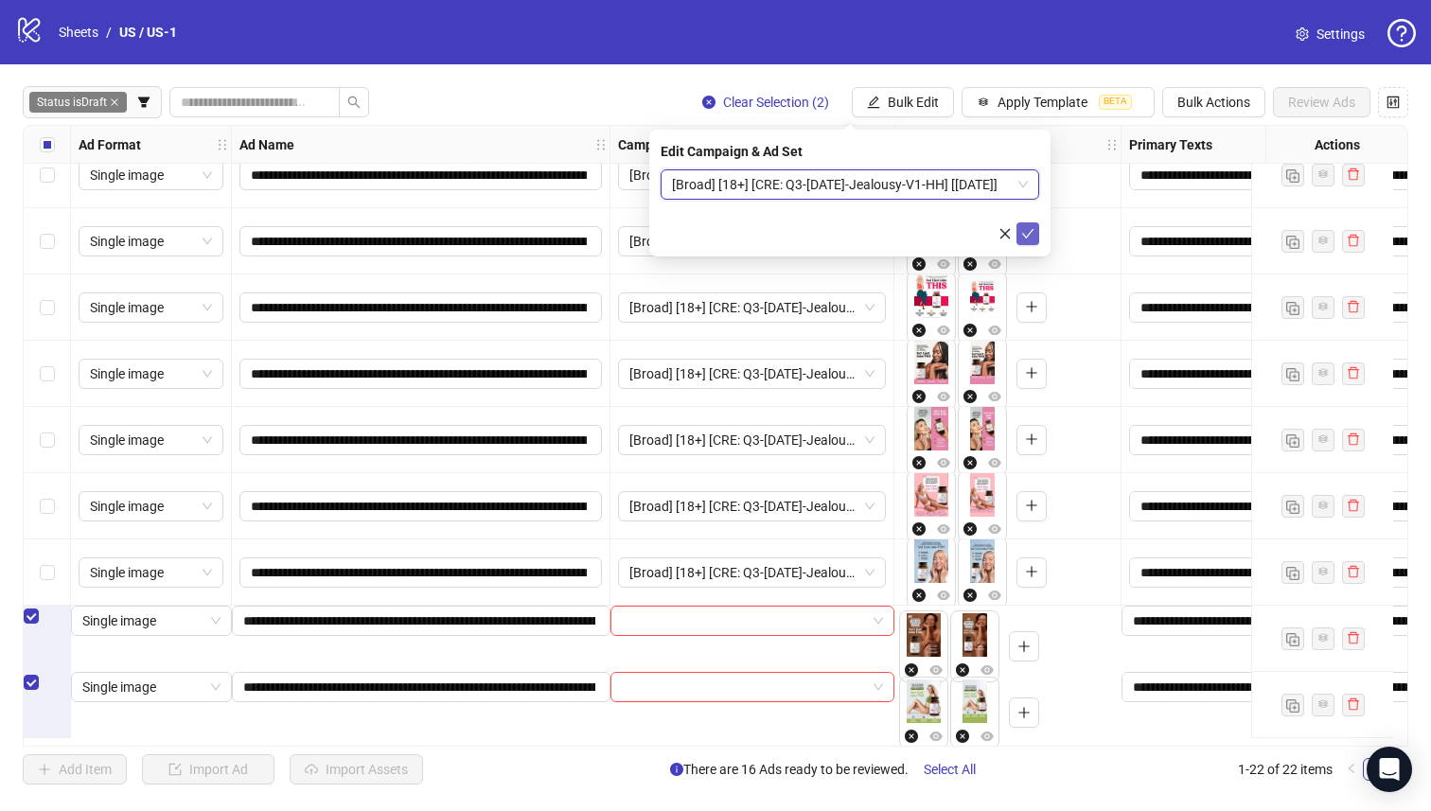
click at [1021, 231] on icon "check" at bounding box center [1027, 233] width 13 height 13
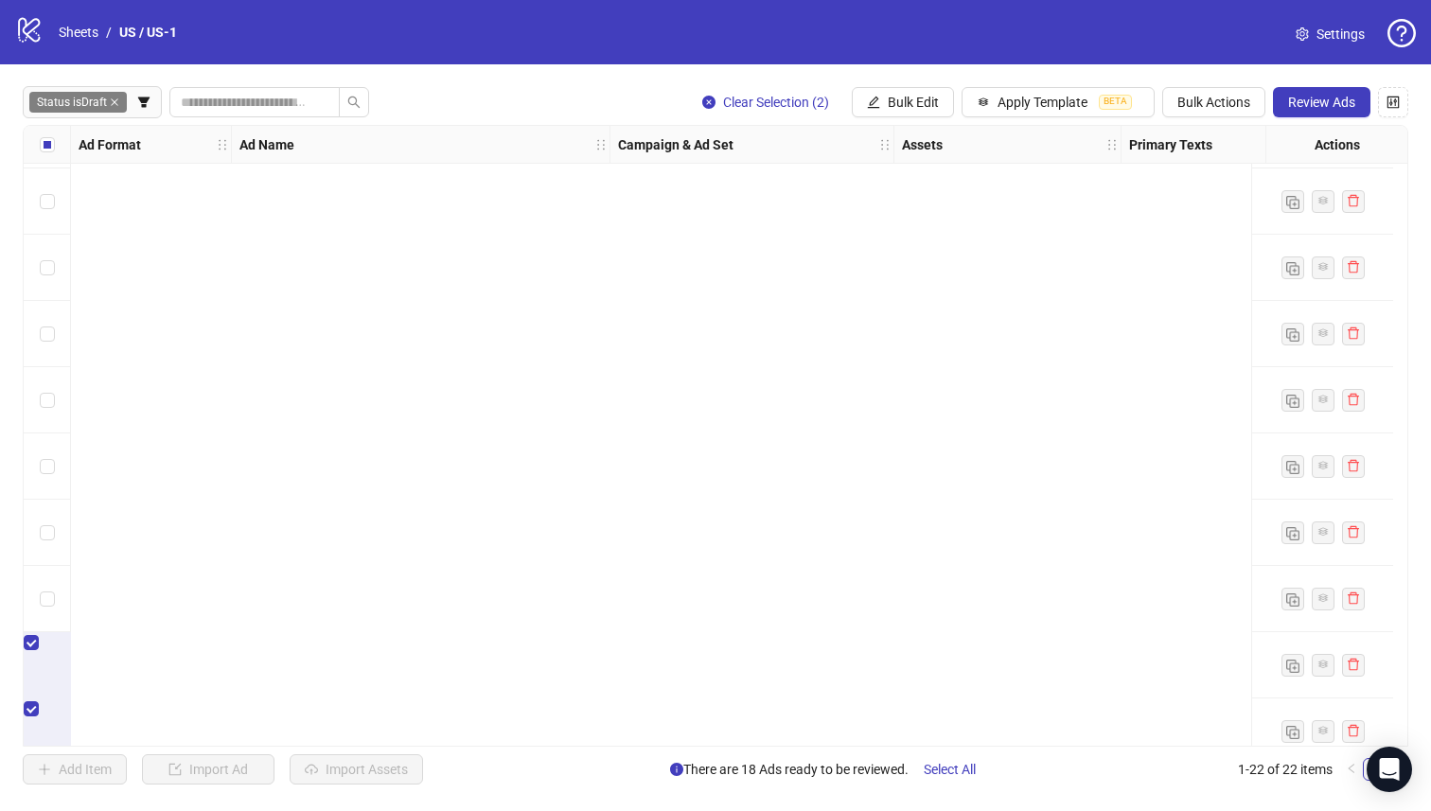
scroll to position [0, 0]
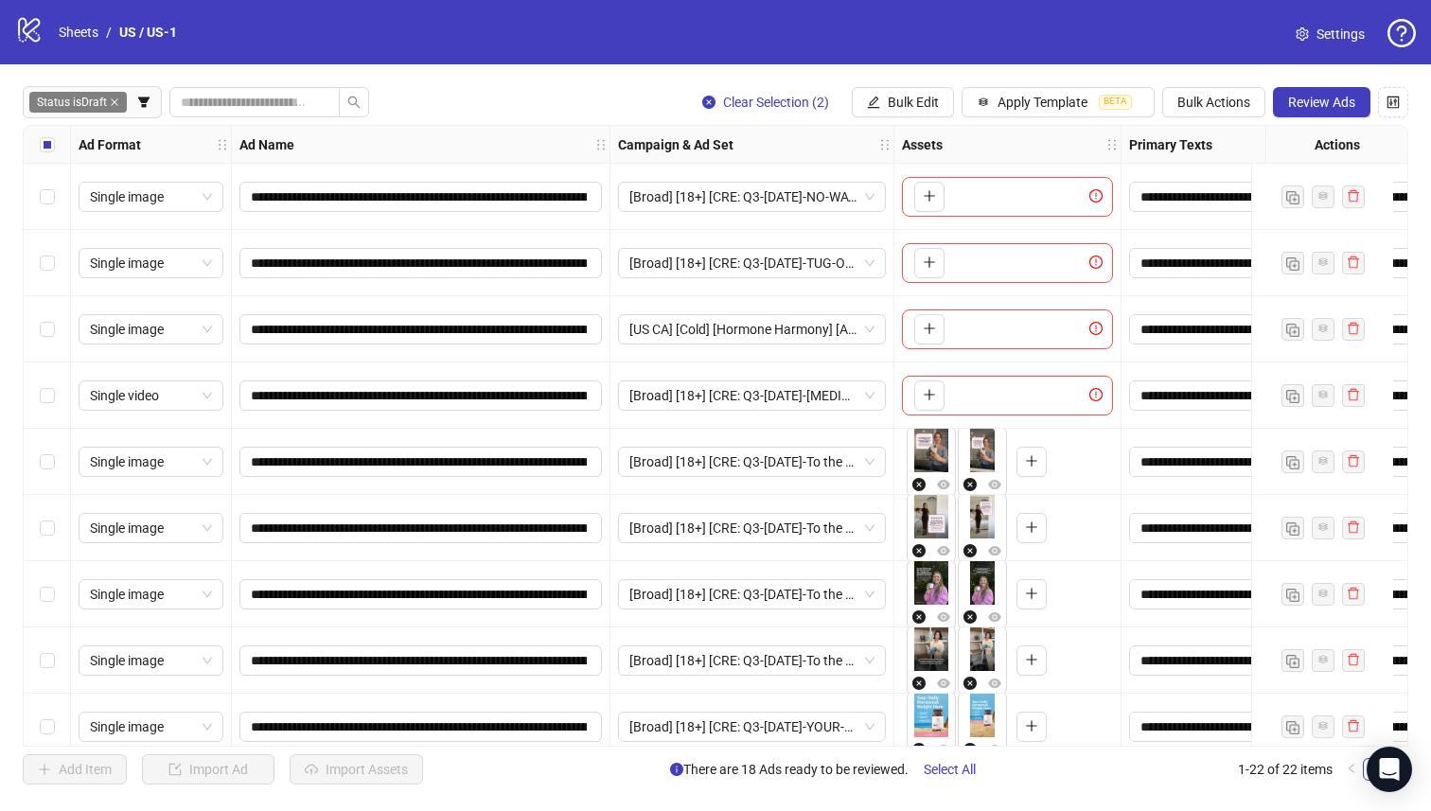
click at [59, 151] on div "Select all rows" at bounding box center [47, 145] width 47 height 38
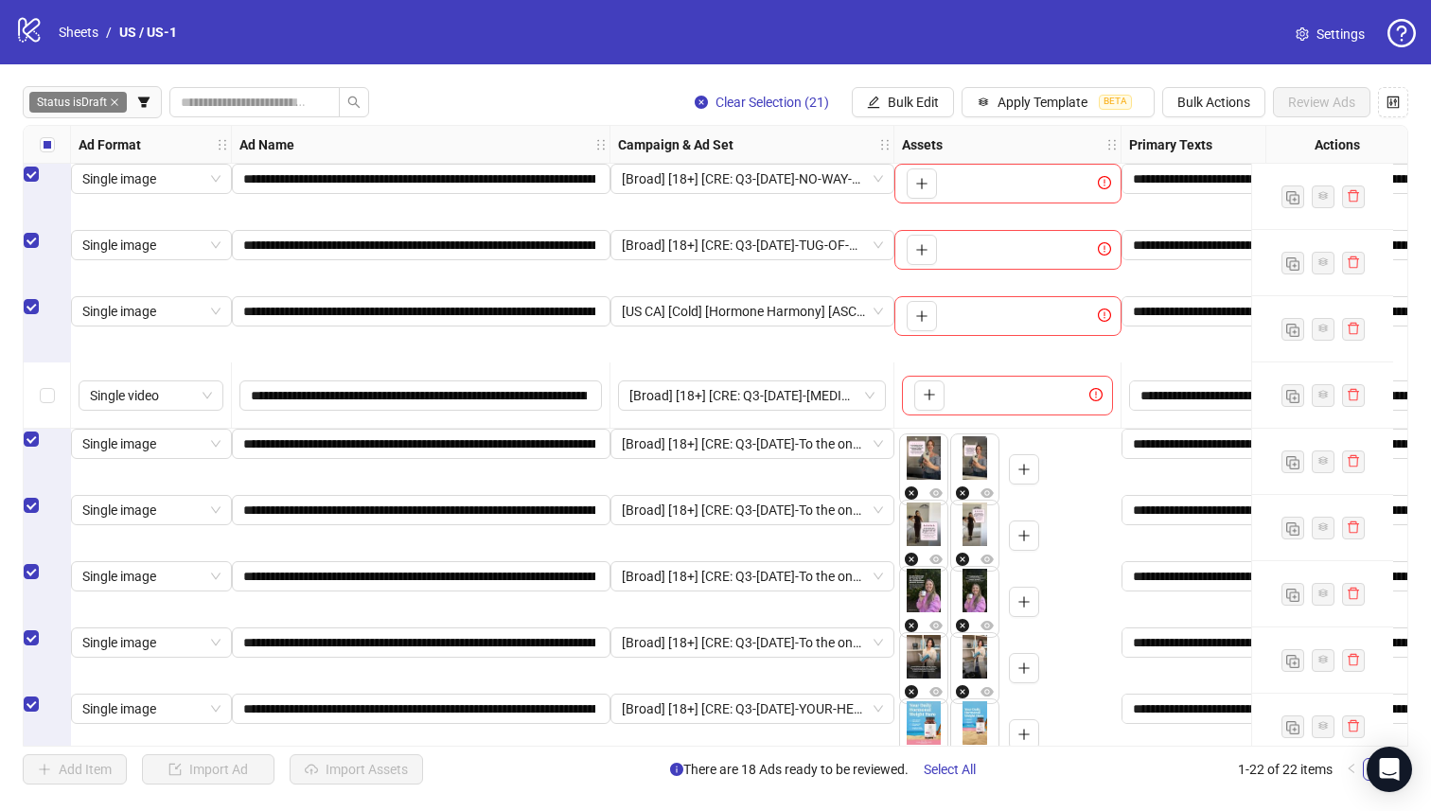
click at [54, 317] on div "Select row 3" at bounding box center [47, 306] width 47 height 21
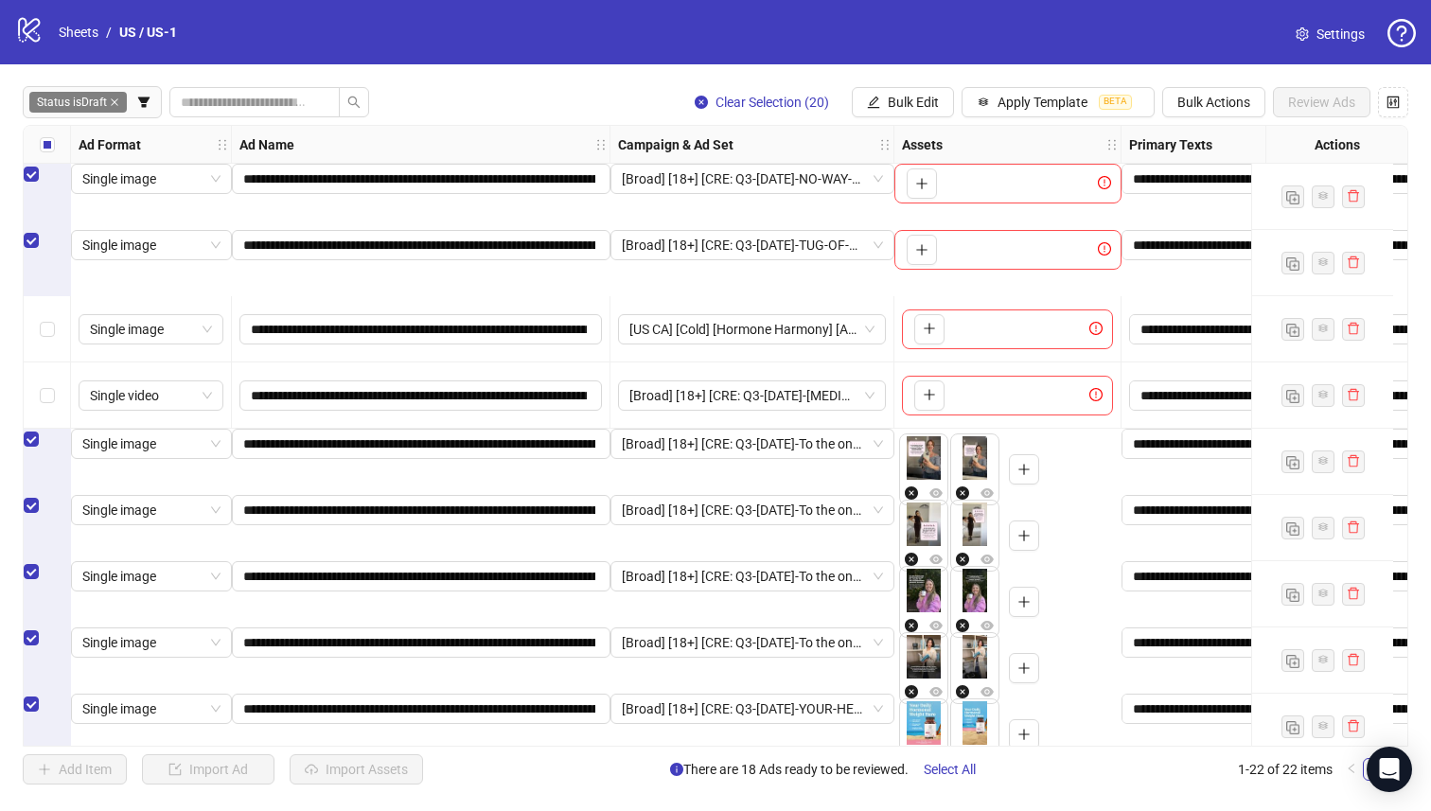
click at [41, 185] on div "Select row 1" at bounding box center [47, 174] width 47 height 21
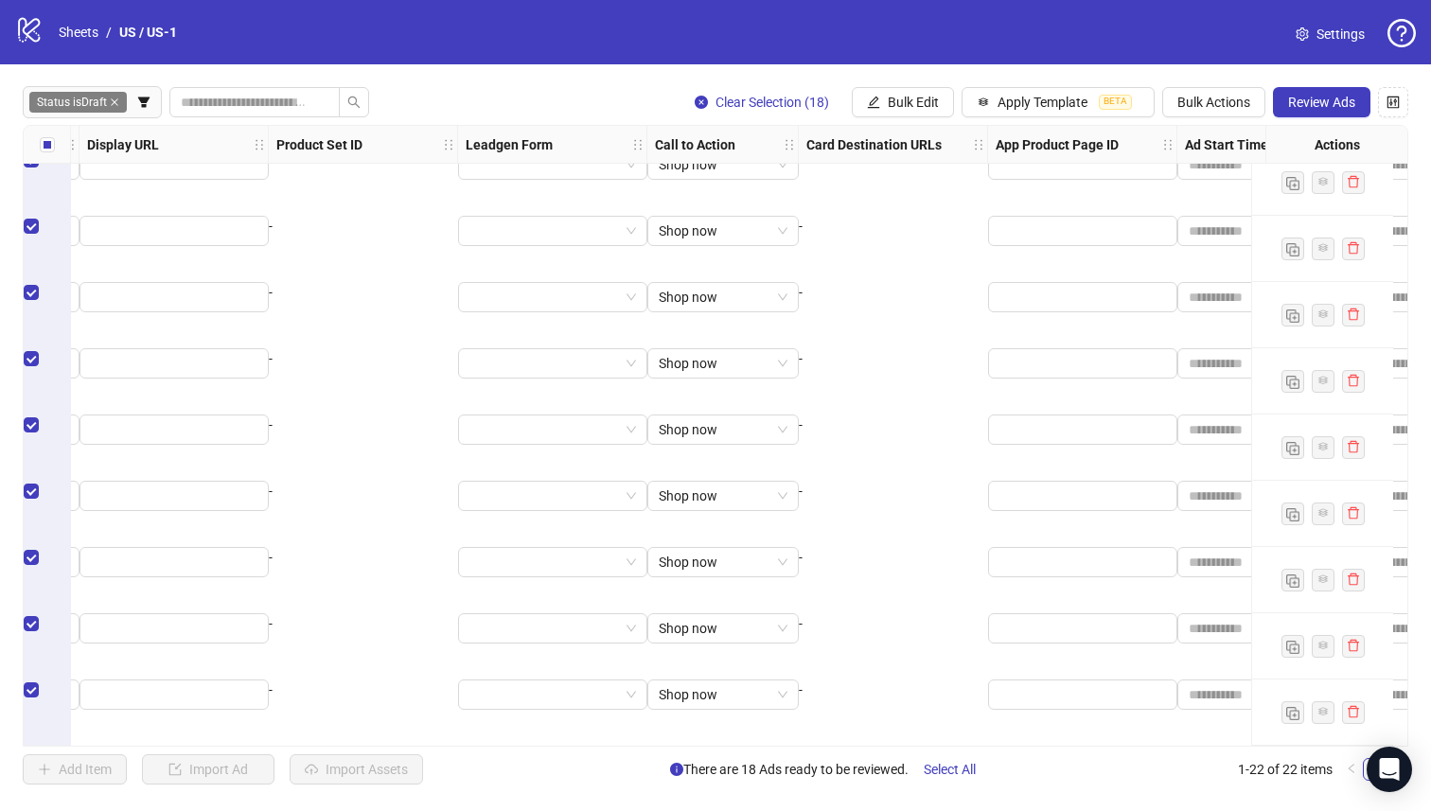
scroll to position [883, 2284]
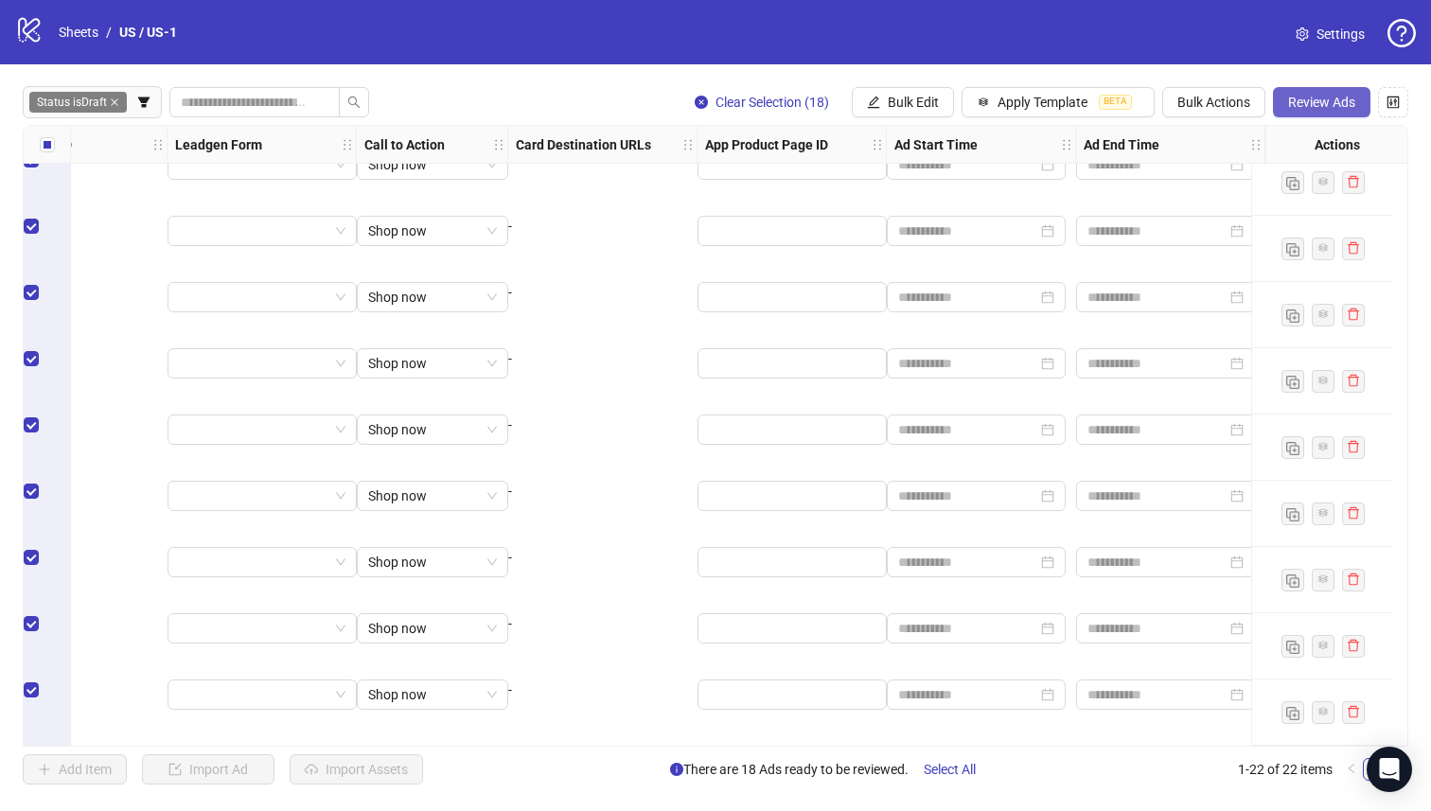
click at [1338, 102] on span "Review Ads" at bounding box center [1321, 102] width 67 height 15
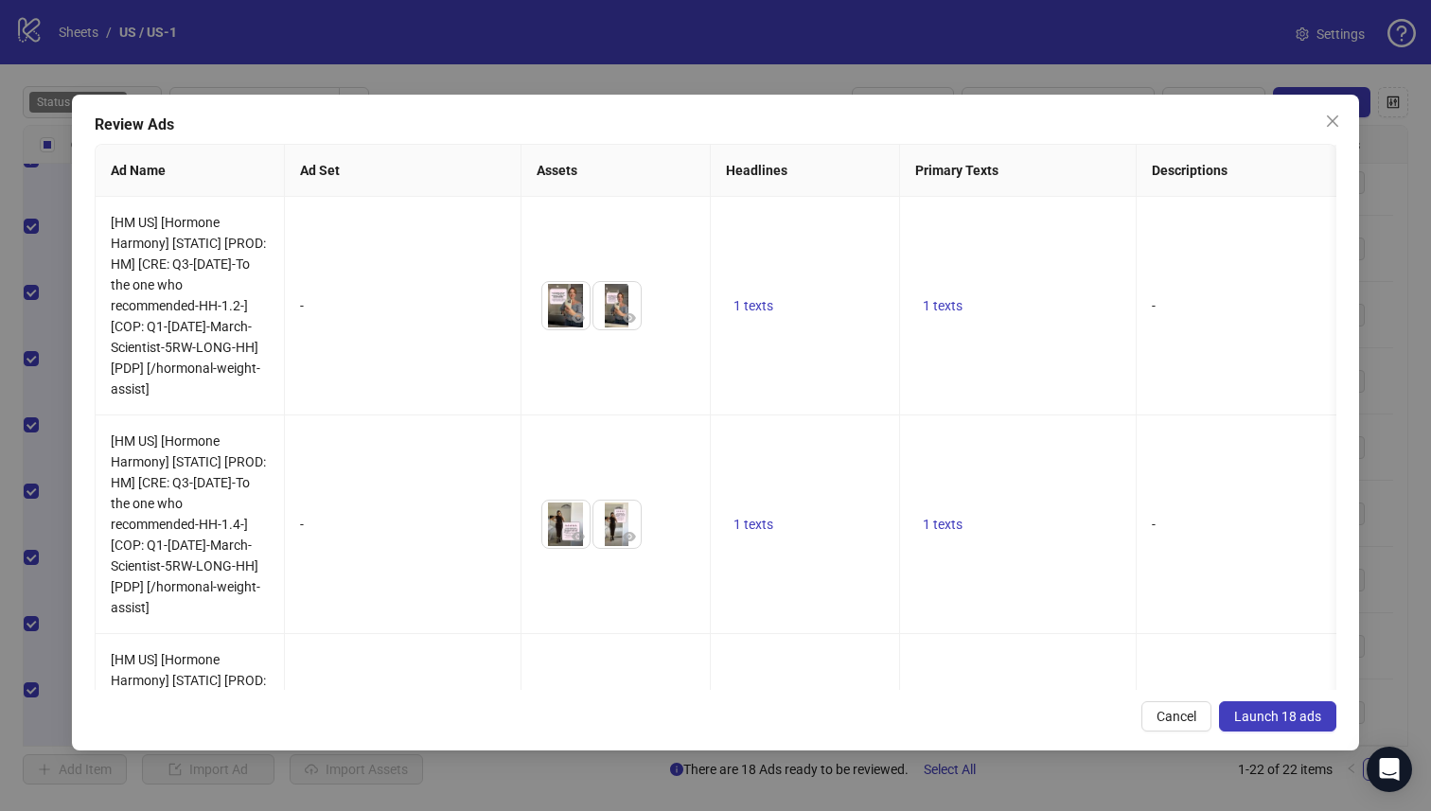
click at [1277, 714] on span "Launch 18 ads" at bounding box center [1277, 716] width 87 height 15
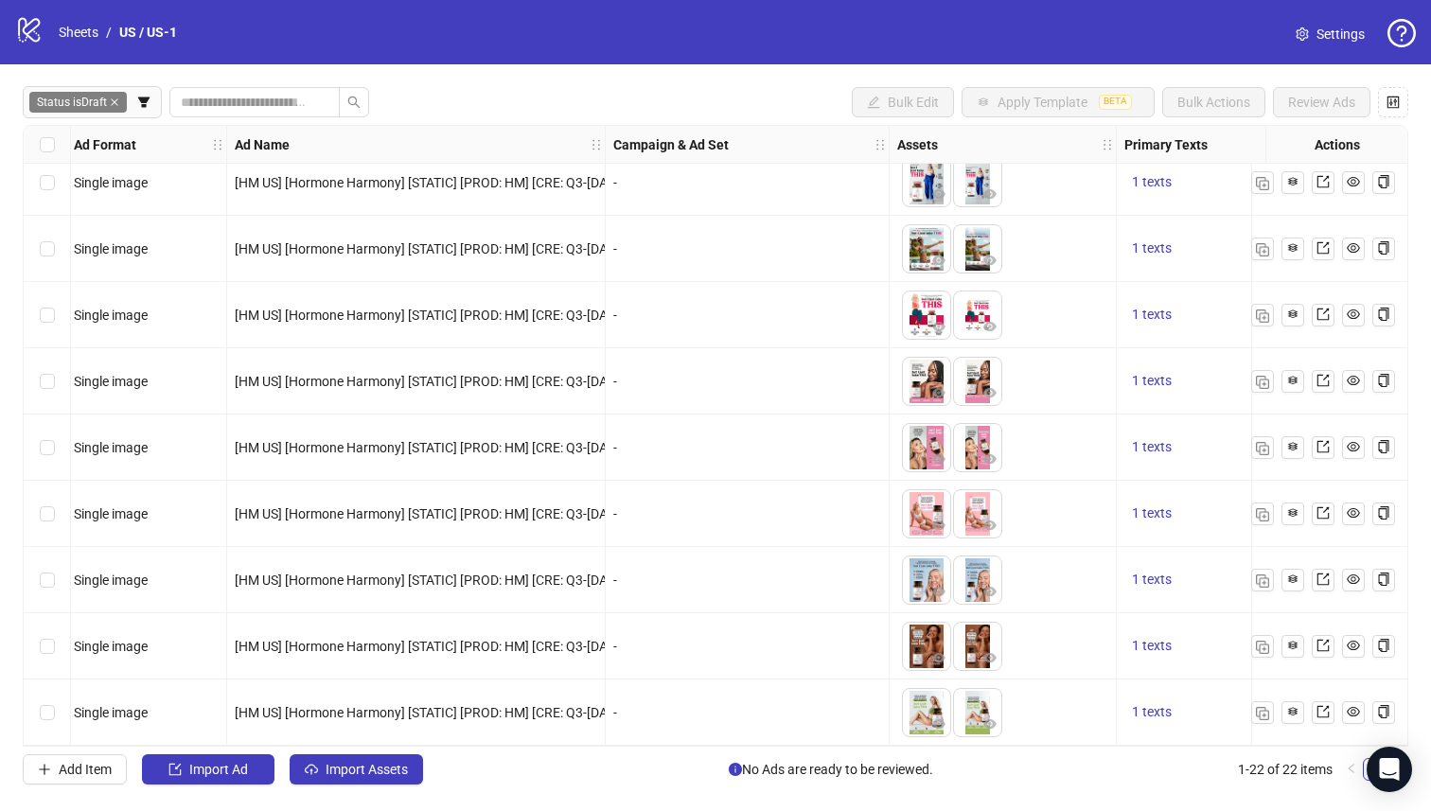
scroll to position [883, 0]
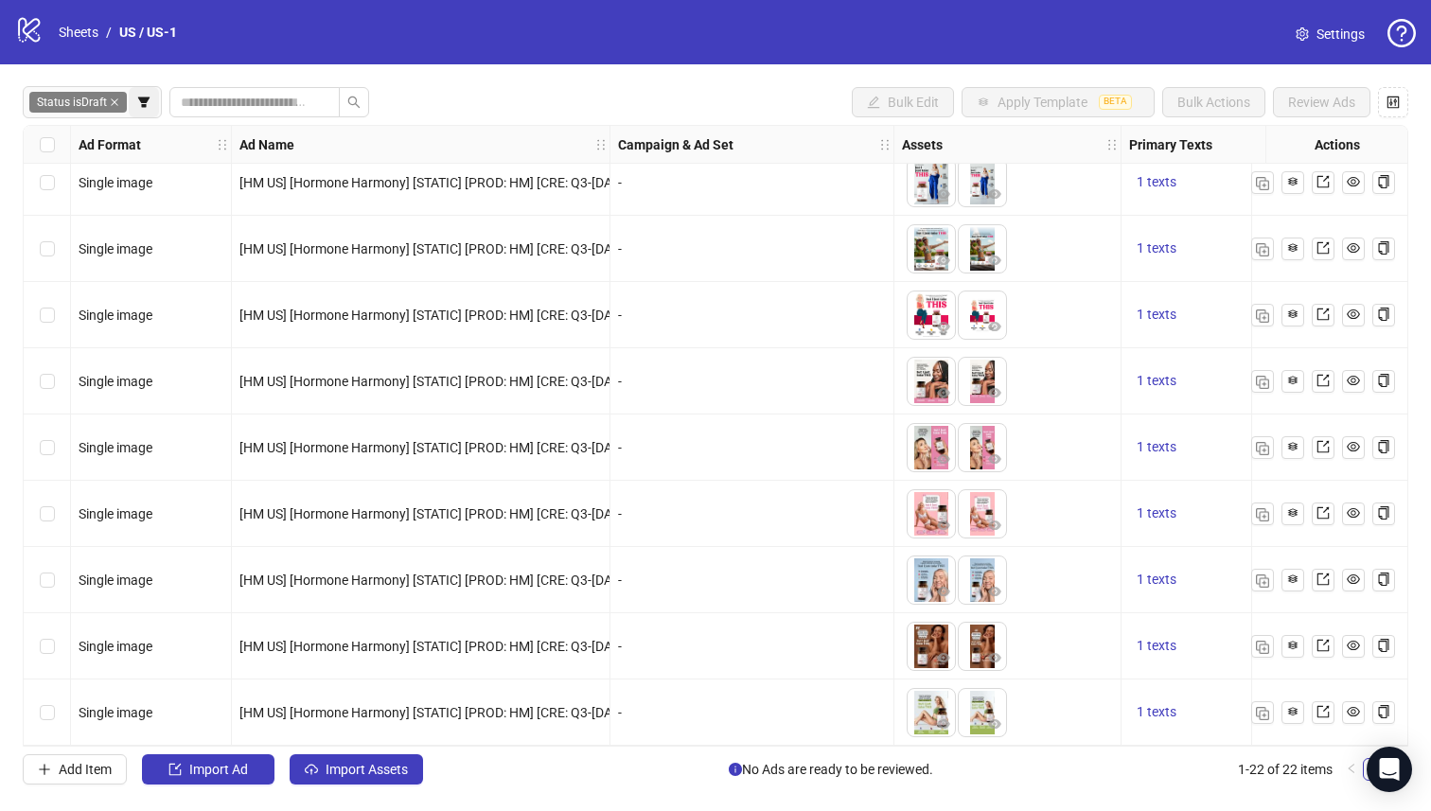
click at [139, 101] on icon "filter" at bounding box center [143, 102] width 13 height 13
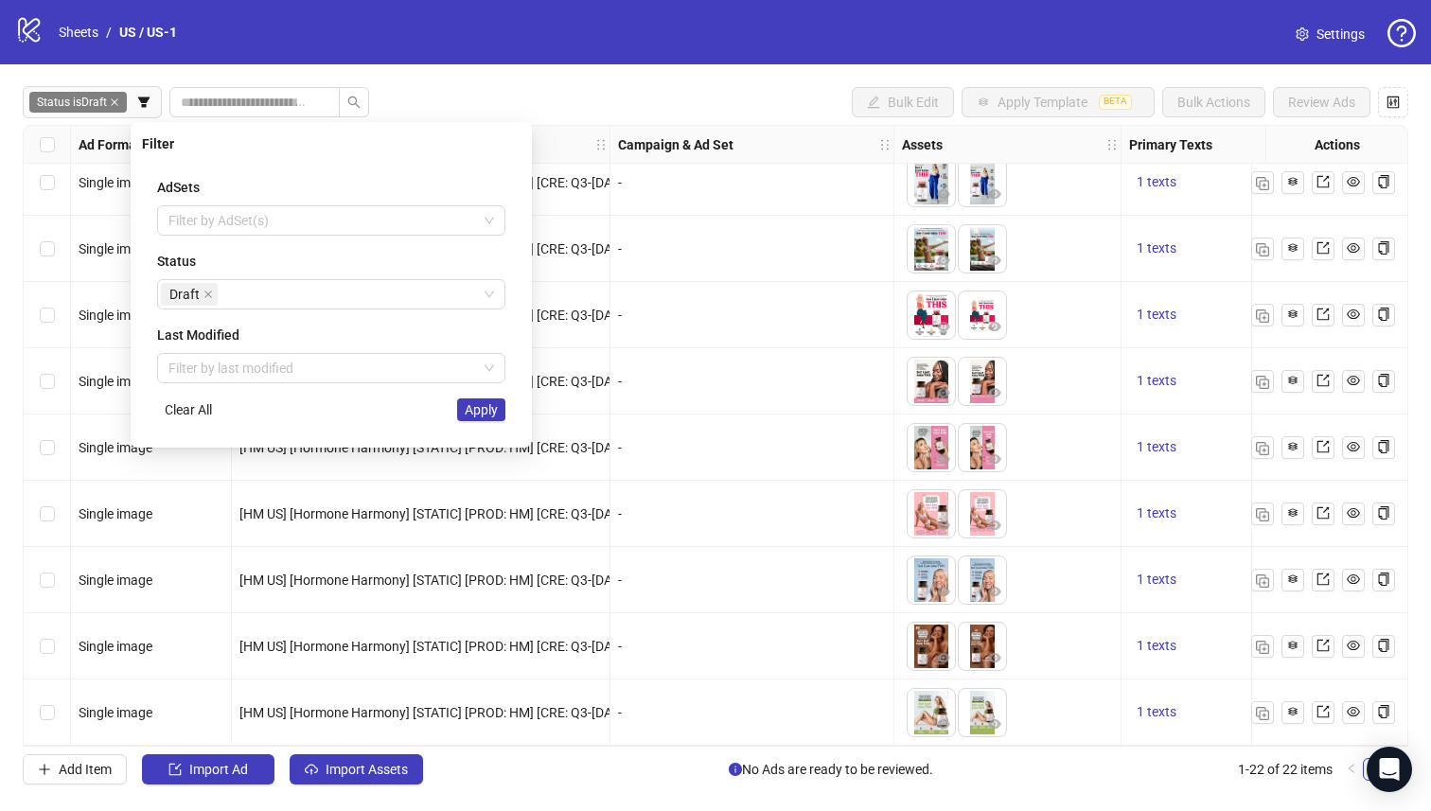
click at [470, 406] on span "Apply" at bounding box center [481, 409] width 33 height 15
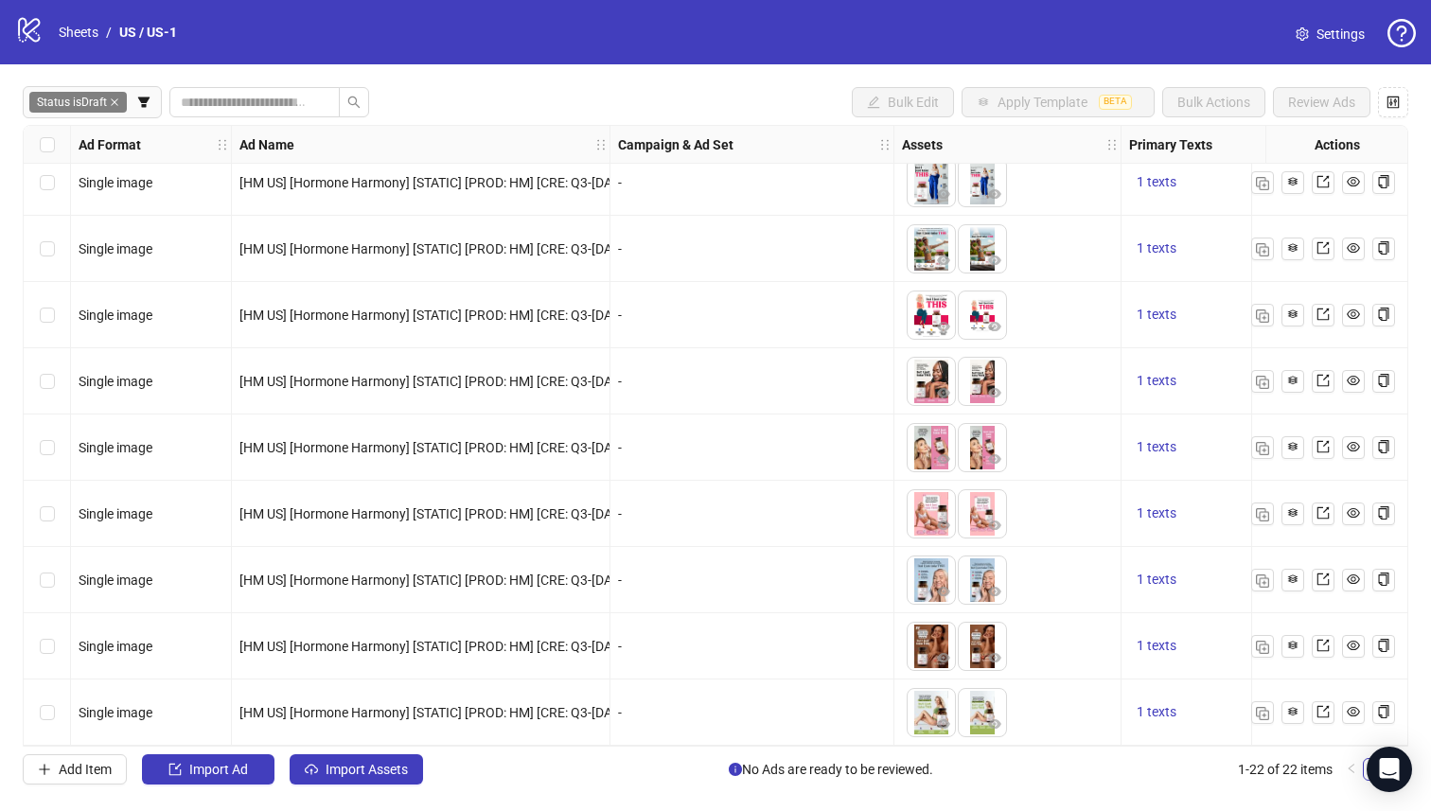
scroll to position [0, 0]
